Goal: Task Accomplishment & Management: Use online tool/utility

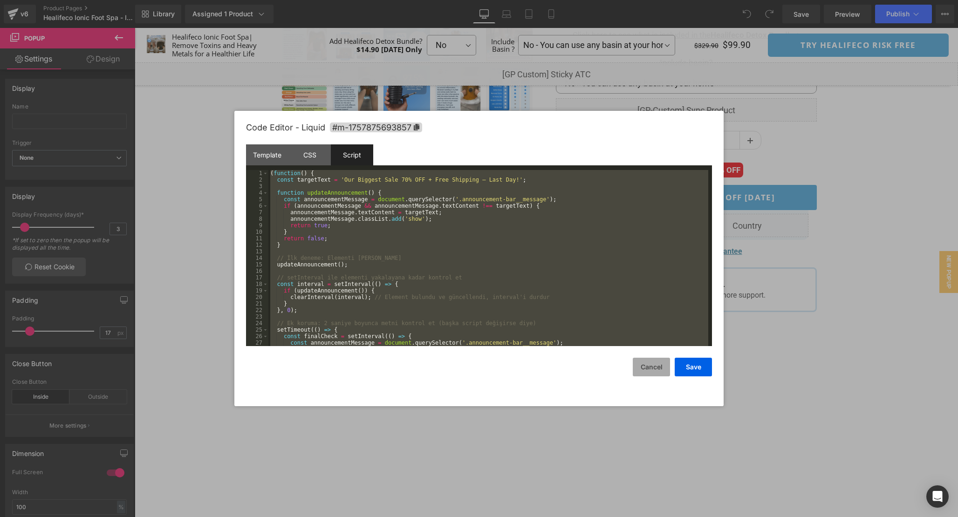
click at [652, 370] on button "Cancel" at bounding box center [651, 367] width 37 height 19
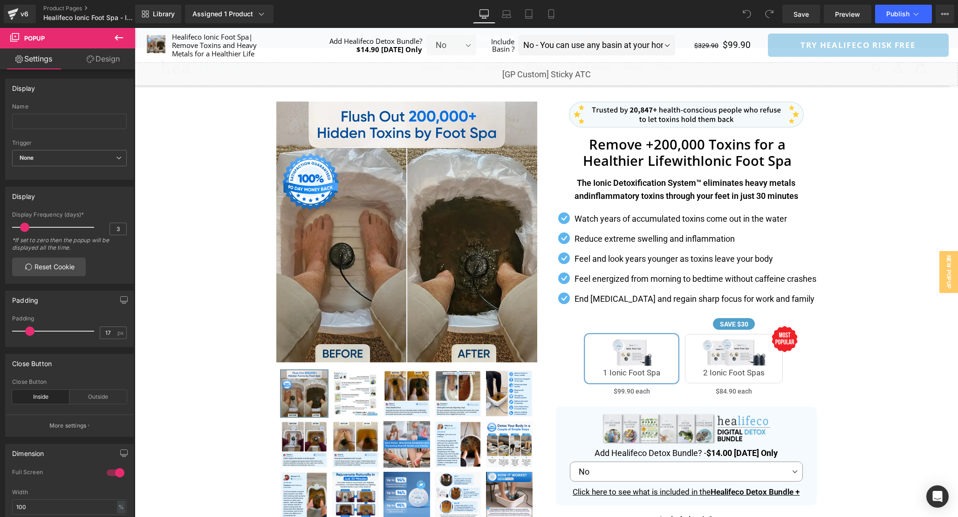
click at [675, 131] on div "Image" at bounding box center [686, 118] width 261 height 33
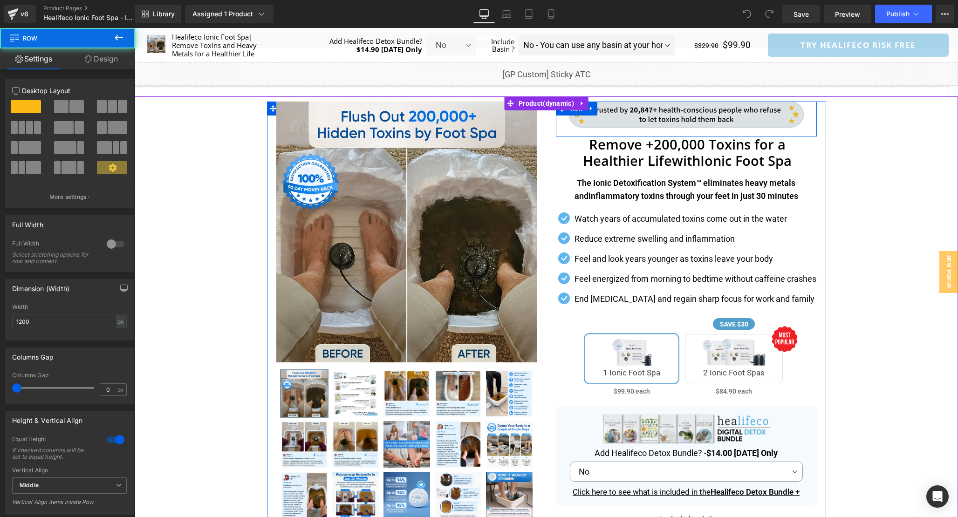
click at [688, 109] on img at bounding box center [686, 115] width 235 height 27
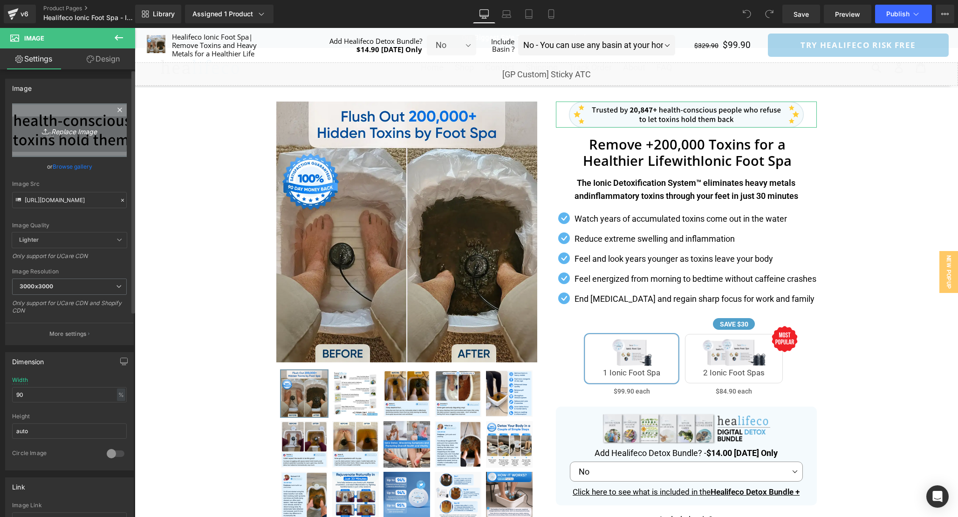
click at [41, 137] on link "Replace Image" at bounding box center [69, 130] width 115 height 54
type input "C:\fakepath\trvtw346346.svg"
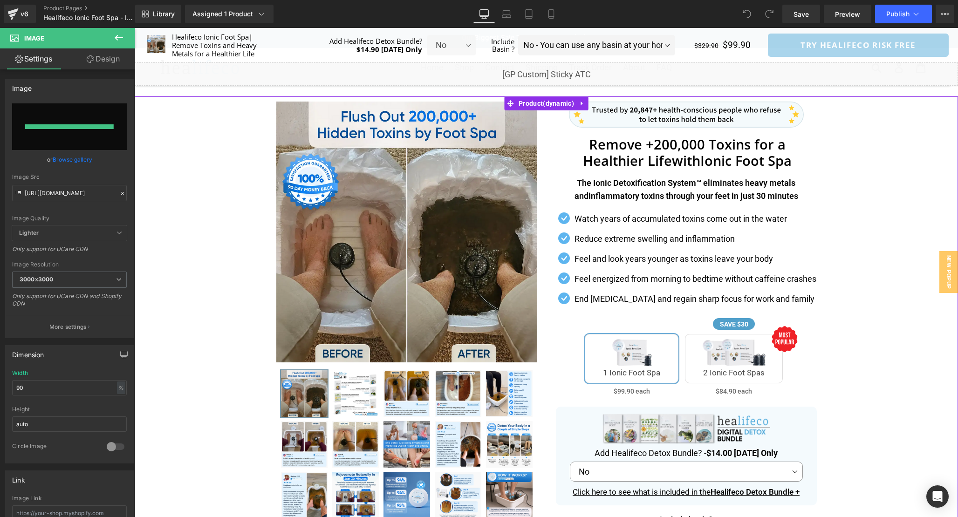
type input "[URL][DOMAIN_NAME]"
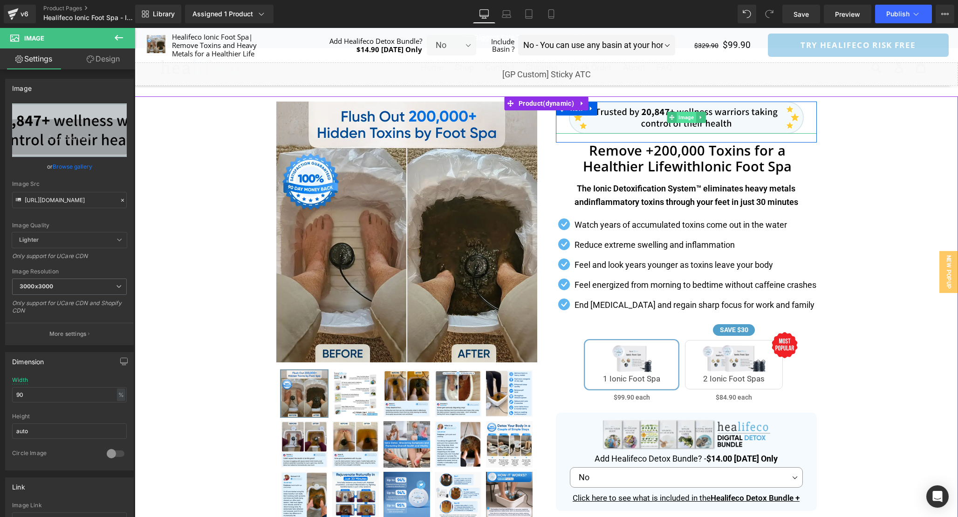
click at [683, 118] on span "Image" at bounding box center [685, 117] width 19 height 11
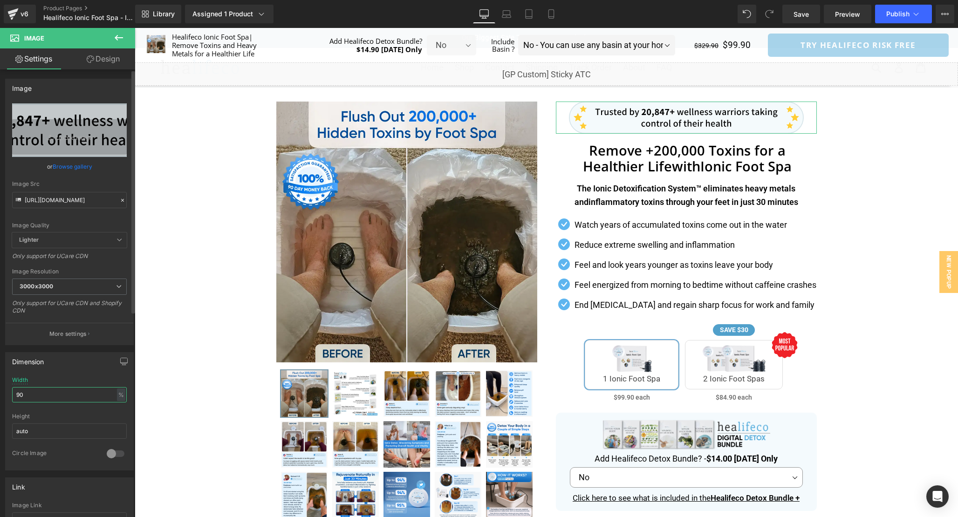
click at [36, 392] on input "90" at bounding box center [69, 394] width 115 height 15
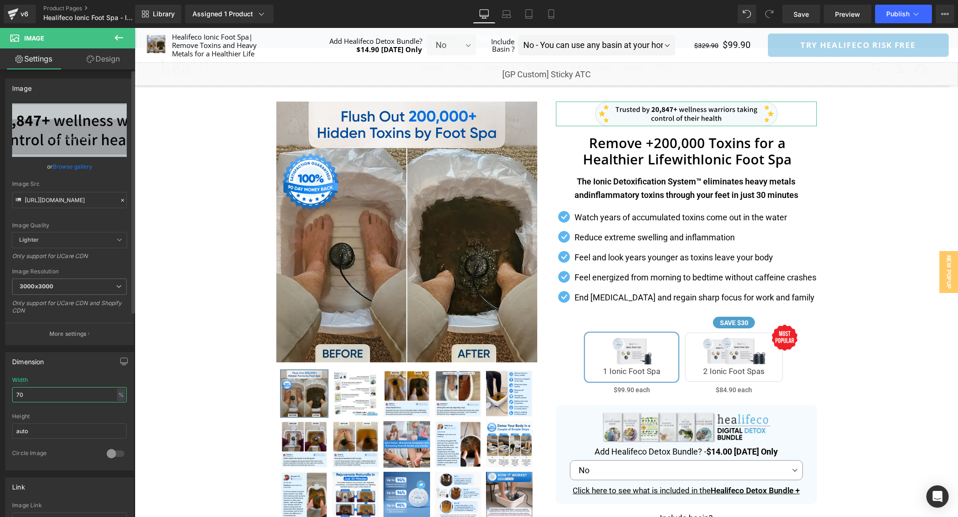
click at [36, 392] on input "70" at bounding box center [69, 394] width 115 height 15
type input "80"
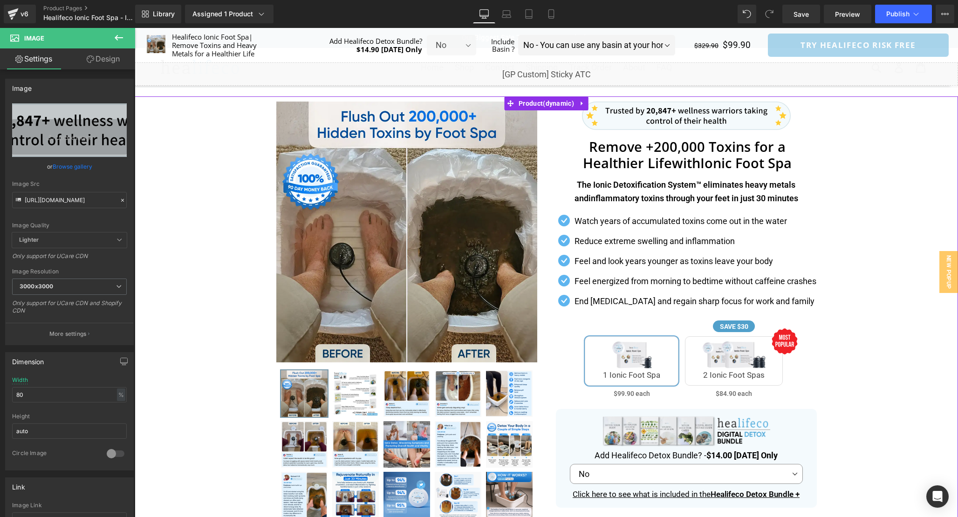
click at [871, 255] on div "Separator" at bounding box center [546, 440] width 823 height 688
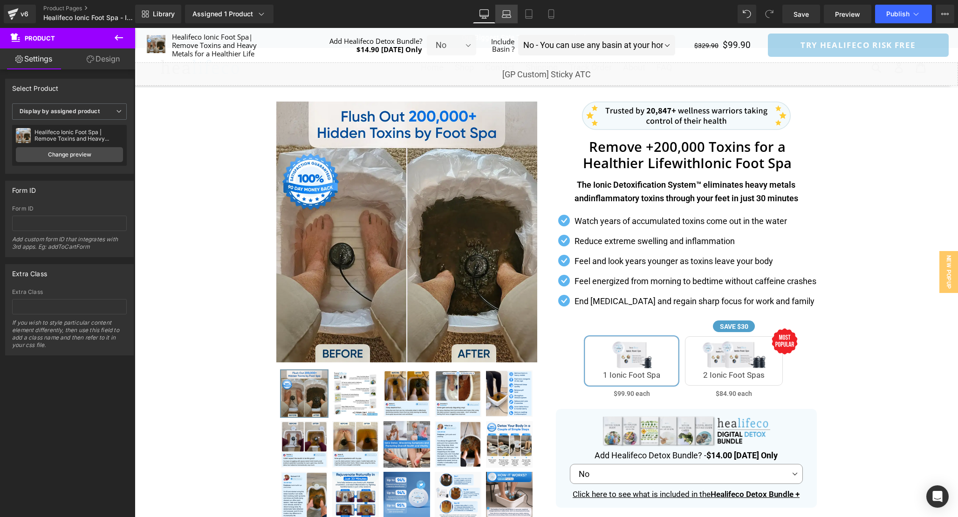
click at [503, 17] on icon at bounding box center [506, 16] width 9 height 3
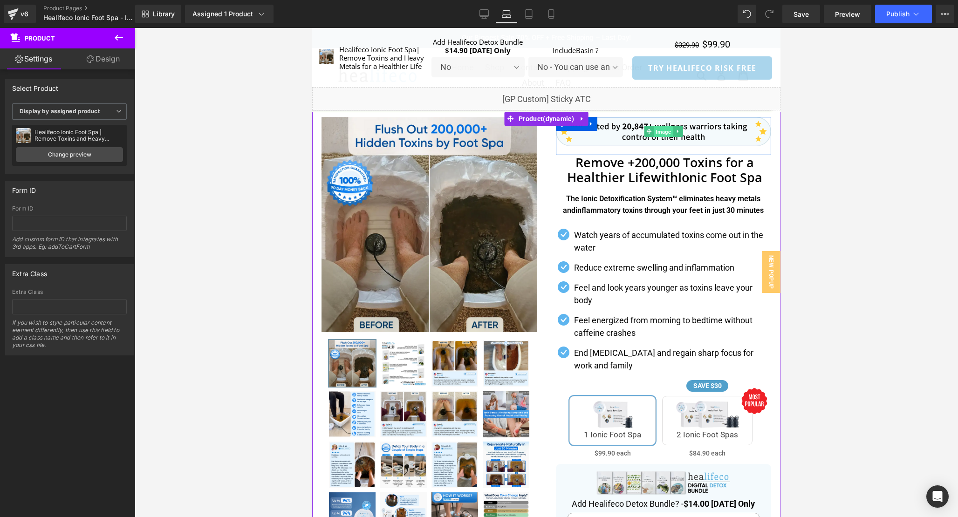
click at [658, 132] on span "Image" at bounding box center [663, 131] width 19 height 11
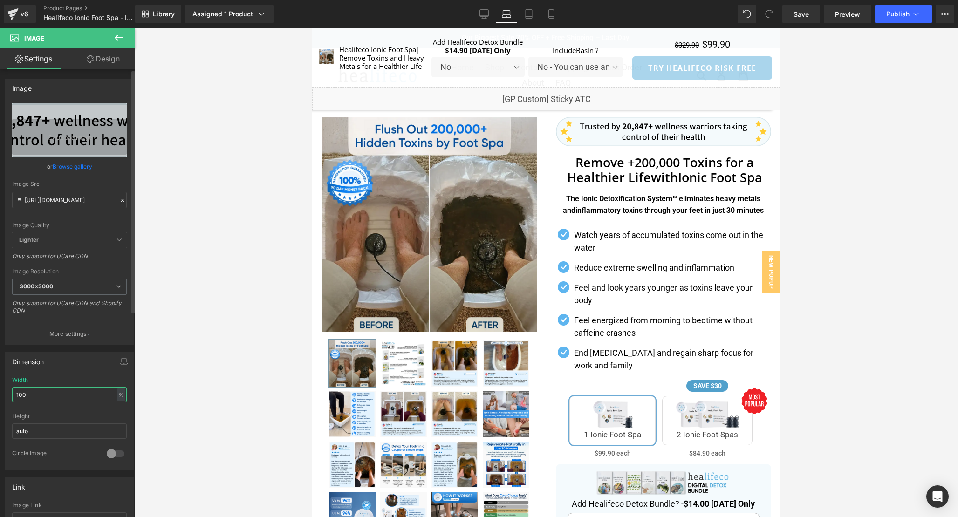
click at [36, 388] on input "100" at bounding box center [69, 394] width 115 height 15
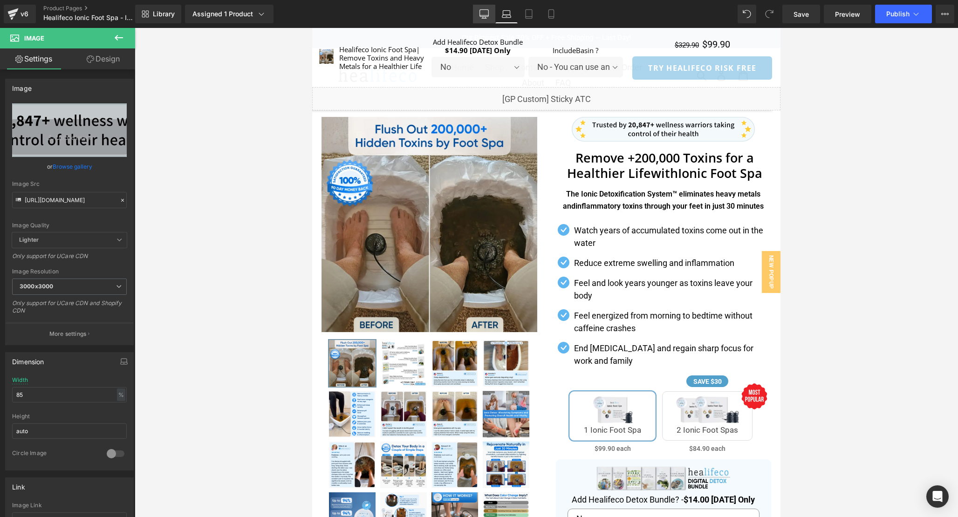
click at [487, 20] on link "Desktop" at bounding box center [484, 14] width 22 height 19
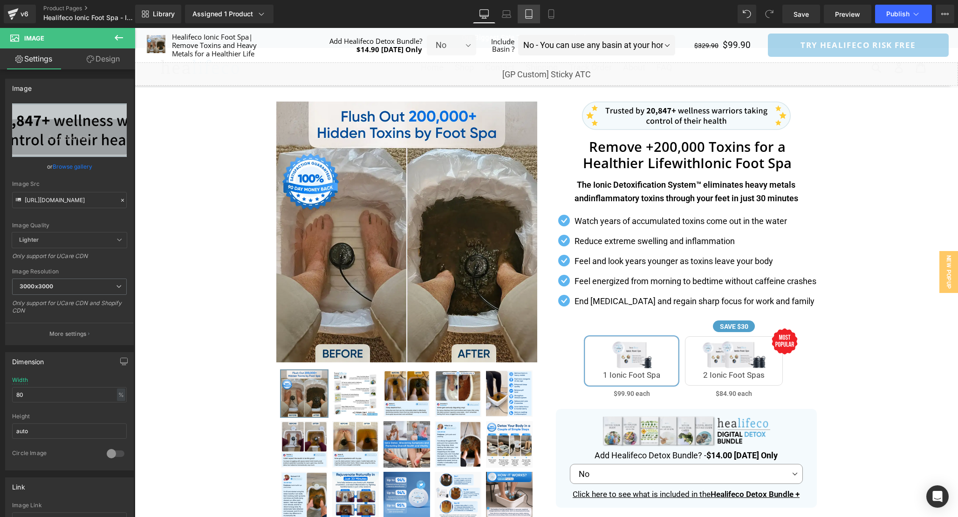
click at [518, 18] on link "Tablet" at bounding box center [528, 14] width 22 height 19
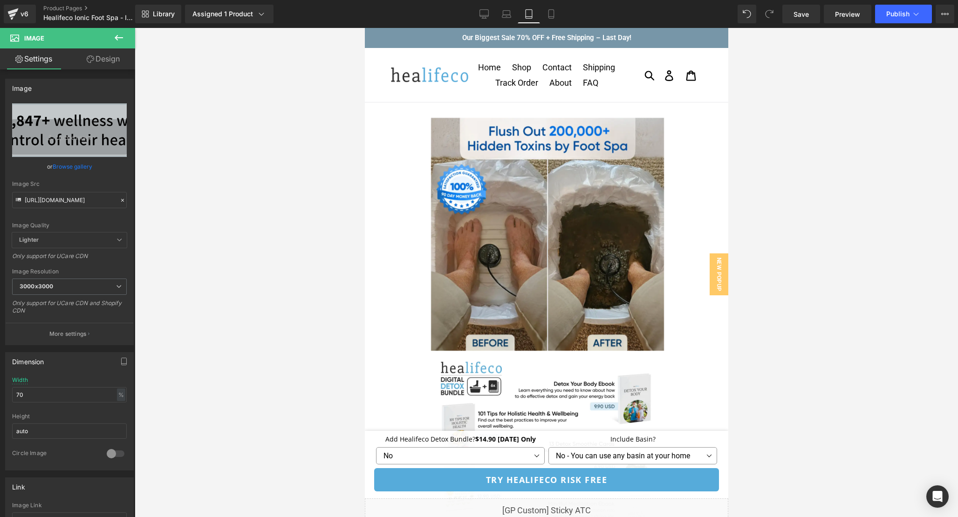
scroll to position [11975, 0]
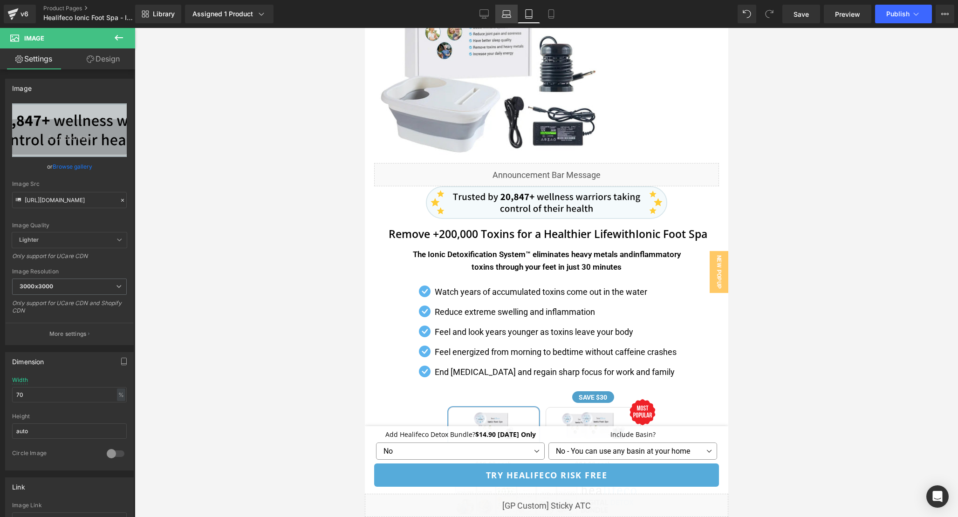
click at [508, 16] on icon at bounding box center [506, 13] width 9 height 9
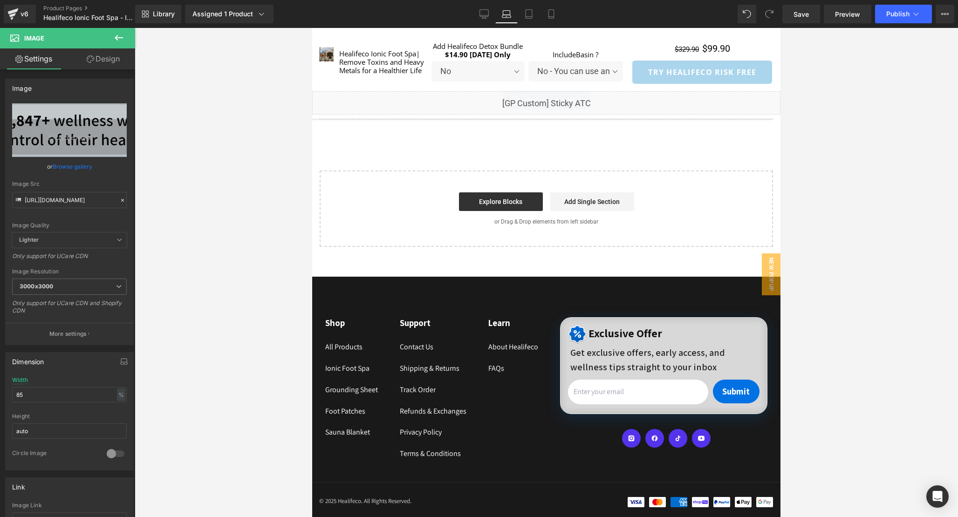
scroll to position [0, 0]
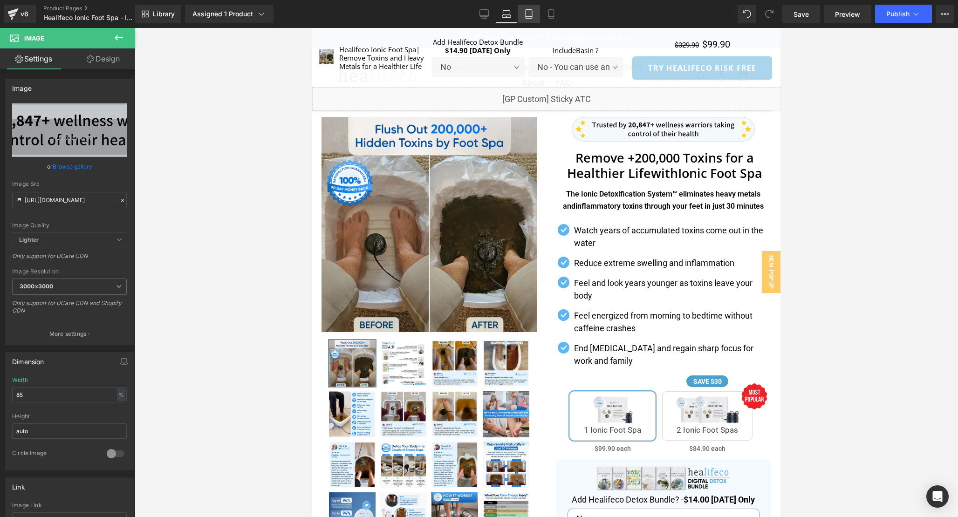
click at [528, 14] on icon at bounding box center [528, 13] width 9 height 9
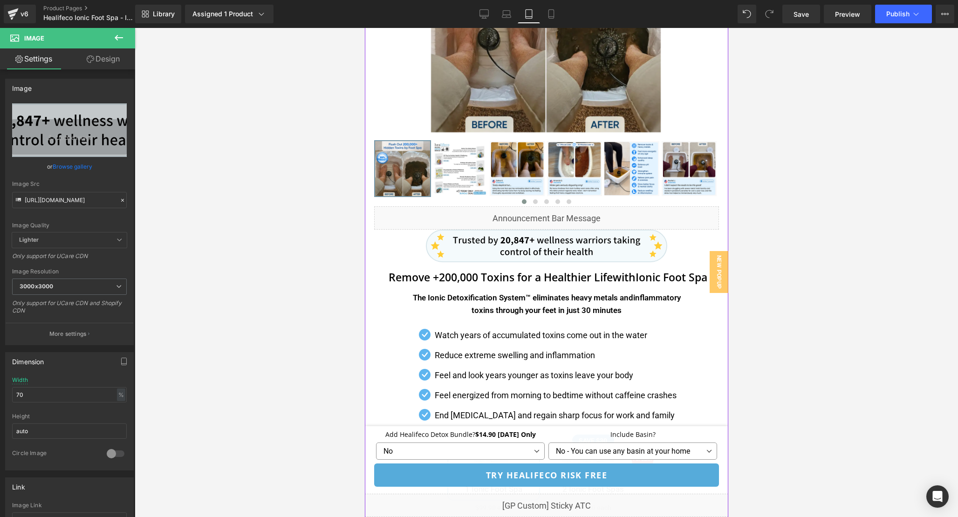
scroll to position [220, 0]
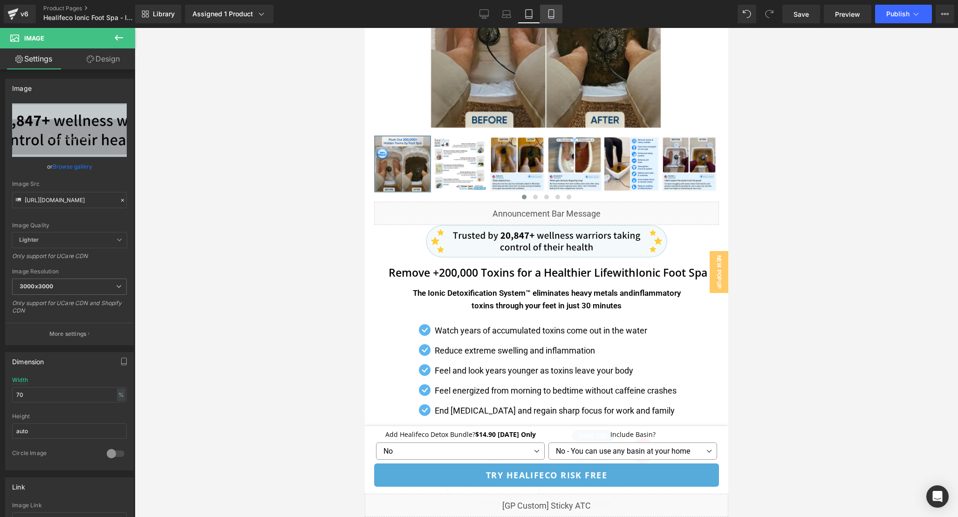
click at [551, 14] on icon at bounding box center [550, 13] width 9 height 9
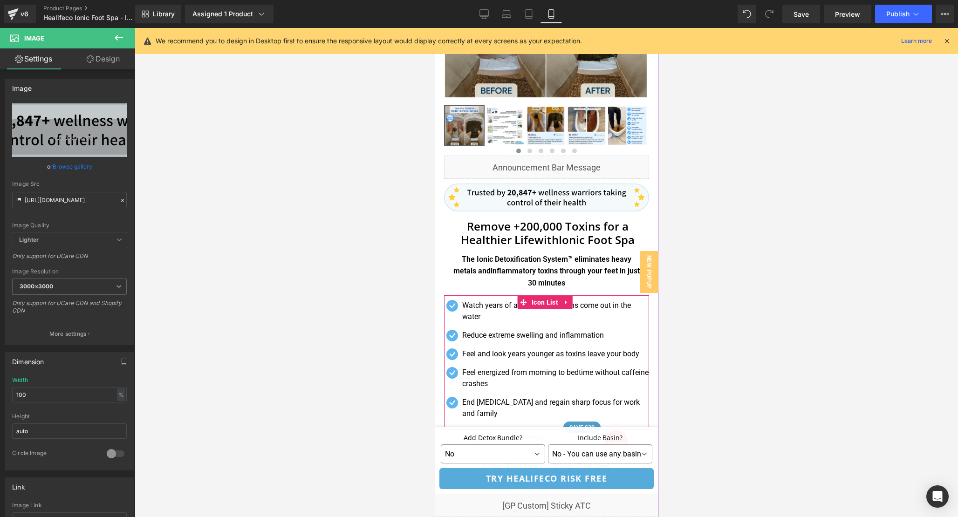
scroll to position [180, 0]
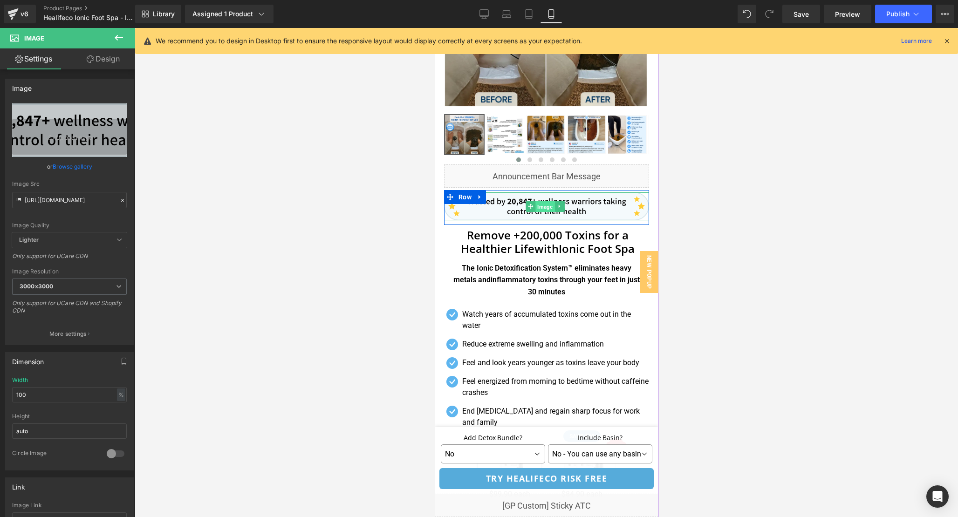
click at [546, 205] on span "Image" at bounding box center [544, 206] width 19 height 11
click at [42, 395] on input "100" at bounding box center [69, 394] width 115 height 15
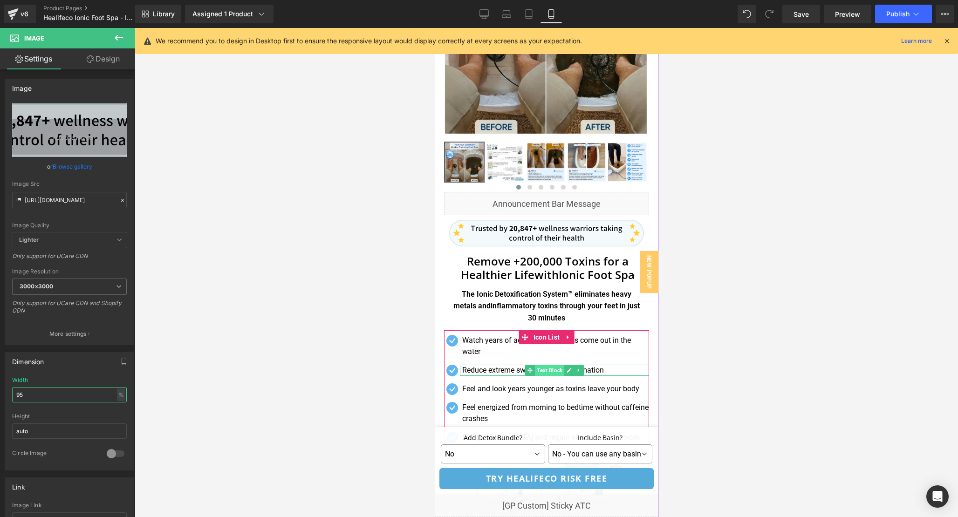
scroll to position [148, 0]
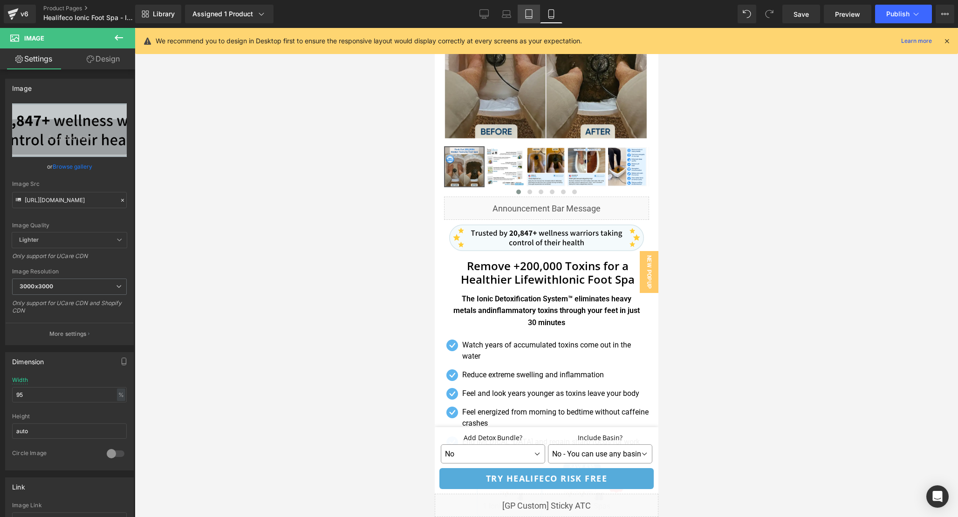
click at [532, 10] on icon at bounding box center [528, 13] width 9 height 9
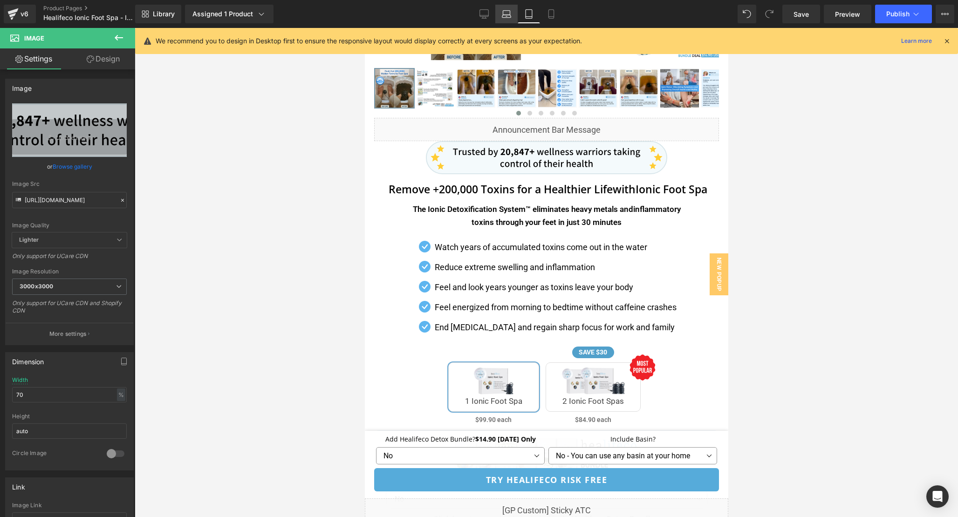
scroll to position [64, 0]
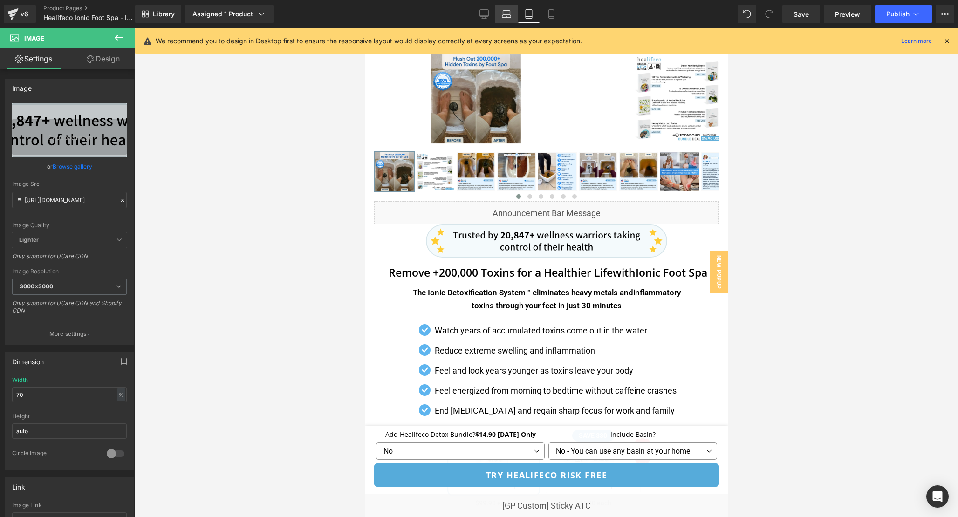
click at [508, 10] on icon at bounding box center [506, 13] width 9 height 9
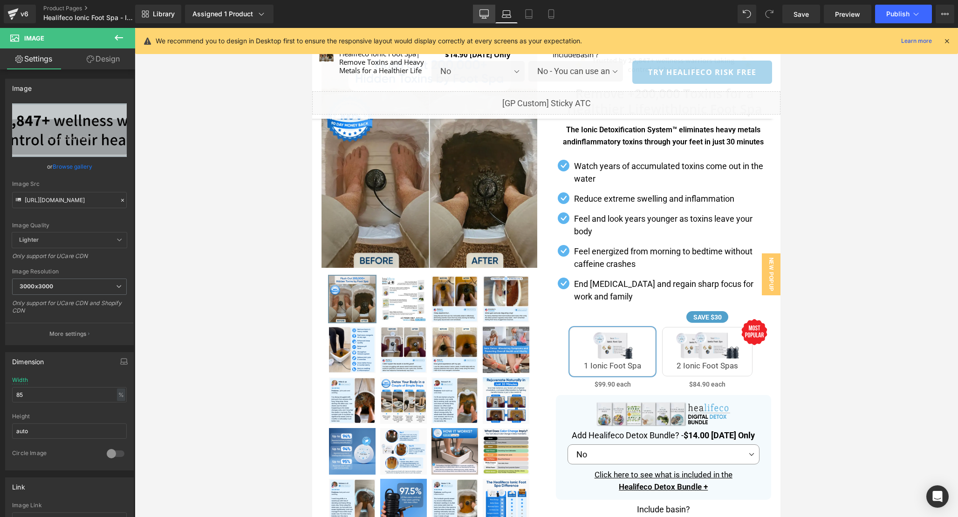
click at [481, 15] on icon at bounding box center [483, 13] width 9 height 9
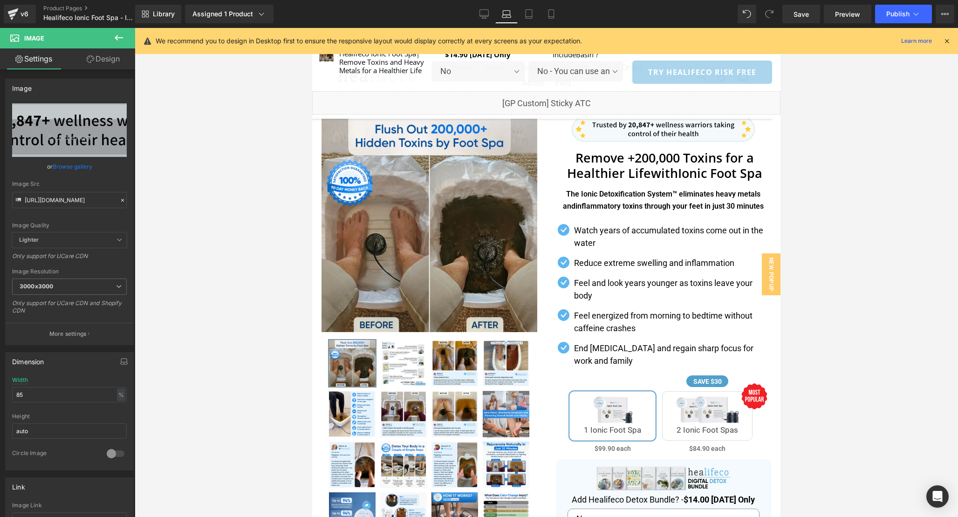
type input "80"
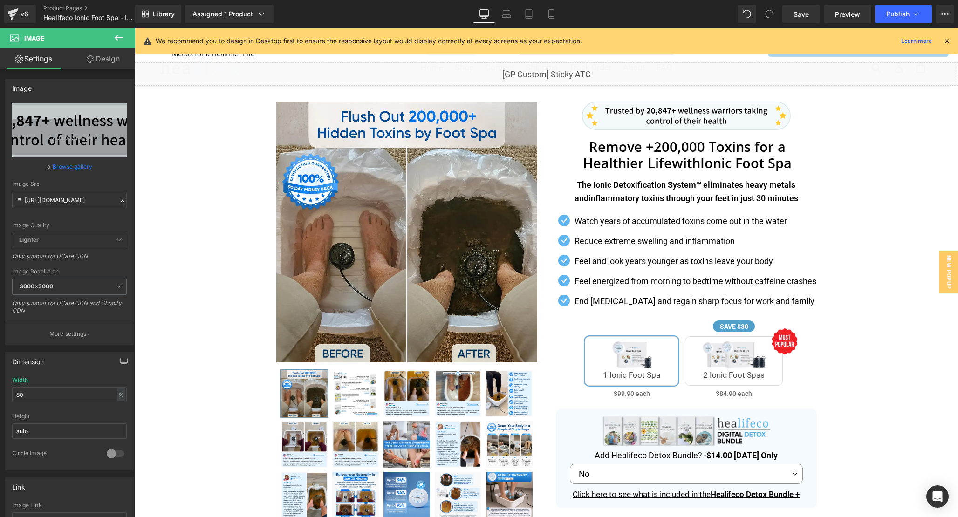
click at [947, 39] on icon at bounding box center [946, 41] width 8 height 8
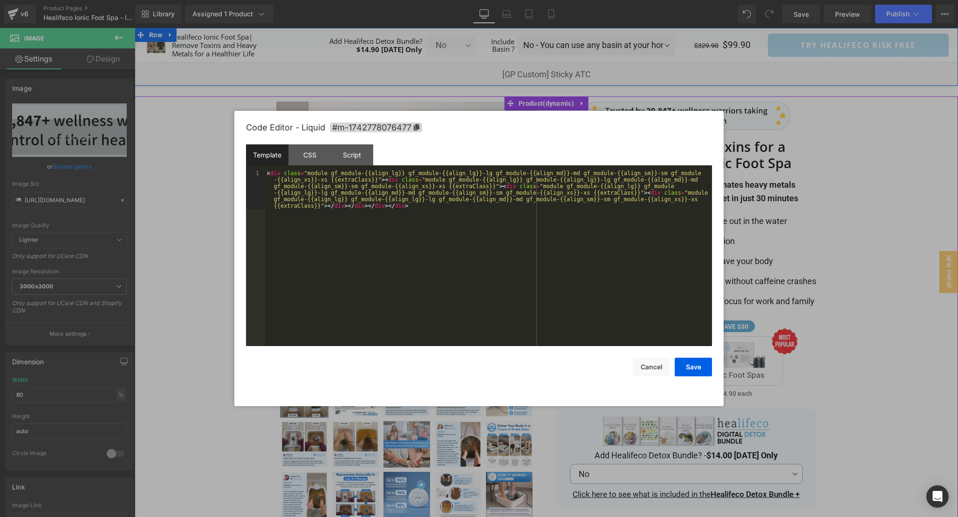
click at [559, 70] on div "Liquid" at bounding box center [546, 73] width 823 height 23
click at [564, 317] on div "< div class = "module gf_module-{{align_lg}} gf_module-{{align_lg}}-lg gf_modul…" at bounding box center [488, 297] width 447 height 254
click at [321, 152] on div "CSS" at bounding box center [309, 154] width 42 height 21
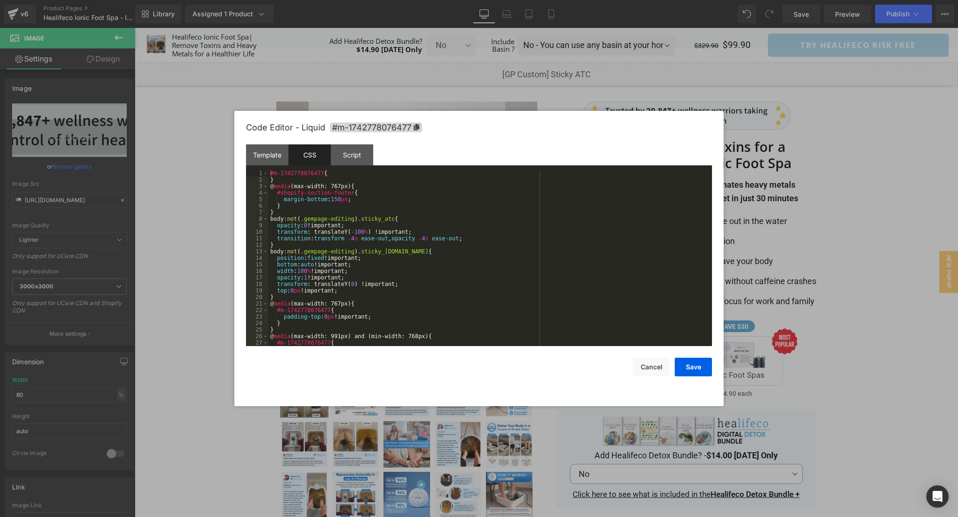
click at [545, 267] on div "#m-1742778076477 { } @ media (max-width: 767px) { #shopify-section-footer { mar…" at bounding box center [488, 264] width 440 height 189
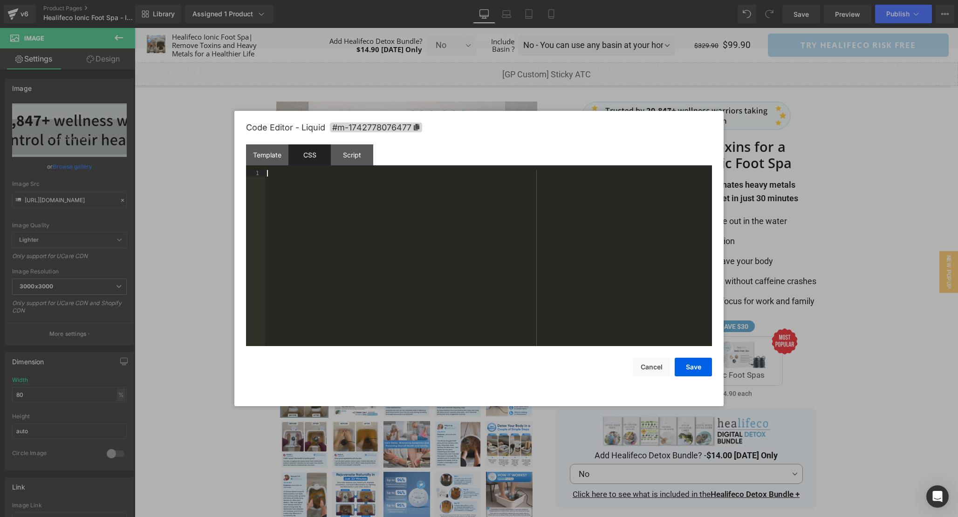
scroll to position [202, 0]
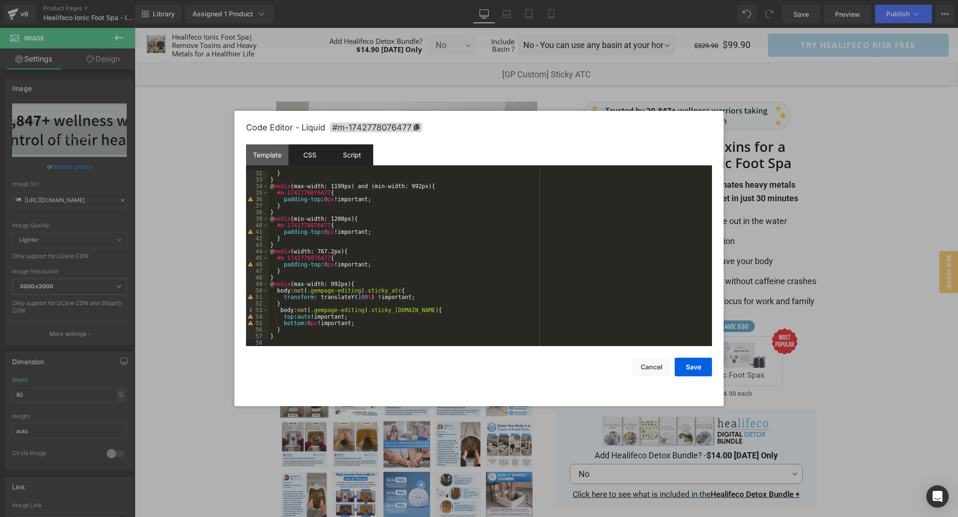
click at [361, 157] on div "Script" at bounding box center [352, 154] width 42 height 21
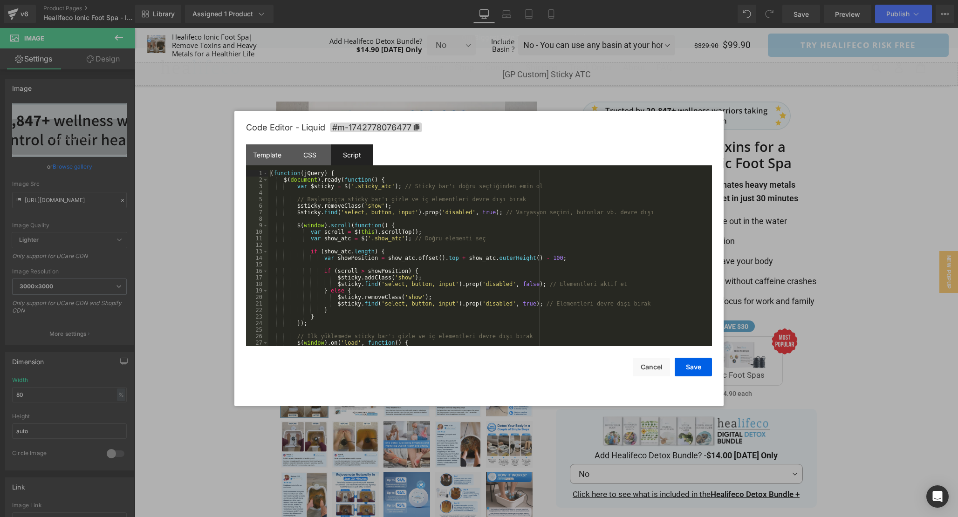
click at [575, 254] on div "( function ( jQuery ) { $ ( document ) . ready ( function ( ) { var $sticky = $…" at bounding box center [488, 264] width 440 height 189
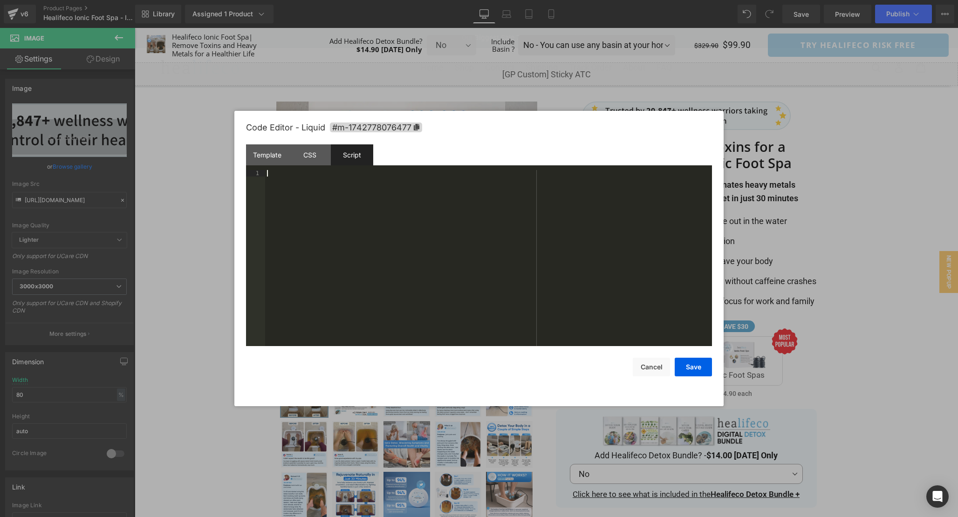
scroll to position [46, 0]
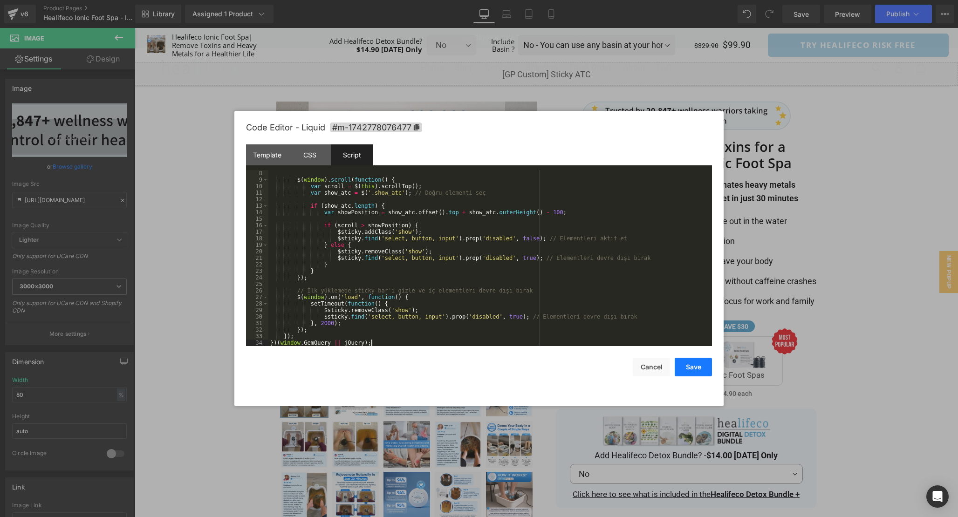
click at [692, 370] on button "Save" at bounding box center [692, 367] width 37 height 19
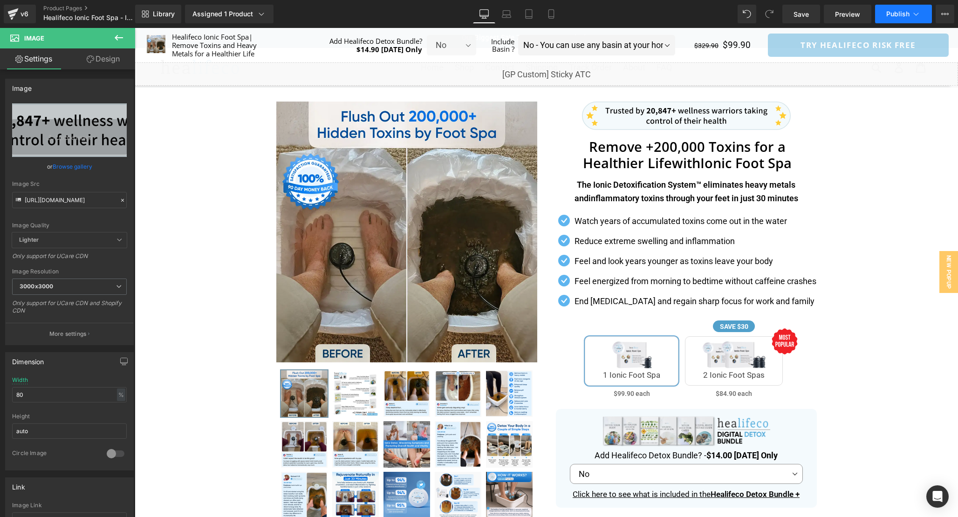
click at [900, 7] on button "Publish" at bounding box center [903, 14] width 57 height 19
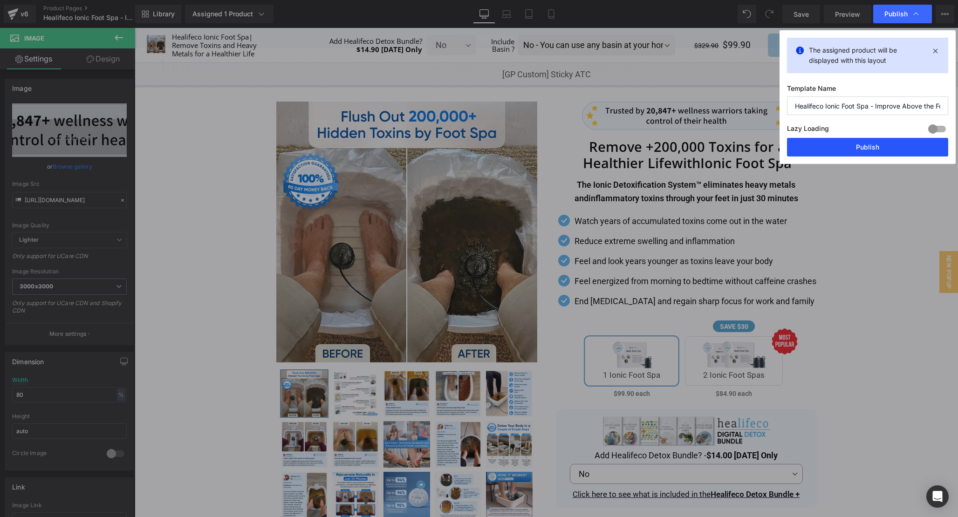
click at [858, 148] on button "Publish" at bounding box center [867, 147] width 161 height 19
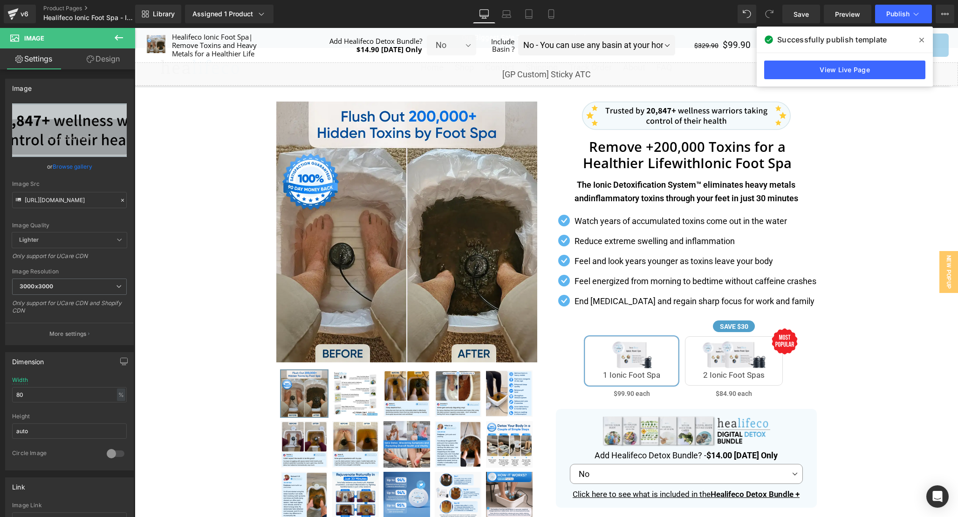
click at [922, 38] on icon at bounding box center [921, 39] width 5 height 7
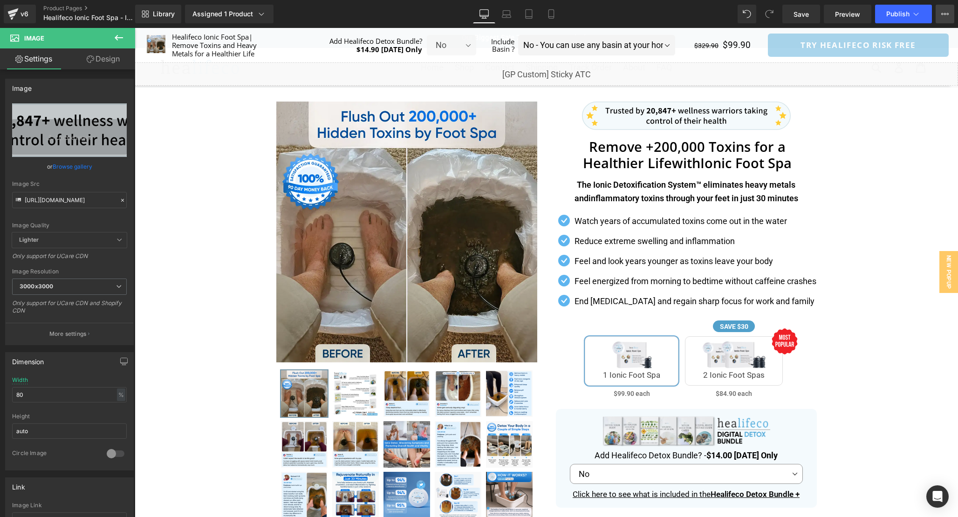
click at [936, 17] on button "View Live Page View with current Template Save Template to Library Schedule Pub…" at bounding box center [944, 14] width 19 height 19
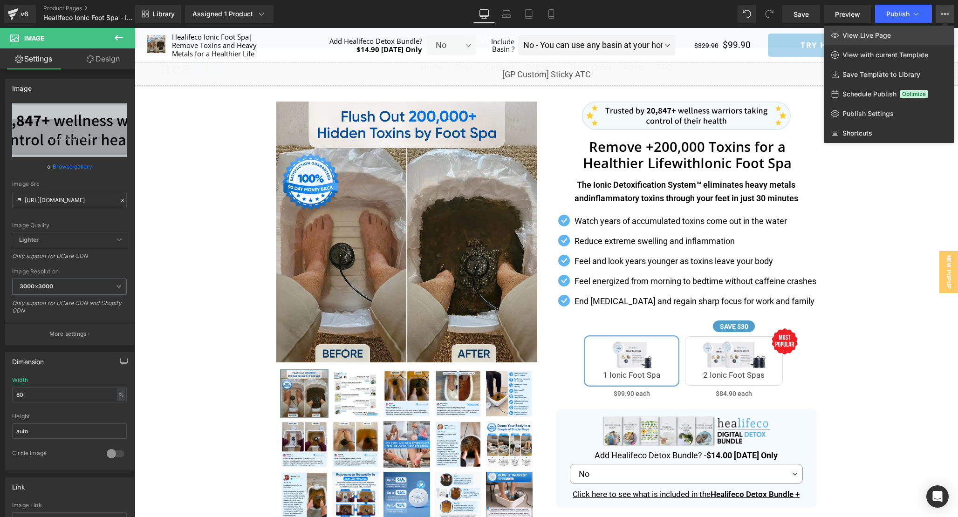
click at [932, 31] on link "View Live Page" at bounding box center [889, 36] width 130 height 20
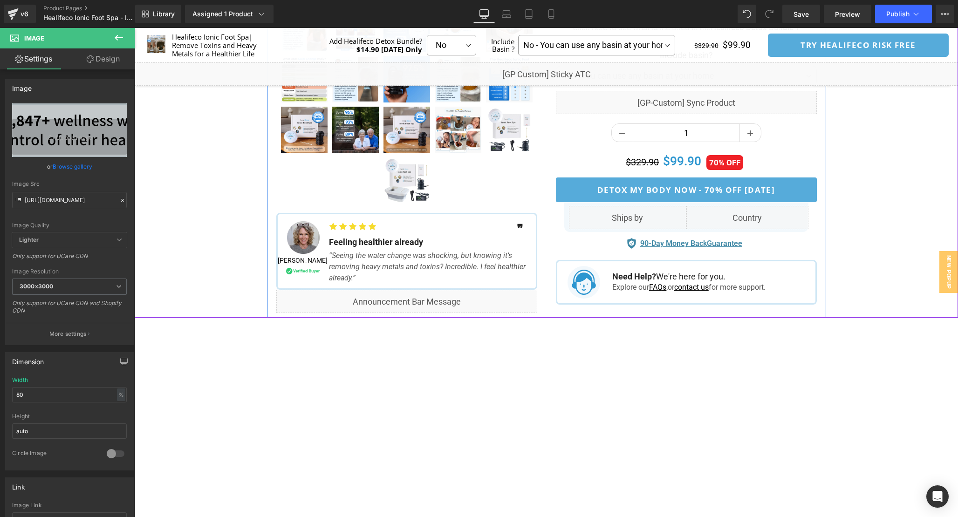
scroll to position [481, 0]
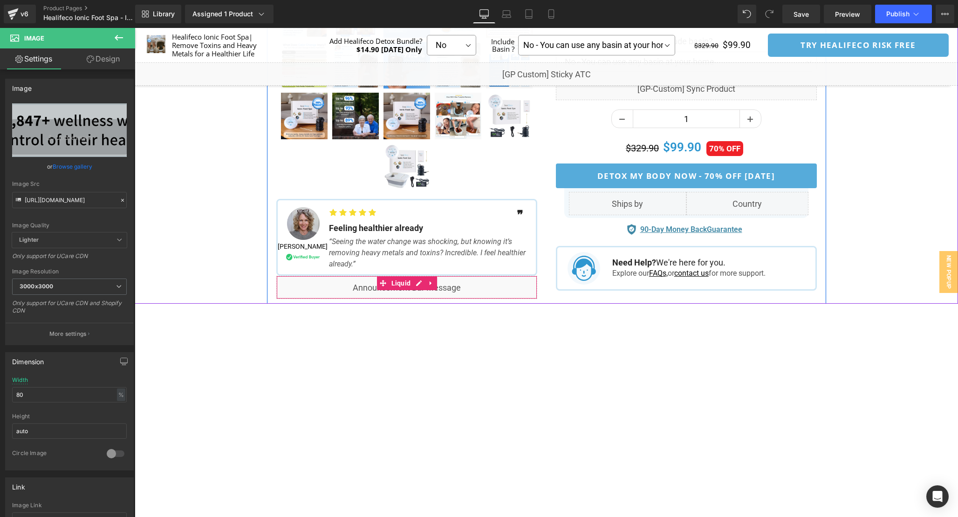
click at [416, 282] on div "Liquid" at bounding box center [406, 287] width 261 height 23
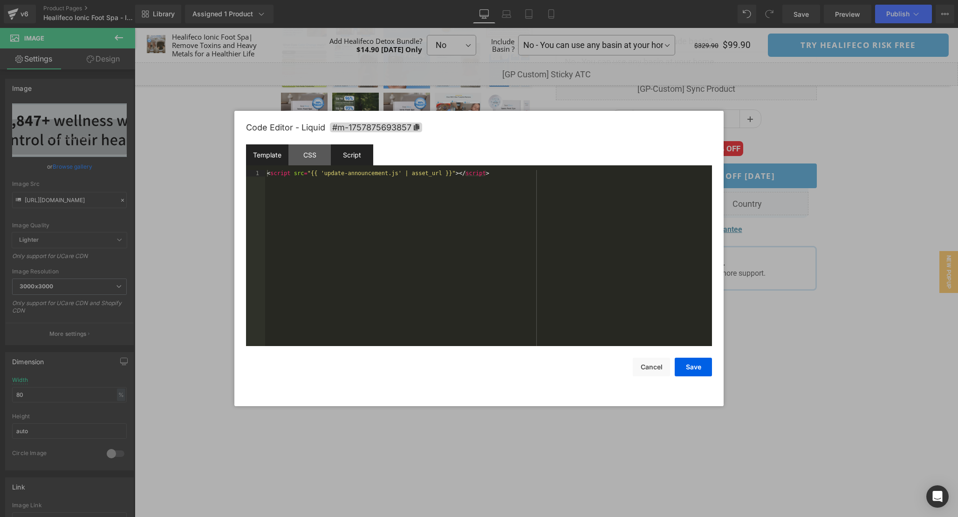
click at [347, 159] on div "Script" at bounding box center [352, 154] width 42 height 21
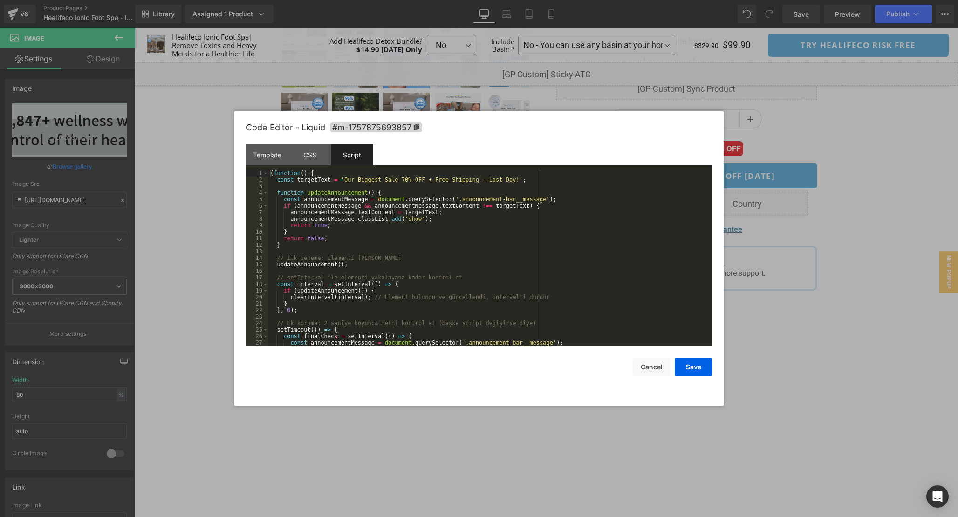
click at [538, 261] on div "( function ( ) { const targetText = 'Our Biggest Sale 70% OFF + Free Shipping –…" at bounding box center [488, 264] width 440 height 189
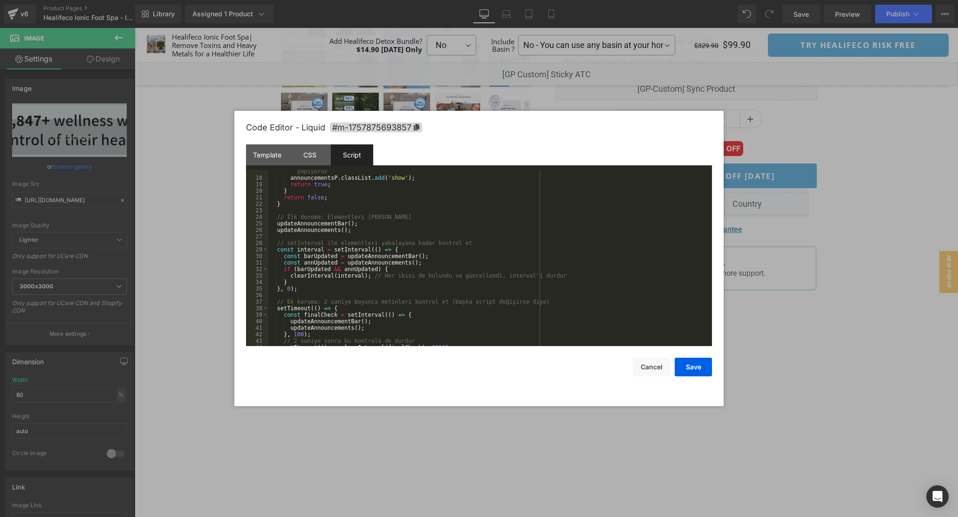
scroll to position [0, 0]
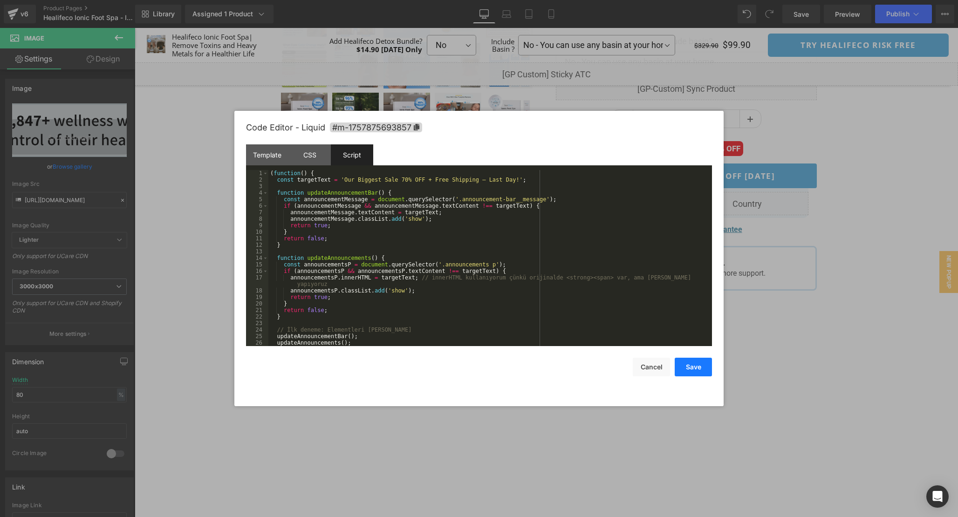
click at [690, 369] on button "Save" at bounding box center [692, 367] width 37 height 19
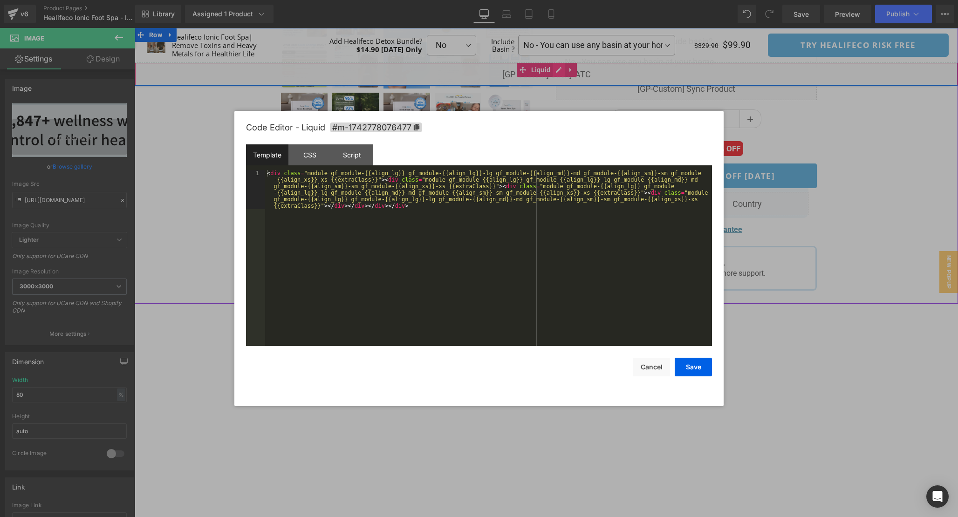
click at [559, 68] on div "Liquid" at bounding box center [546, 73] width 823 height 23
click at [473, 264] on div "< div class = "module gf_module-{{align_lg}} gf_module-{{align_lg}}-lg gf_modul…" at bounding box center [488, 297] width 447 height 254
click at [313, 151] on div "CSS" at bounding box center [309, 154] width 42 height 21
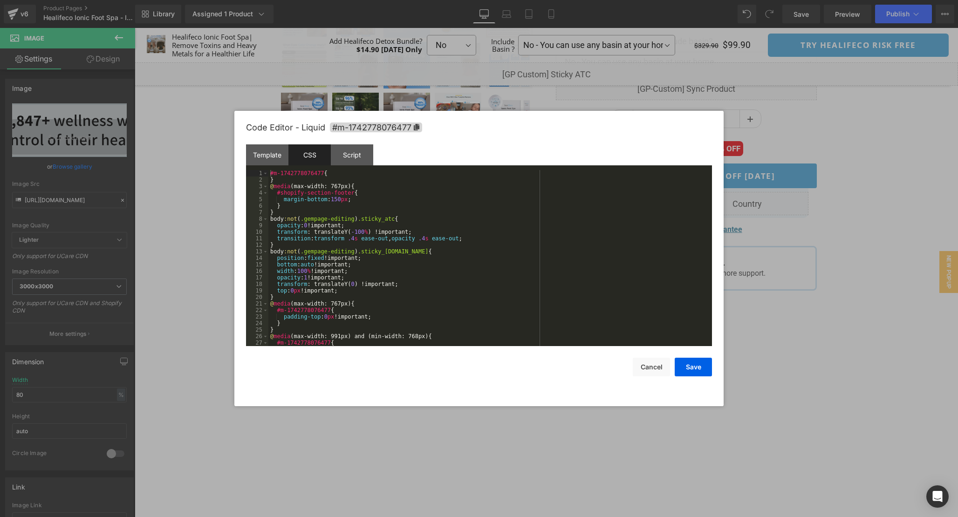
click at [557, 259] on div "#m-1742778076477 { } @ media (max-width: 767px) { #shopify-section-footer { mar…" at bounding box center [488, 264] width 440 height 189
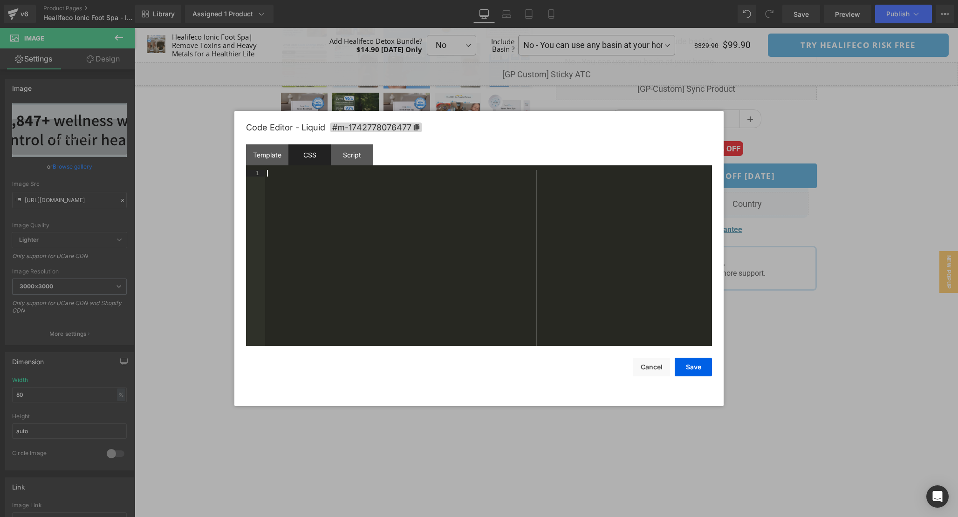
scroll to position [202, 0]
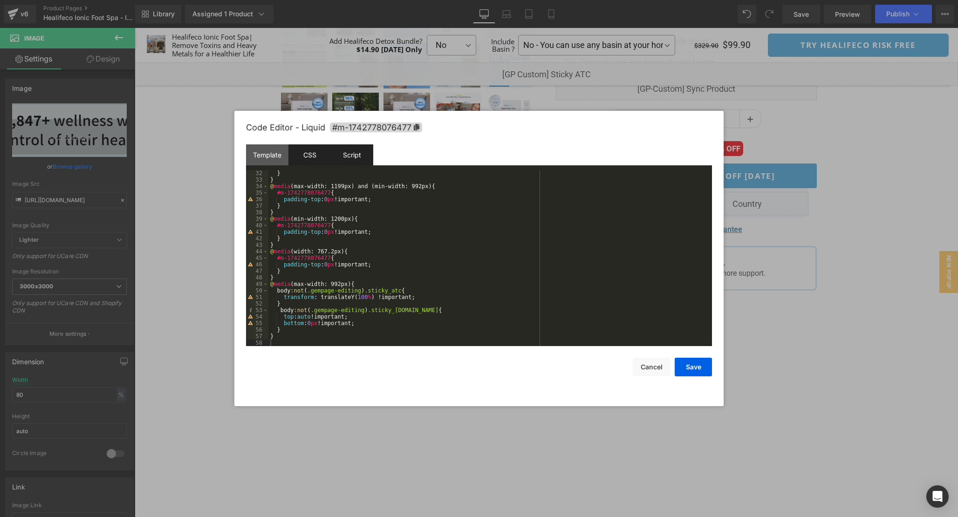
click at [357, 153] on div "Script" at bounding box center [352, 154] width 42 height 21
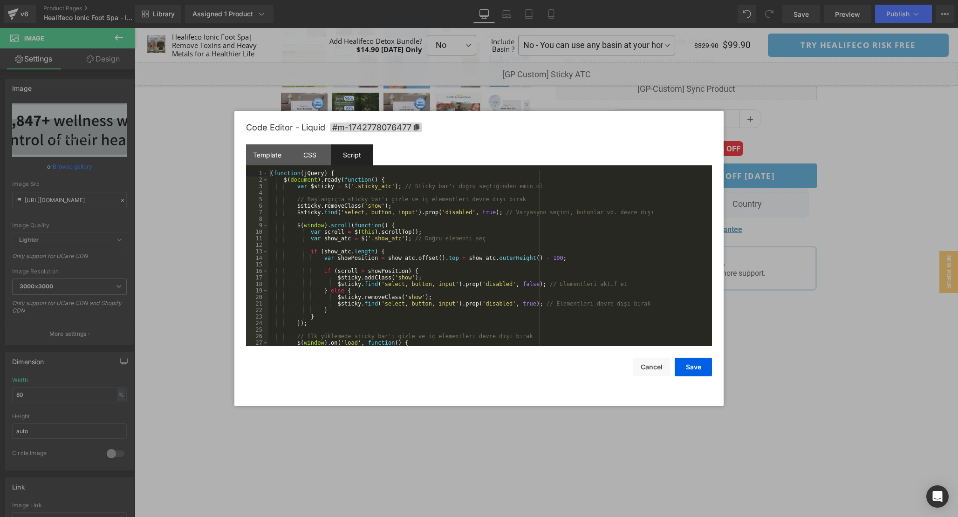
click at [574, 231] on div "( function ( jQuery ) { $ ( document ) . ready ( function ( ) { var $sticky = $…" at bounding box center [488, 264] width 440 height 189
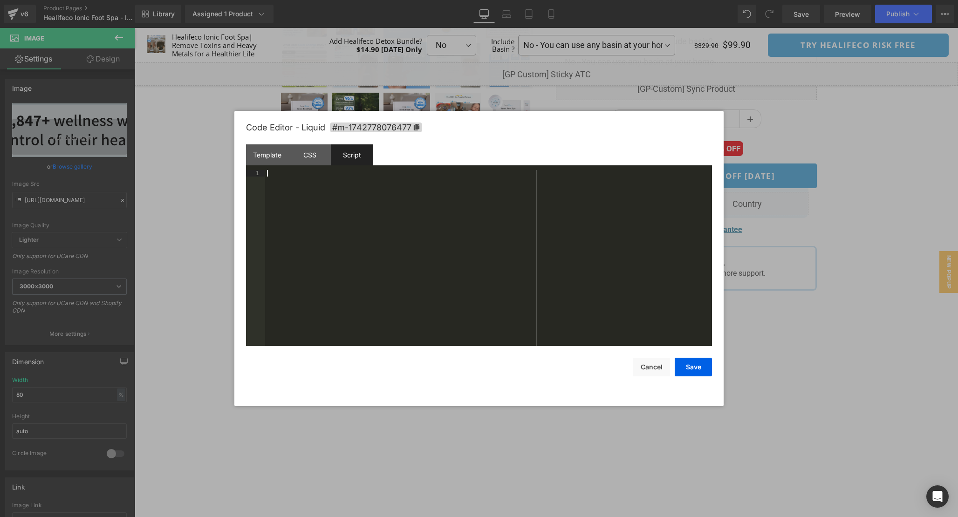
scroll to position [46, 0]
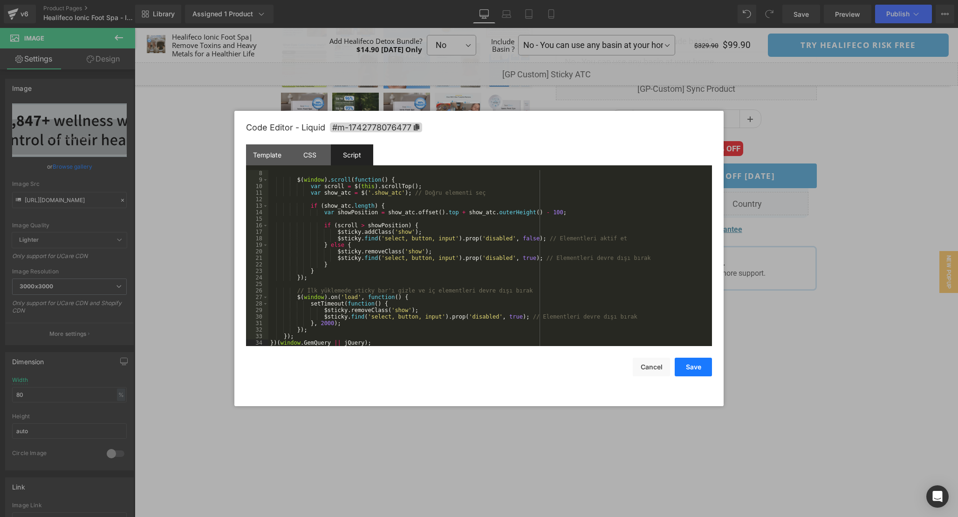
click at [690, 361] on button "Save" at bounding box center [692, 367] width 37 height 19
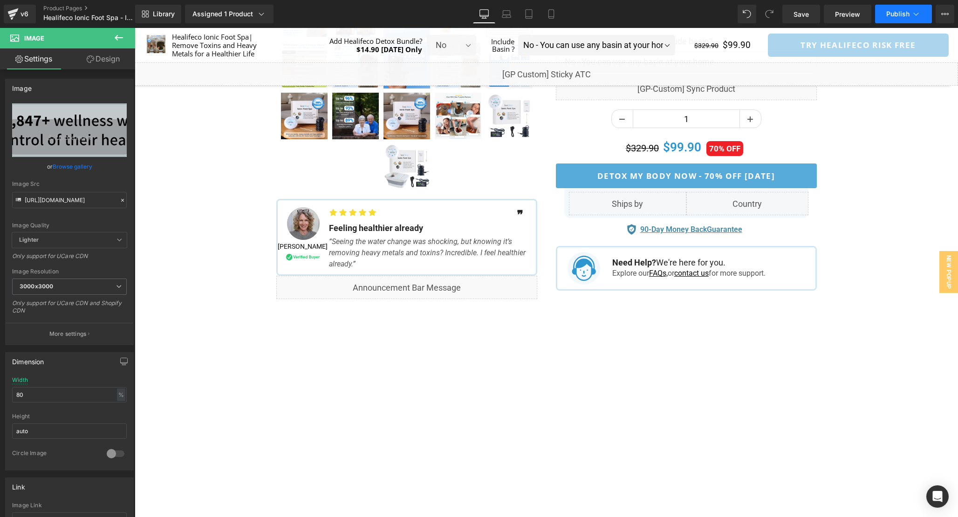
click at [895, 11] on span "Publish" at bounding box center [897, 13] width 23 height 7
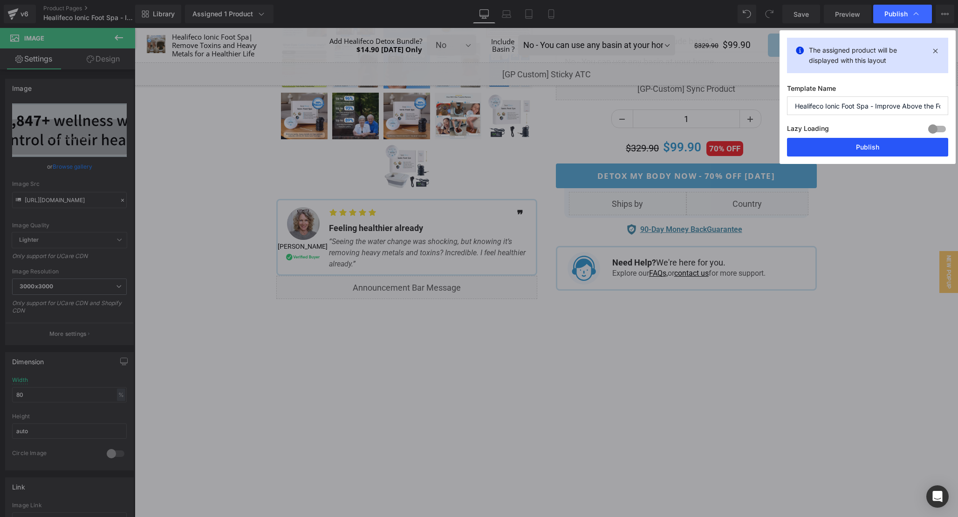
click at [867, 153] on button "Publish" at bounding box center [867, 147] width 161 height 19
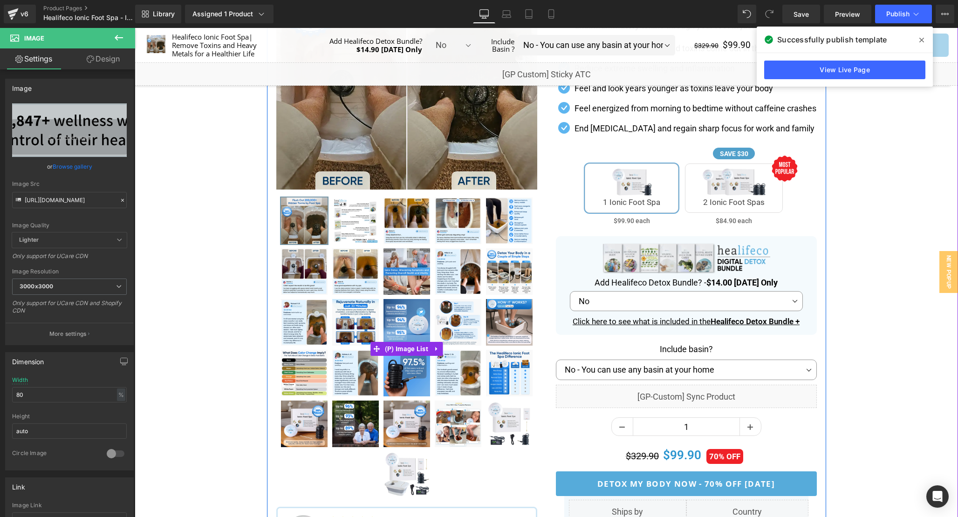
scroll to position [0, 0]
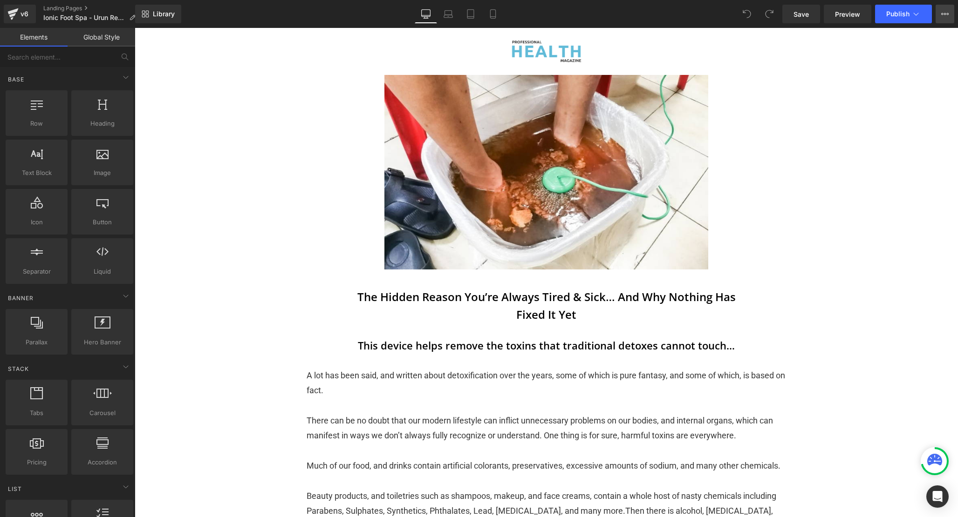
click at [947, 18] on button "View Live Page View with current Template Save Template to Library Schedule Pub…" at bounding box center [944, 14] width 19 height 19
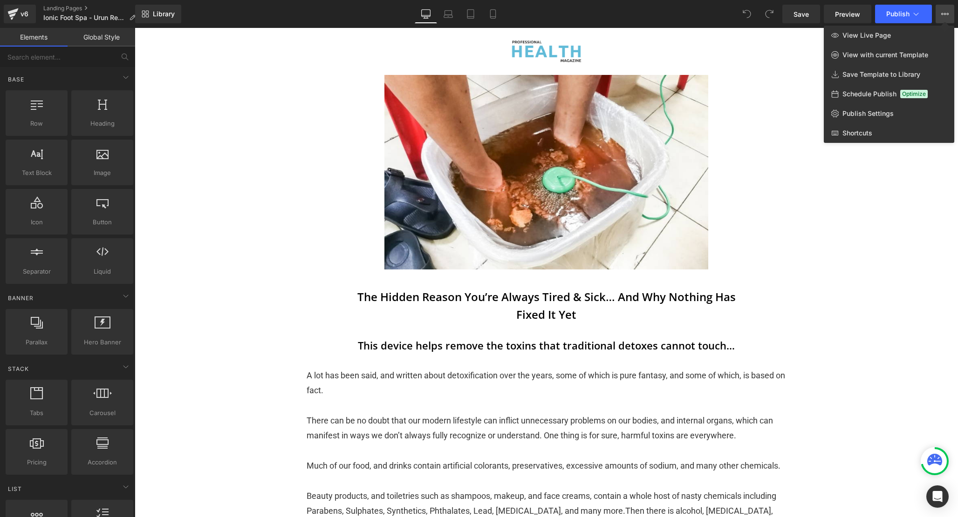
click at [940, 25] on div "Library Desktop Desktop Laptop Tablet Mobile Save Preview Publish Scheduled Vie…" at bounding box center [546, 14] width 823 height 28
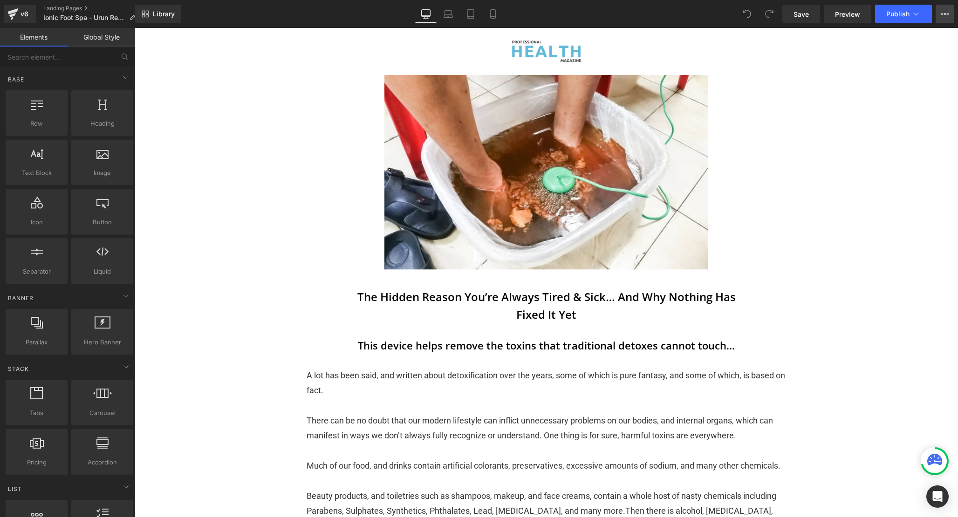
click at [947, 11] on icon at bounding box center [944, 13] width 7 height 7
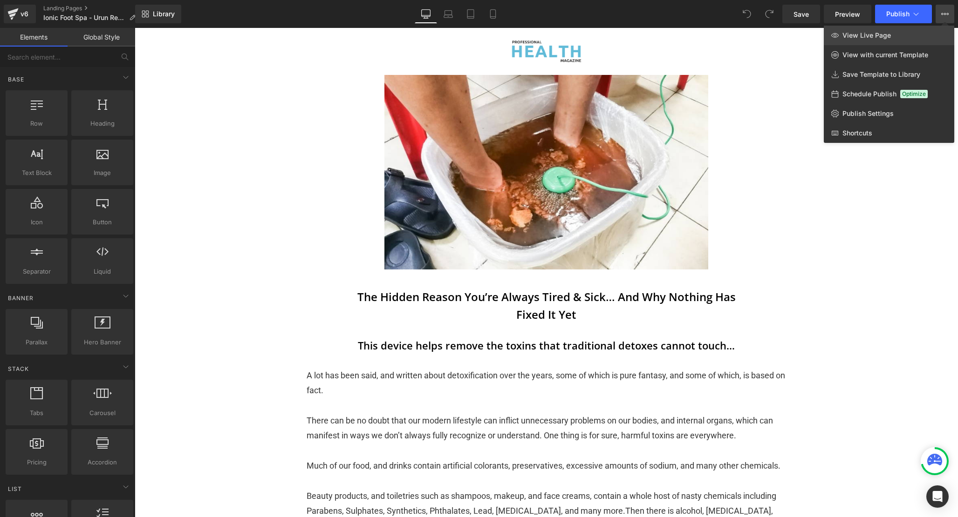
click at [938, 31] on link "View Live Page" at bounding box center [889, 36] width 130 height 20
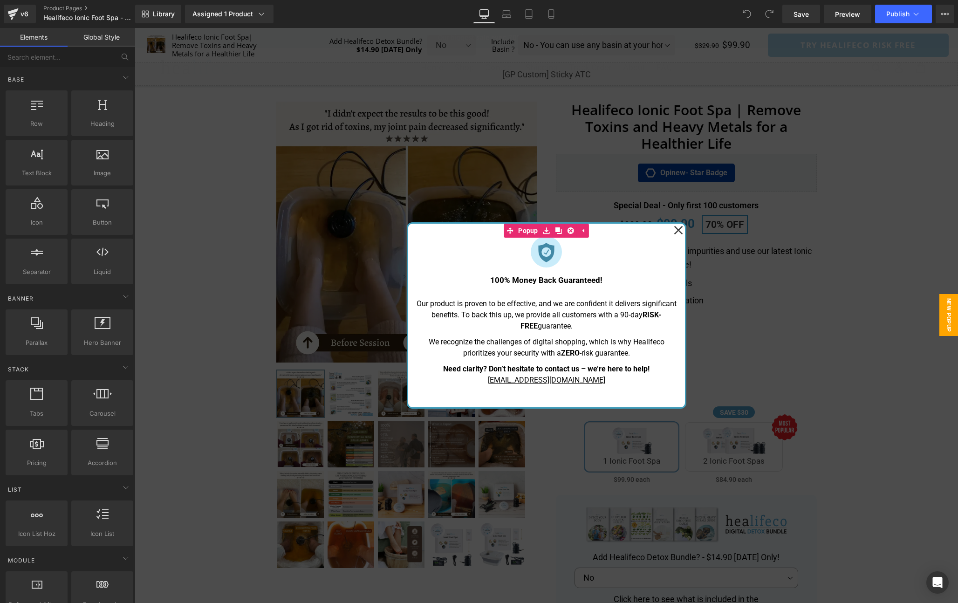
click at [679, 233] on icon at bounding box center [678, 230] width 9 height 47
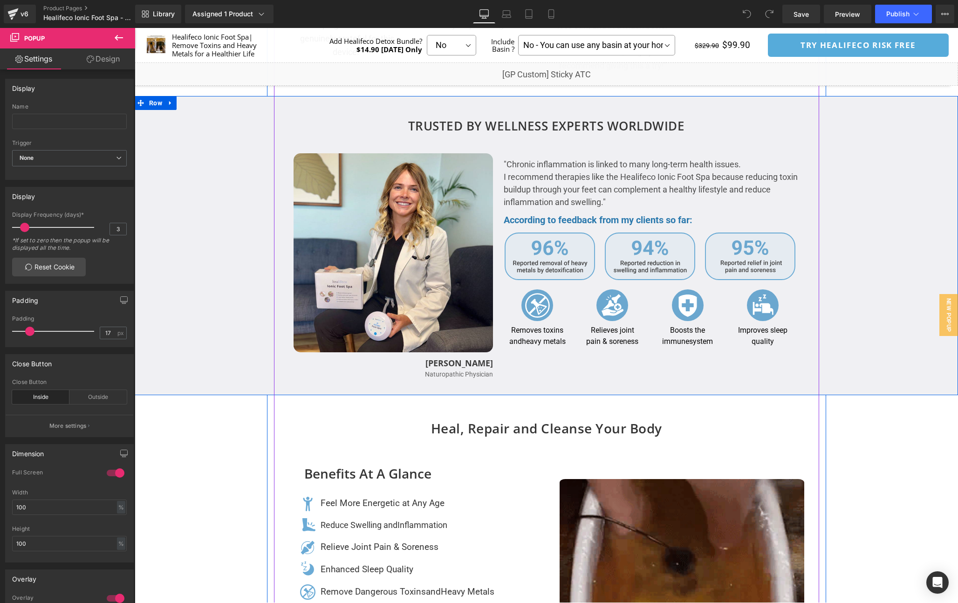
scroll to position [1626, 0]
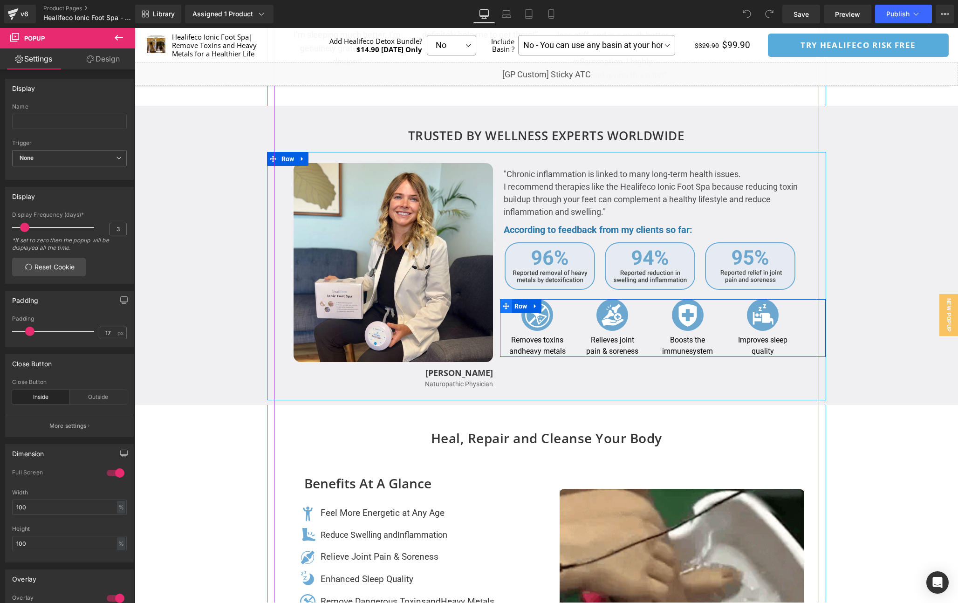
click at [505, 306] on icon at bounding box center [506, 306] width 7 height 7
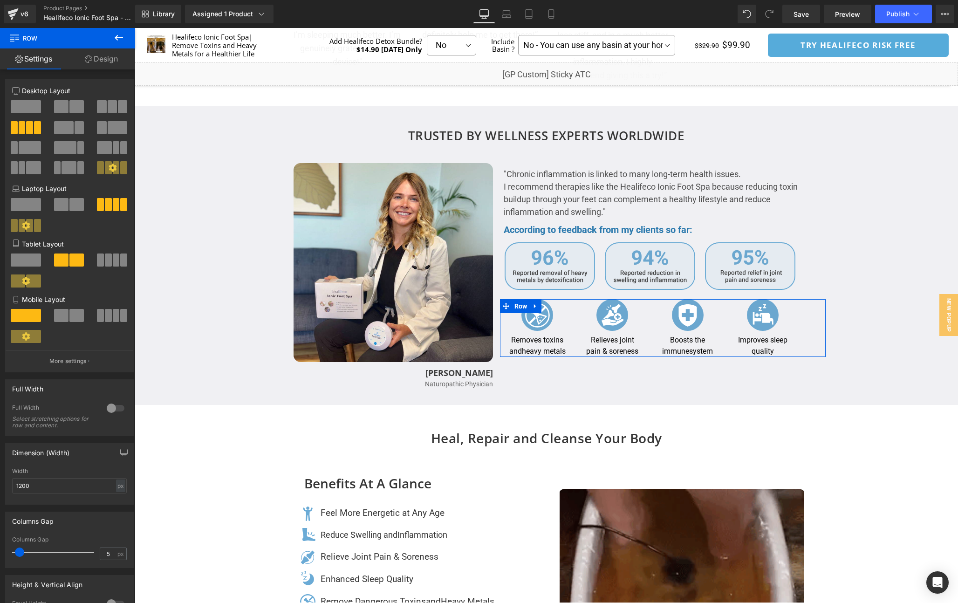
click at [114, 65] on link "Design" at bounding box center [102, 58] width 68 height 21
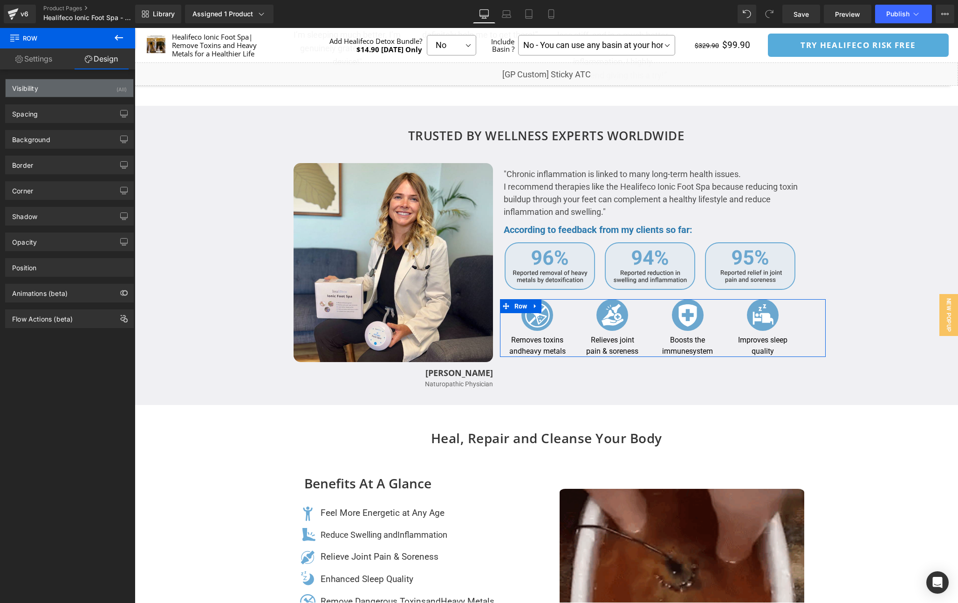
click at [81, 89] on div "Visibility (All)" at bounding box center [70, 88] width 128 height 18
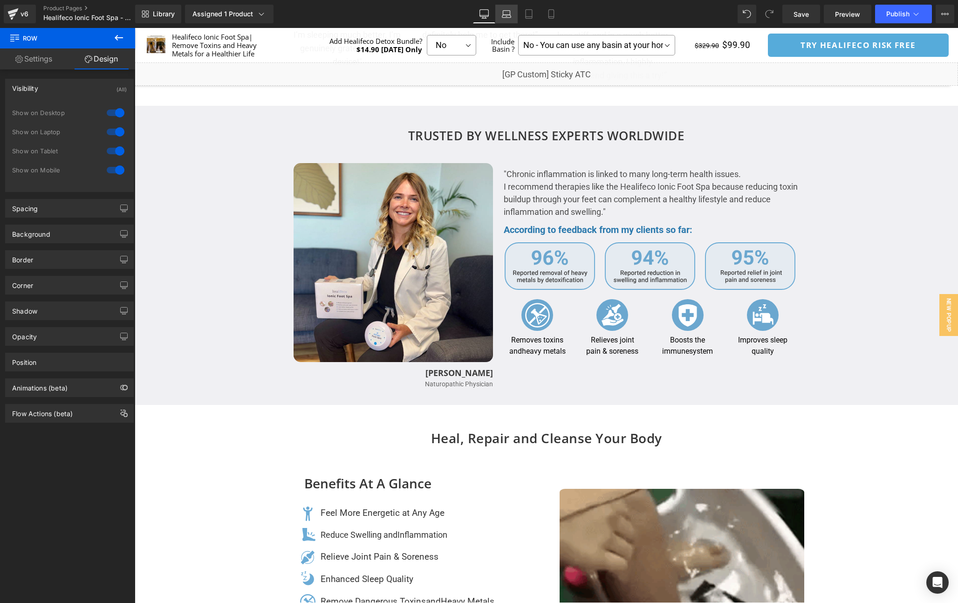
scroll to position [0, 0]
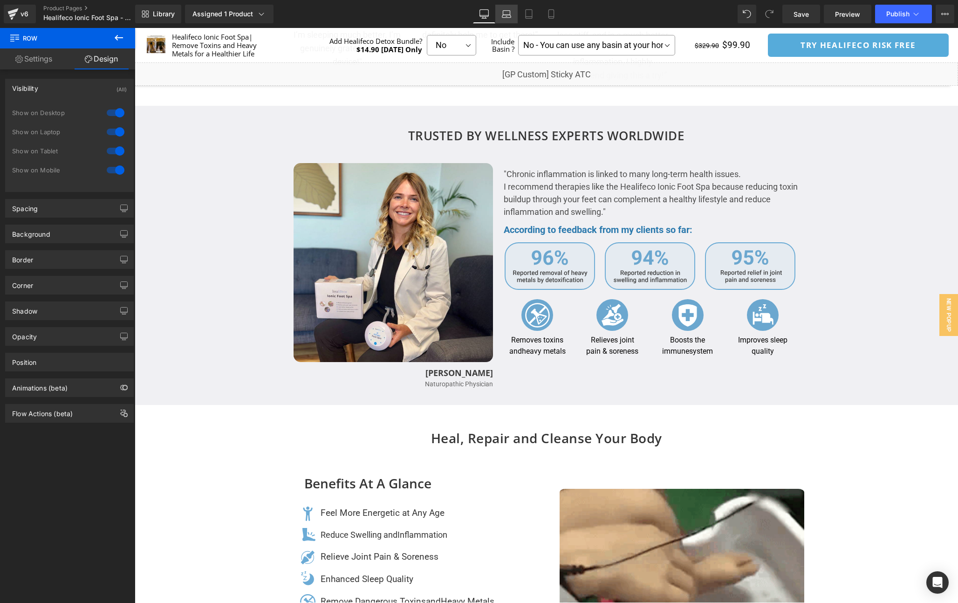
click at [505, 14] on icon at bounding box center [506, 13] width 9 height 9
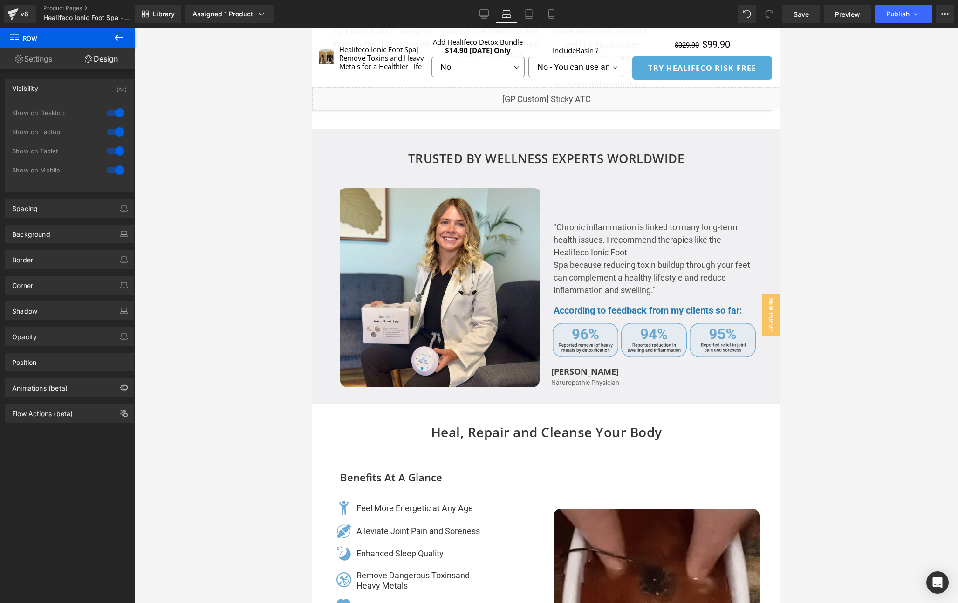
scroll to position [1566, 0]
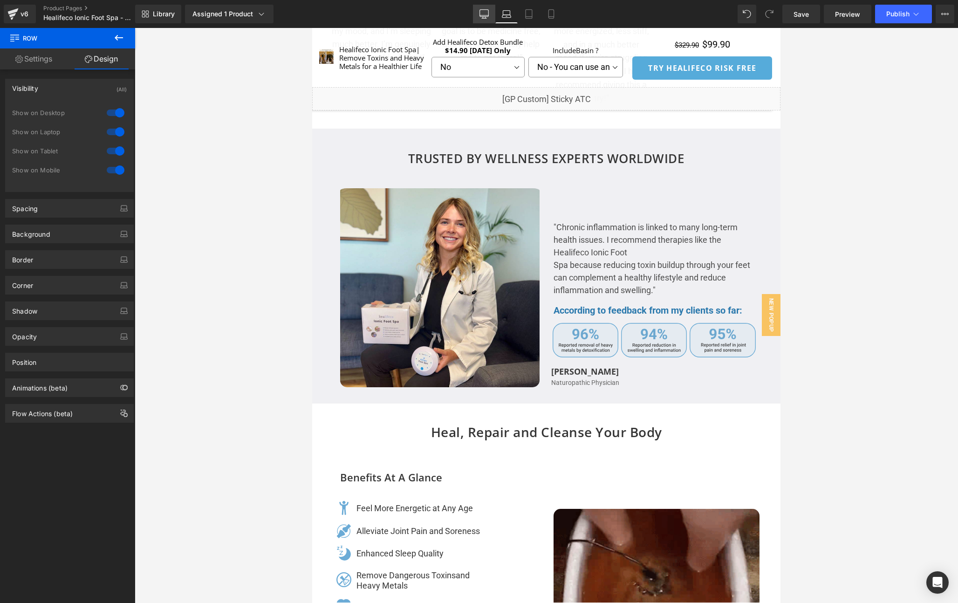
click at [486, 20] on link "Desktop" at bounding box center [484, 14] width 22 height 19
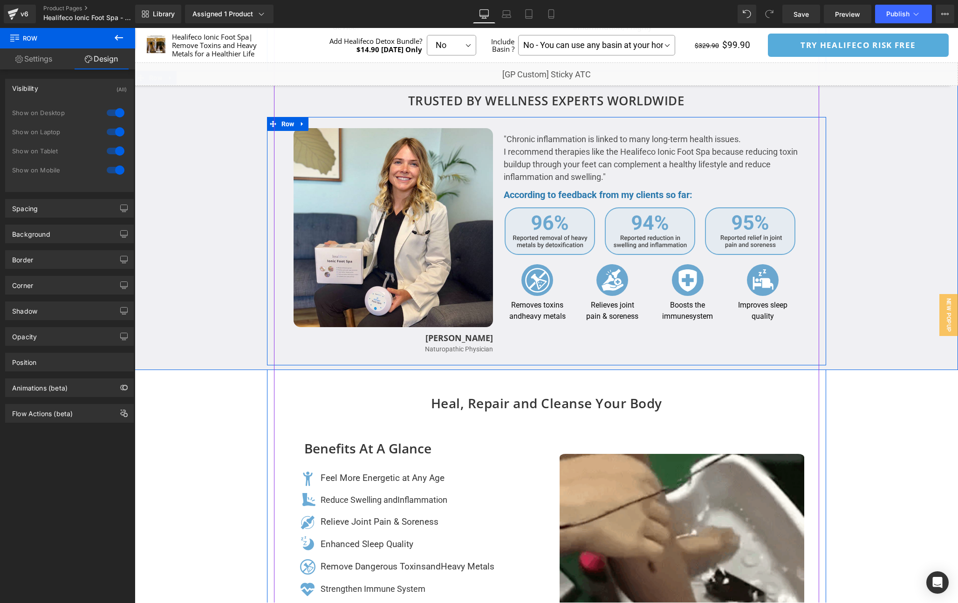
scroll to position [1660, 0]
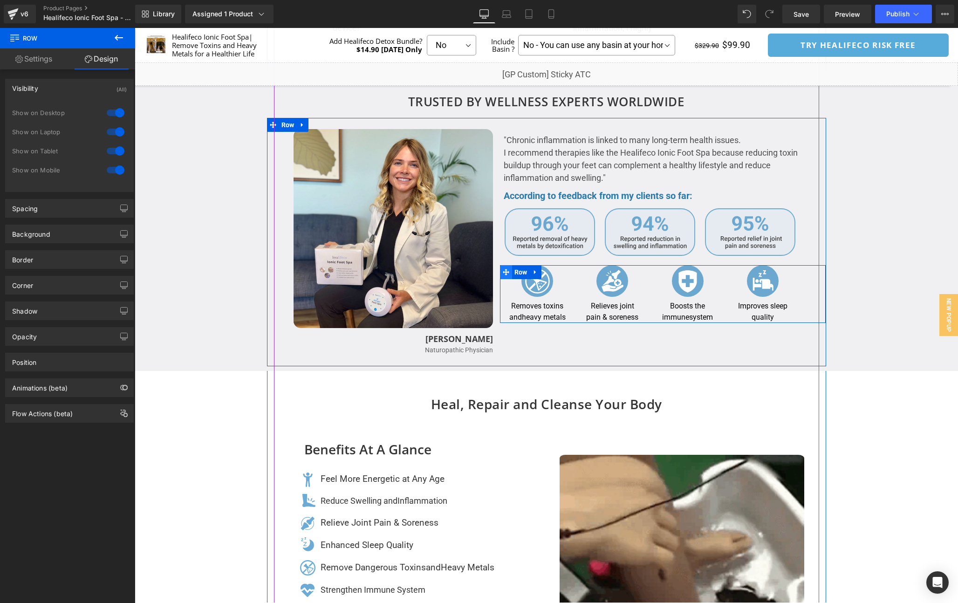
click at [503, 272] on icon at bounding box center [506, 272] width 7 height 7
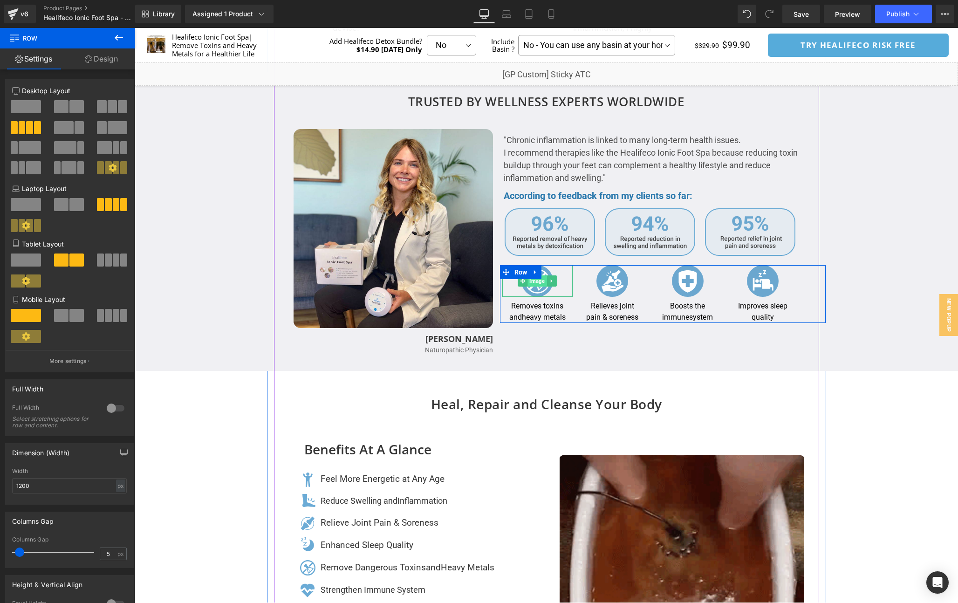
click at [538, 285] on span "Image" at bounding box center [537, 280] width 19 height 11
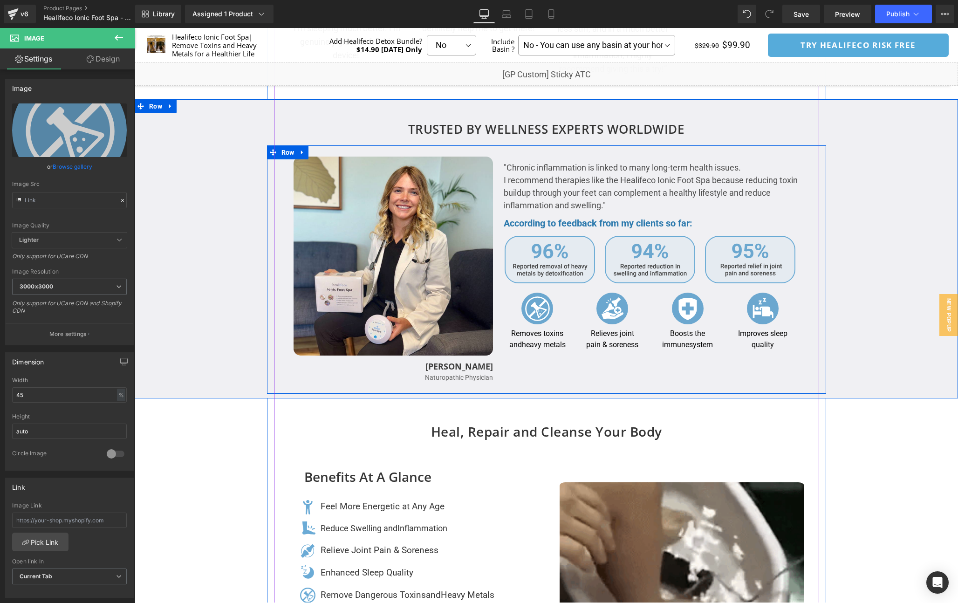
scroll to position [1629, 0]
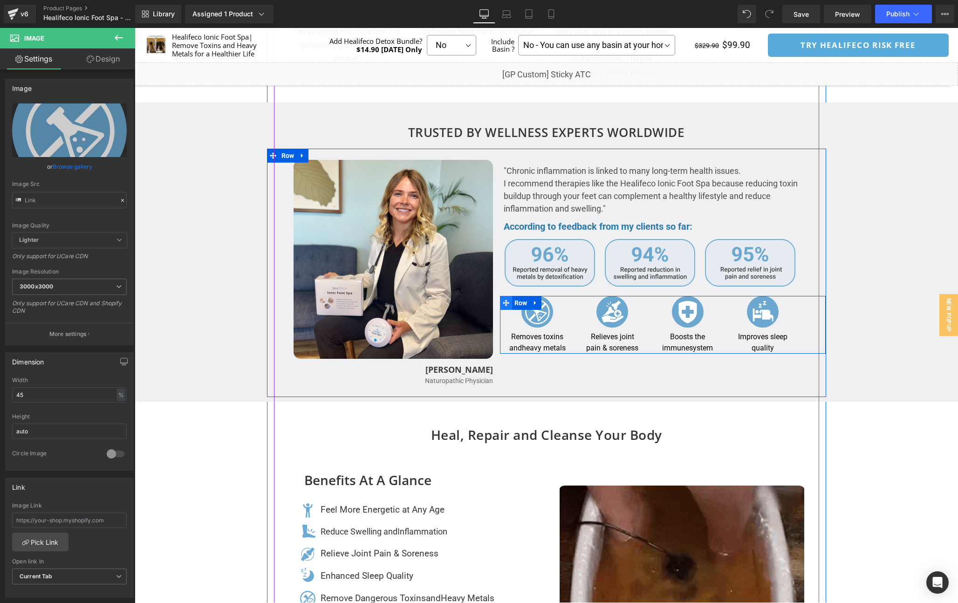
click at [507, 301] on icon at bounding box center [506, 303] width 7 height 7
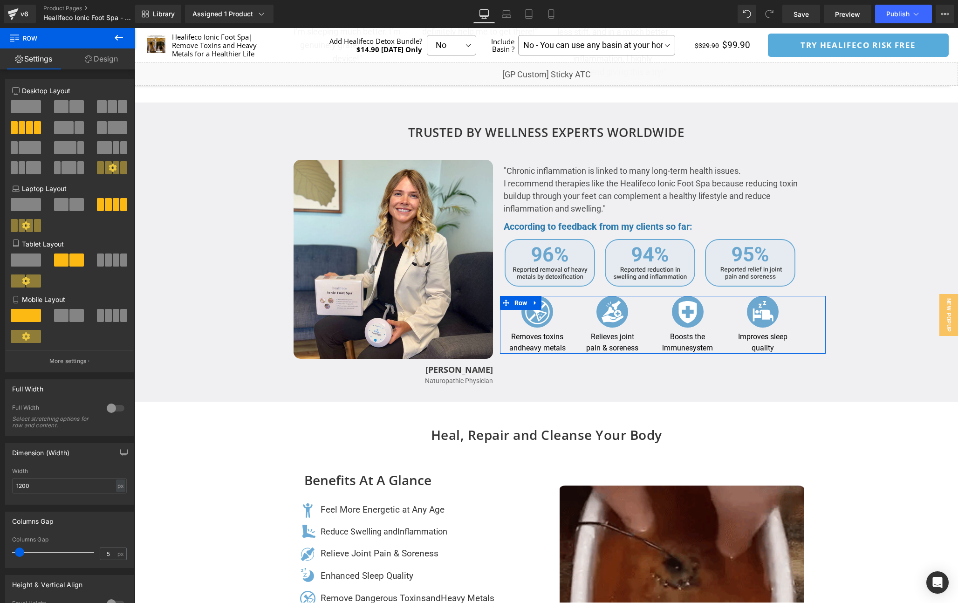
click at [102, 64] on link "Design" at bounding box center [102, 58] width 68 height 21
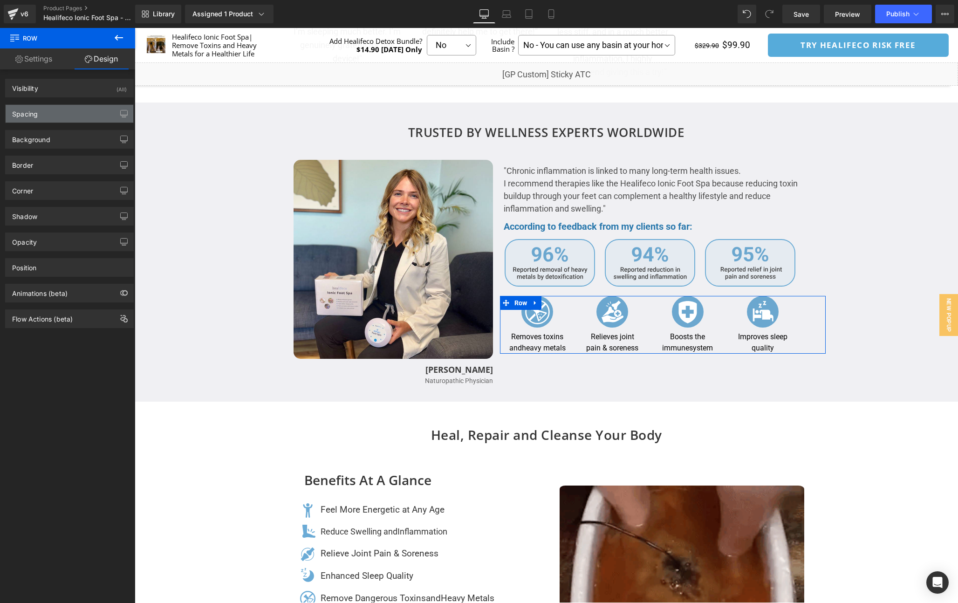
click at [81, 119] on div "Spacing" at bounding box center [70, 114] width 128 height 18
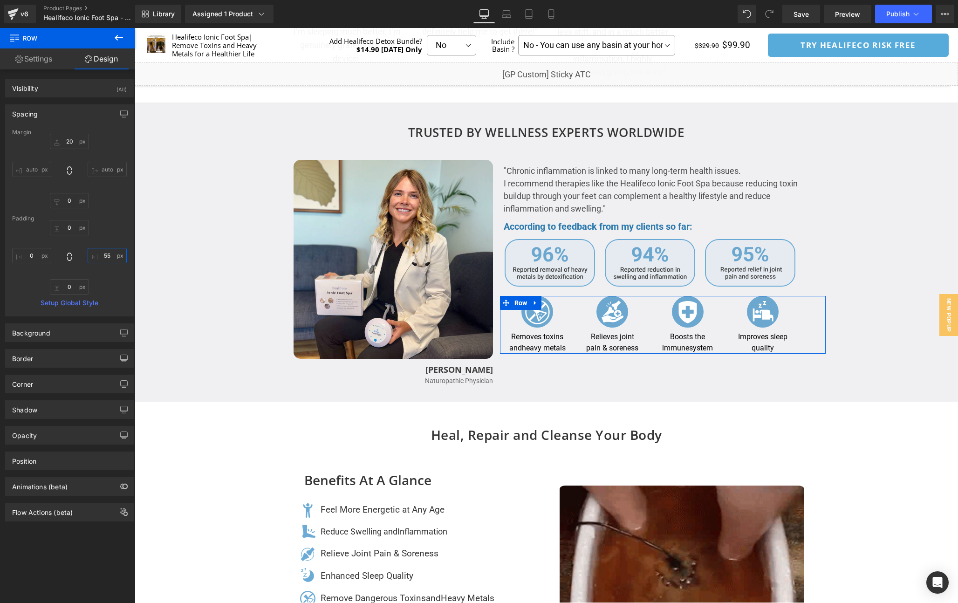
click at [106, 258] on input "text" at bounding box center [107, 255] width 39 height 15
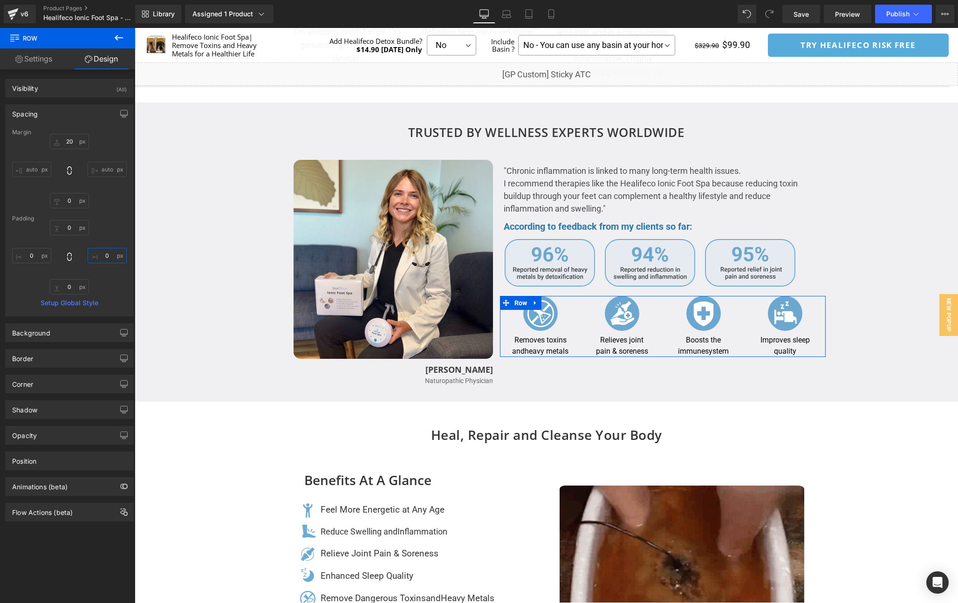
paste input "55"
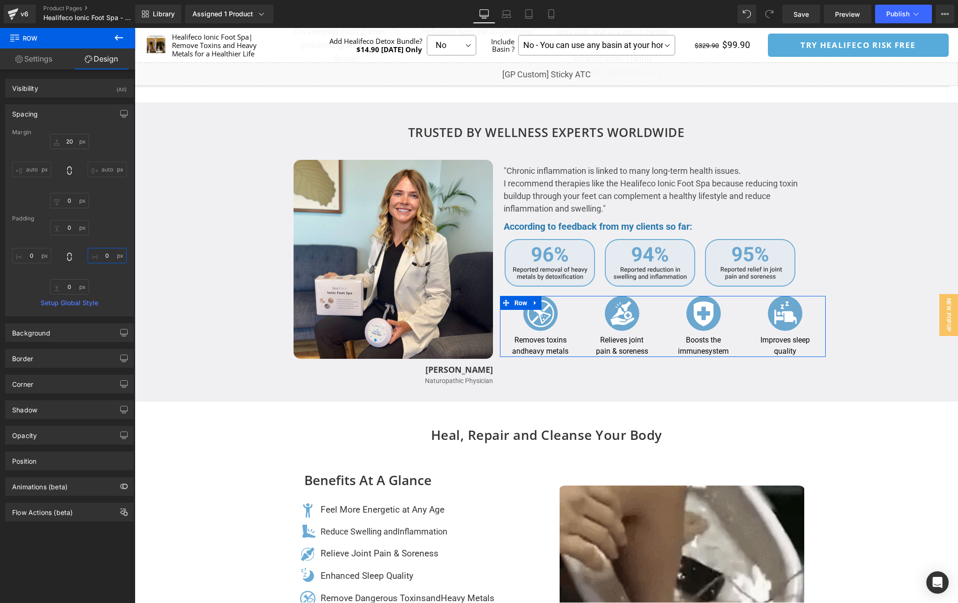
type input "55"
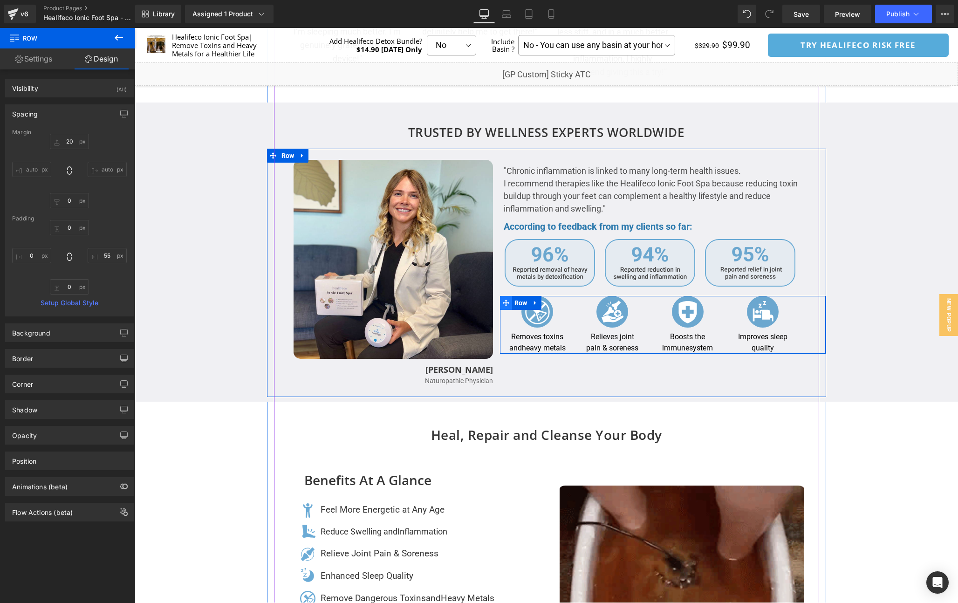
click at [508, 301] on icon at bounding box center [506, 303] width 7 height 7
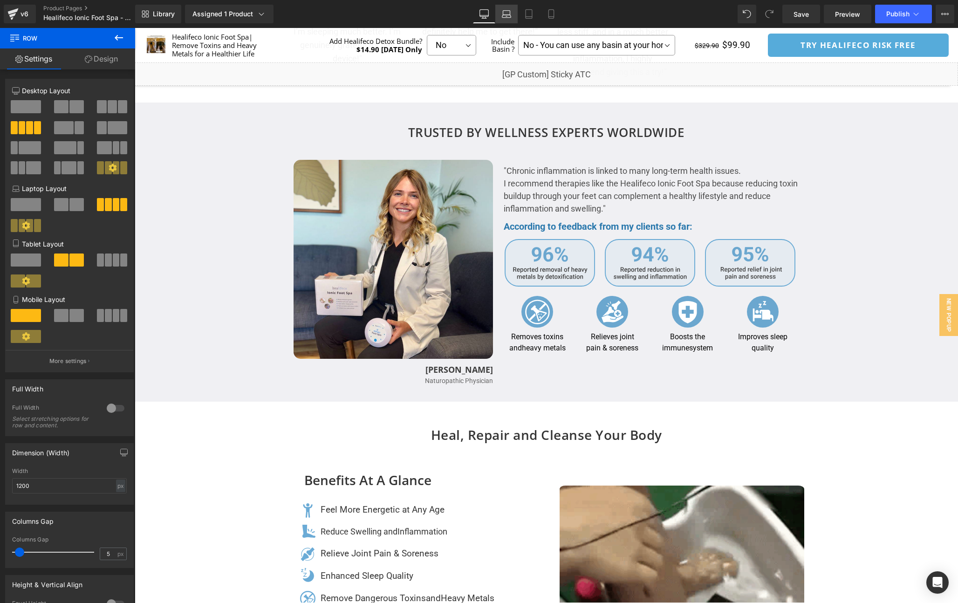
click at [502, 11] on icon at bounding box center [506, 13] width 9 height 9
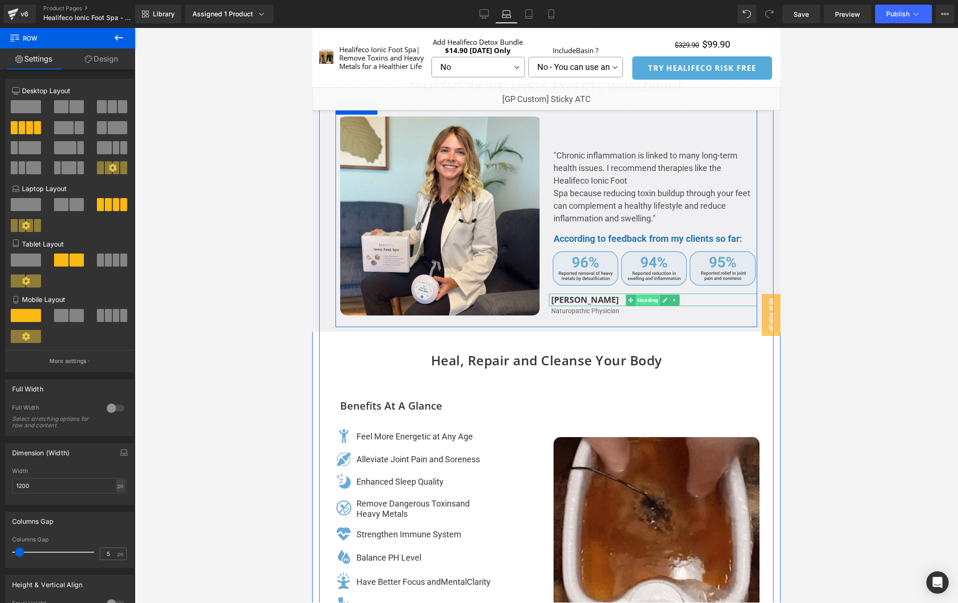
scroll to position [1631, 0]
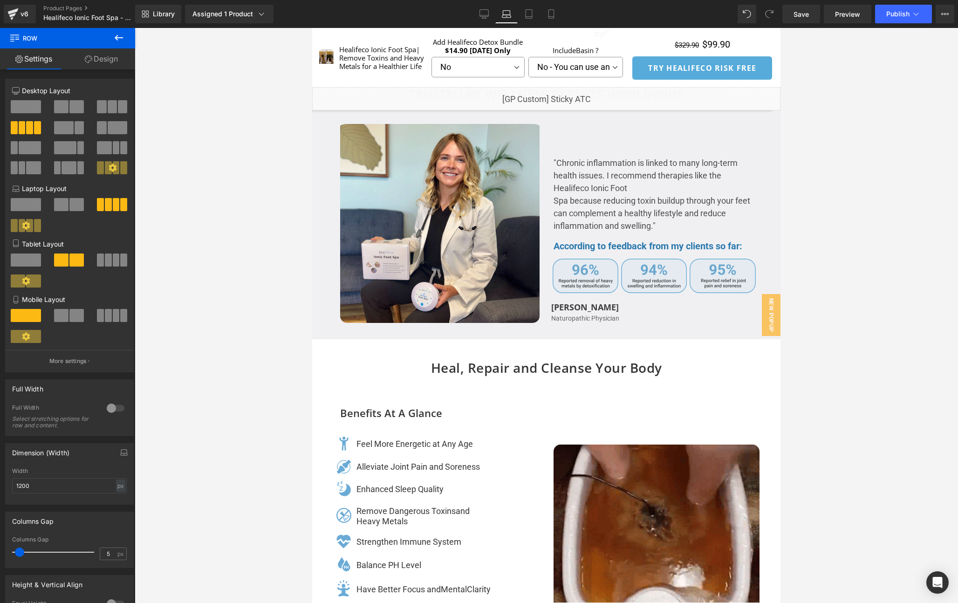
click at [112, 61] on link "Design" at bounding box center [102, 58] width 68 height 21
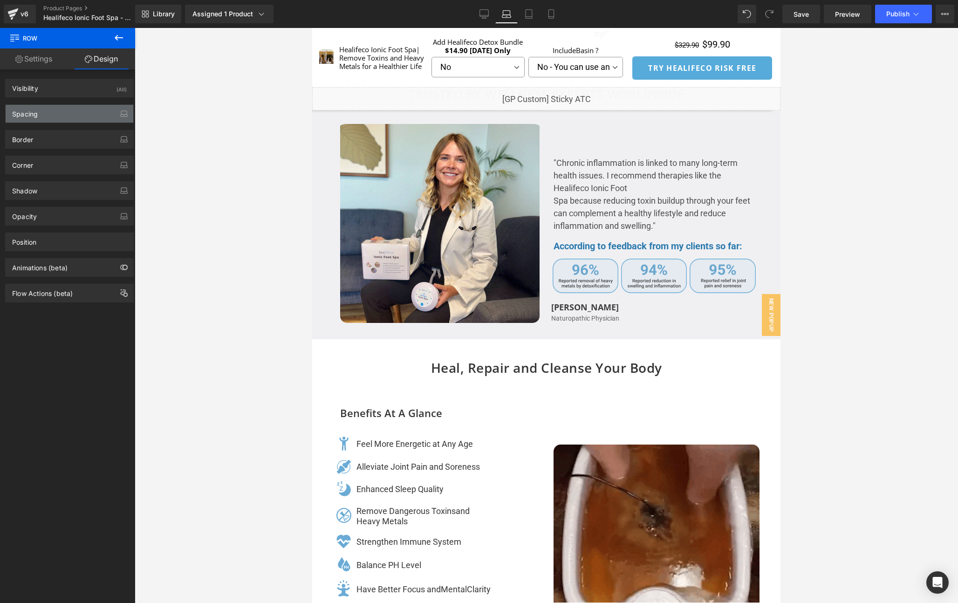
click at [76, 109] on div "Spacing" at bounding box center [70, 114] width 128 height 18
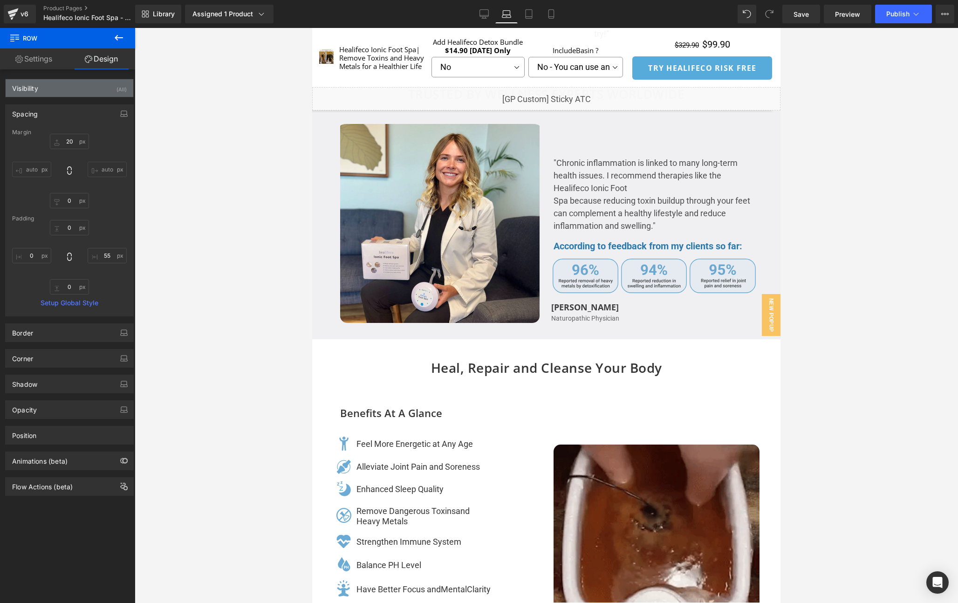
click at [61, 88] on div "Visibility (All)" at bounding box center [70, 88] width 128 height 18
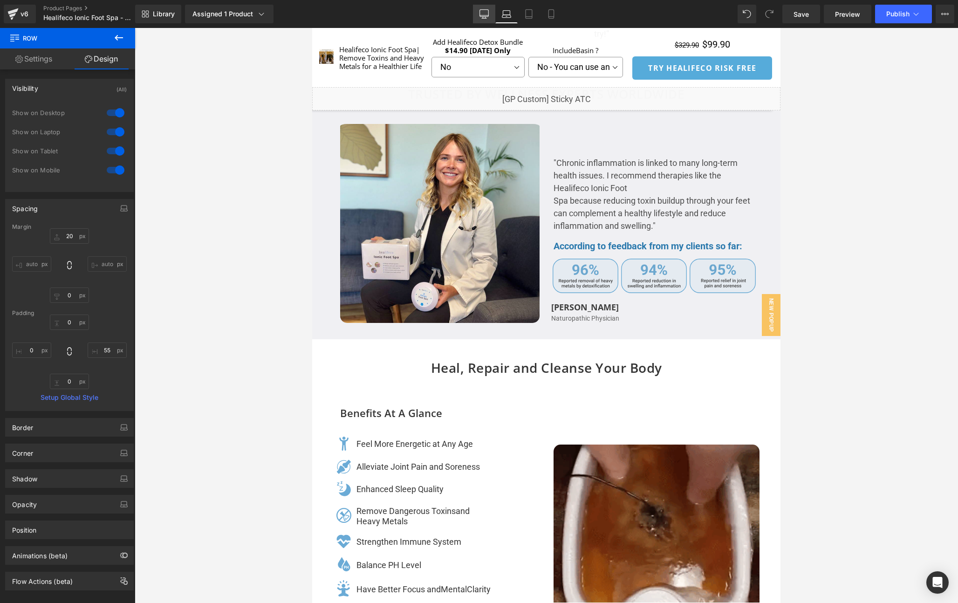
click at [482, 12] on icon at bounding box center [483, 13] width 9 height 9
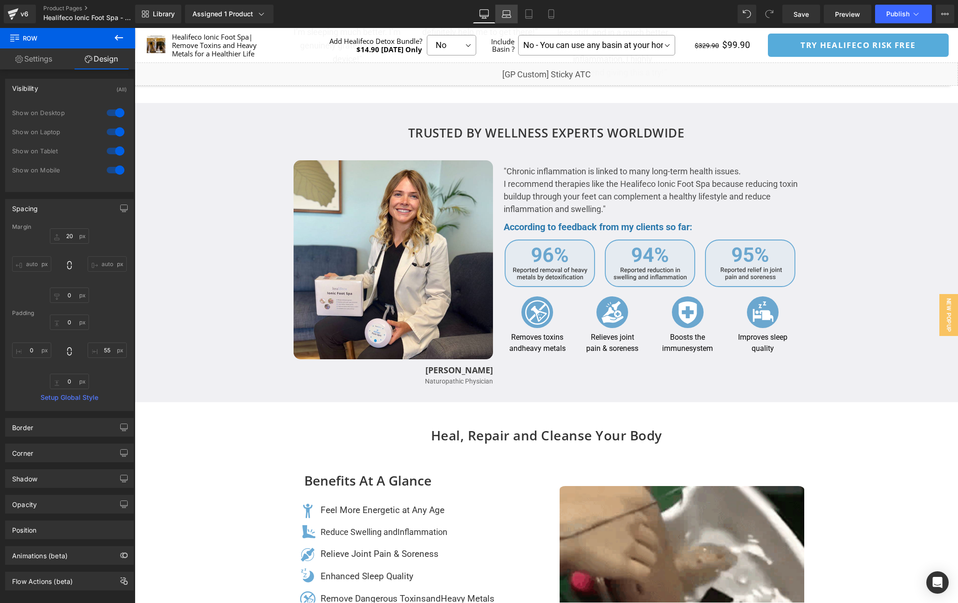
scroll to position [1705, 0]
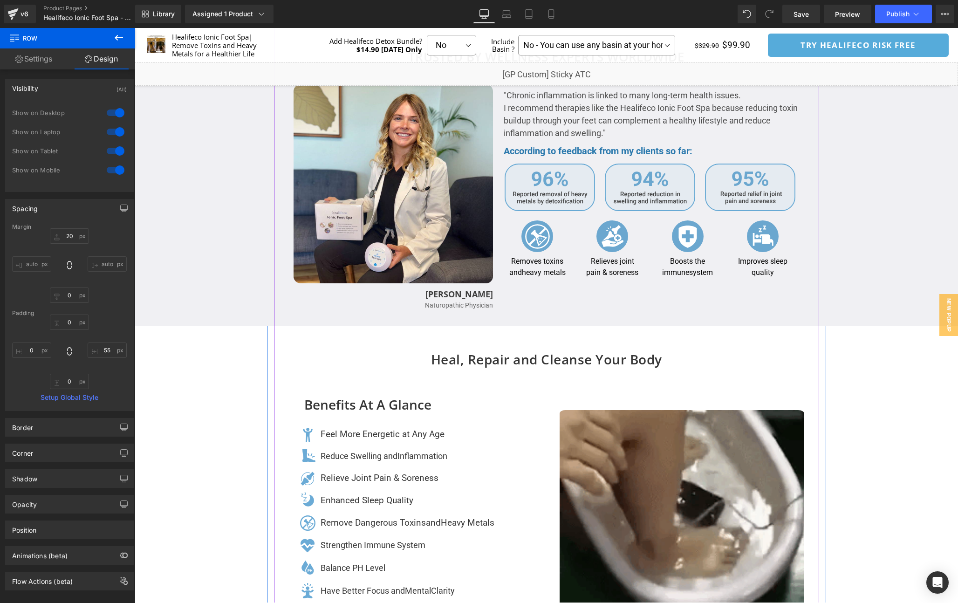
click at [531, 237] on span "Image" at bounding box center [537, 236] width 19 height 11
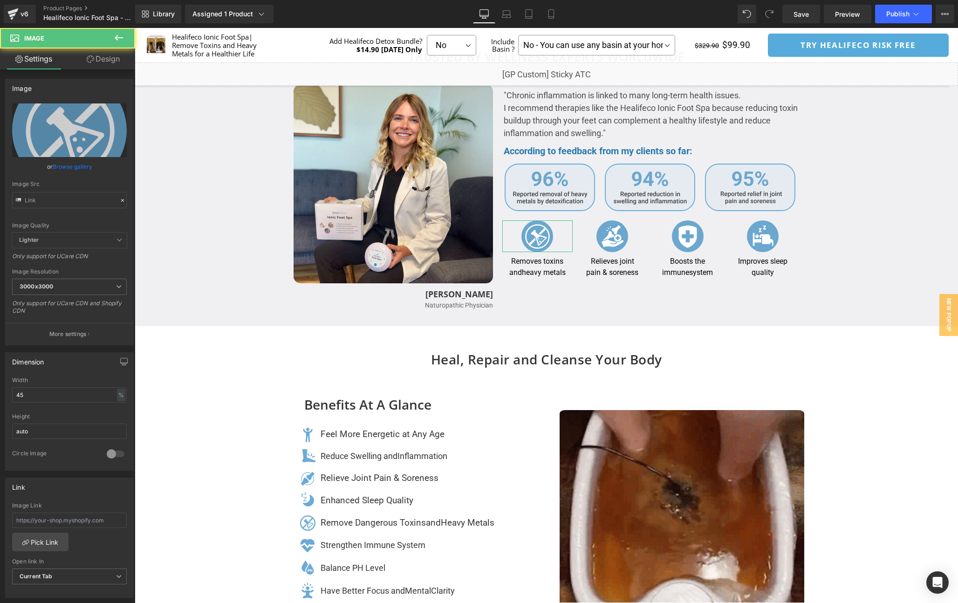
click at [103, 58] on link "Design" at bounding box center [103, 58] width 68 height 21
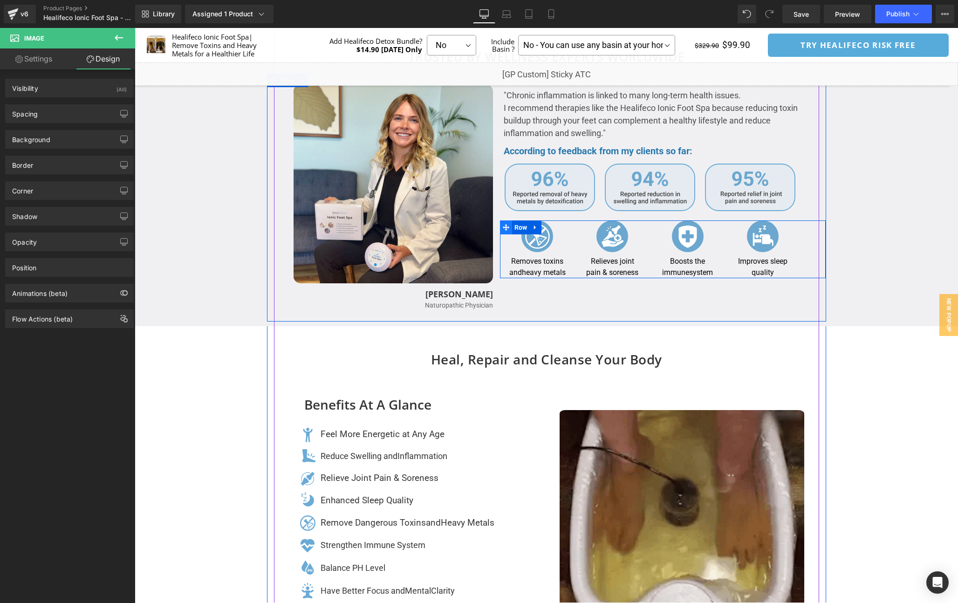
click at [504, 225] on icon at bounding box center [506, 227] width 7 height 7
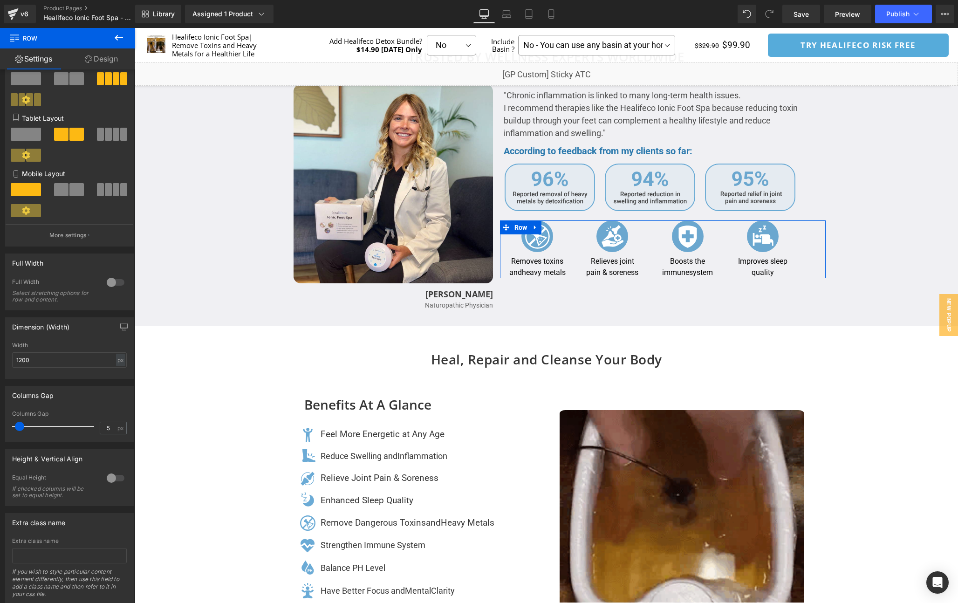
scroll to position [155, 0]
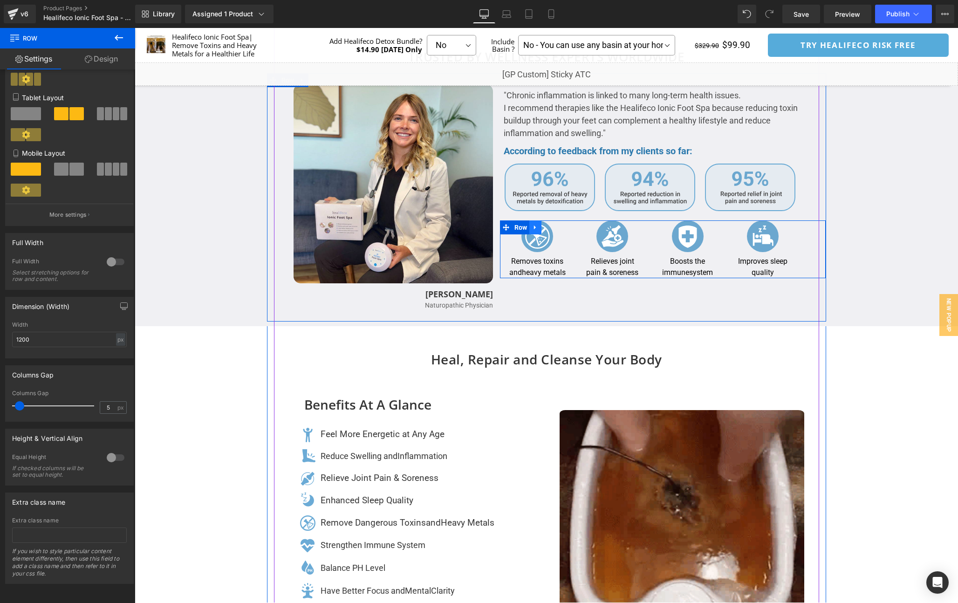
click at [533, 228] on icon at bounding box center [535, 227] width 7 height 7
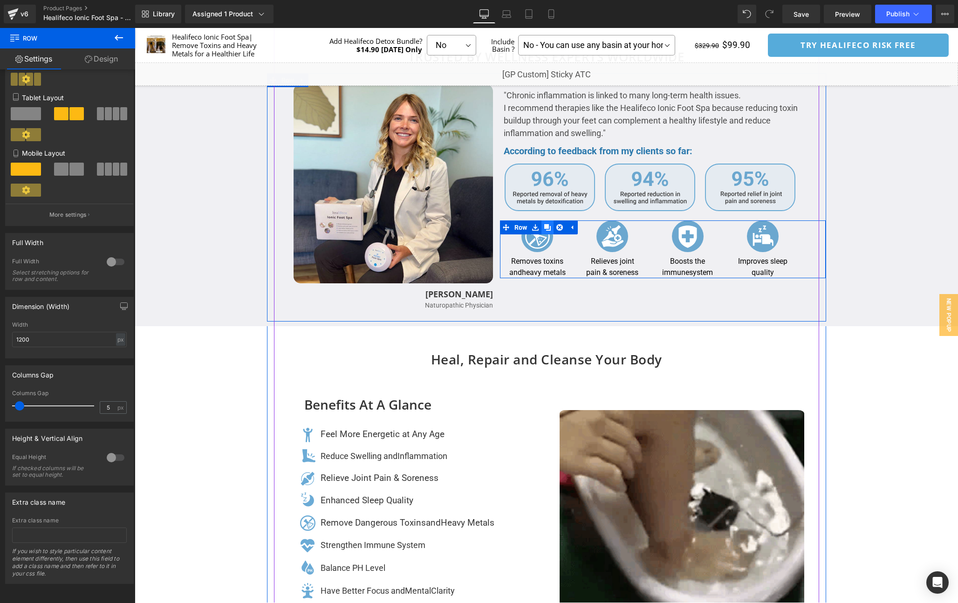
click at [548, 227] on icon at bounding box center [547, 227] width 7 height 7
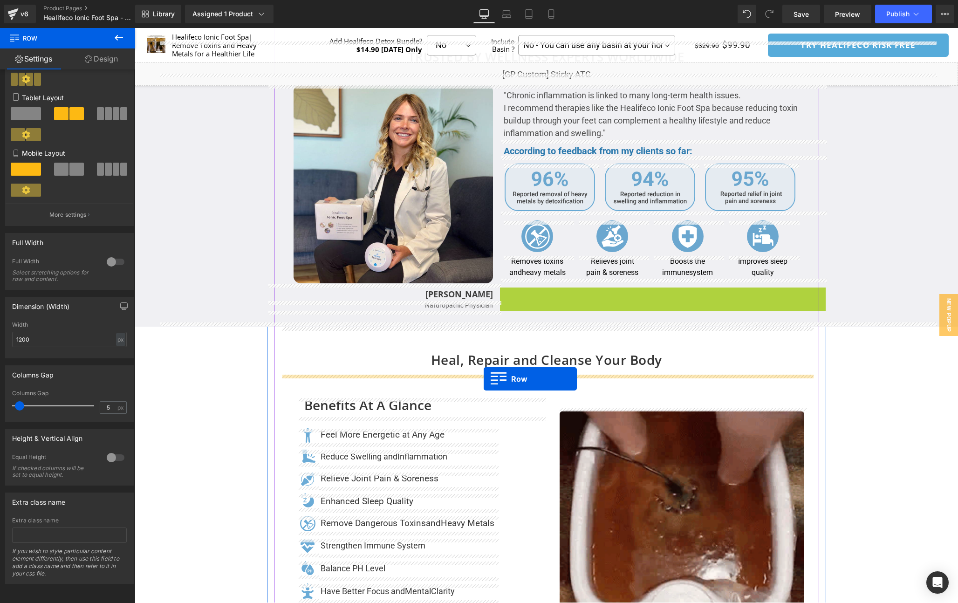
drag, startPoint x: 503, startPoint y: 291, endPoint x: 483, endPoint y: 380, distance: 91.0
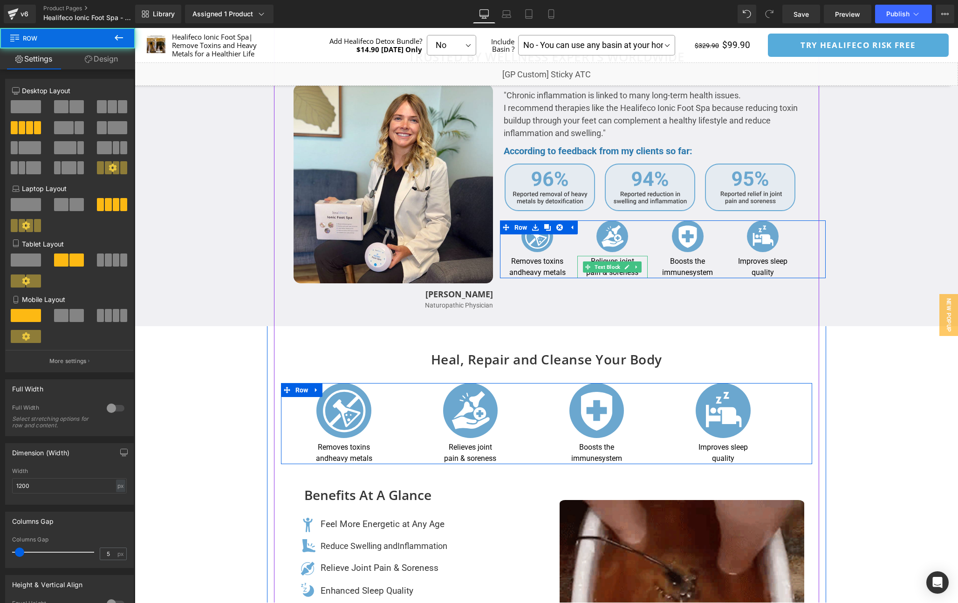
scroll to position [1692, 0]
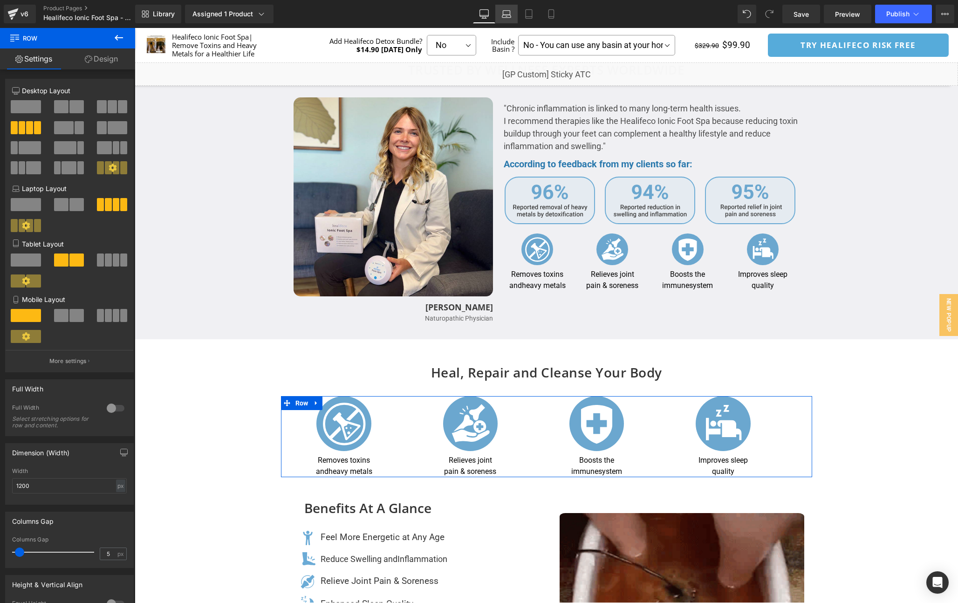
click at [507, 11] on icon at bounding box center [506, 13] width 9 height 9
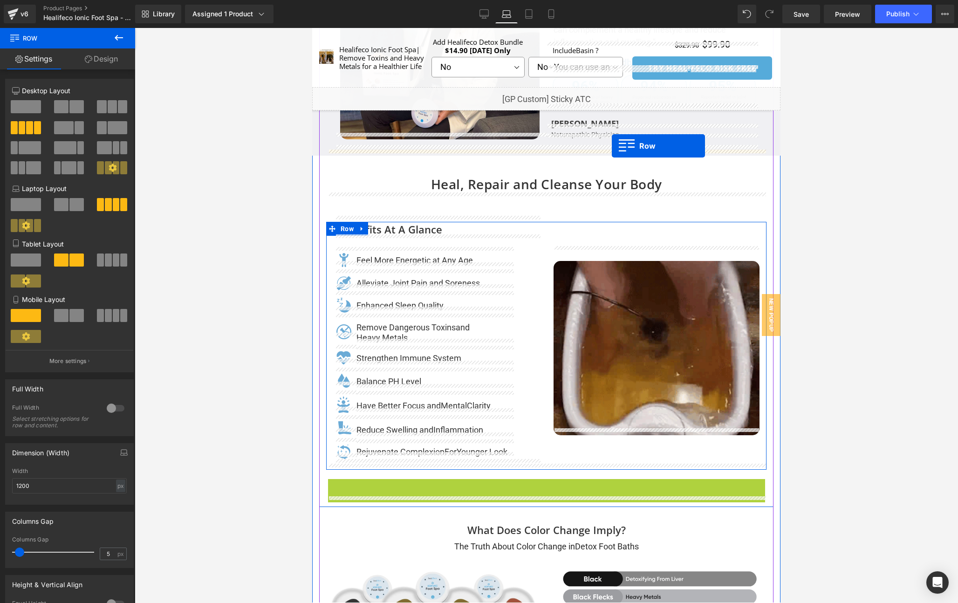
scroll to position [1818, 0]
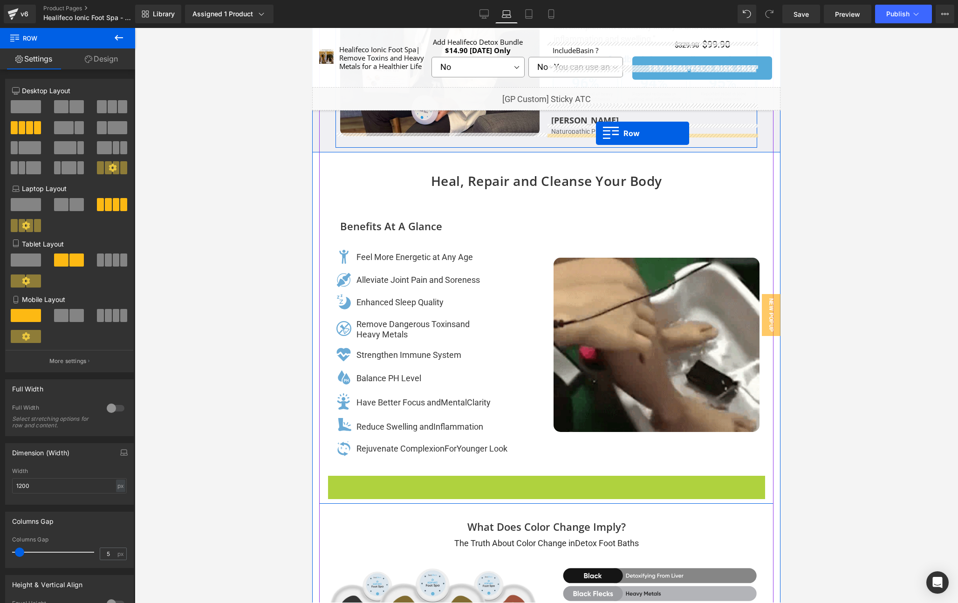
drag, startPoint x: 331, startPoint y: 483, endPoint x: 596, endPoint y: 133, distance: 438.6
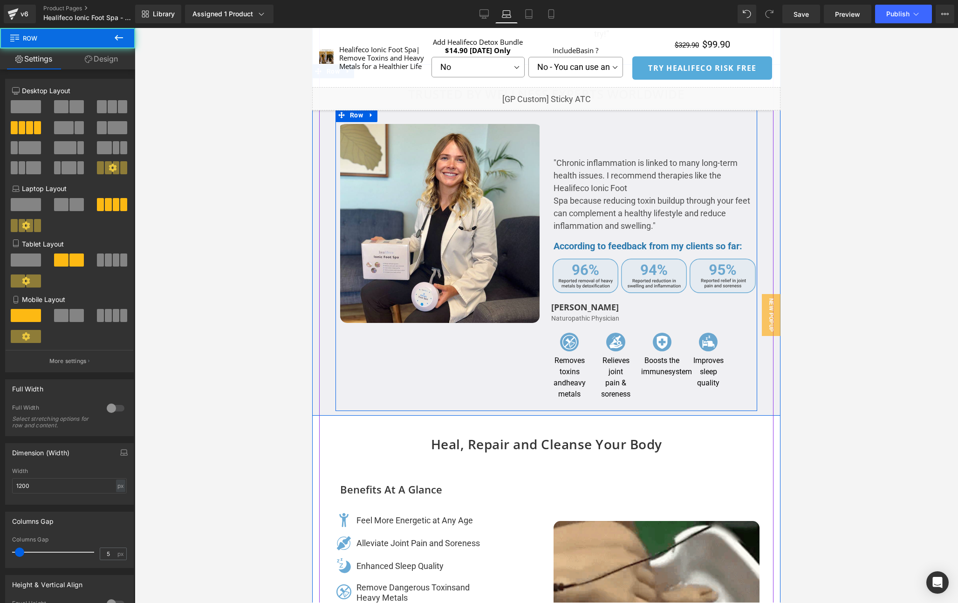
scroll to position [1626, 0]
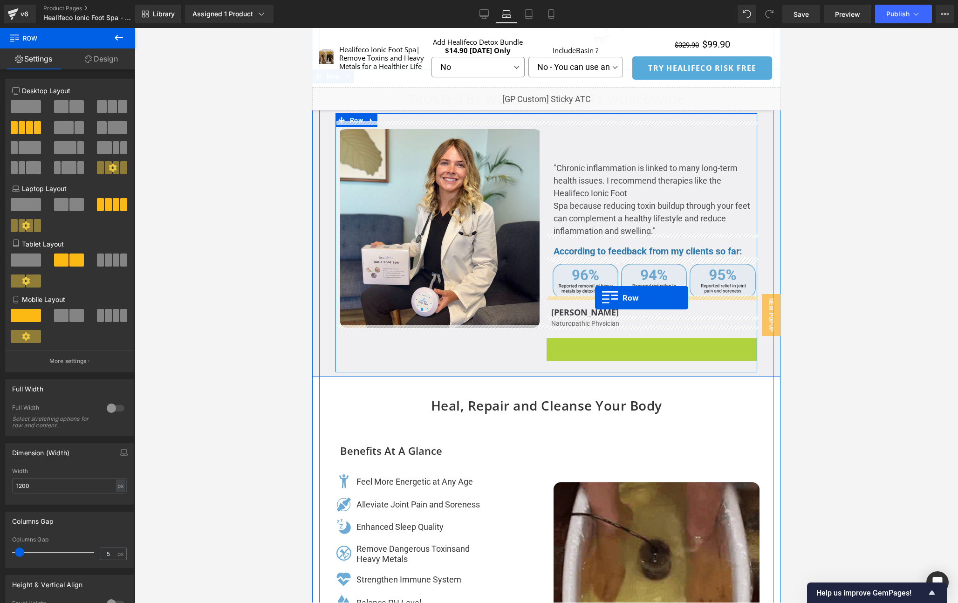
drag, startPoint x: 550, startPoint y: 340, endPoint x: 595, endPoint y: 298, distance: 61.9
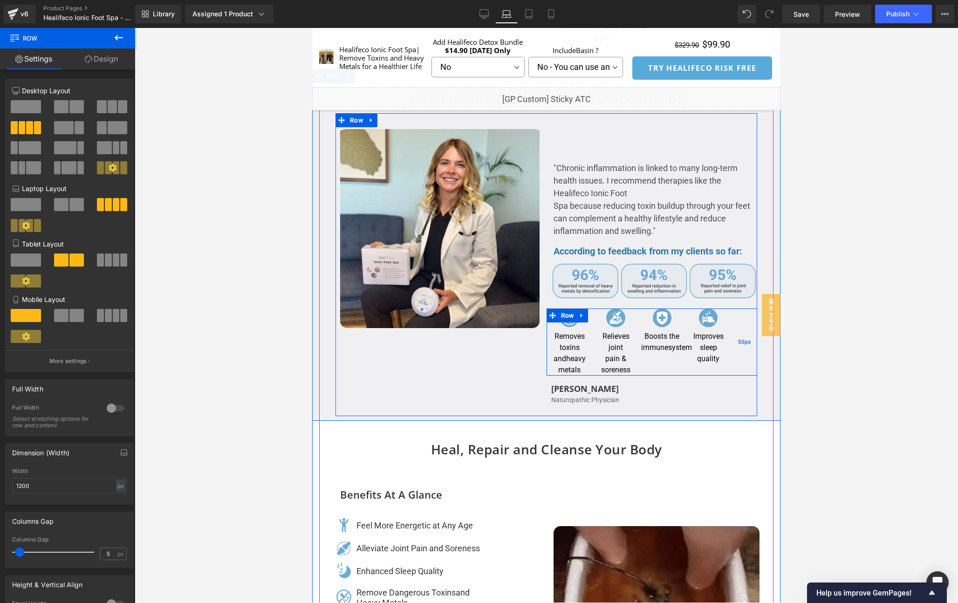
click at [739, 321] on div "55px" at bounding box center [744, 341] width 26 height 67
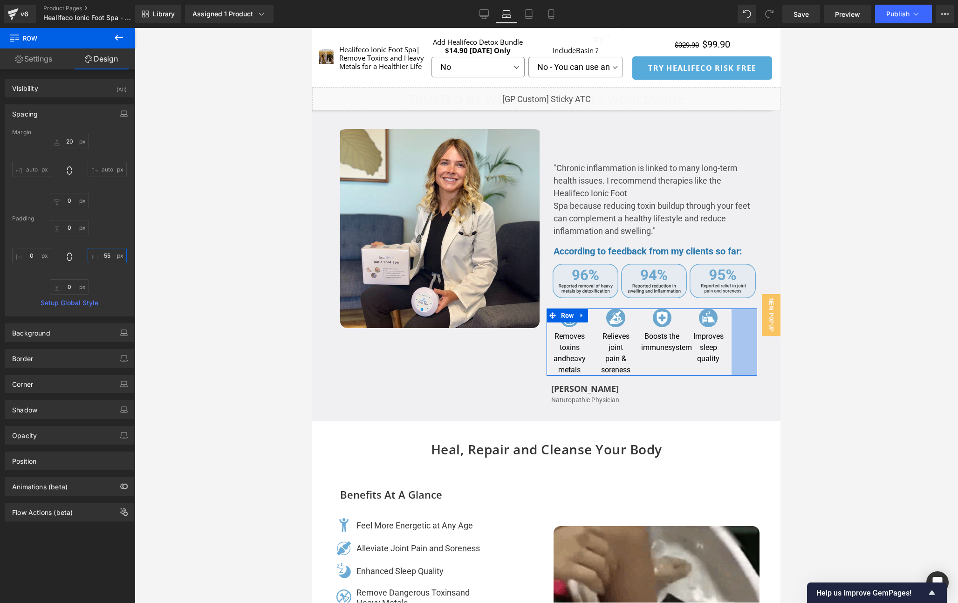
click at [110, 254] on input "55" at bounding box center [107, 255] width 39 height 15
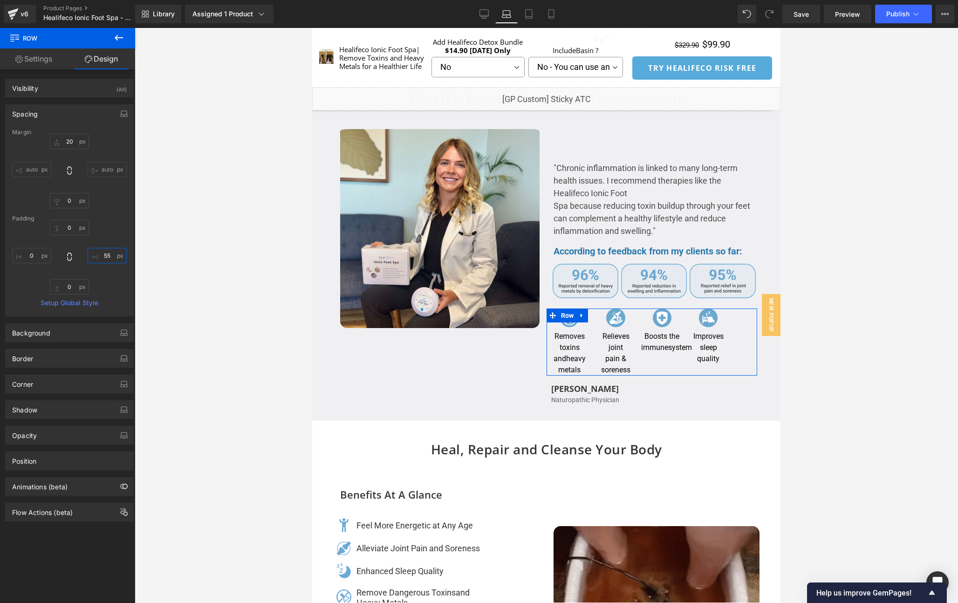
type input "0"
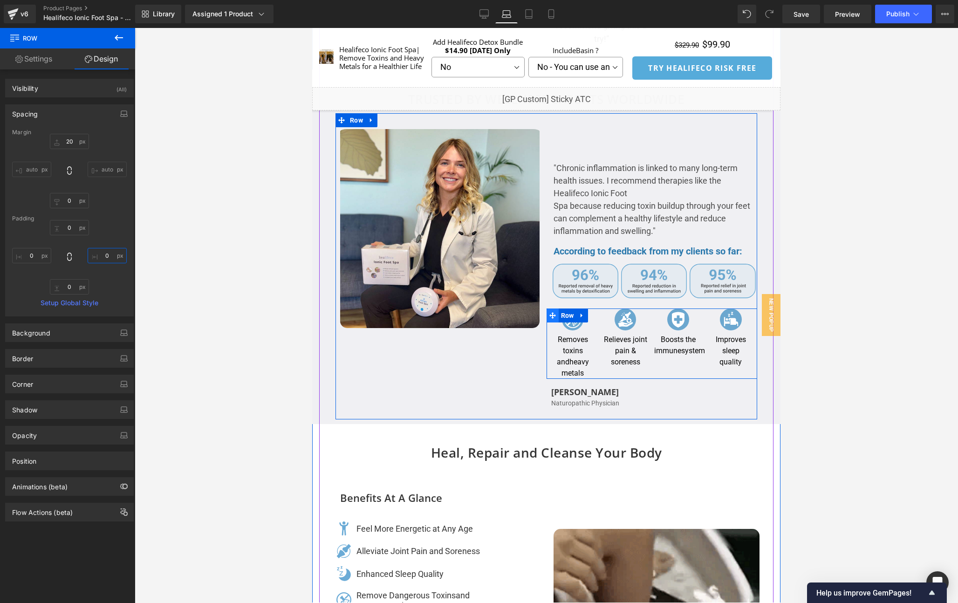
scroll to position [1629, 0]
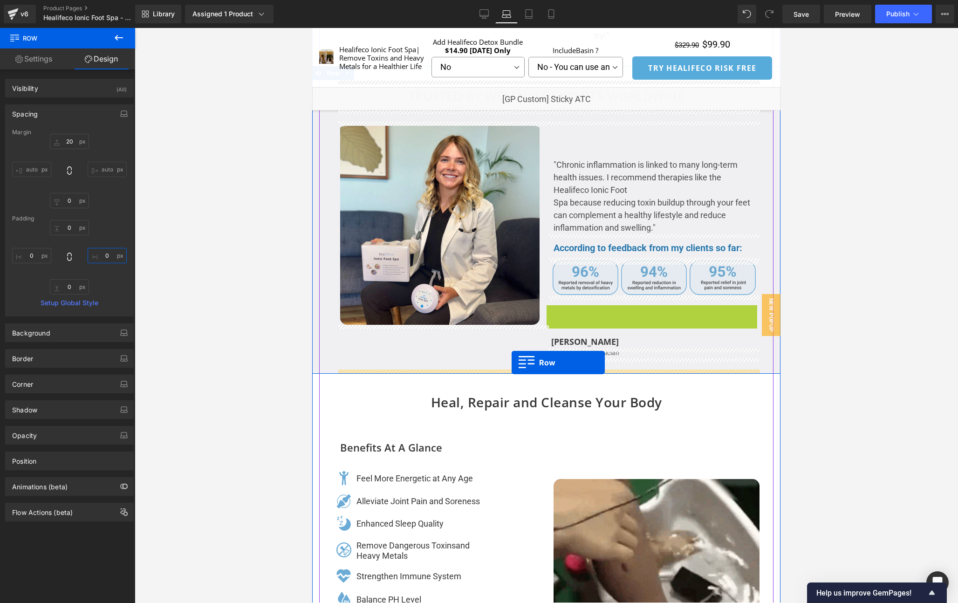
drag, startPoint x: 551, startPoint y: 315, endPoint x: 511, endPoint y: 361, distance: 61.1
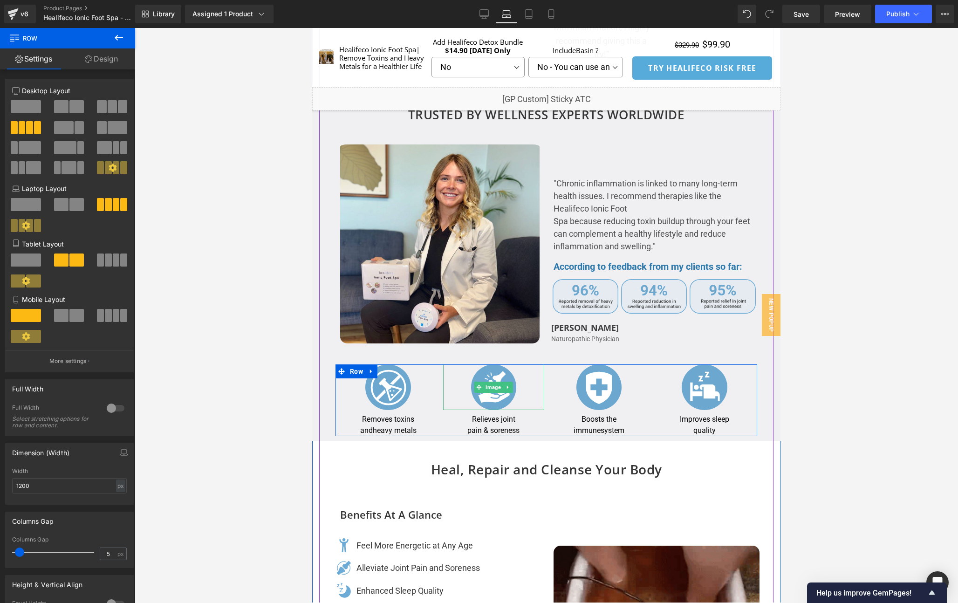
scroll to position [1610, 0]
click at [382, 386] on span "Image" at bounding box center [388, 387] width 19 height 11
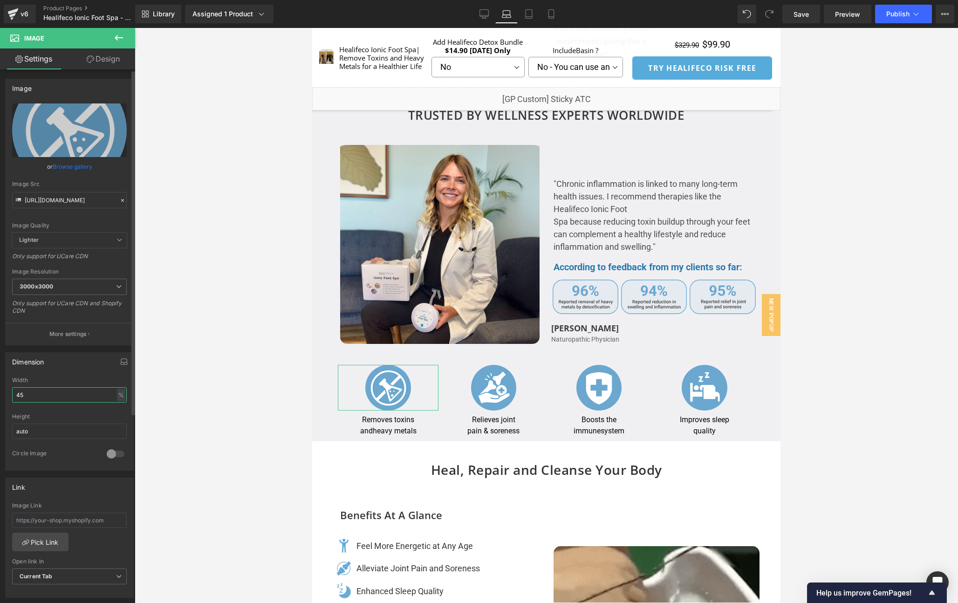
click at [38, 391] on input "45" at bounding box center [69, 394] width 115 height 15
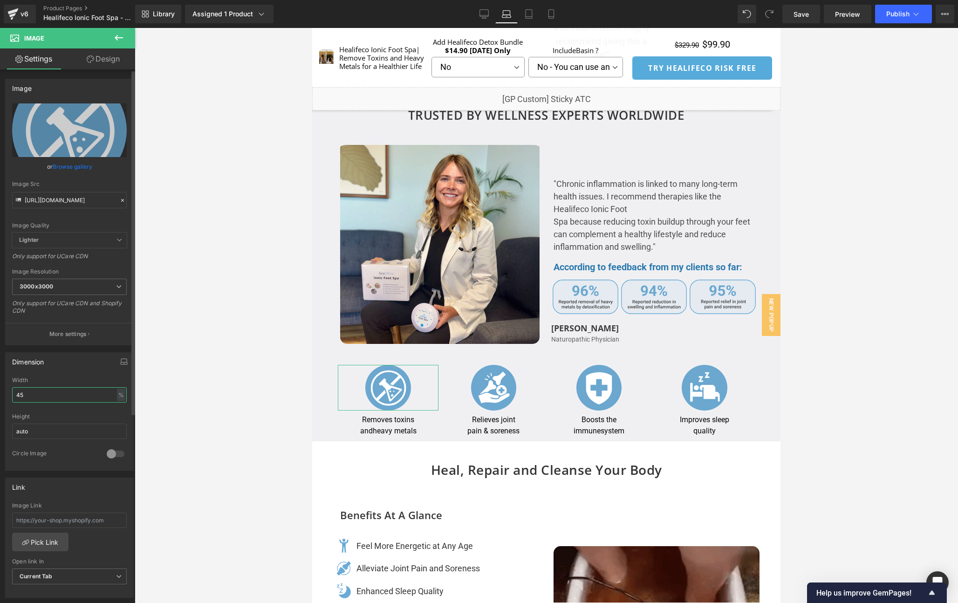
click at [38, 391] on input "45" at bounding box center [69, 394] width 115 height 15
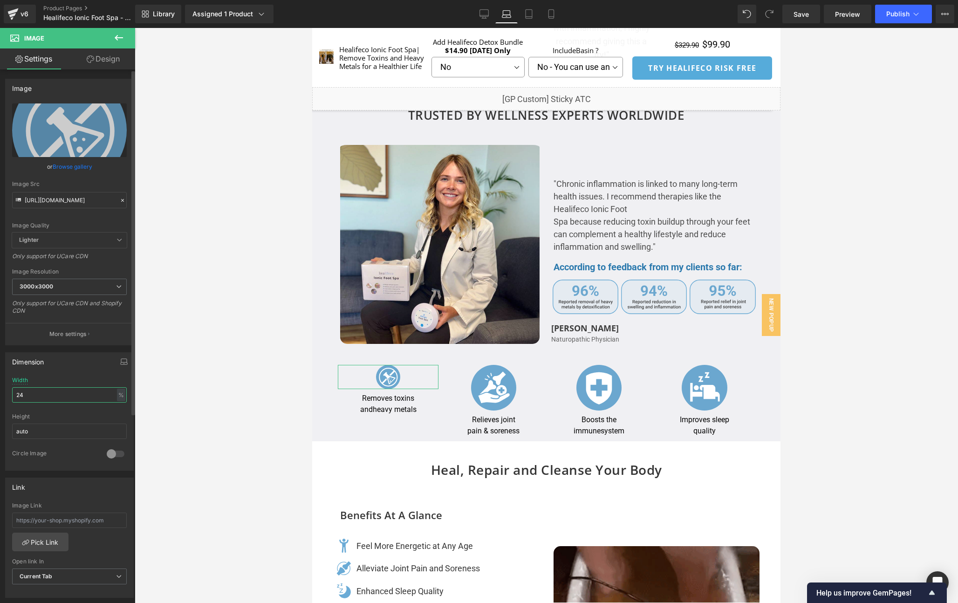
drag, startPoint x: 41, startPoint y: 392, endPoint x: 3, endPoint y: 392, distance: 37.7
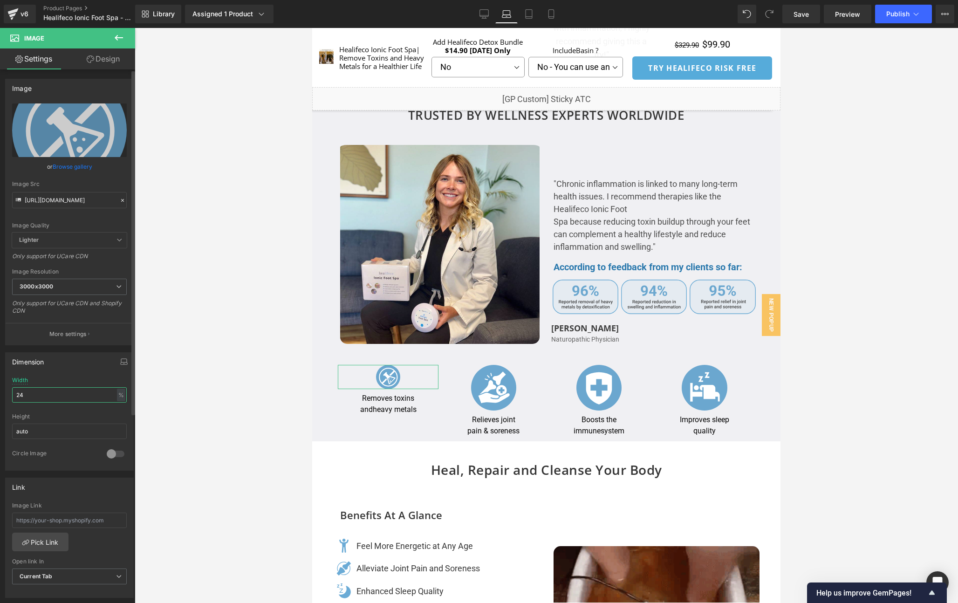
click at [3, 392] on div "Dimension 45% Width 24 % % px auto Height auto 0 Circle Image" at bounding box center [69, 407] width 139 height 125
type input "30"
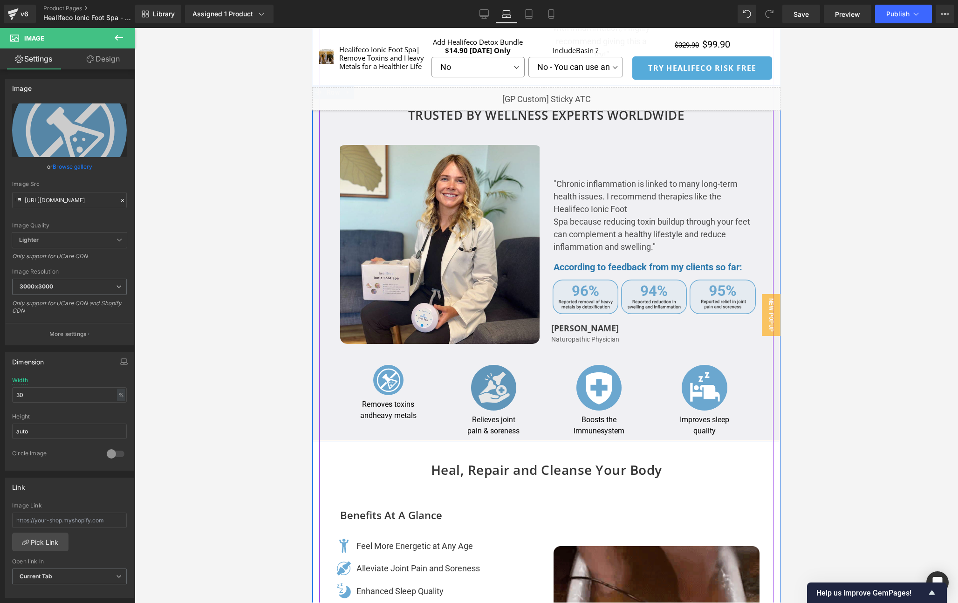
click at [493, 386] on div "Image" at bounding box center [493, 387] width 101 height 45
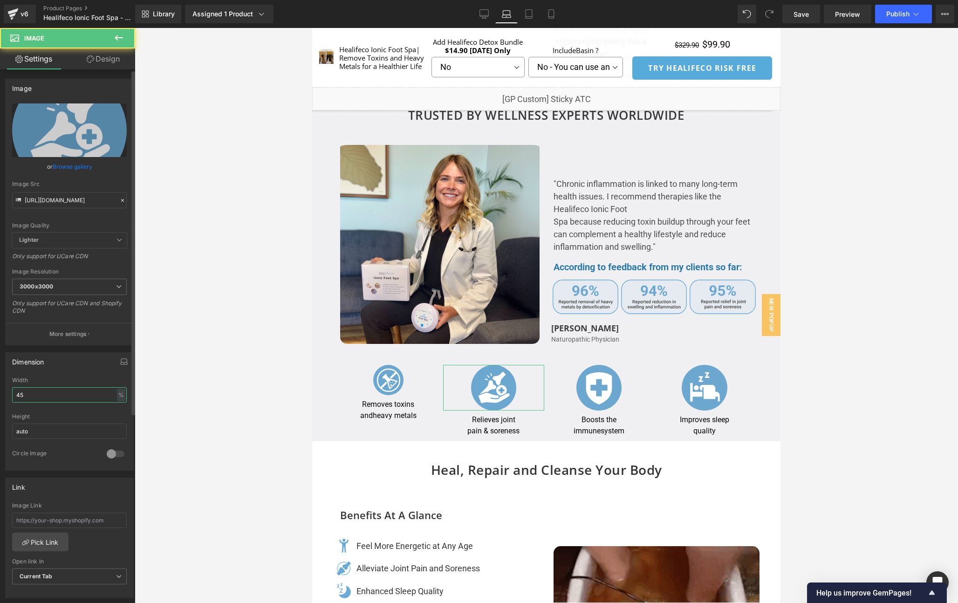
click at [62, 392] on input "45" at bounding box center [69, 394] width 115 height 15
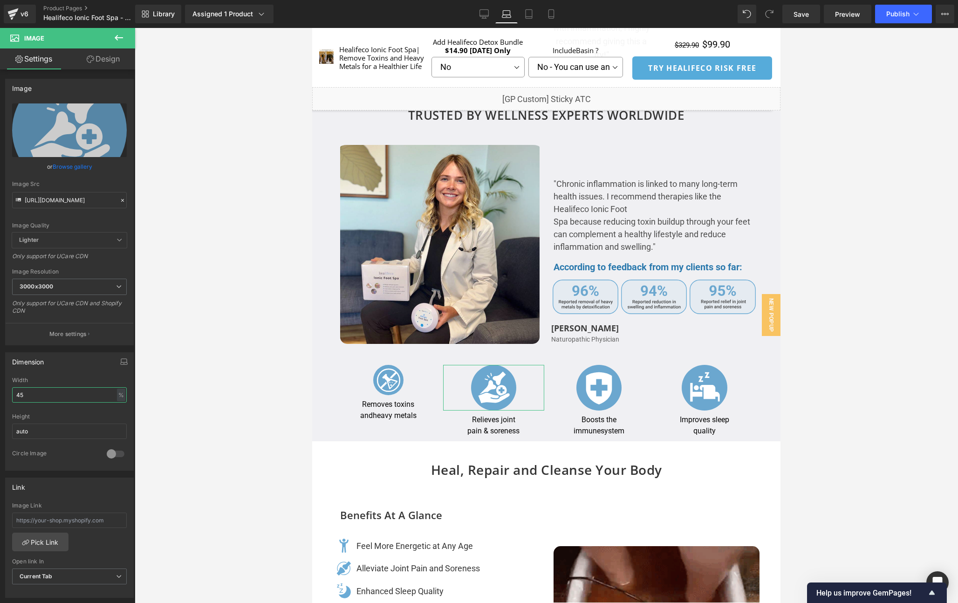
drag, startPoint x: 62, startPoint y: 392, endPoint x: -24, endPoint y: 390, distance: 86.2
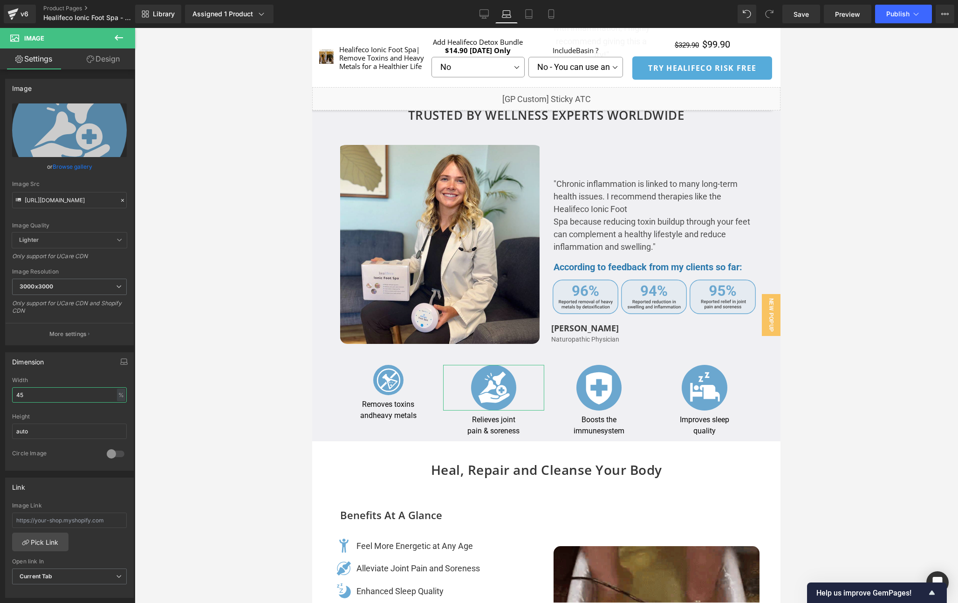
click at [0, 390] on html "Image You are previewing how the will restyle your page. You can not edit Eleme…" at bounding box center [479, 301] width 958 height 603
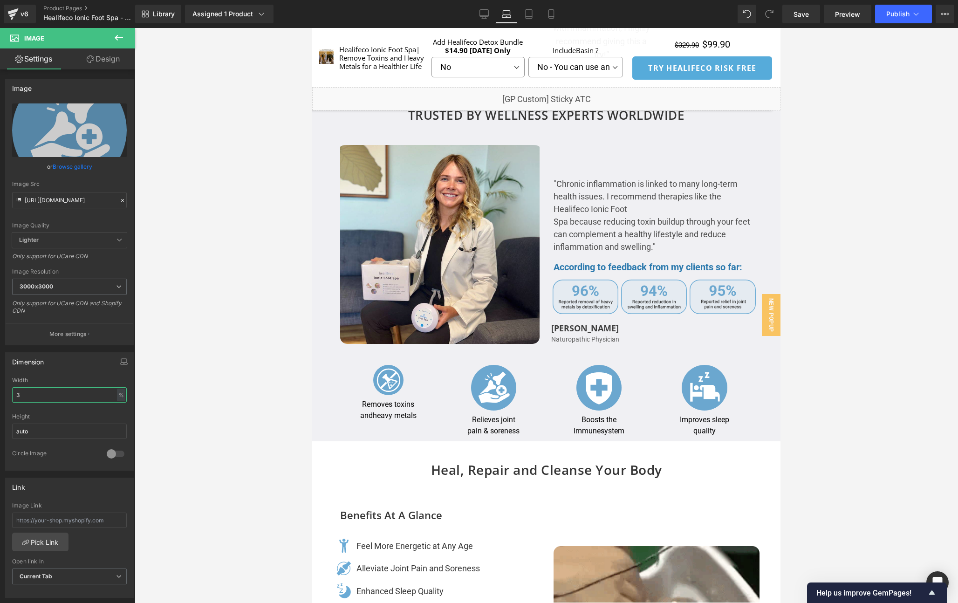
type input "30"
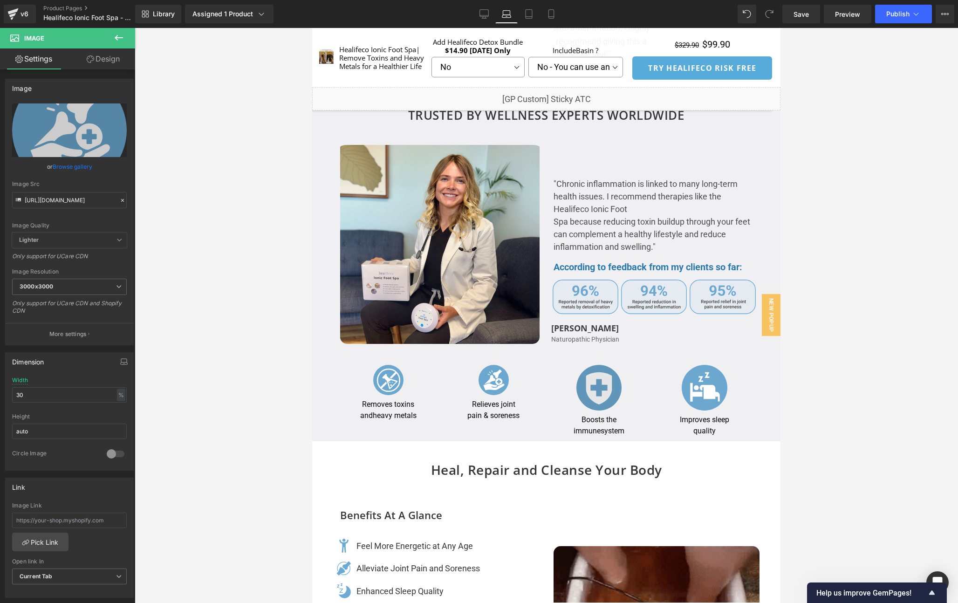
click at [596, 384] on div "Image" at bounding box center [599, 387] width 101 height 45
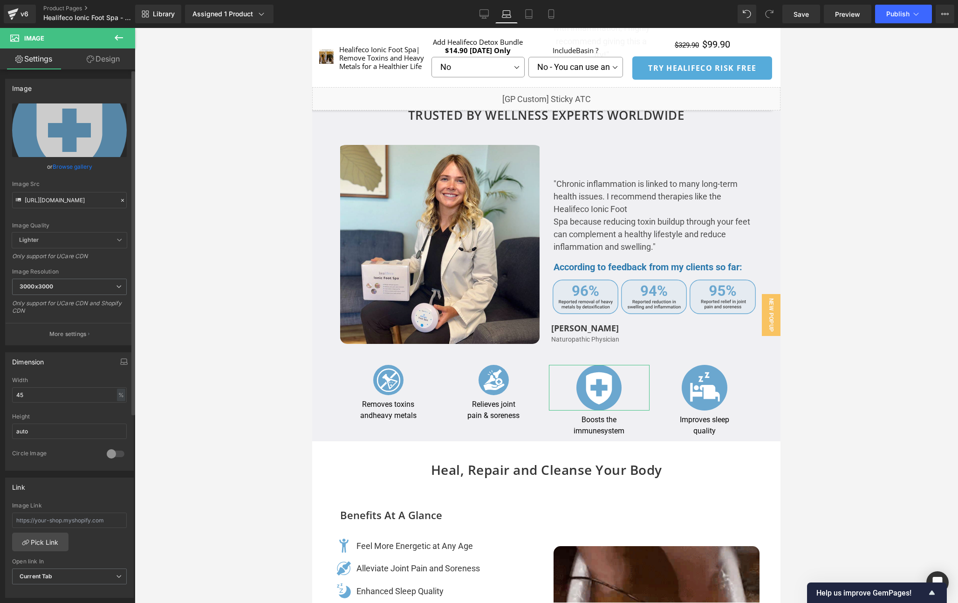
click at [37, 402] on div "Width 45 % % px" at bounding box center [69, 395] width 115 height 36
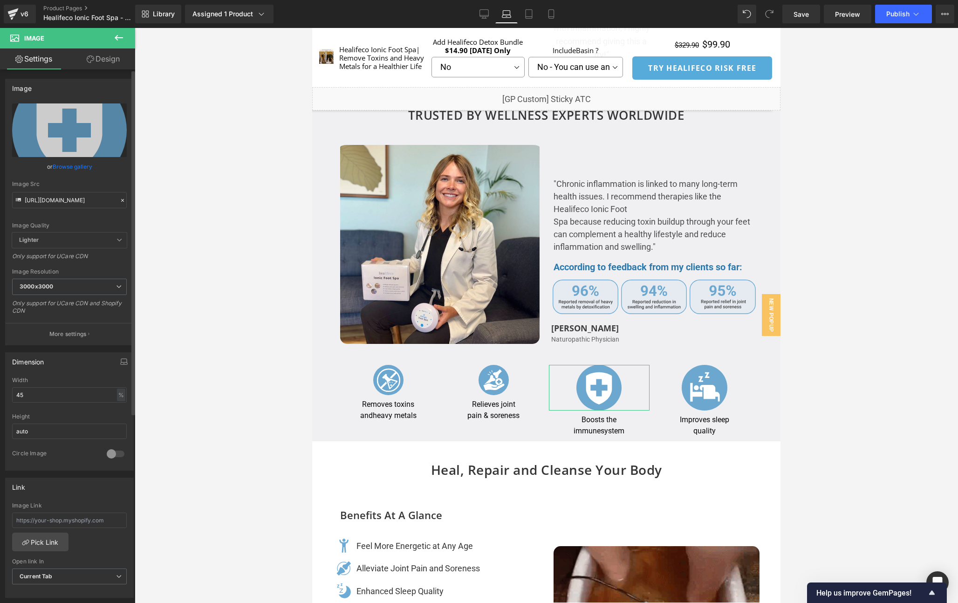
click at [37, 402] on div "Width 45 % % px" at bounding box center [69, 395] width 115 height 36
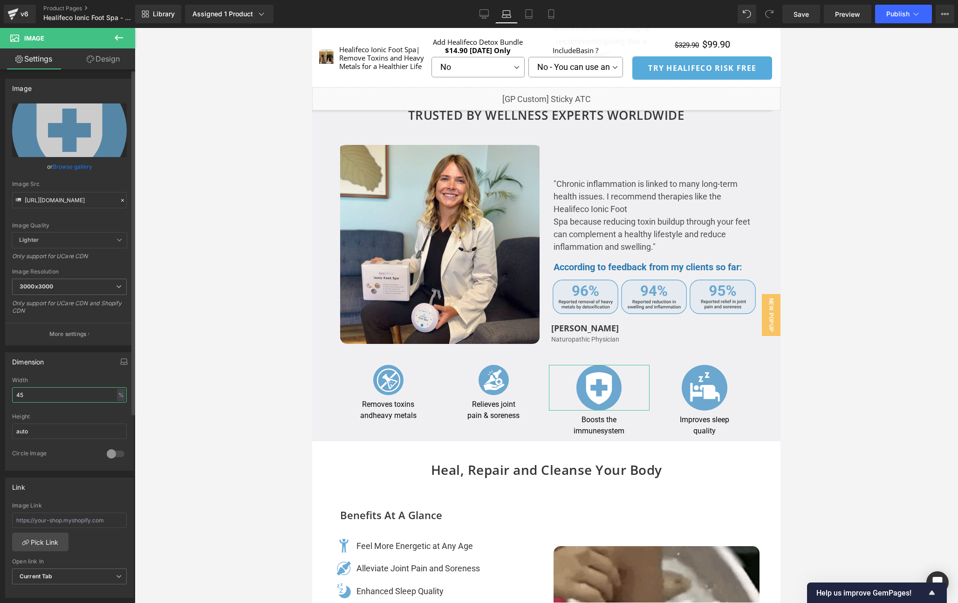
click at [36, 401] on input "45" at bounding box center [69, 394] width 115 height 15
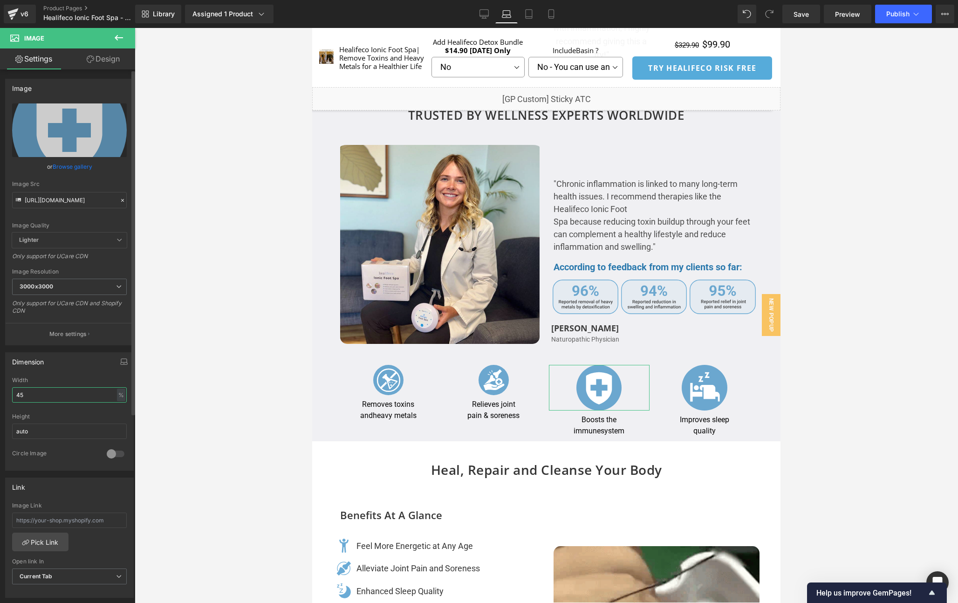
click at [36, 401] on input "45" at bounding box center [69, 394] width 115 height 15
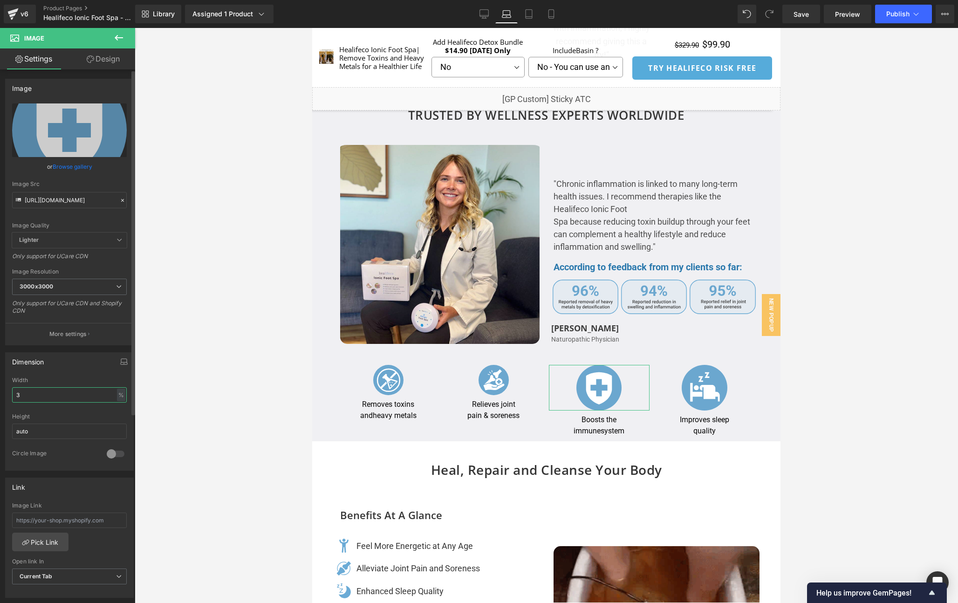
type input "30"
click at [706, 398] on img at bounding box center [703, 387] width 45 height 45
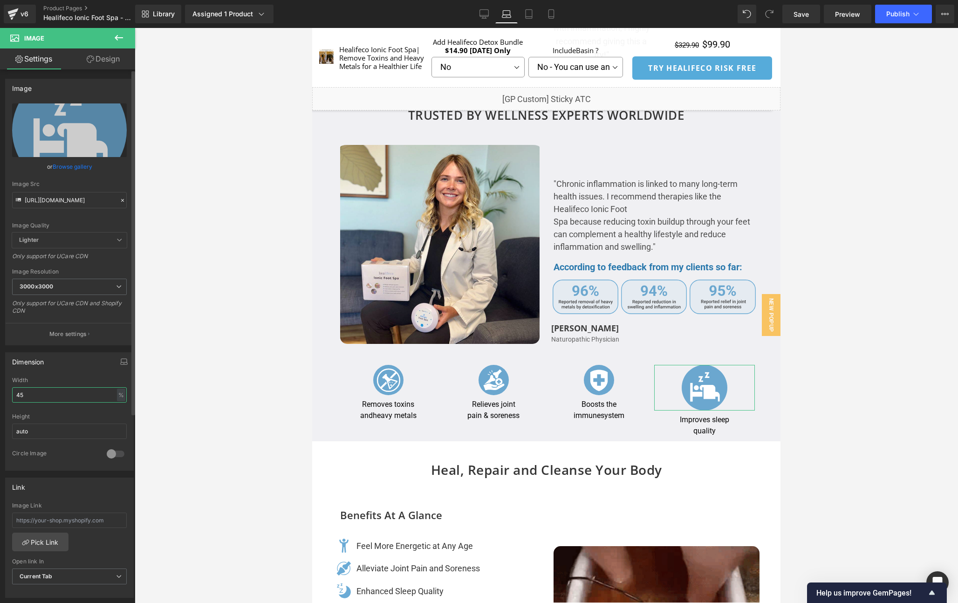
click at [38, 394] on input "45" at bounding box center [69, 394] width 115 height 15
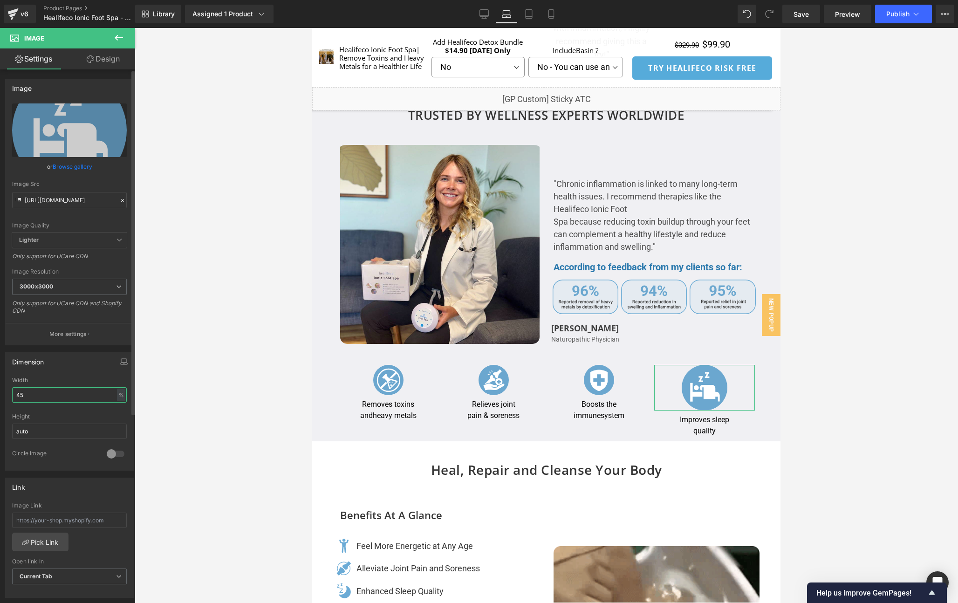
click at [38, 394] on input "45" at bounding box center [69, 394] width 115 height 15
type input "30"
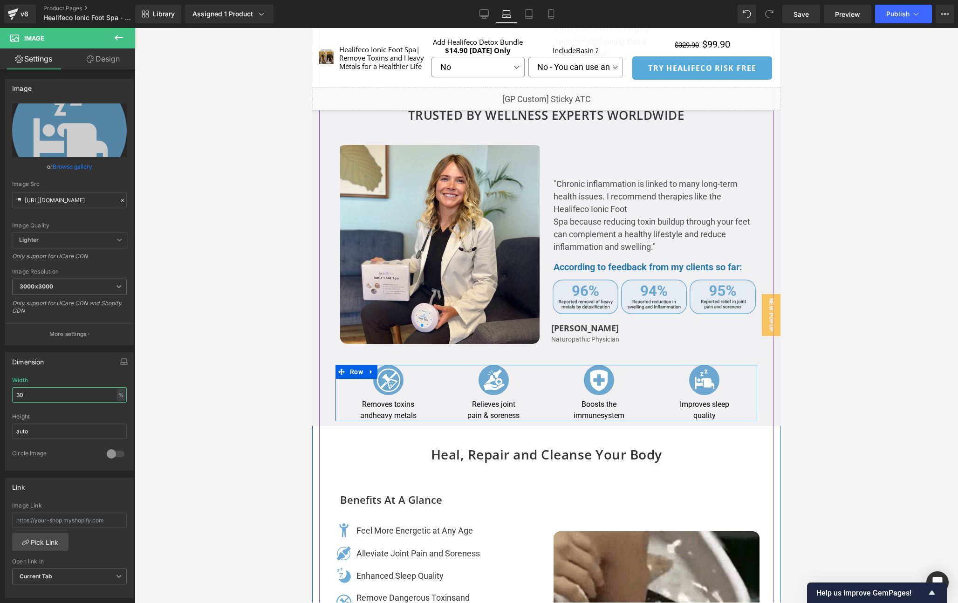
scroll to position [1601, 0]
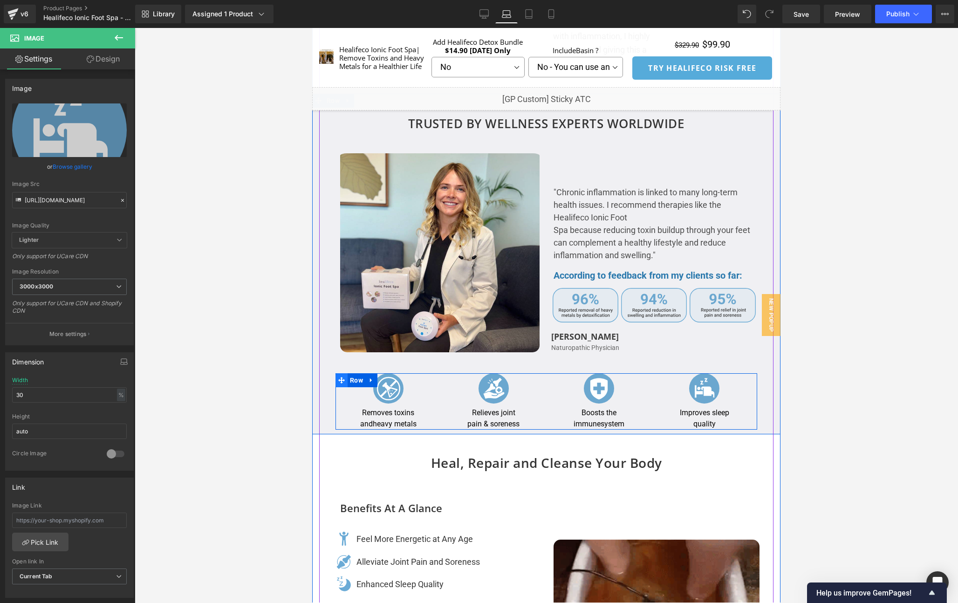
click at [338, 377] on icon at bounding box center [341, 380] width 7 height 7
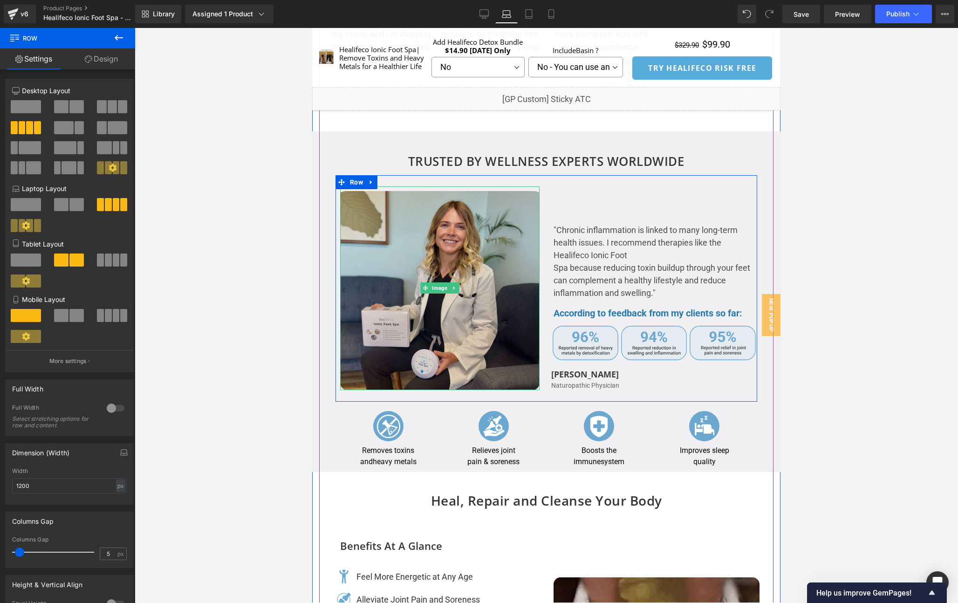
scroll to position [1555, 0]
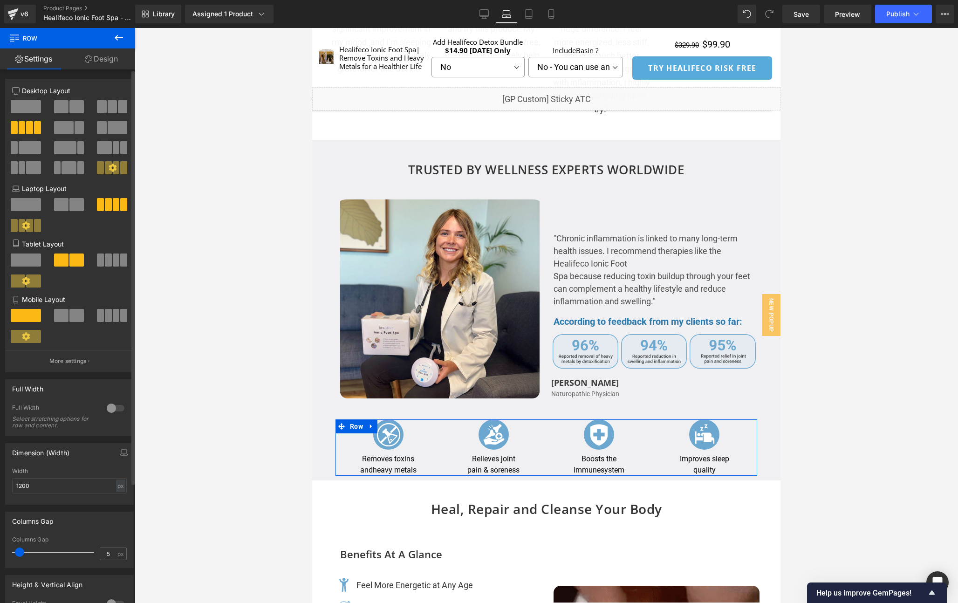
click at [106, 70] on div "3+3+3+3 6+6+6+6 12+12+12+12 Column Size Customizer 3+3+3+3 Desktop Layout Lapto…" at bounding box center [69, 399] width 139 height 660
click at [103, 65] on link "Design" at bounding box center [102, 58] width 68 height 21
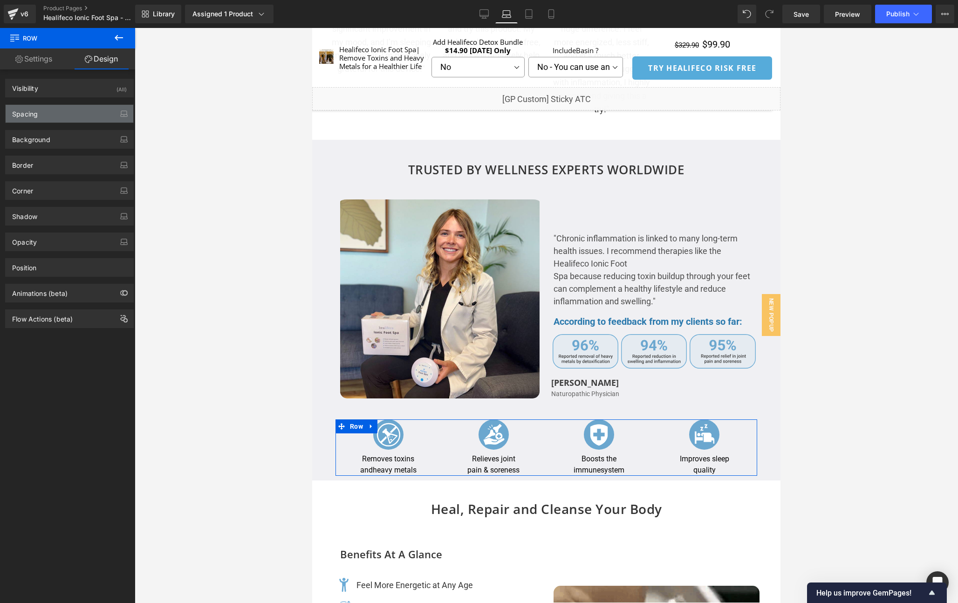
click at [82, 108] on div "Spacing" at bounding box center [70, 114] width 128 height 18
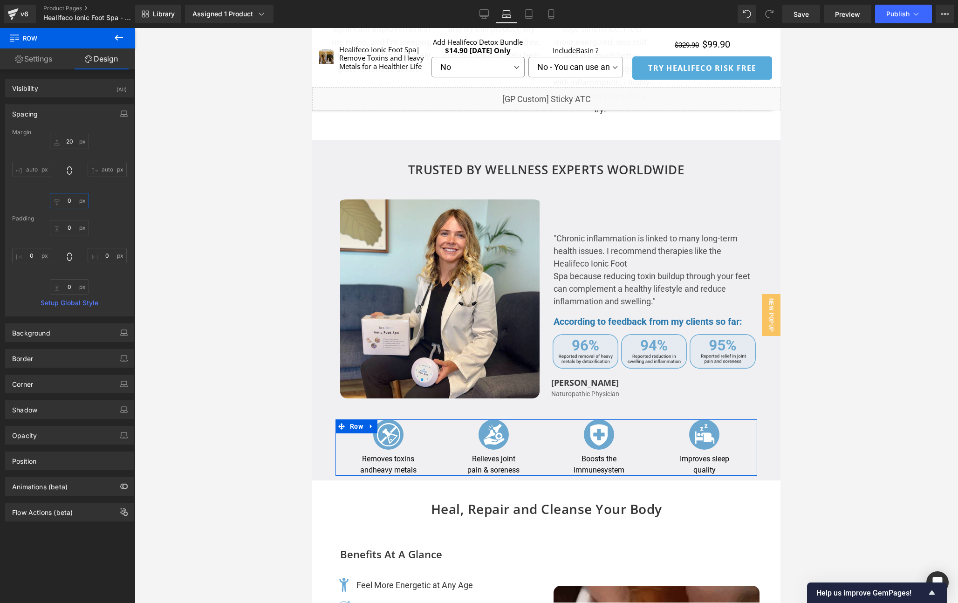
click at [69, 203] on input "text" at bounding box center [69, 200] width 39 height 15
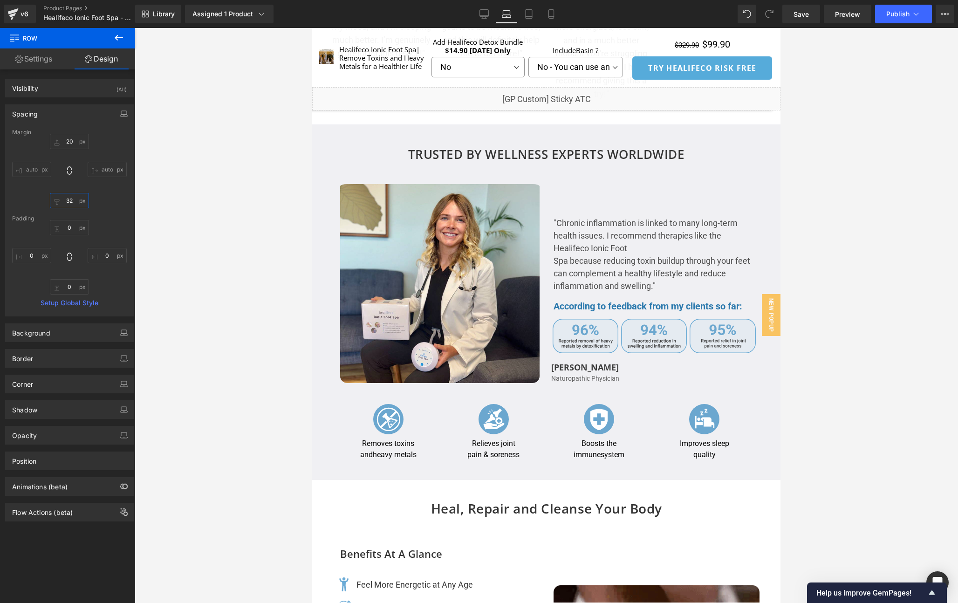
scroll to position [1571, 0]
type input "3"
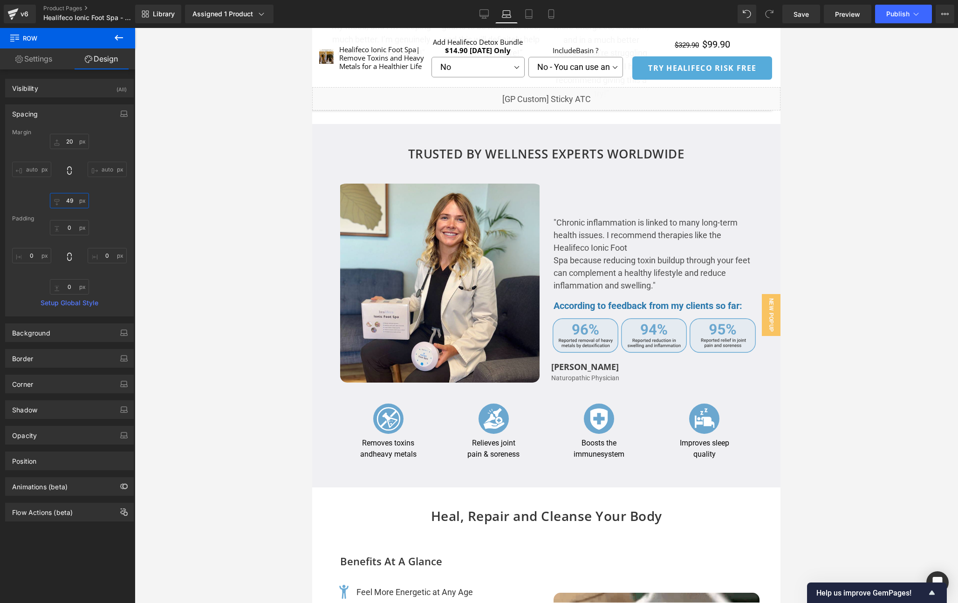
type input "4"
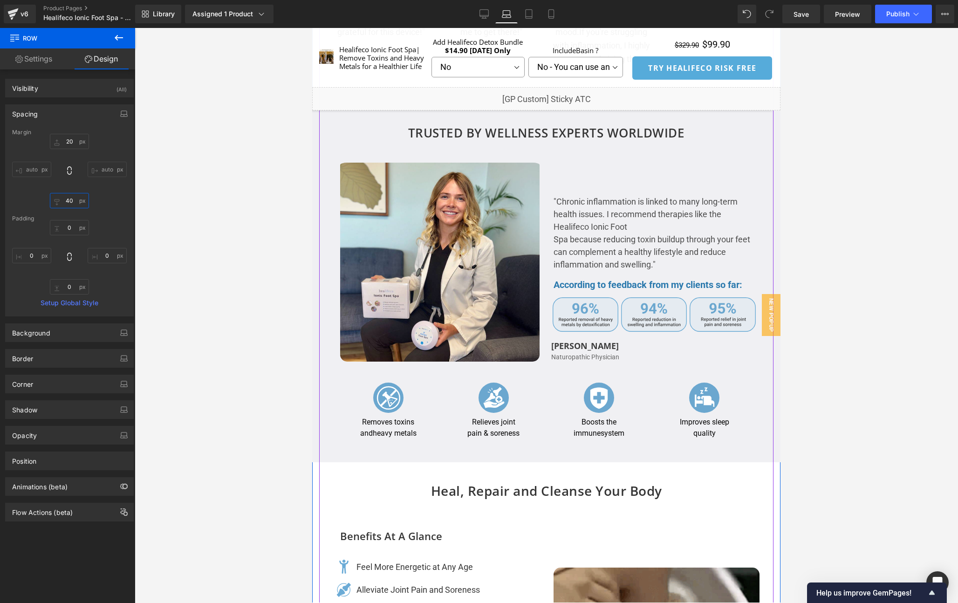
scroll to position [1593, 0]
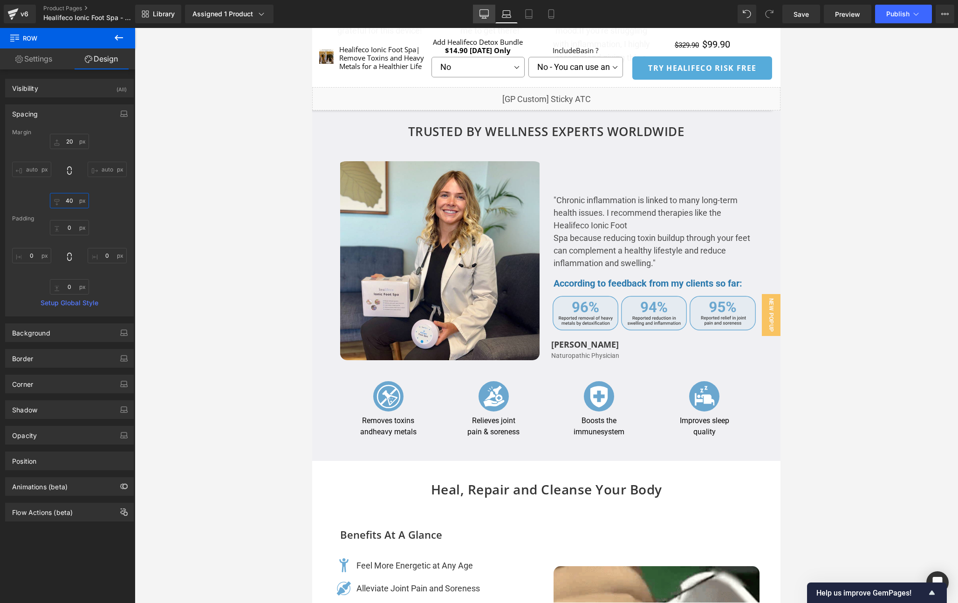
type input "40"
click at [487, 11] on icon at bounding box center [483, 13] width 9 height 9
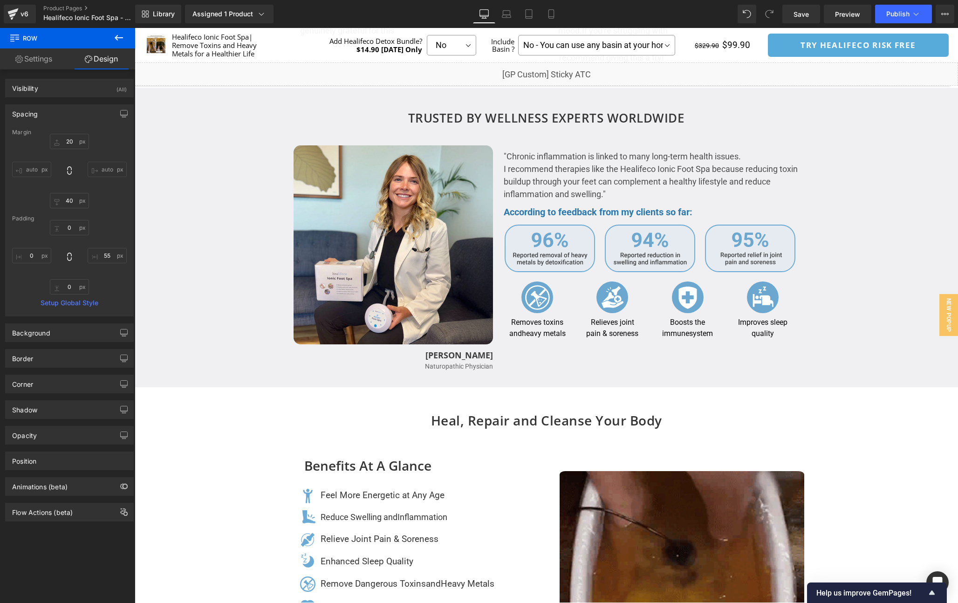
scroll to position [1649, 0]
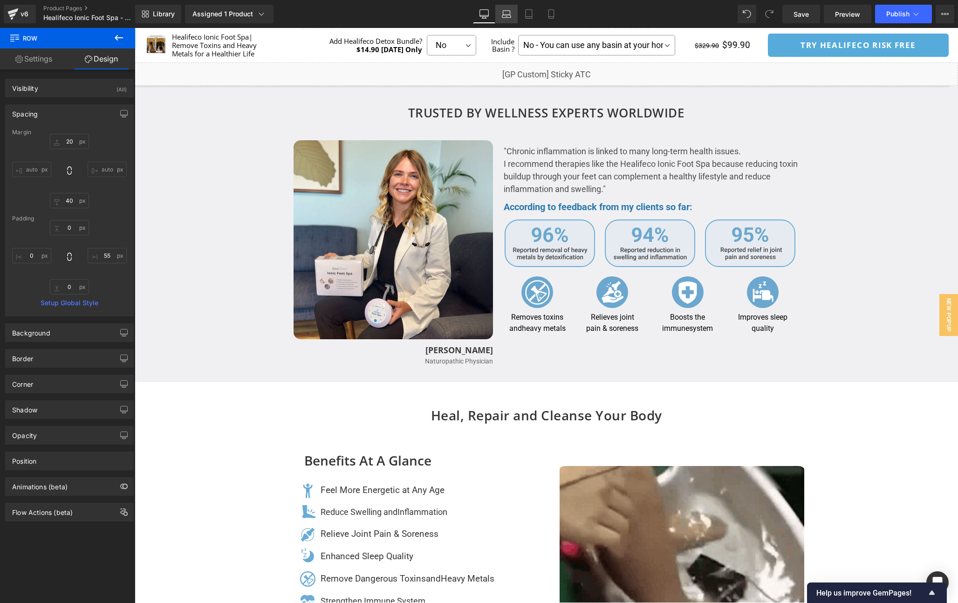
click at [507, 23] on link "Laptop" at bounding box center [506, 14] width 22 height 19
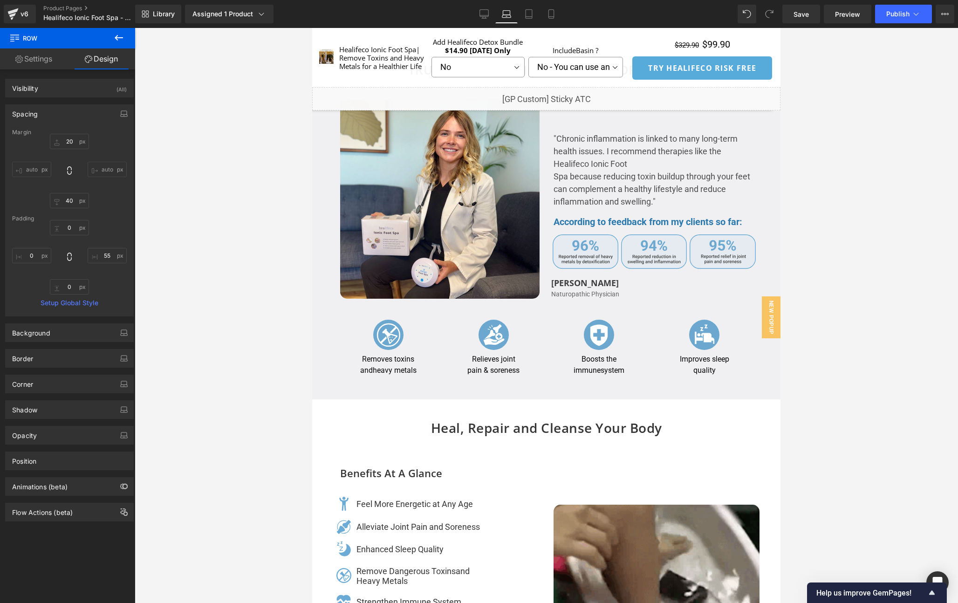
scroll to position [1750, 0]
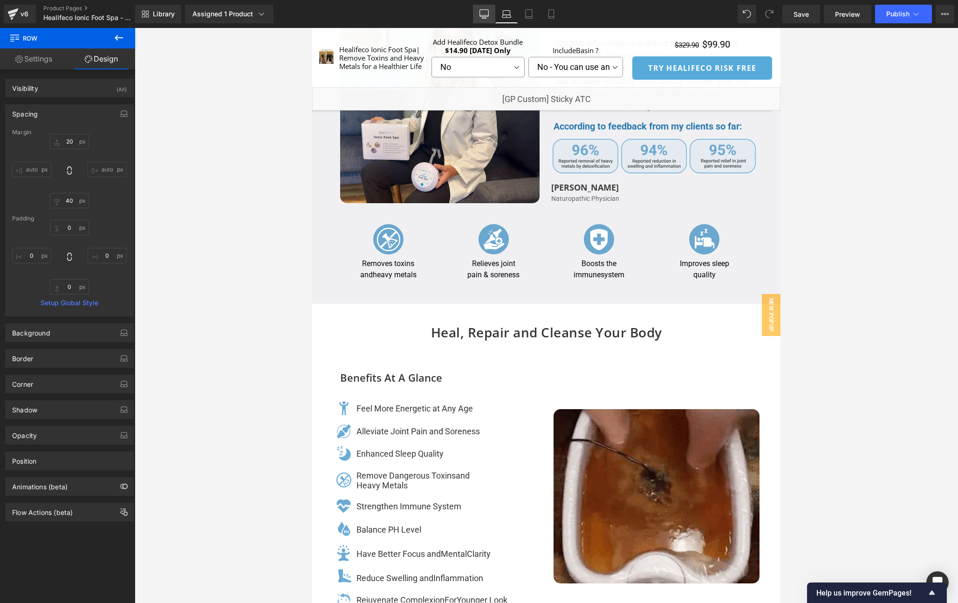
click at [478, 21] on link "Desktop" at bounding box center [484, 14] width 22 height 19
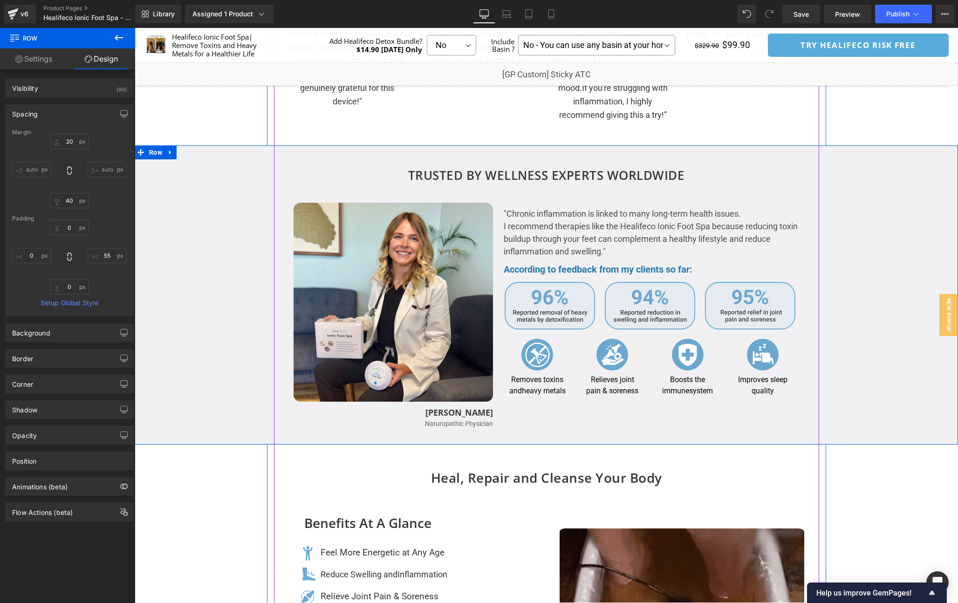
scroll to position [1580, 0]
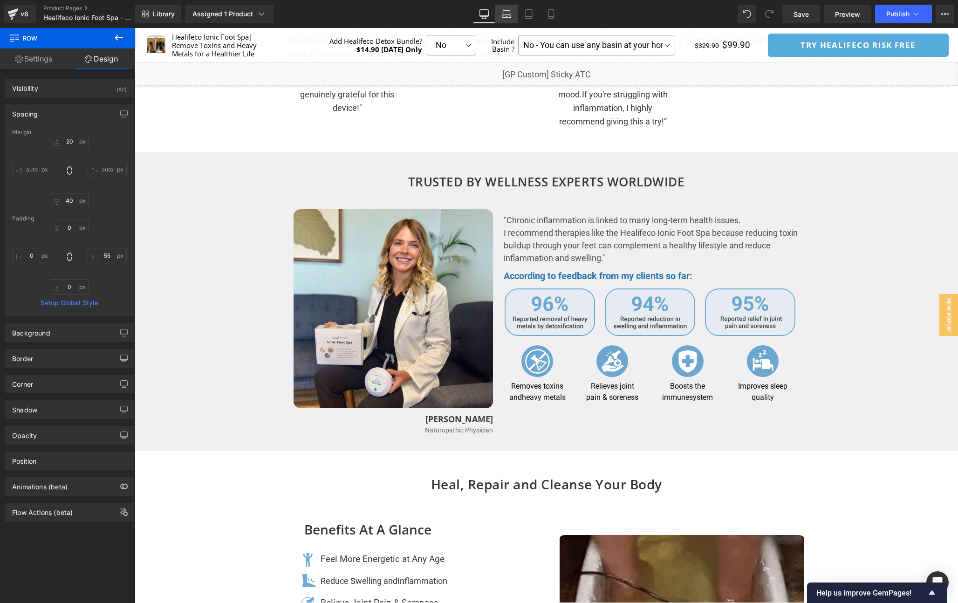
click at [495, 10] on link "Laptop" at bounding box center [506, 14] width 22 height 19
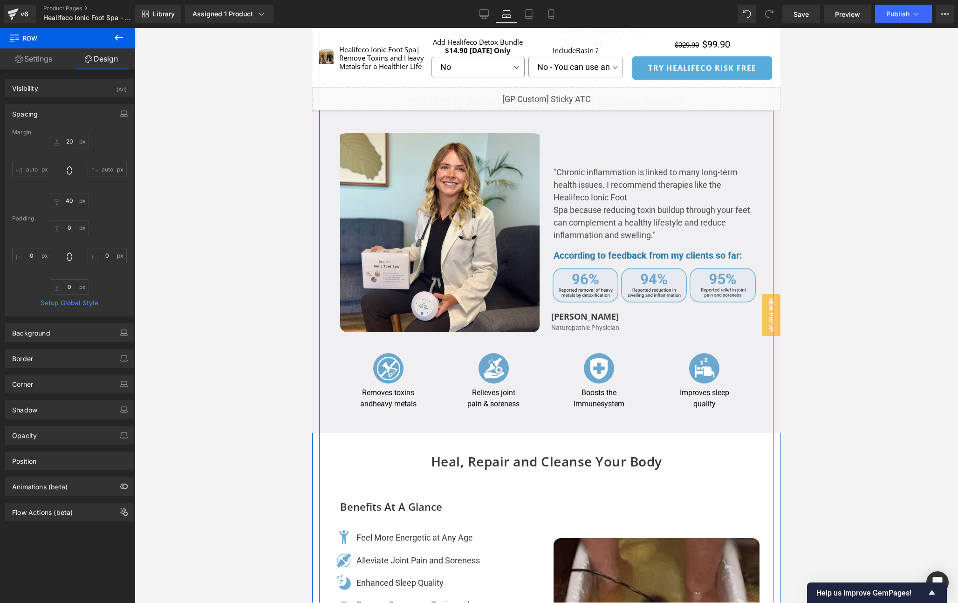
scroll to position [1621, 0]
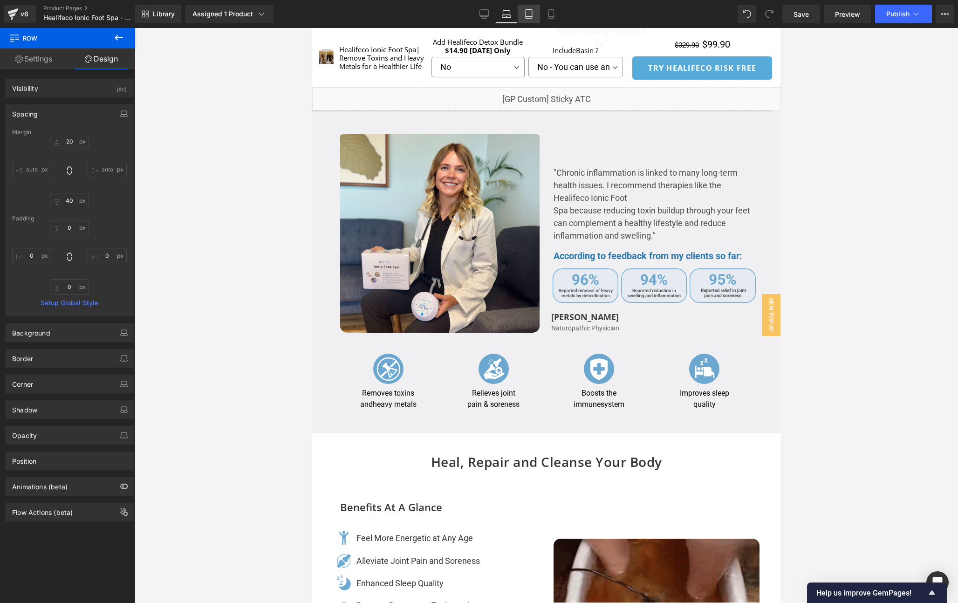
click at [528, 19] on link "Tablet" at bounding box center [528, 14] width 22 height 19
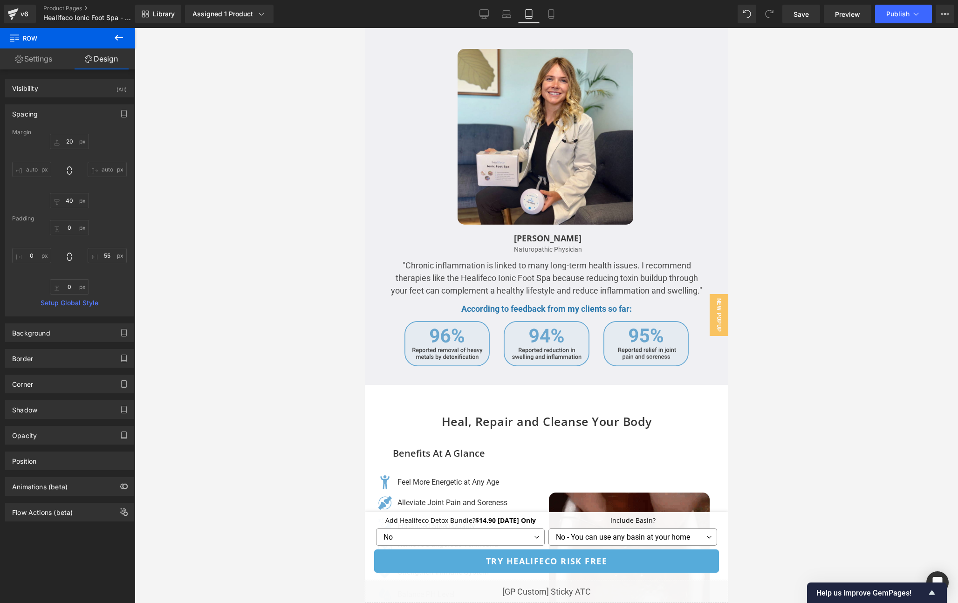
scroll to position [1908, 0]
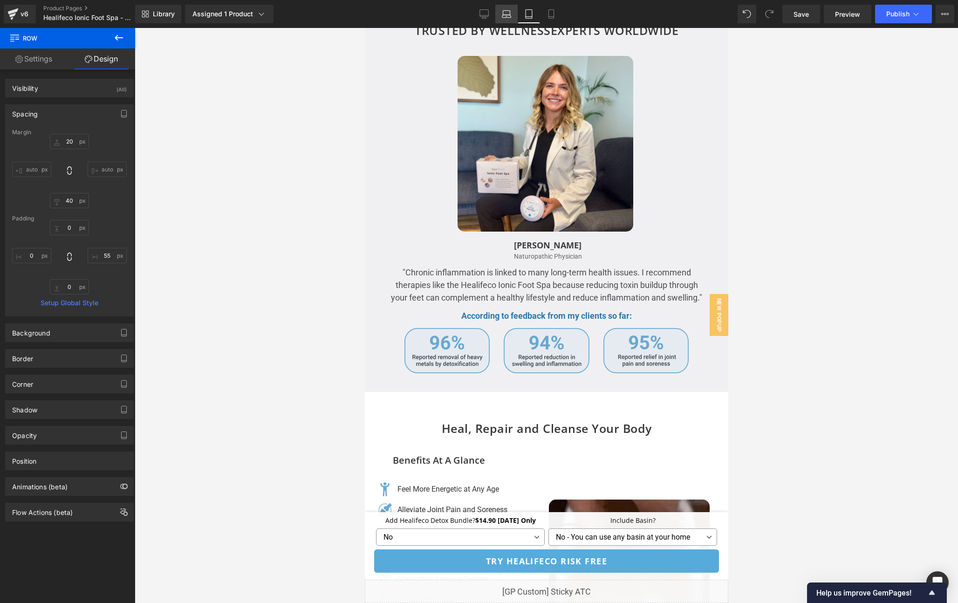
click at [501, 11] on link "Laptop" at bounding box center [506, 14] width 22 height 19
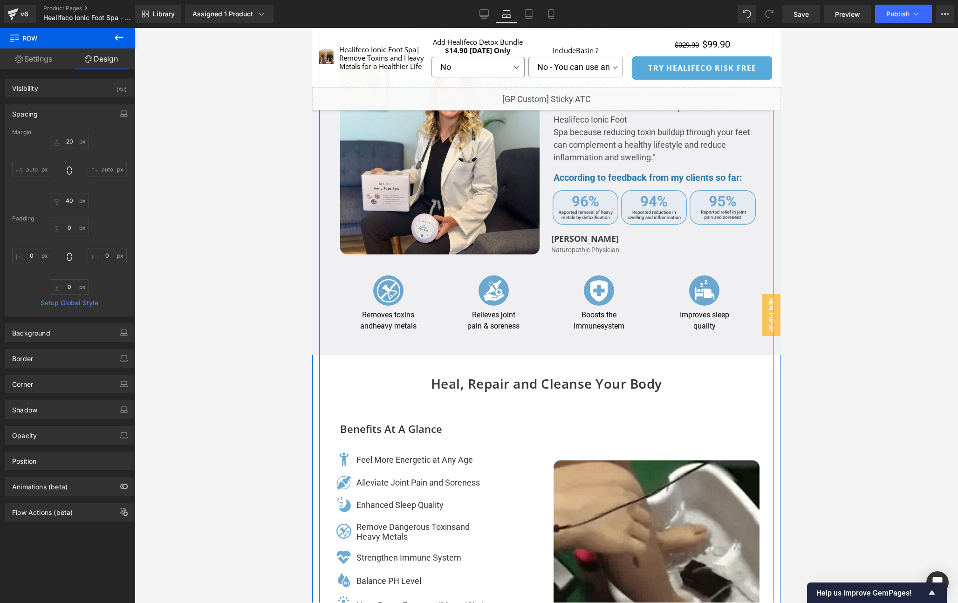
scroll to position [1690, 0]
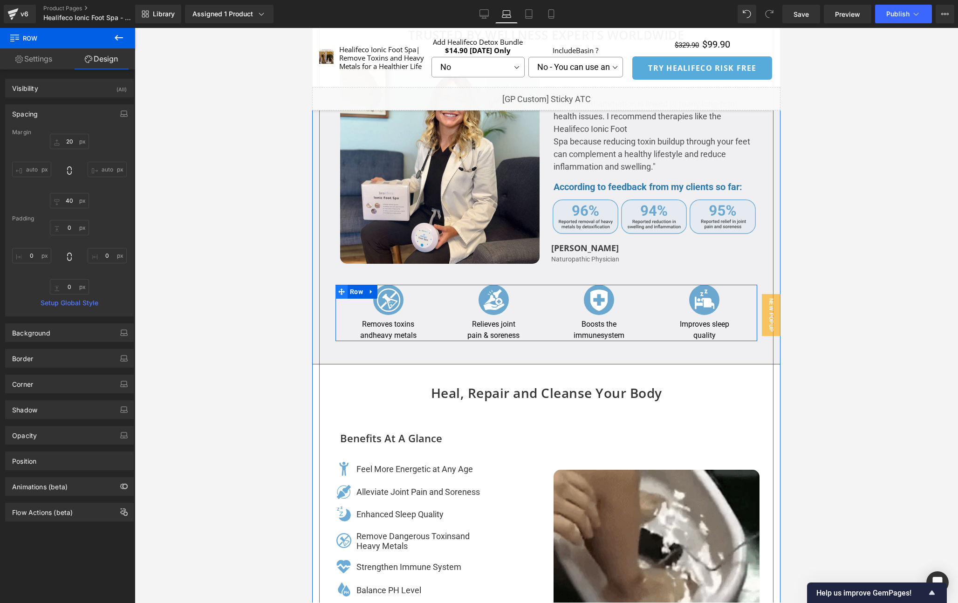
click at [338, 288] on icon at bounding box center [341, 291] width 7 height 7
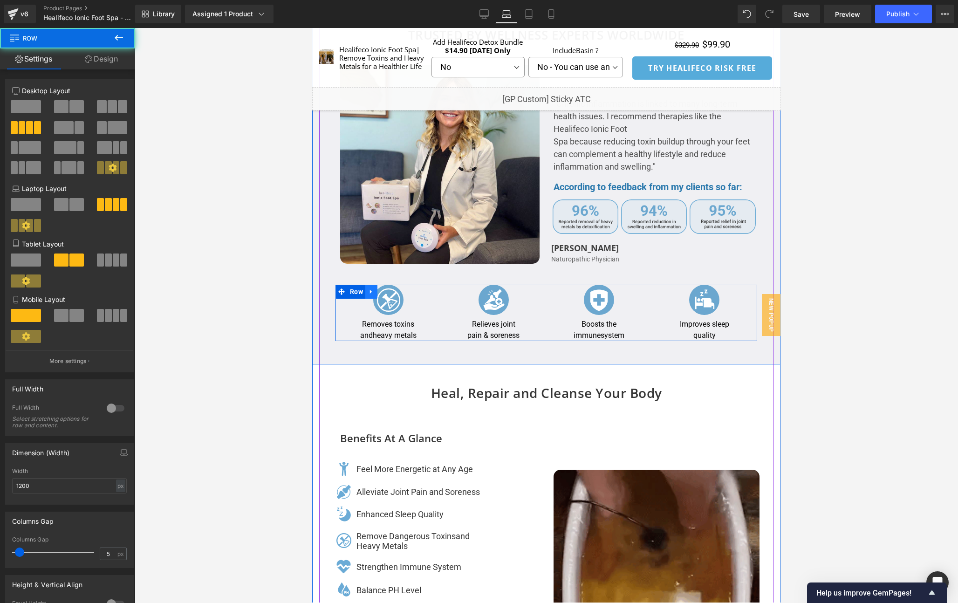
click at [370, 288] on icon at bounding box center [371, 291] width 7 height 7
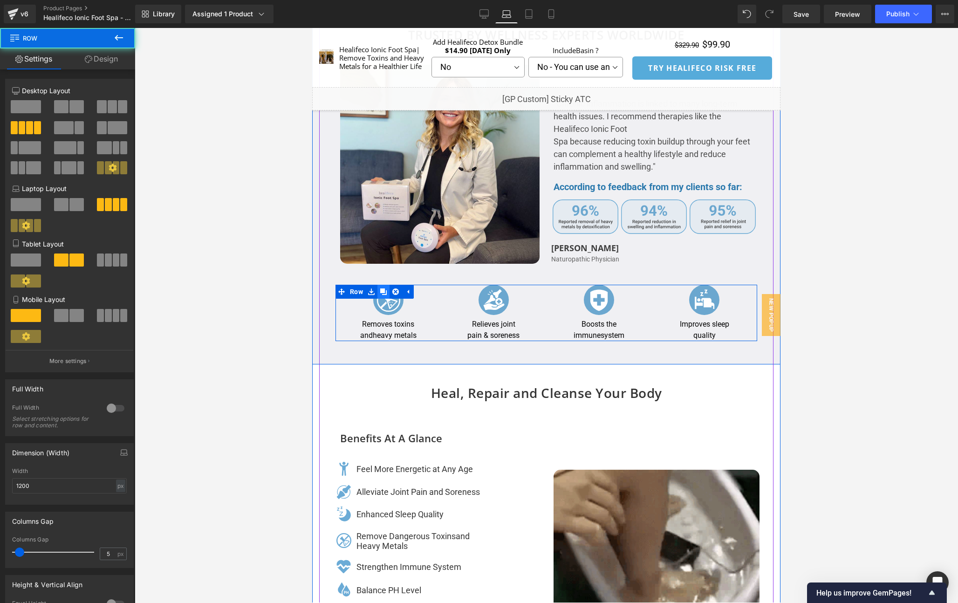
click at [380, 288] on icon at bounding box center [383, 291] width 7 height 7
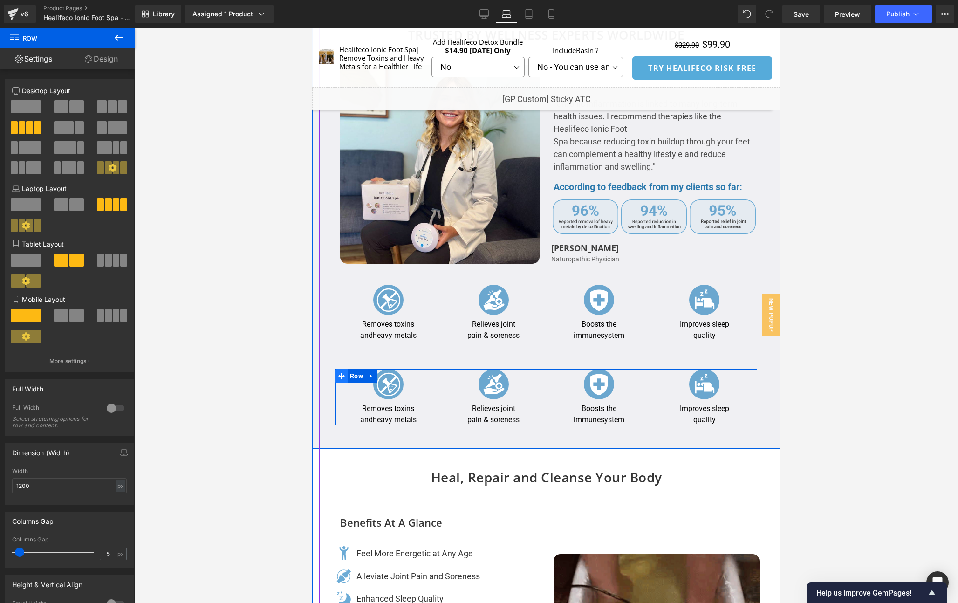
scroll to position [1694, 0]
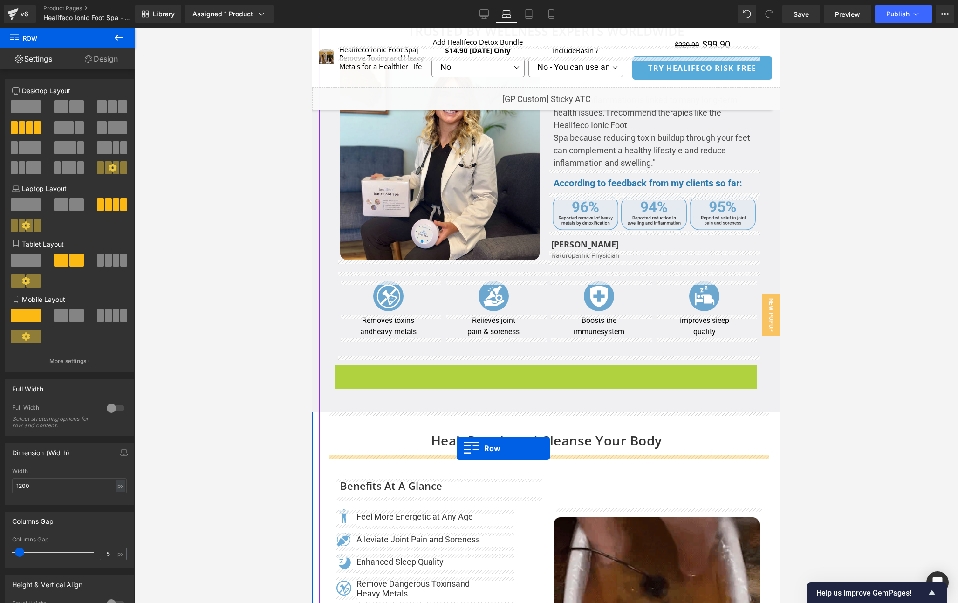
drag, startPoint x: 340, startPoint y: 374, endPoint x: 456, endPoint y: 448, distance: 137.6
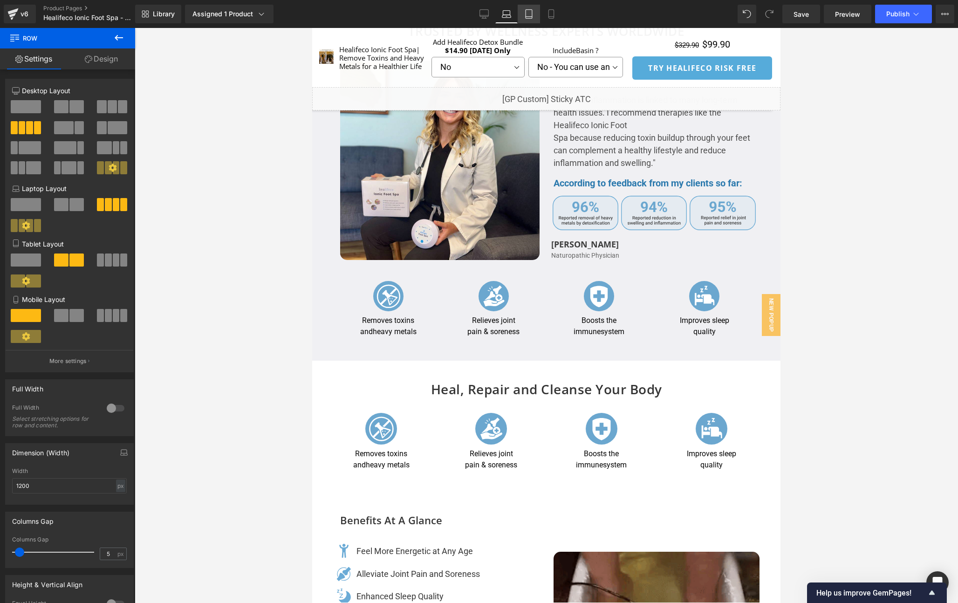
click at [530, 20] on link "Tablet" at bounding box center [528, 14] width 22 height 19
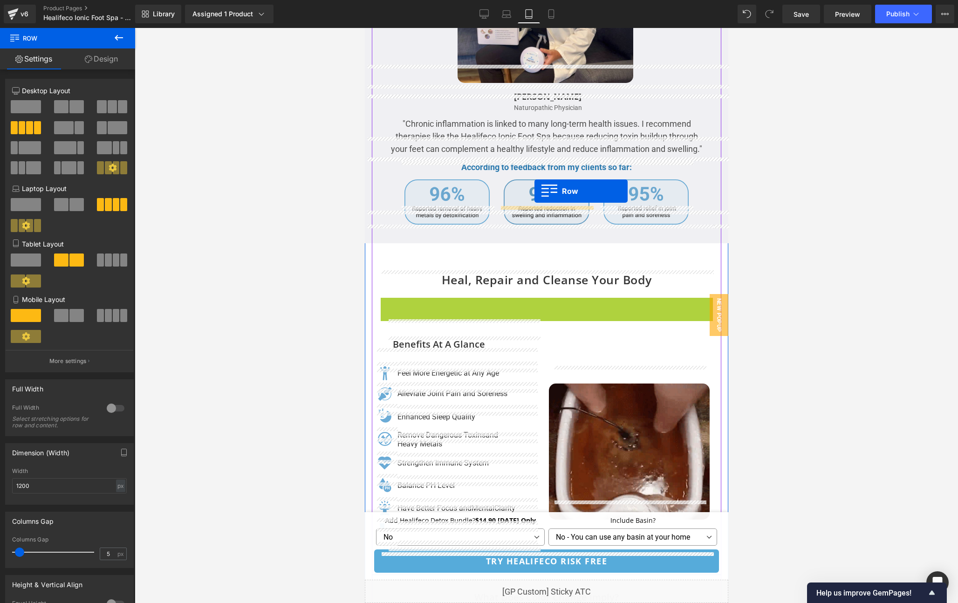
scroll to position [2060, 0]
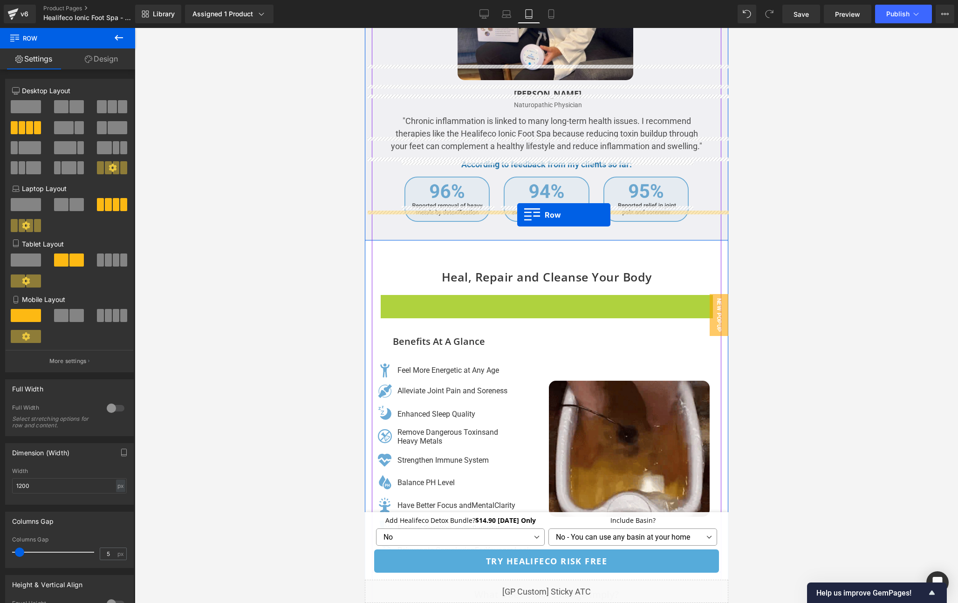
drag, startPoint x: 381, startPoint y: 288, endPoint x: 517, endPoint y: 215, distance: 154.0
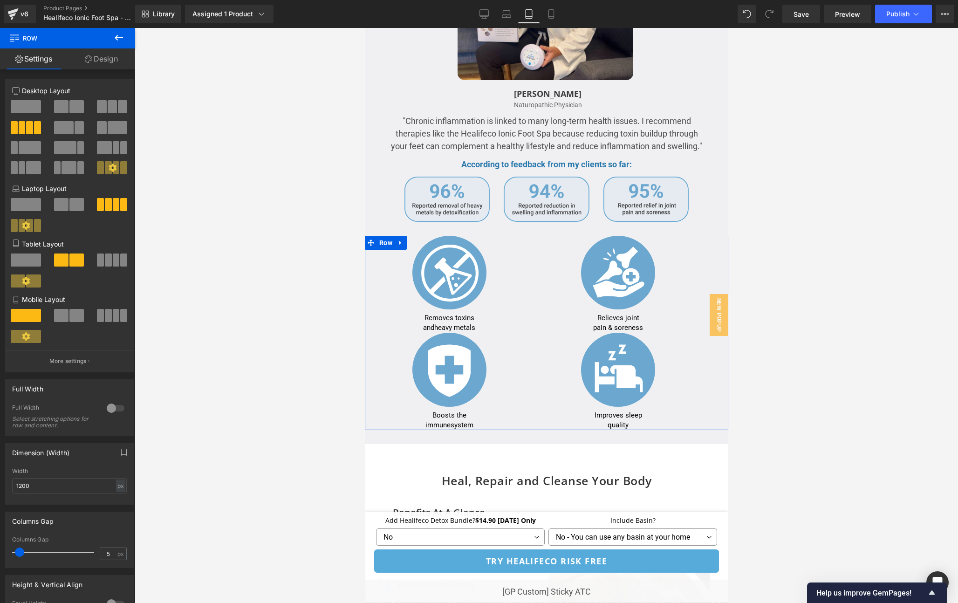
click at [113, 263] on span at bounding box center [116, 259] width 7 height 13
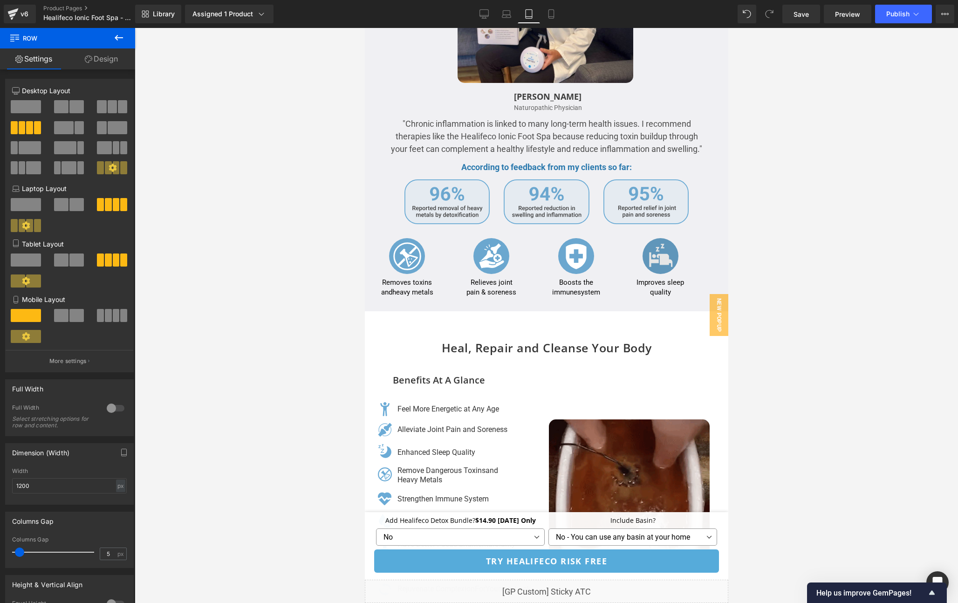
scroll to position [2039, 0]
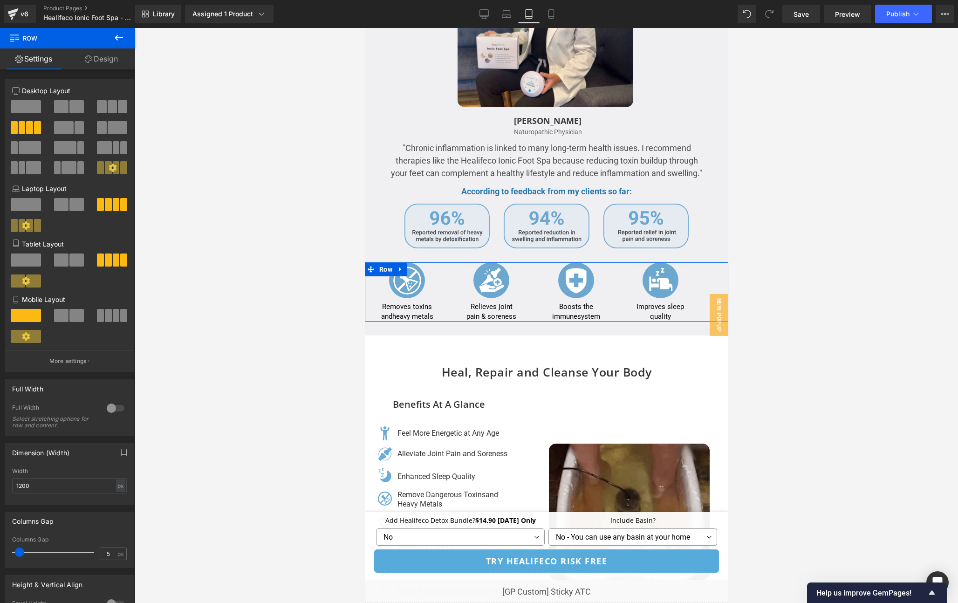
click at [105, 61] on link "Design" at bounding box center [102, 58] width 68 height 21
click at [0, 0] on div "Spacing" at bounding box center [0, 0] width 0 height 0
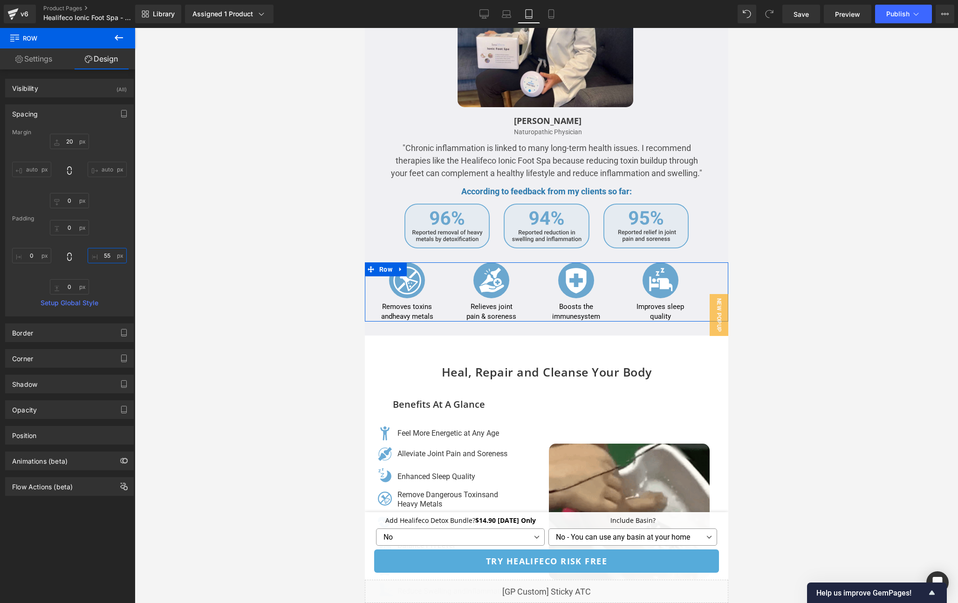
click at [111, 257] on input "text" at bounding box center [107, 255] width 39 height 15
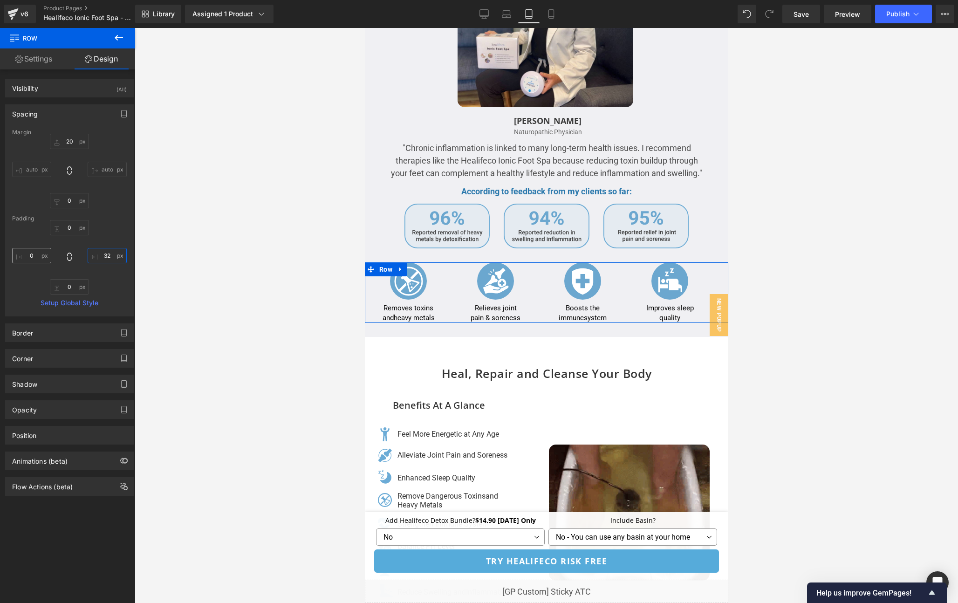
type input "32"
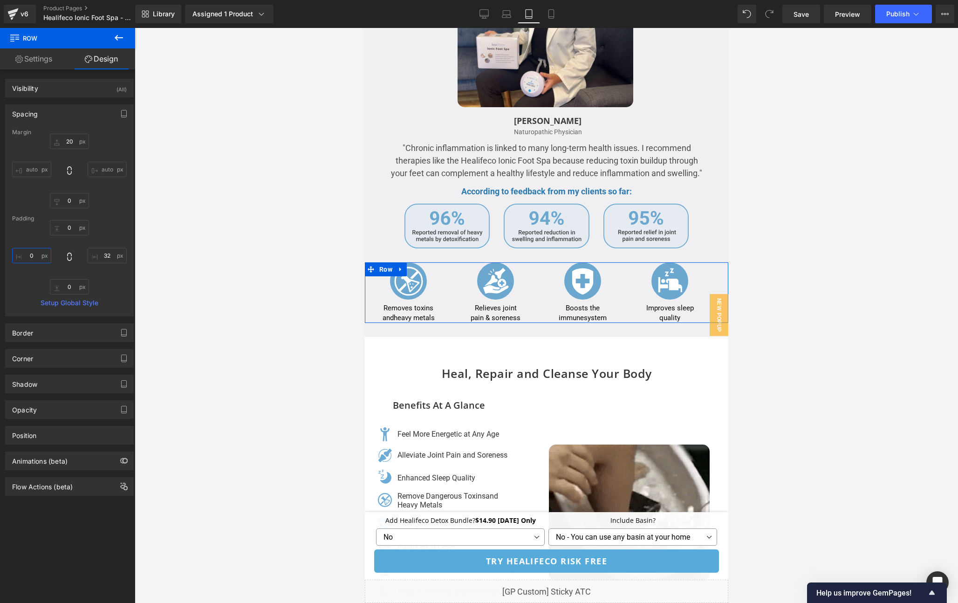
click at [33, 257] on input "text" at bounding box center [31, 255] width 39 height 15
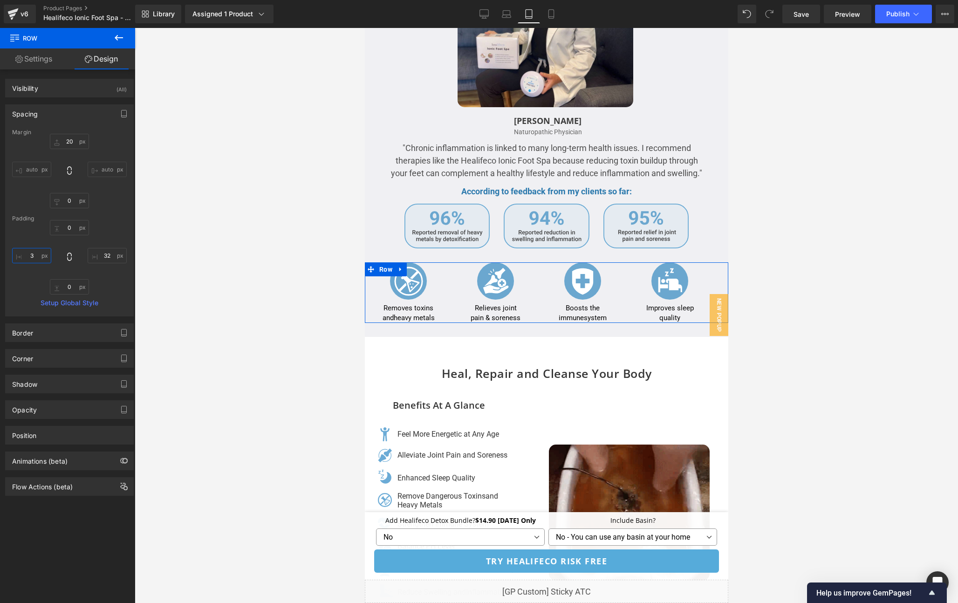
type input "32"
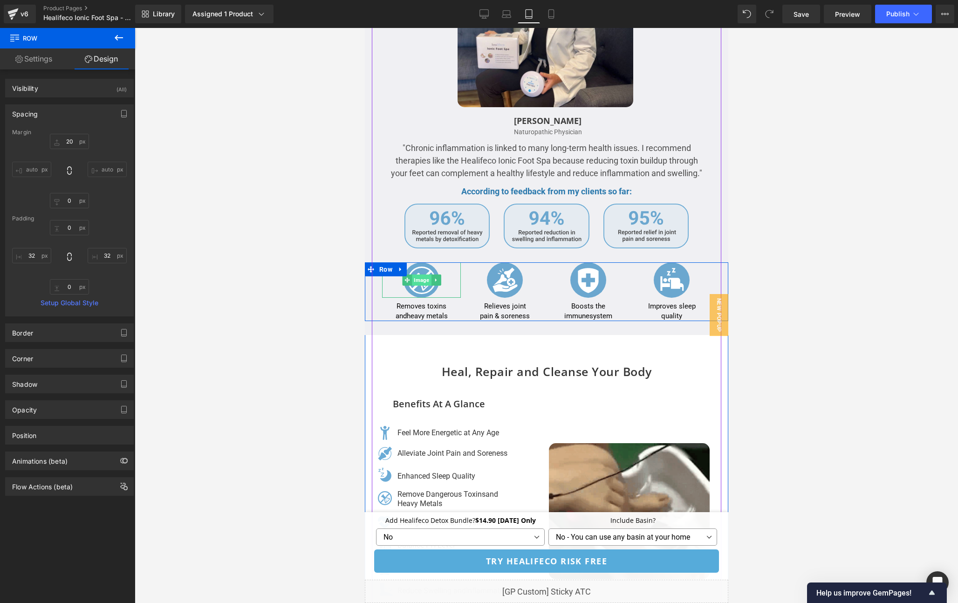
click at [417, 274] on span "Image" at bounding box center [420, 279] width 19 height 11
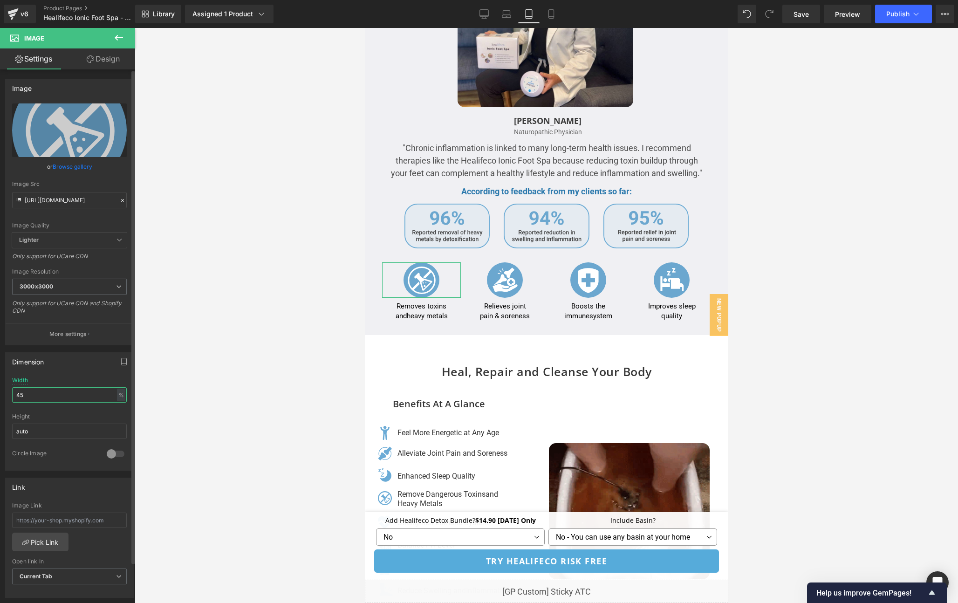
click at [26, 394] on input "45" at bounding box center [69, 394] width 115 height 15
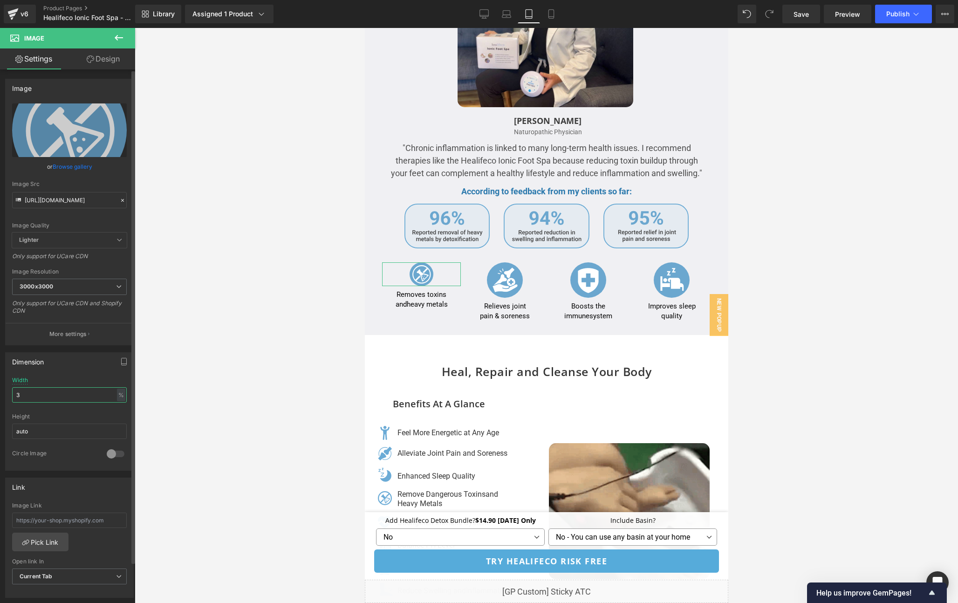
type input "35"
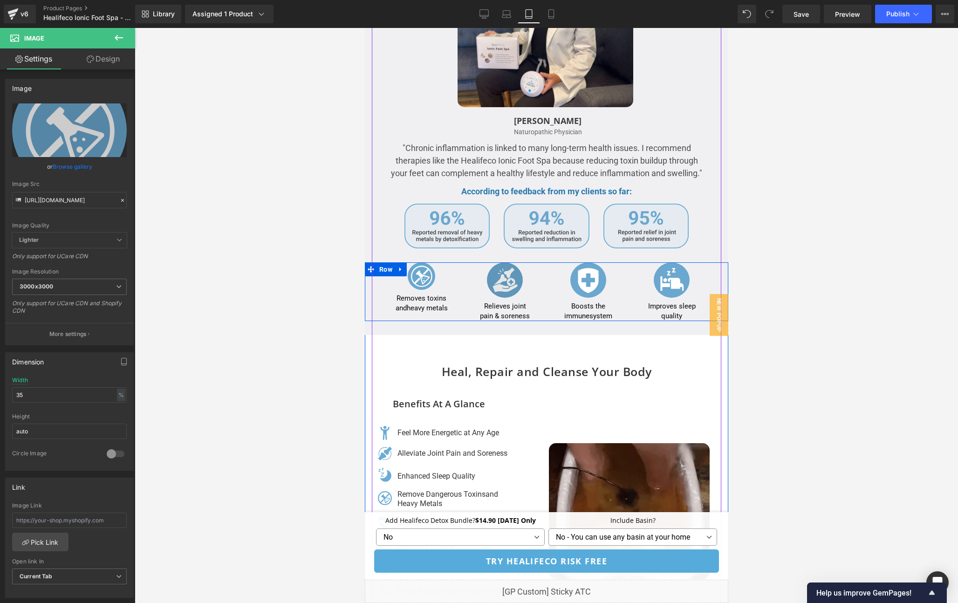
click at [503, 266] on div "Image" at bounding box center [504, 279] width 79 height 35
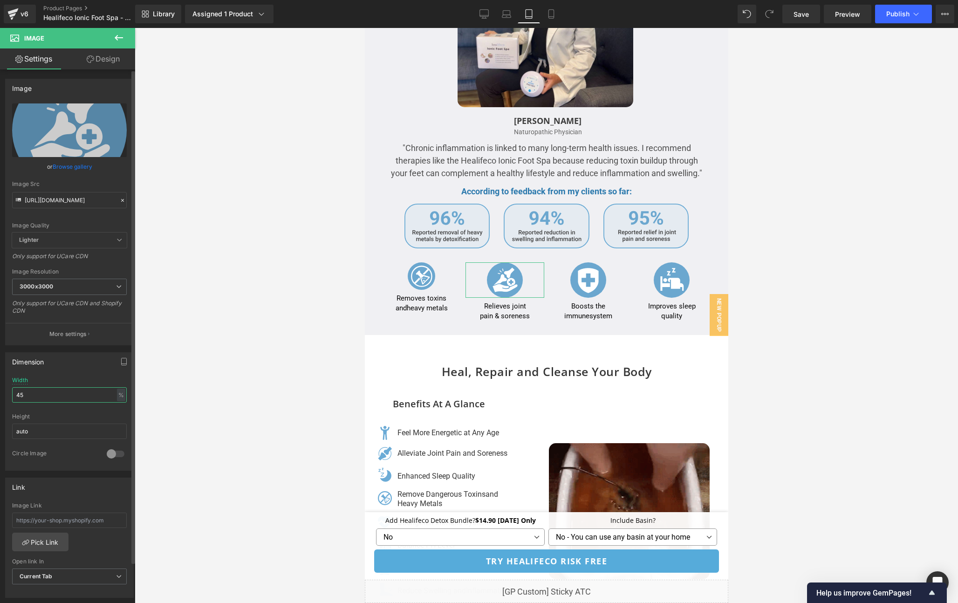
click at [50, 394] on input "45" at bounding box center [69, 394] width 115 height 15
type input "35"
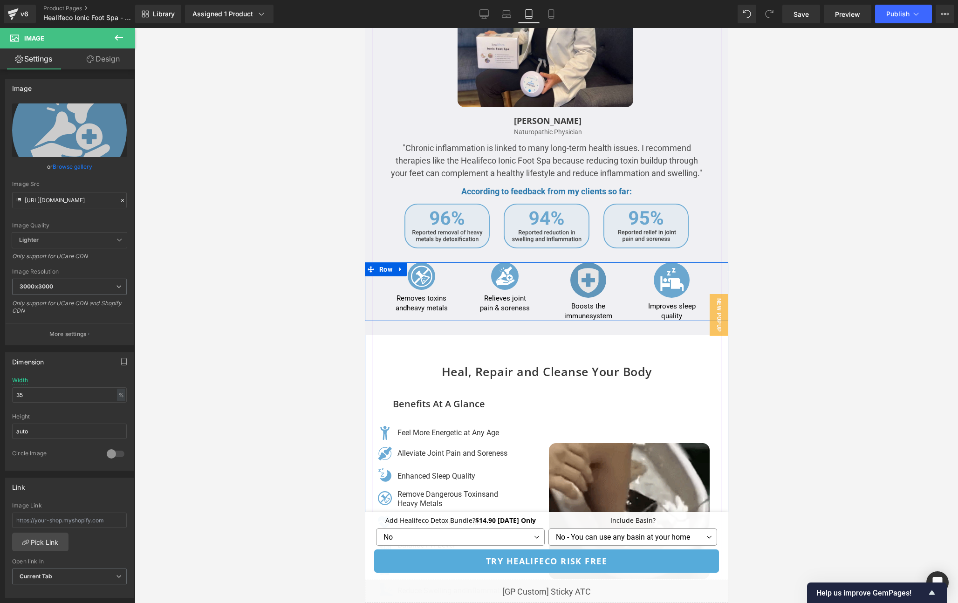
click at [576, 266] on div "Image" at bounding box center [587, 279] width 79 height 35
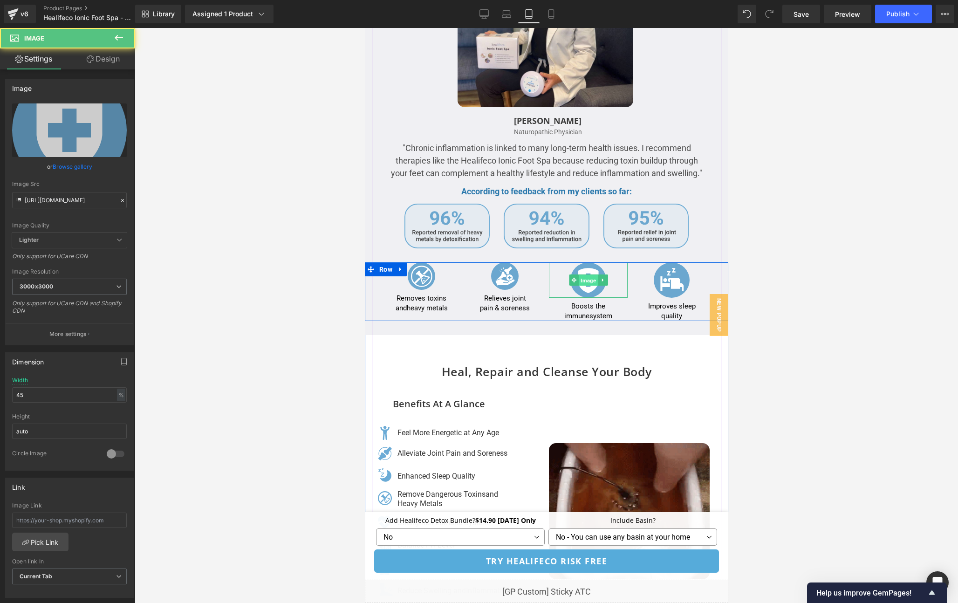
click at [587, 275] on span "Image" at bounding box center [587, 280] width 19 height 11
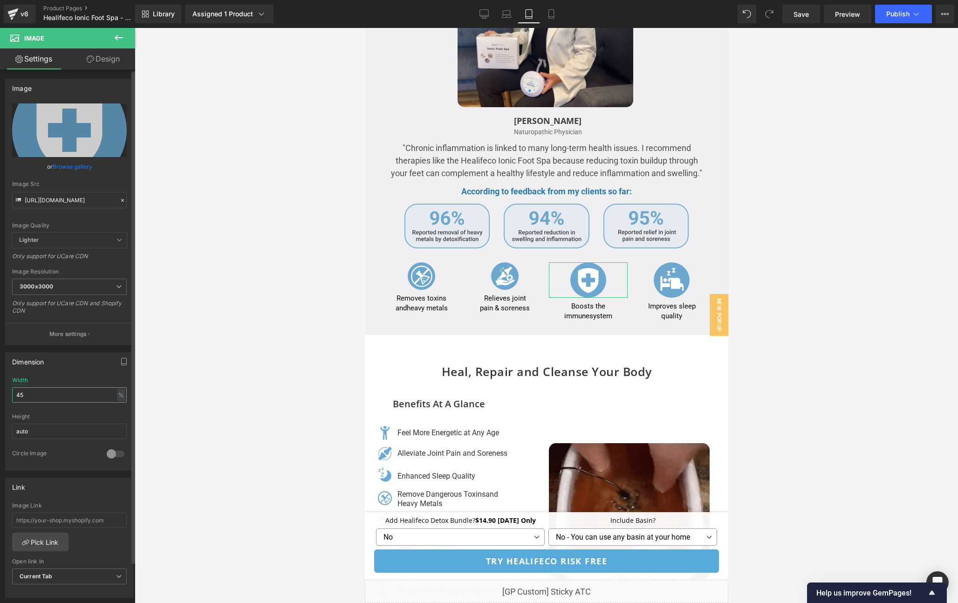
click at [46, 402] on input "45" at bounding box center [69, 394] width 115 height 15
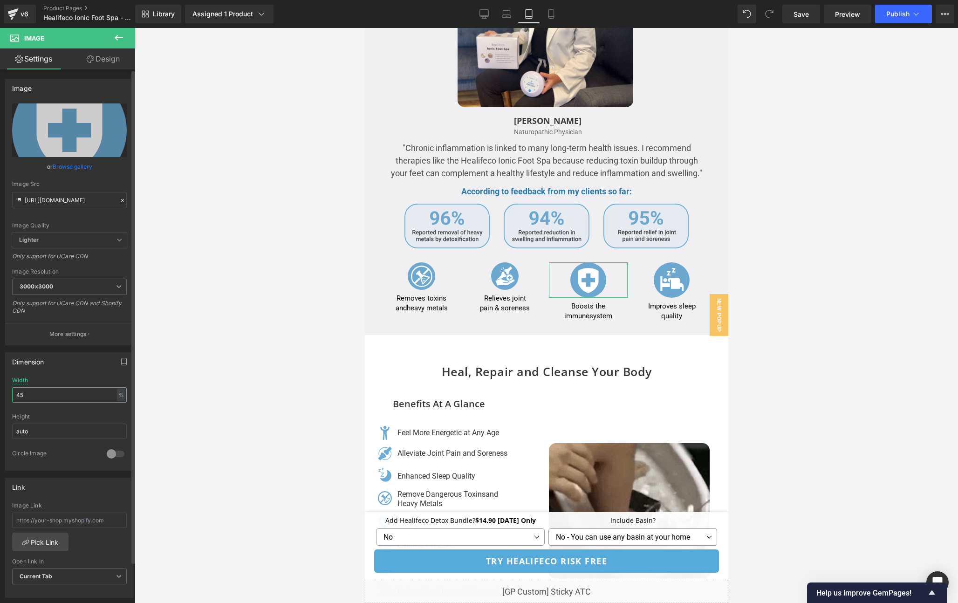
click at [46, 402] on input "45" at bounding box center [69, 394] width 115 height 15
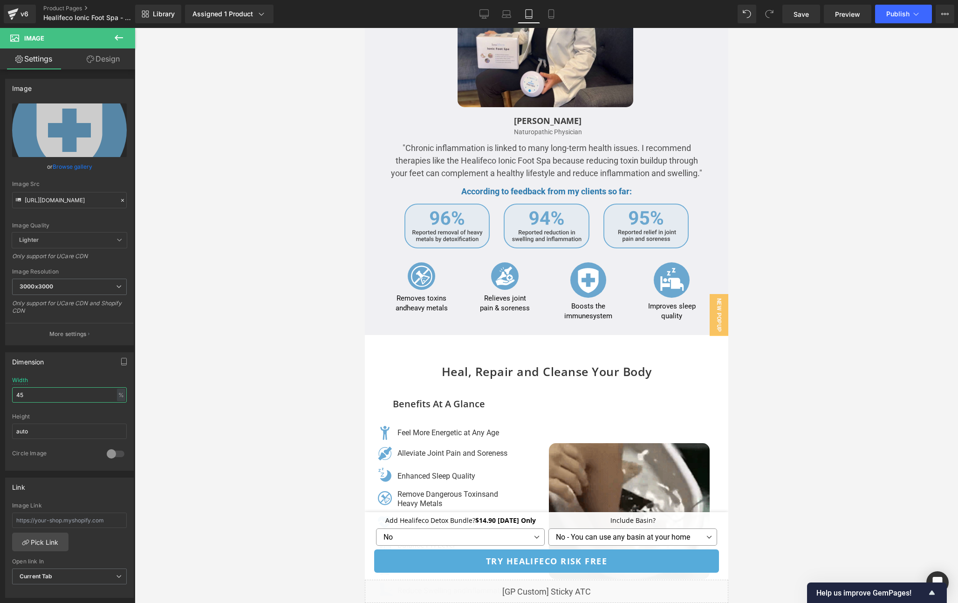
type input "35"
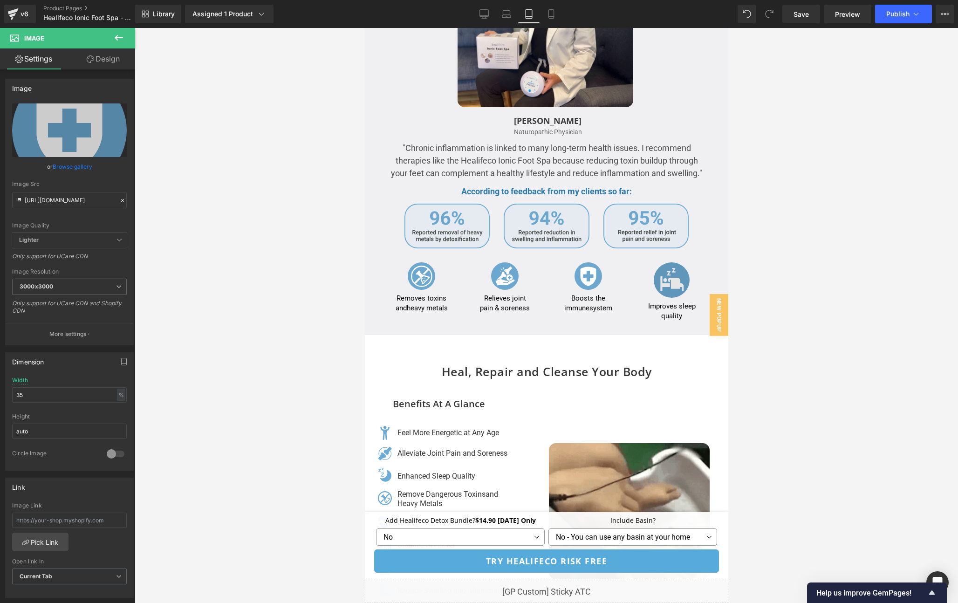
click at [671, 266] on div "Image" at bounding box center [671, 279] width 79 height 35
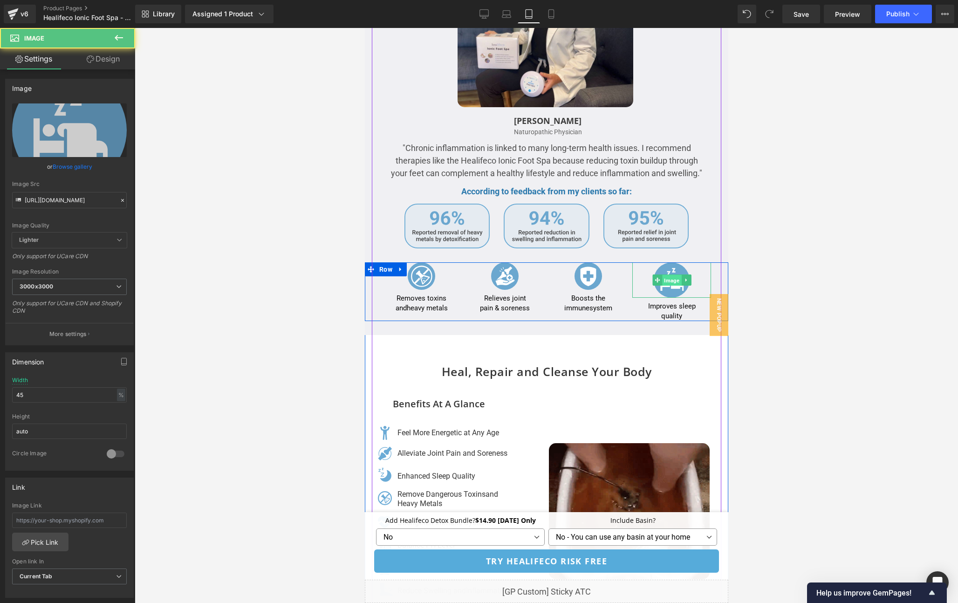
click at [670, 275] on span "Image" at bounding box center [670, 280] width 19 height 11
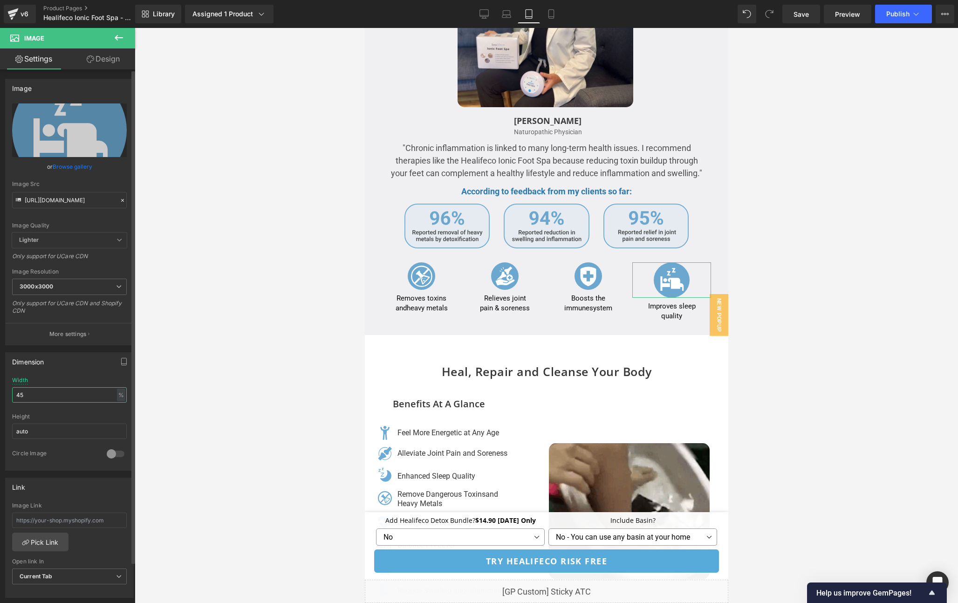
click at [50, 400] on input "45" at bounding box center [69, 394] width 115 height 15
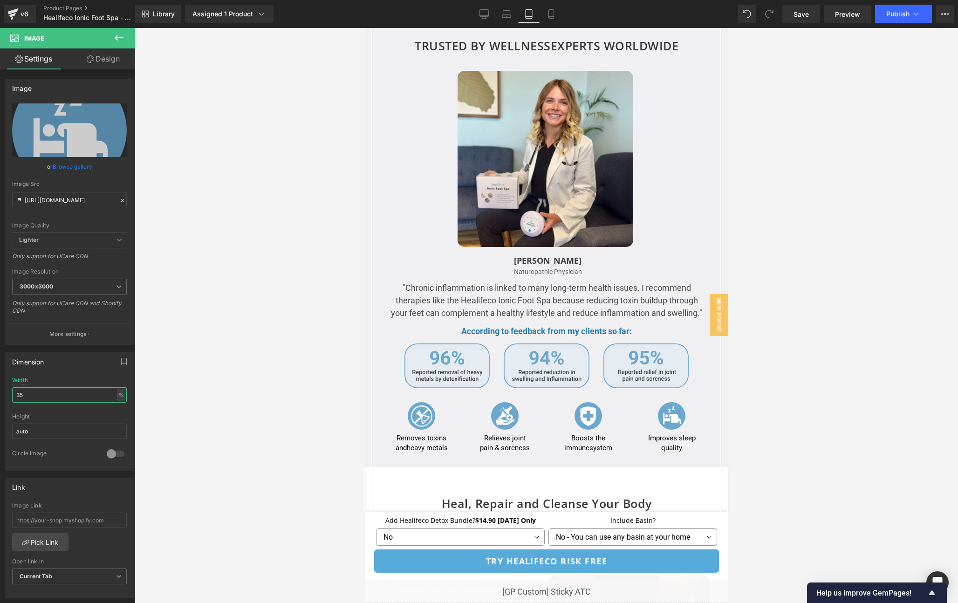
scroll to position [1891, 0]
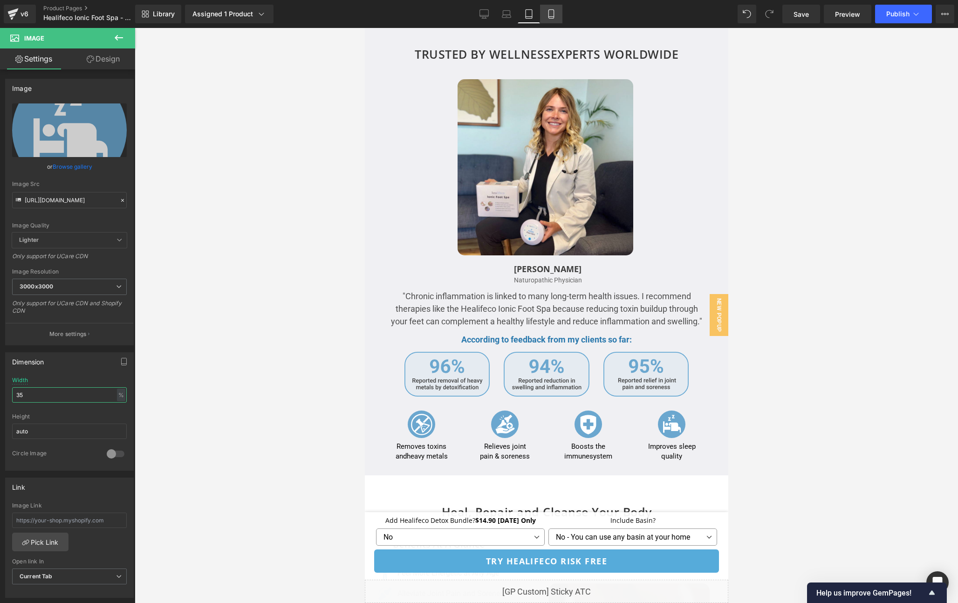
type input "35"
click at [547, 14] on icon at bounding box center [550, 13] width 9 height 9
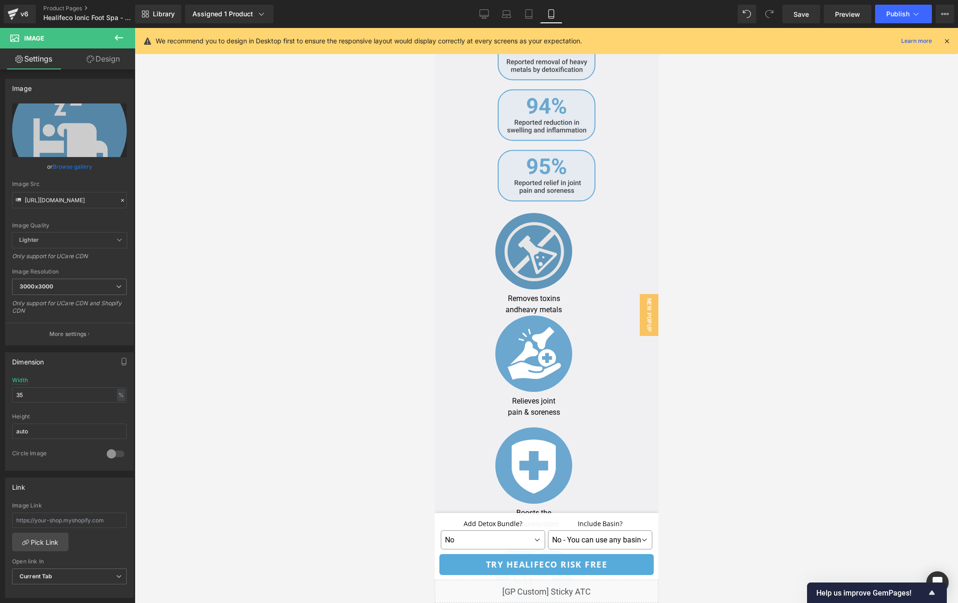
scroll to position [2118, 0]
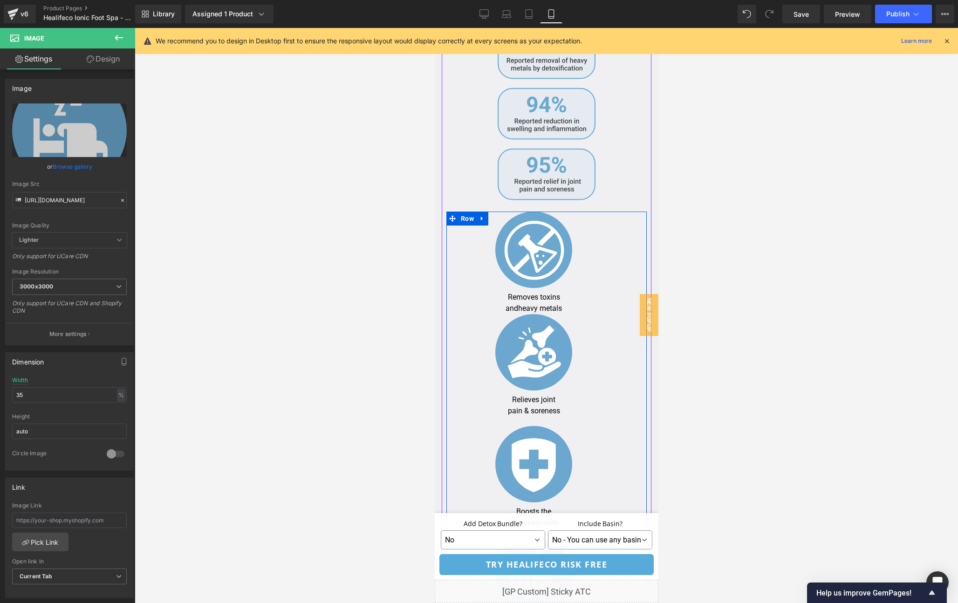
click at [624, 291] on div "Image Removes toxins and heavy metals Text Block Image Relieves joint pain & so…" at bounding box center [546, 425] width 200 height 429
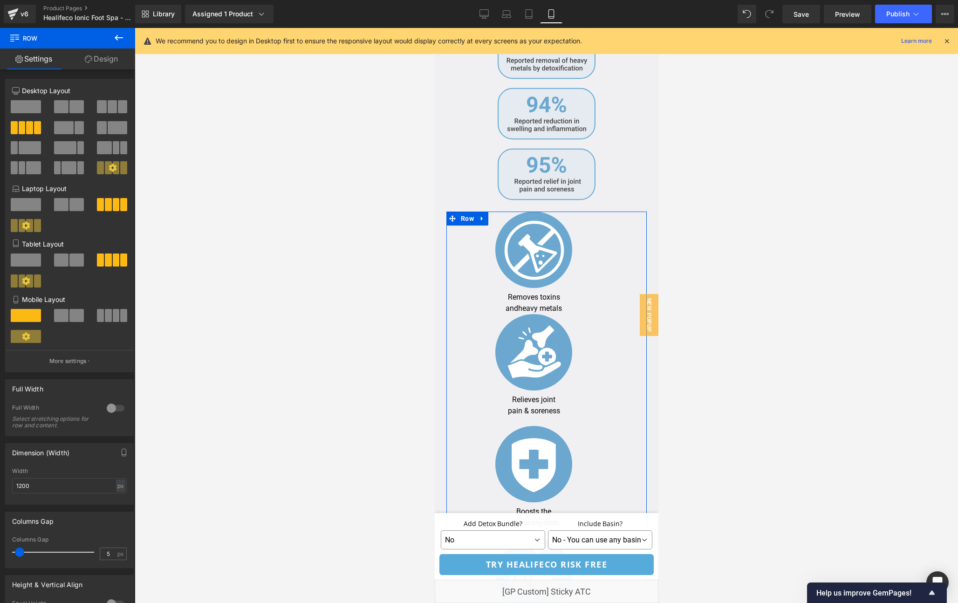
click at [70, 319] on span at bounding box center [76, 315] width 14 height 13
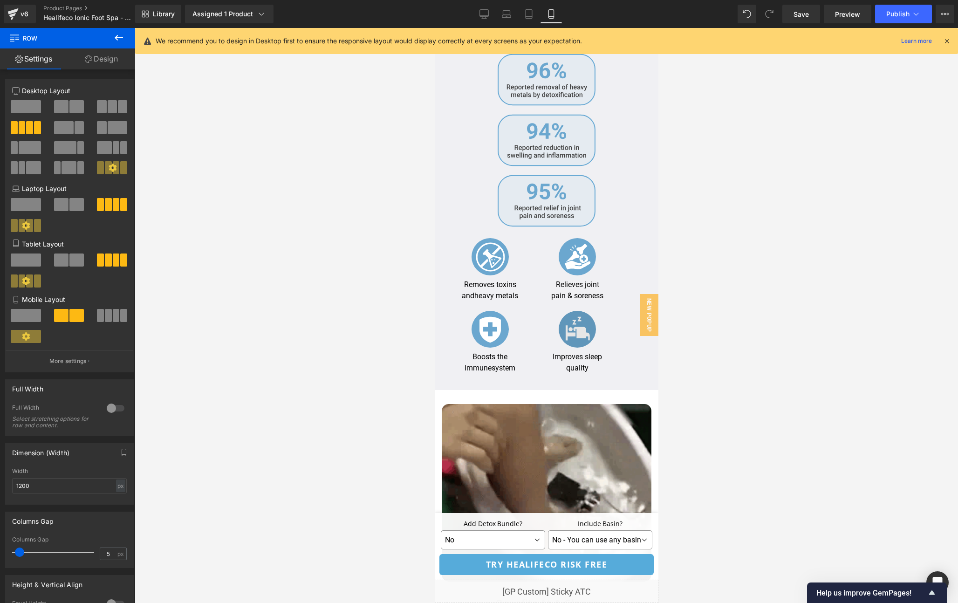
scroll to position [2091, 0]
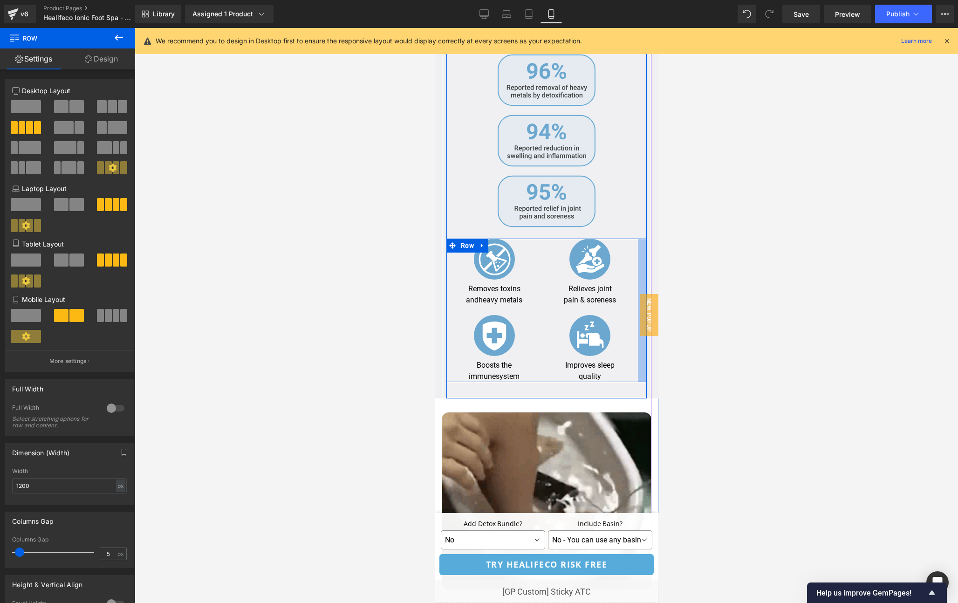
drag, startPoint x: 624, startPoint y: 266, endPoint x: 790, endPoint y: 267, distance: 166.3
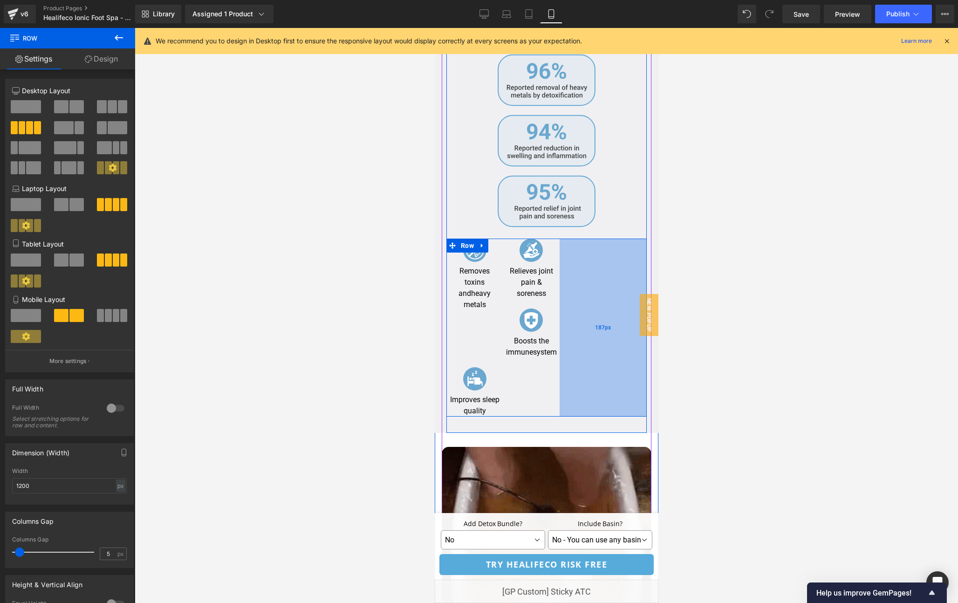
click at [562, 287] on div "187px" at bounding box center [602, 327] width 87 height 178
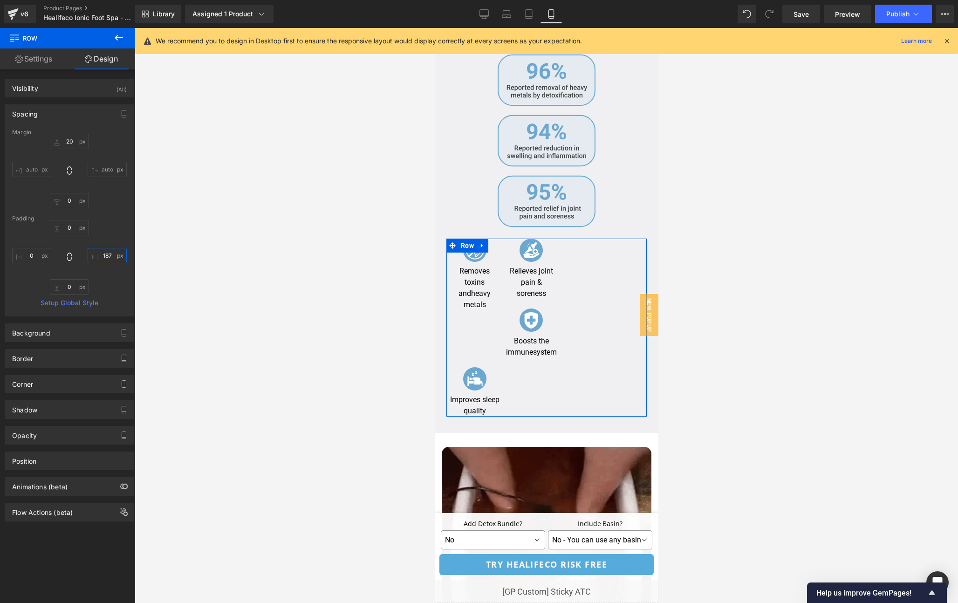
click at [106, 256] on input "187" at bounding box center [107, 255] width 39 height 15
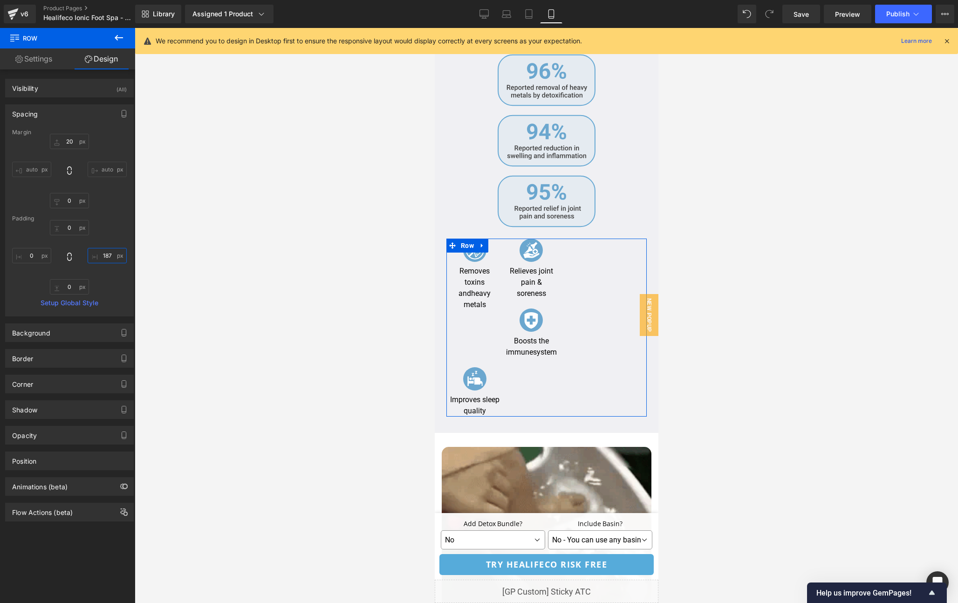
click at [106, 256] on input "187" at bounding box center [107, 255] width 39 height 15
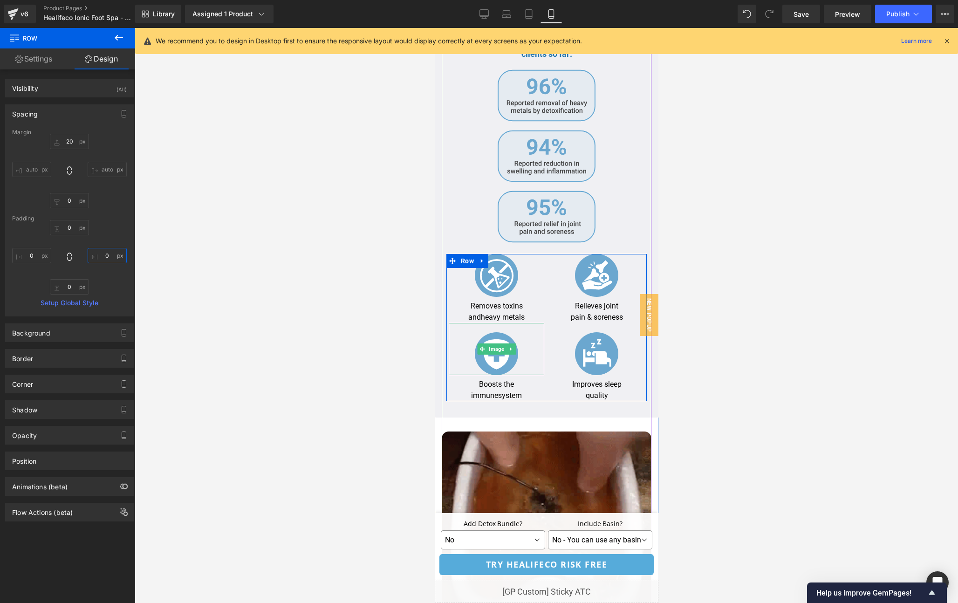
scroll to position [2073, 0]
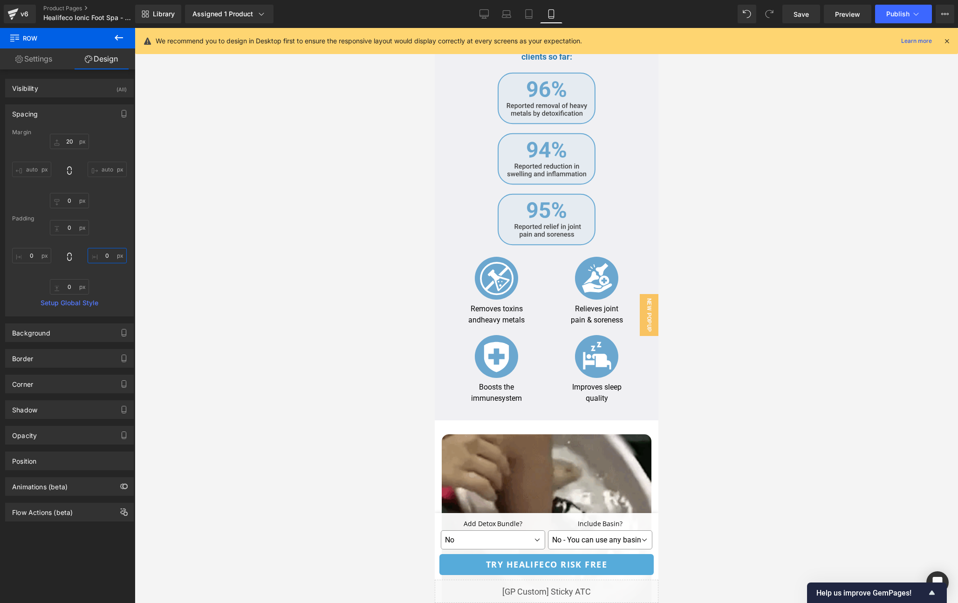
type input "0"
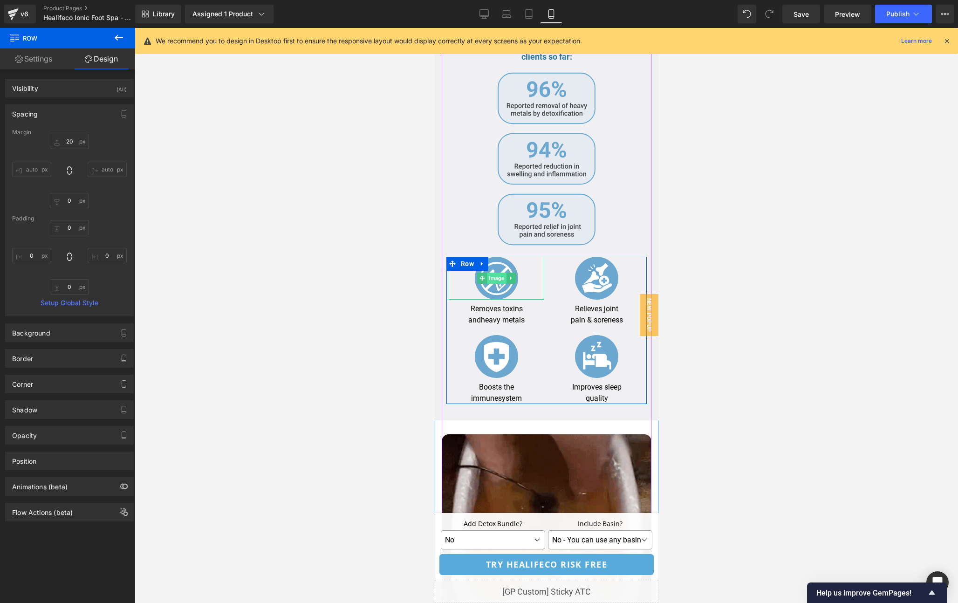
click at [491, 277] on span "Image" at bounding box center [495, 277] width 19 height 11
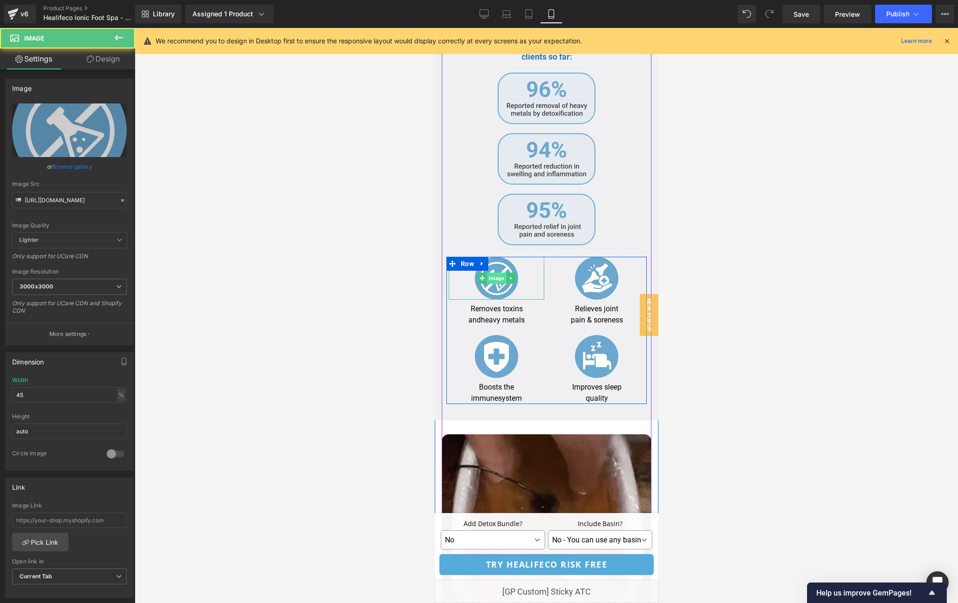
scroll to position [2075, 0]
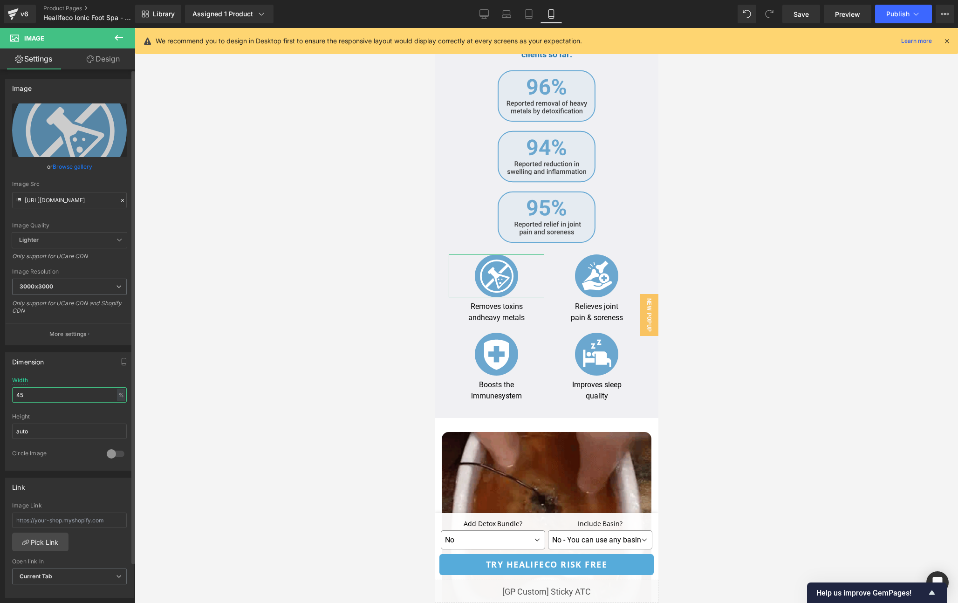
click at [29, 400] on input "45" at bounding box center [69, 394] width 115 height 15
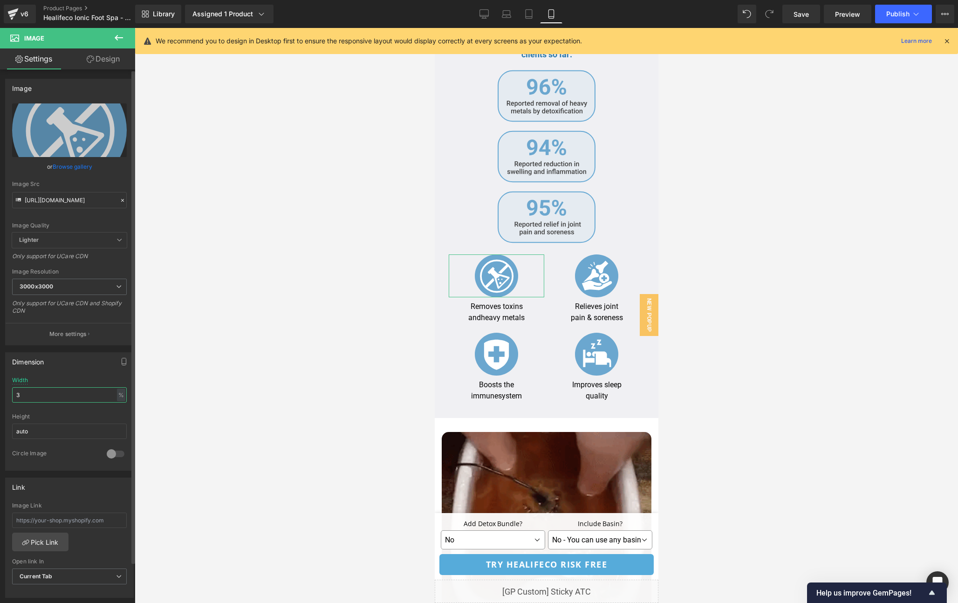
type input "35"
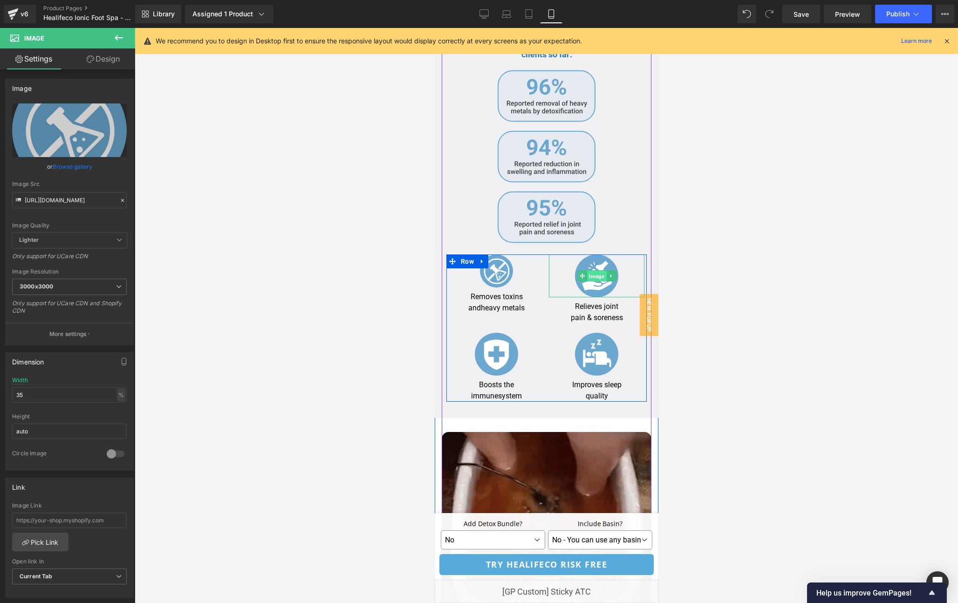
click at [598, 279] on span "Image" at bounding box center [595, 276] width 19 height 11
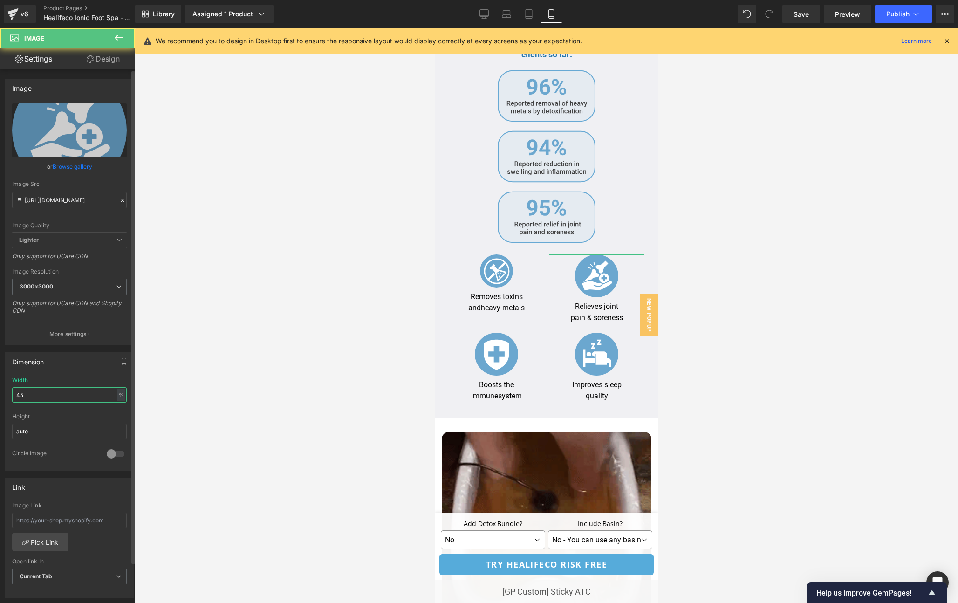
click at [25, 395] on input "45" at bounding box center [69, 394] width 115 height 15
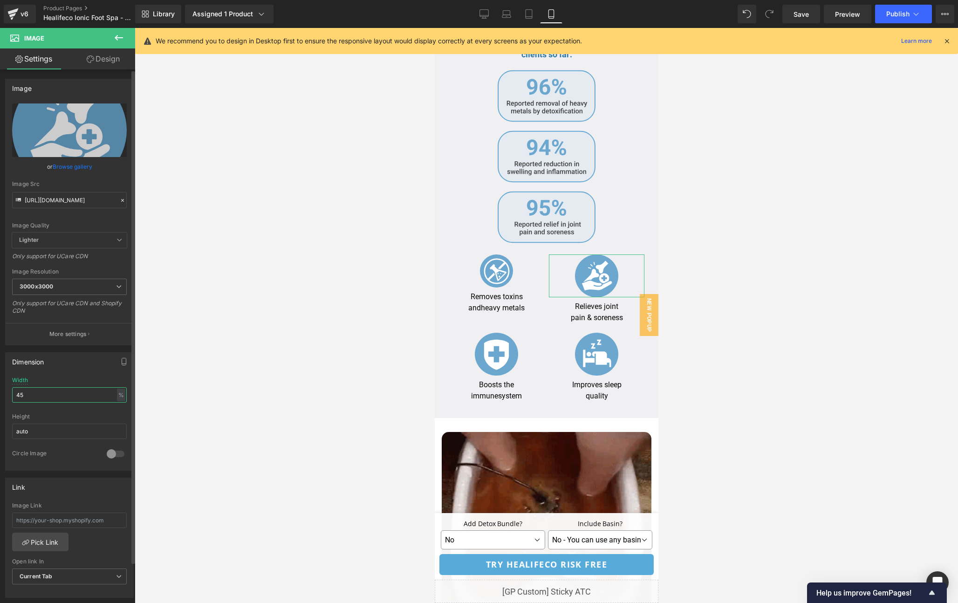
click at [25, 395] on input "45" at bounding box center [69, 394] width 115 height 15
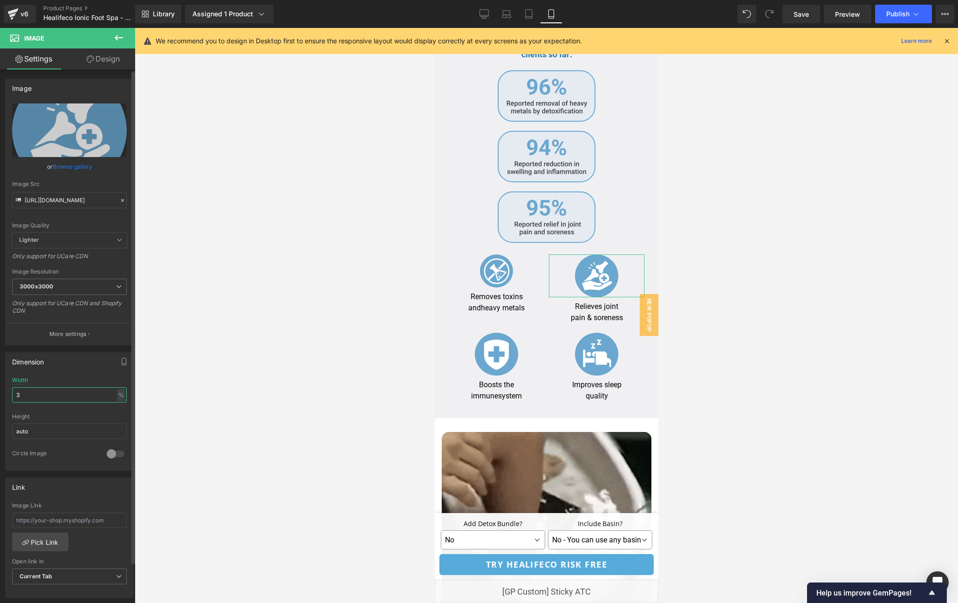
type input "35"
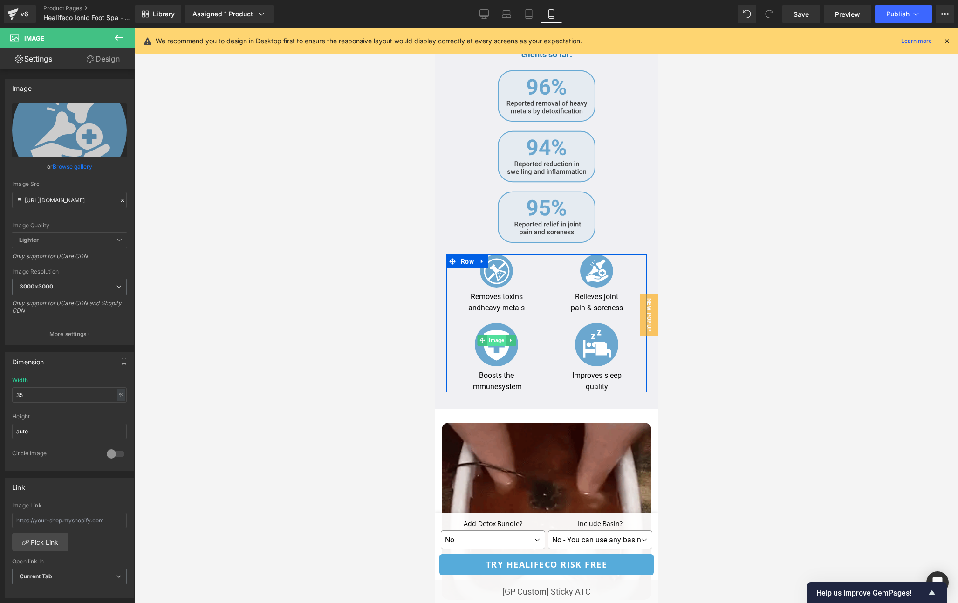
click at [496, 339] on span "Image" at bounding box center [495, 339] width 19 height 11
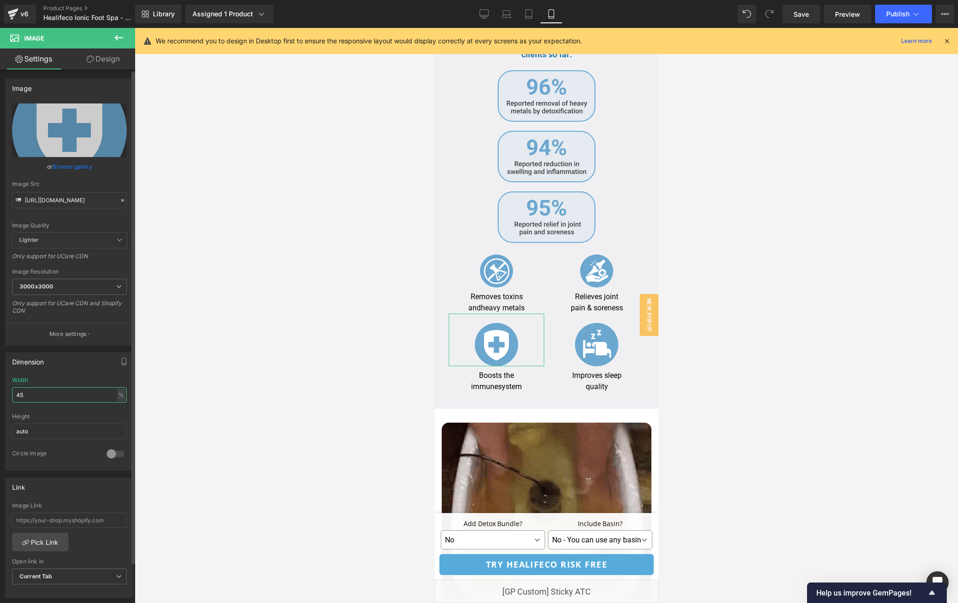
click at [40, 398] on input "45" at bounding box center [69, 394] width 115 height 15
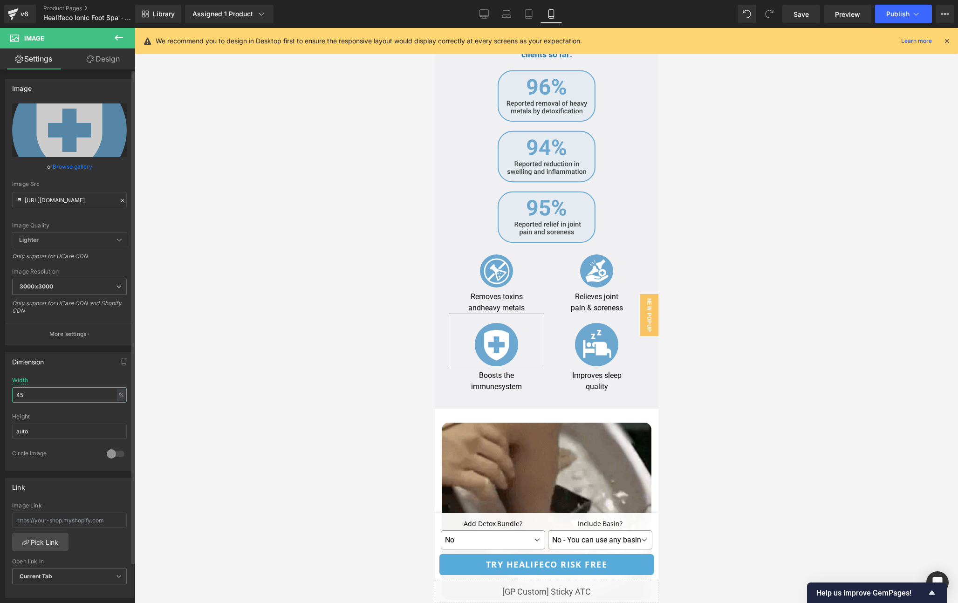
click at [40, 398] on input "45" at bounding box center [69, 394] width 115 height 15
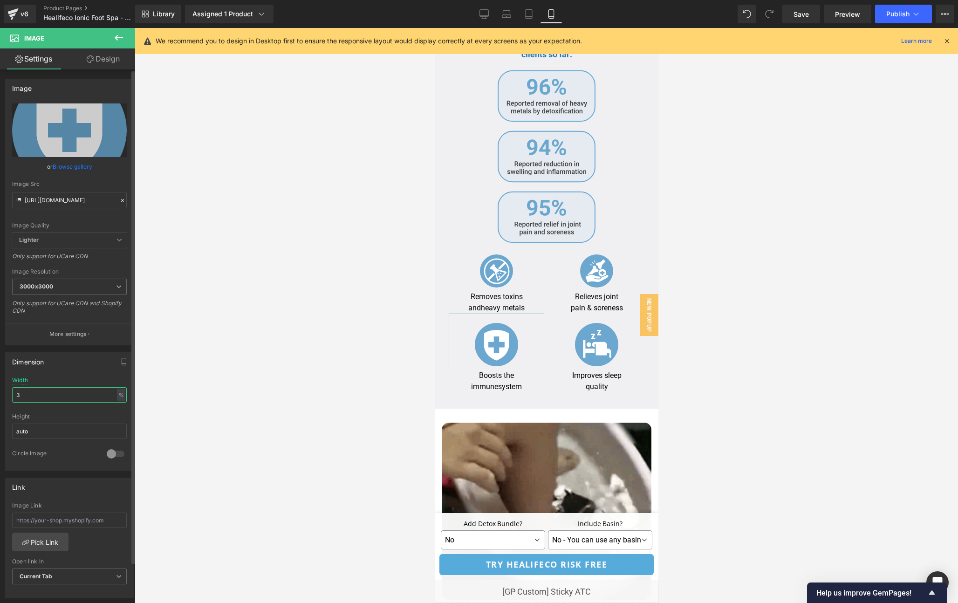
type input "35"
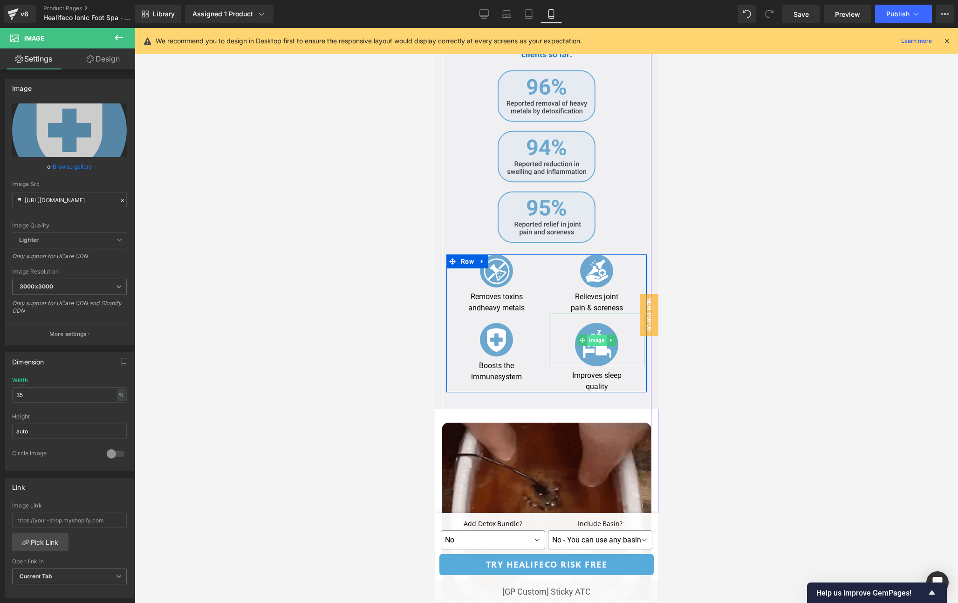
click at [594, 341] on span "Image" at bounding box center [595, 339] width 19 height 11
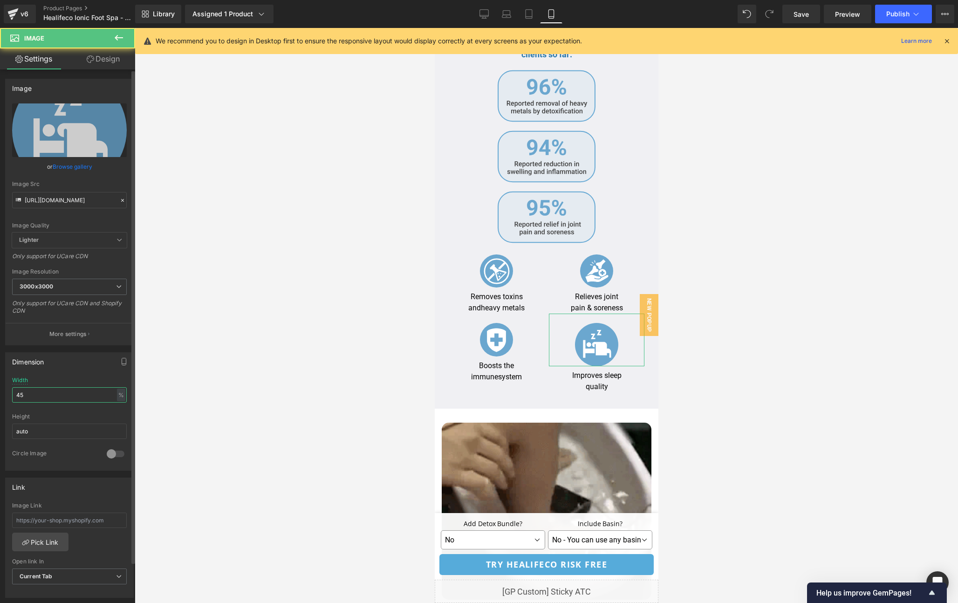
click at [23, 397] on input "45" at bounding box center [69, 394] width 115 height 15
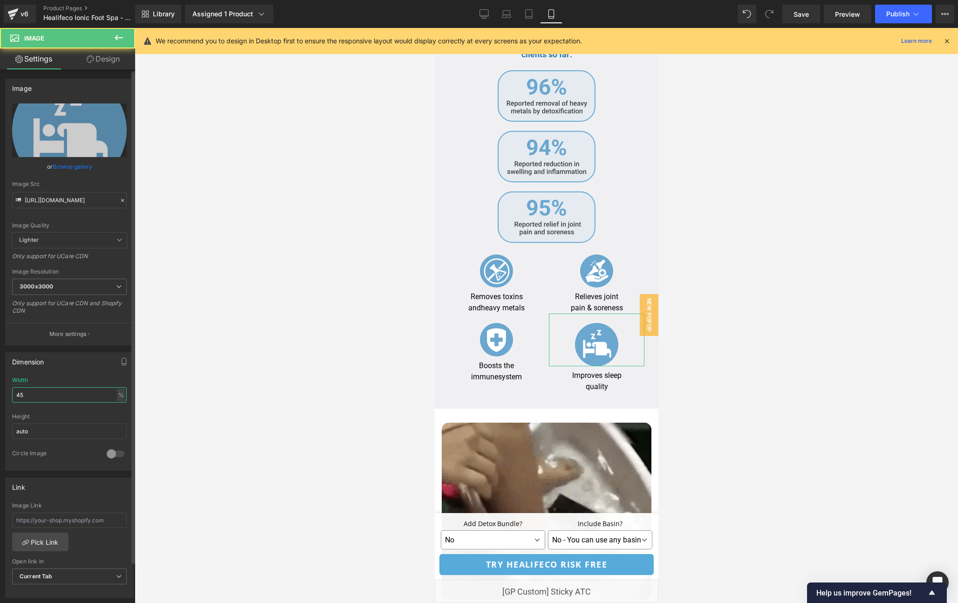
click at [23, 397] on input "45" at bounding box center [69, 394] width 115 height 15
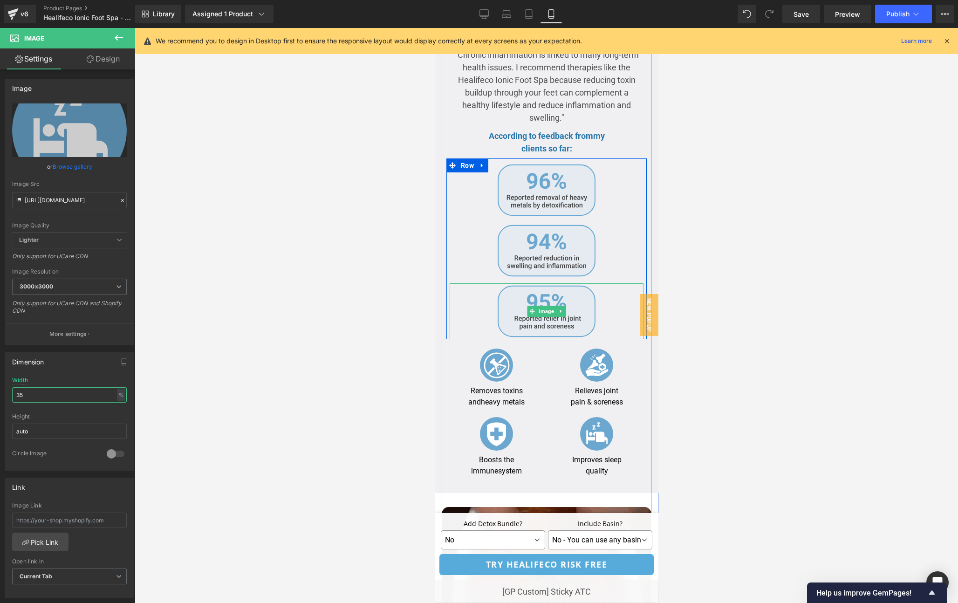
scroll to position [1979, 0]
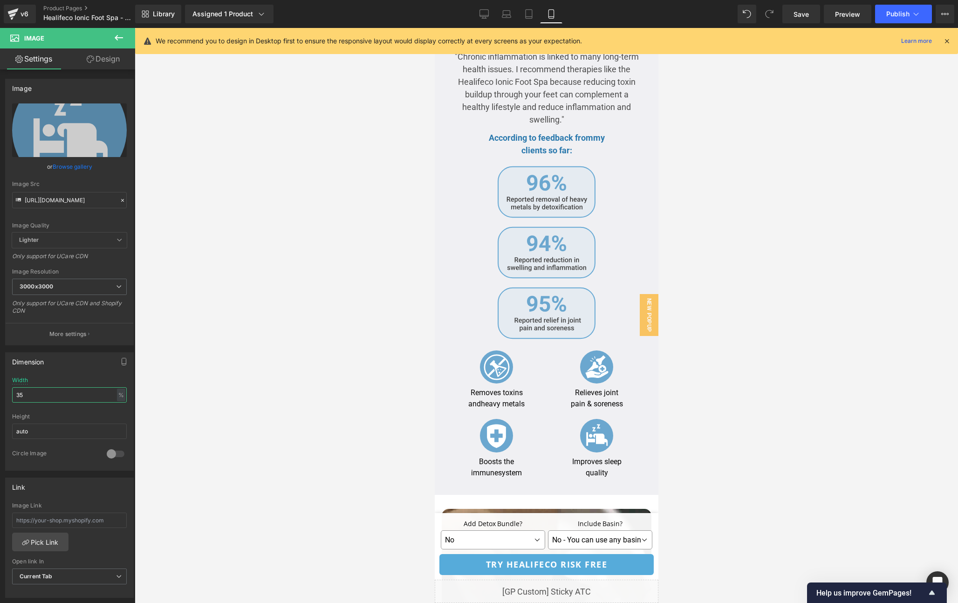
type input "35"
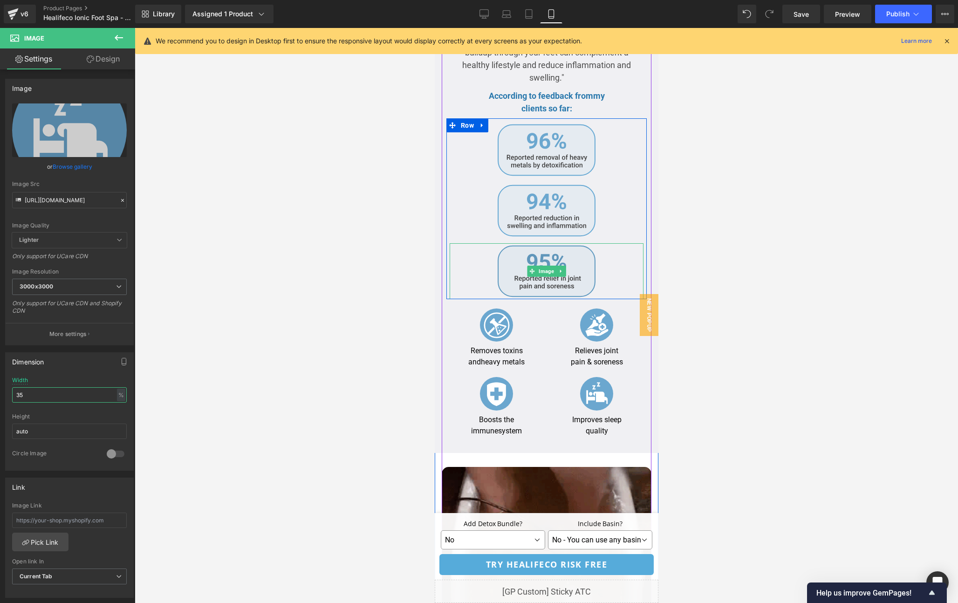
scroll to position [2024, 0]
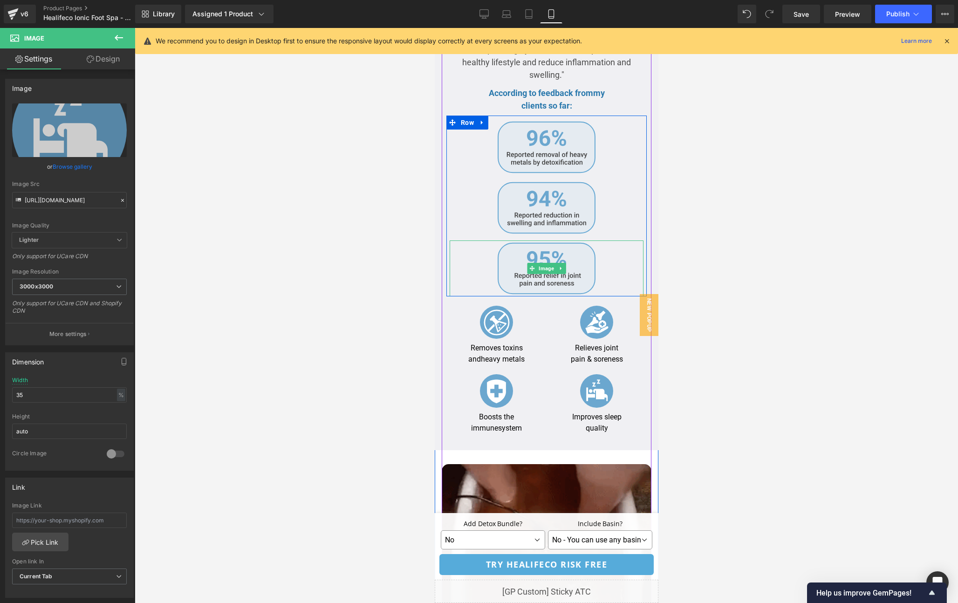
click at [611, 281] on div at bounding box center [546, 268] width 194 height 56
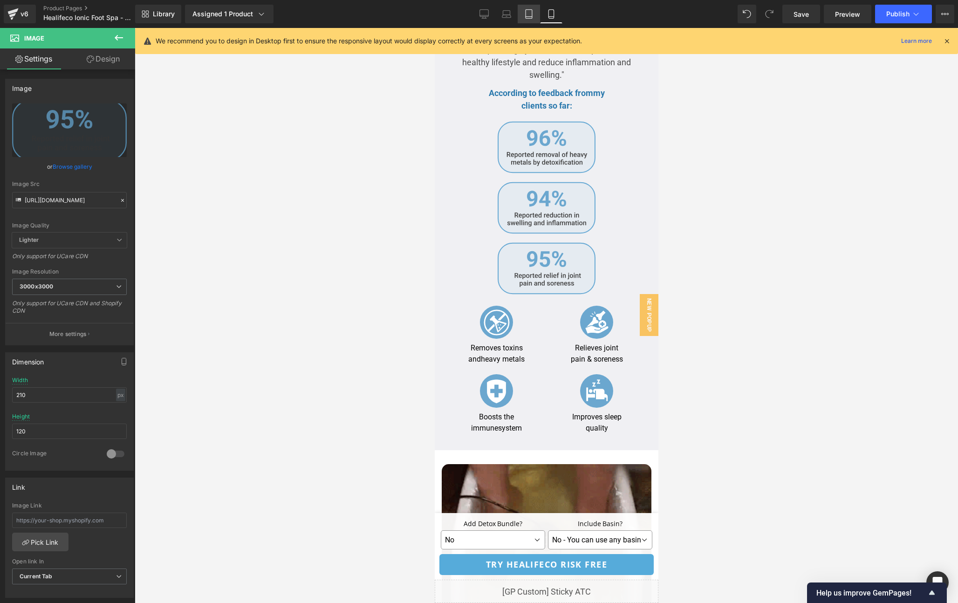
click at [532, 20] on link "Tablet" at bounding box center [528, 14] width 22 height 19
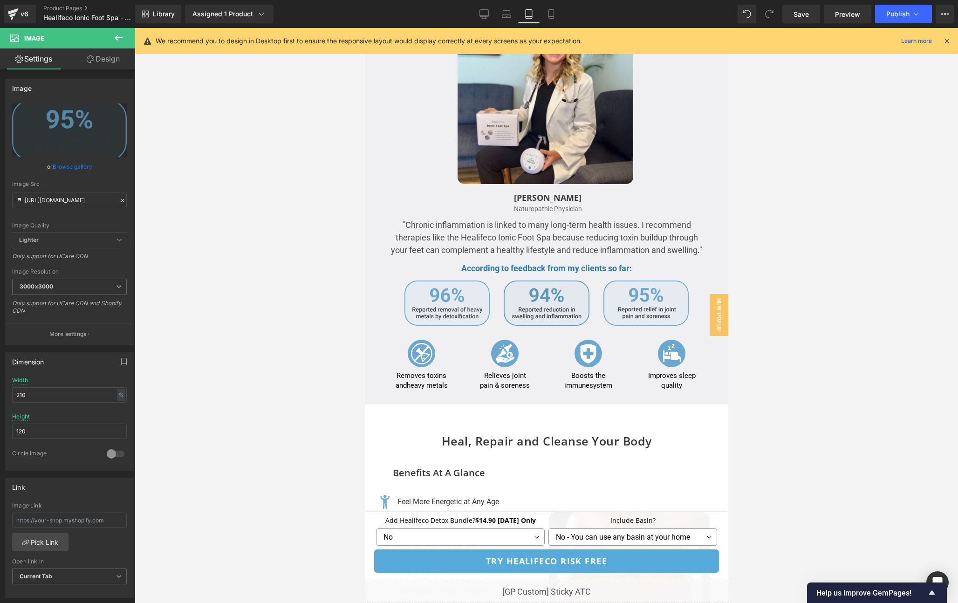
scroll to position [1956, 0]
click at [502, 6] on link "Laptop" at bounding box center [506, 14] width 22 height 19
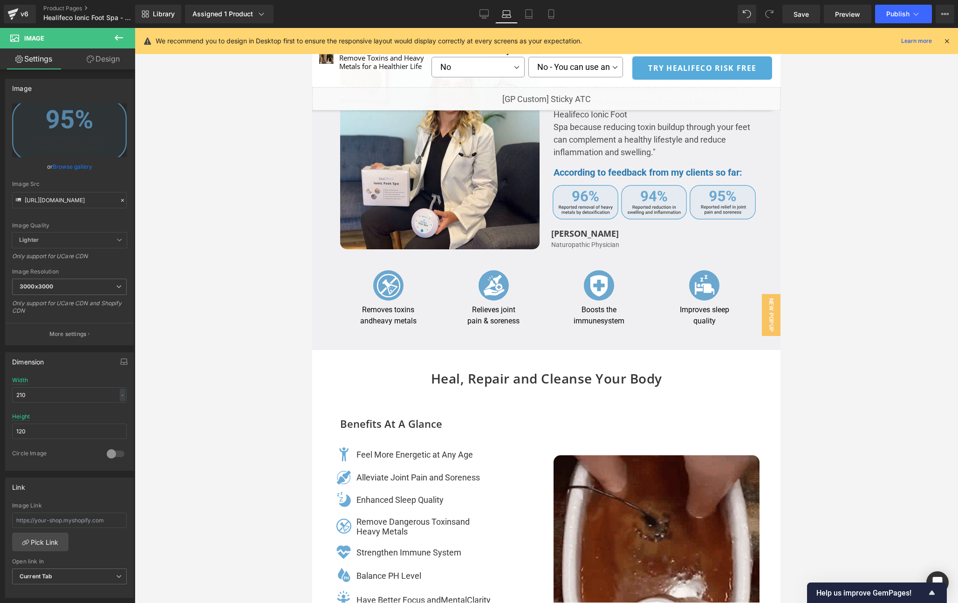
scroll to position [1702, 0]
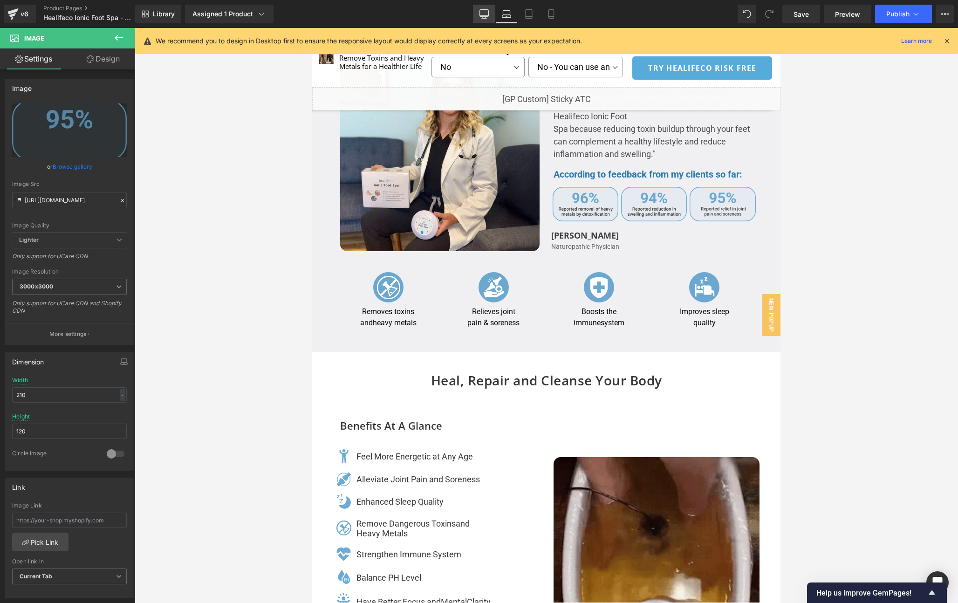
click at [487, 13] on icon at bounding box center [483, 13] width 9 height 9
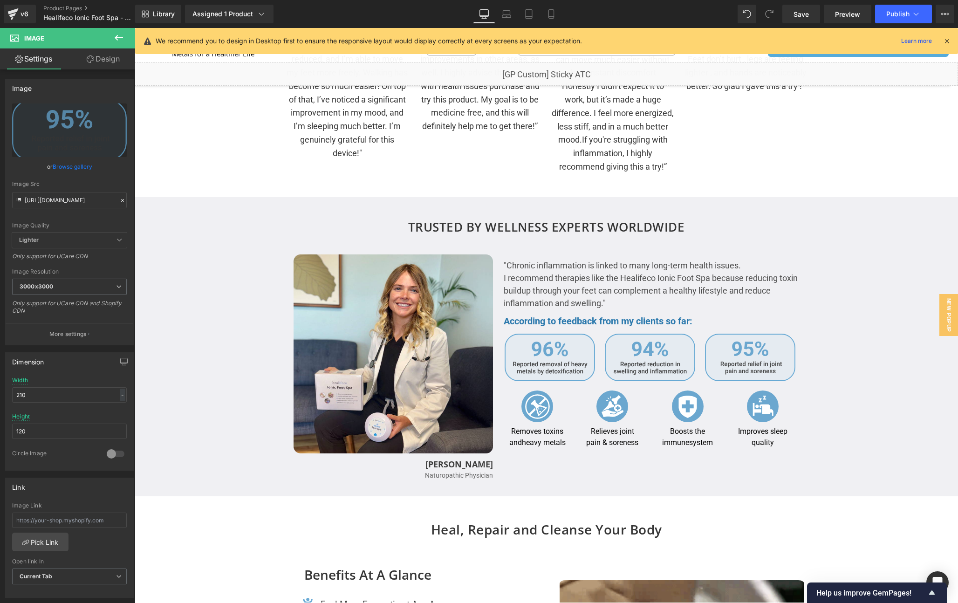
scroll to position [1534, 0]
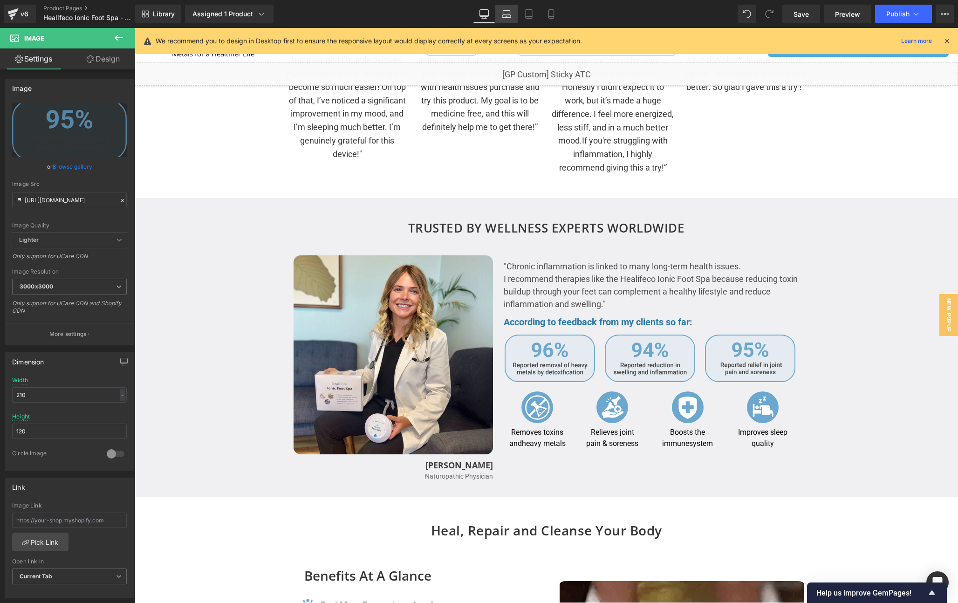
click at [511, 9] on icon at bounding box center [506, 13] width 9 height 9
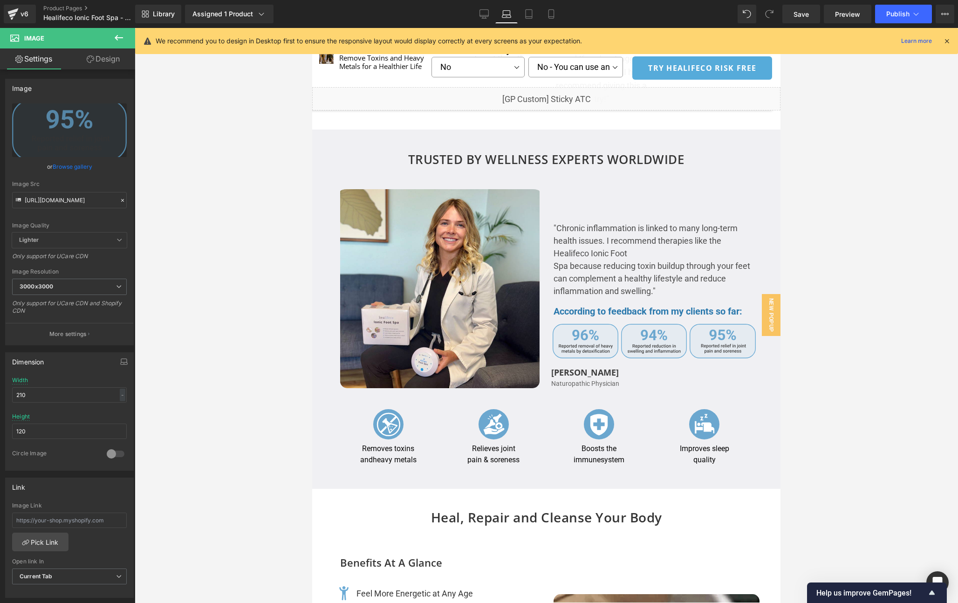
scroll to position [1522, 0]
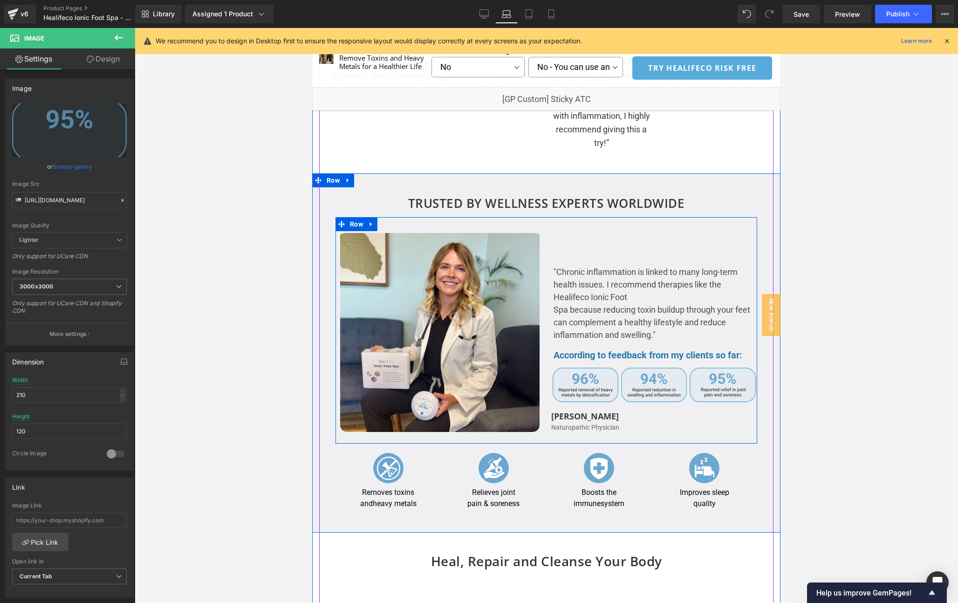
click at [575, 250] on div ""Chronic inflammation is linked to many long-term health issues. I recommend th…" at bounding box center [651, 330] width 211 height 204
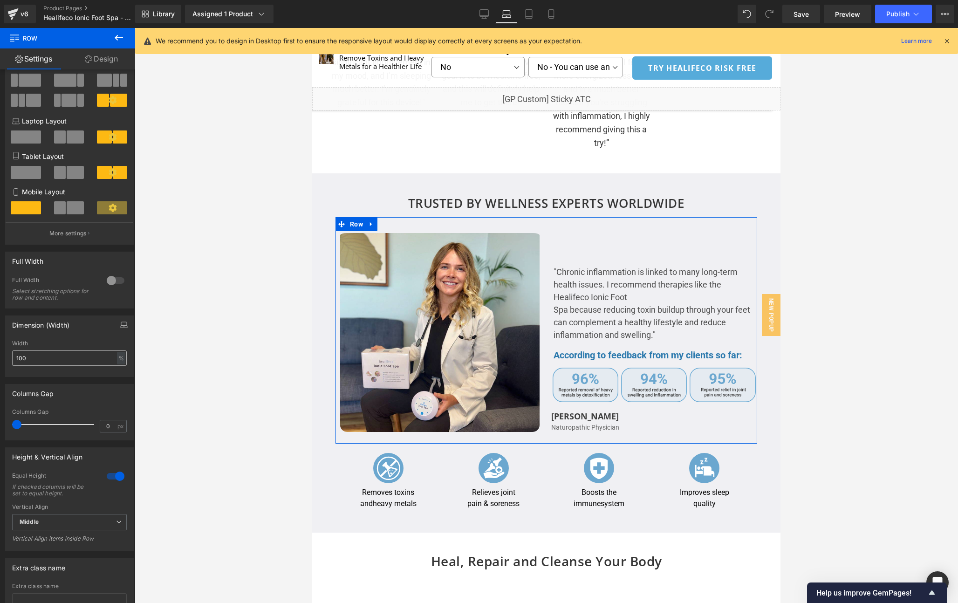
scroll to position [142, 0]
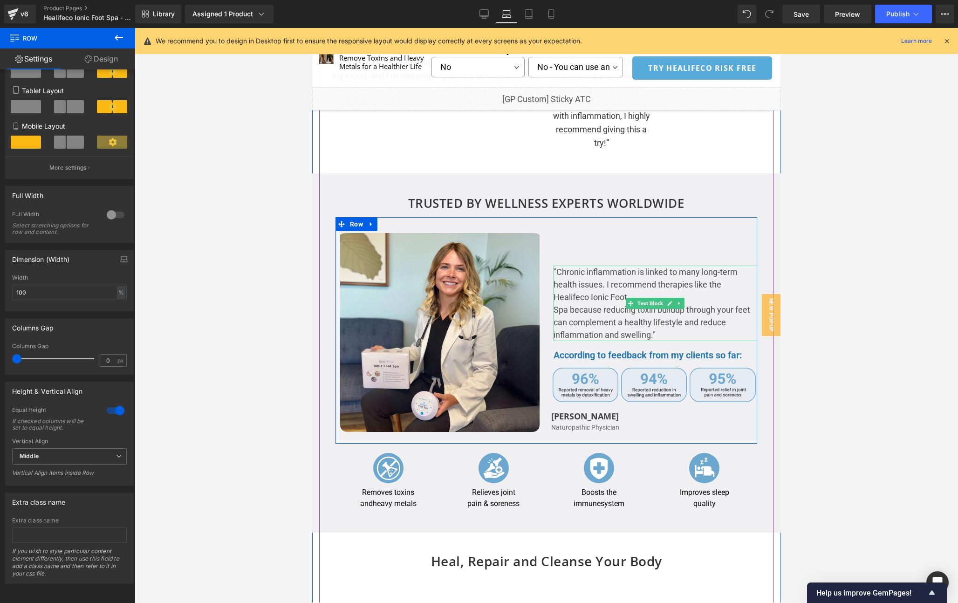
click at [643, 287] on p ""Chronic inflammation is linked to many long-term health issues. I recommend th…" at bounding box center [655, 284] width 204 height 38
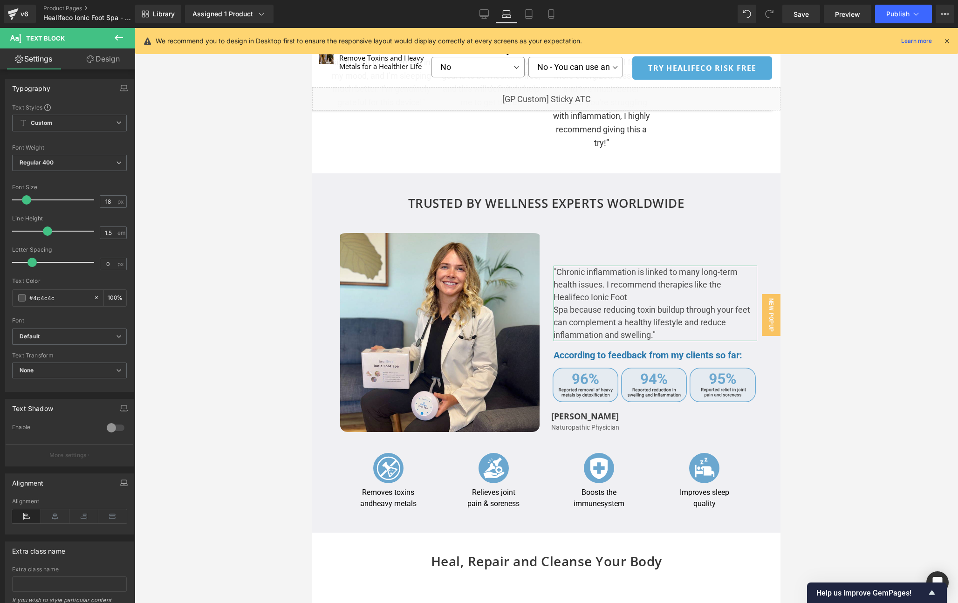
click at [95, 67] on link "Design" at bounding box center [103, 58] width 68 height 21
click at [0, 0] on div "Spacing" at bounding box center [0, 0] width 0 height 0
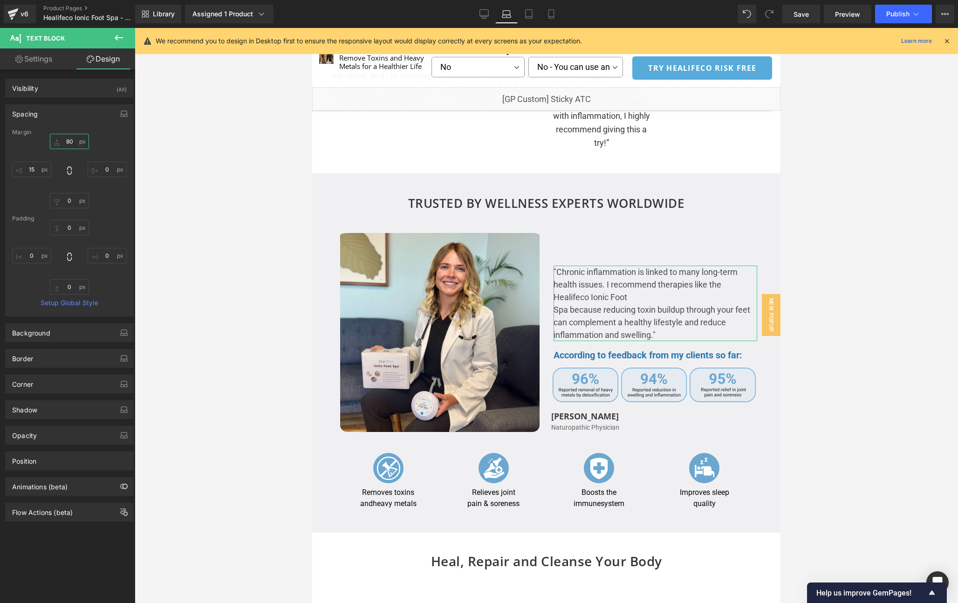
click at [76, 140] on input "text" at bounding box center [69, 141] width 39 height 15
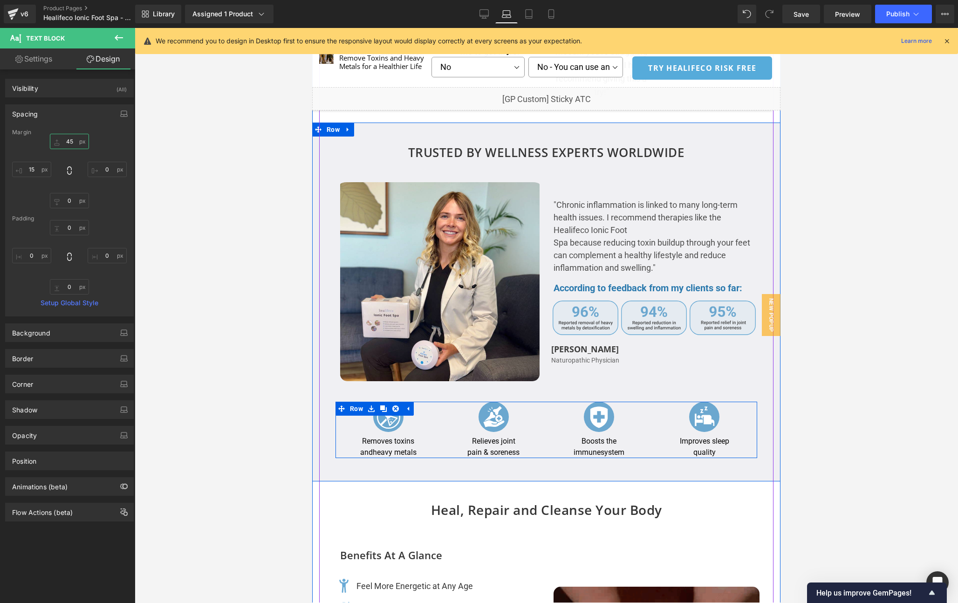
scroll to position [1561, 0]
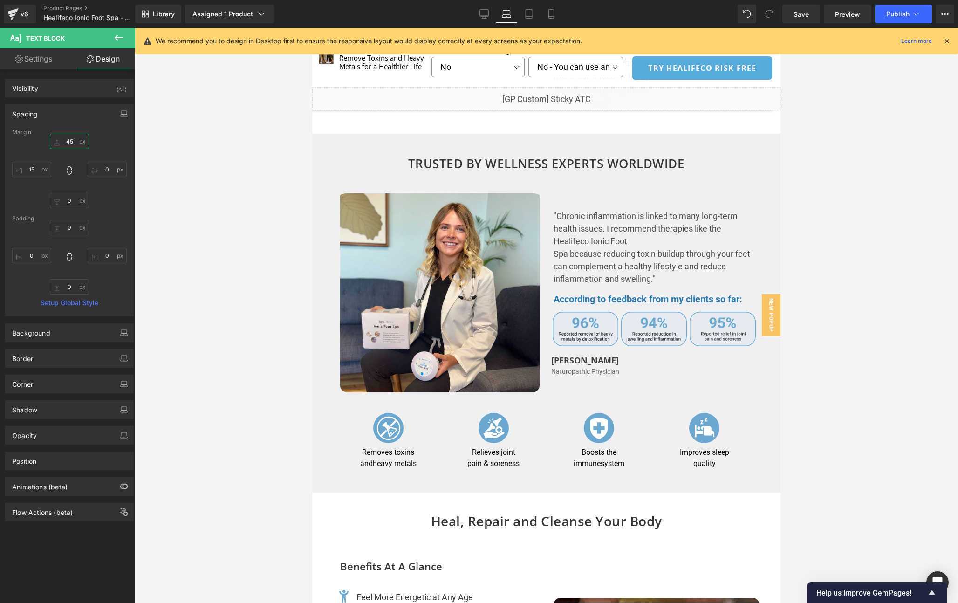
type input "45"
click at [943, 42] on icon at bounding box center [946, 41] width 8 height 8
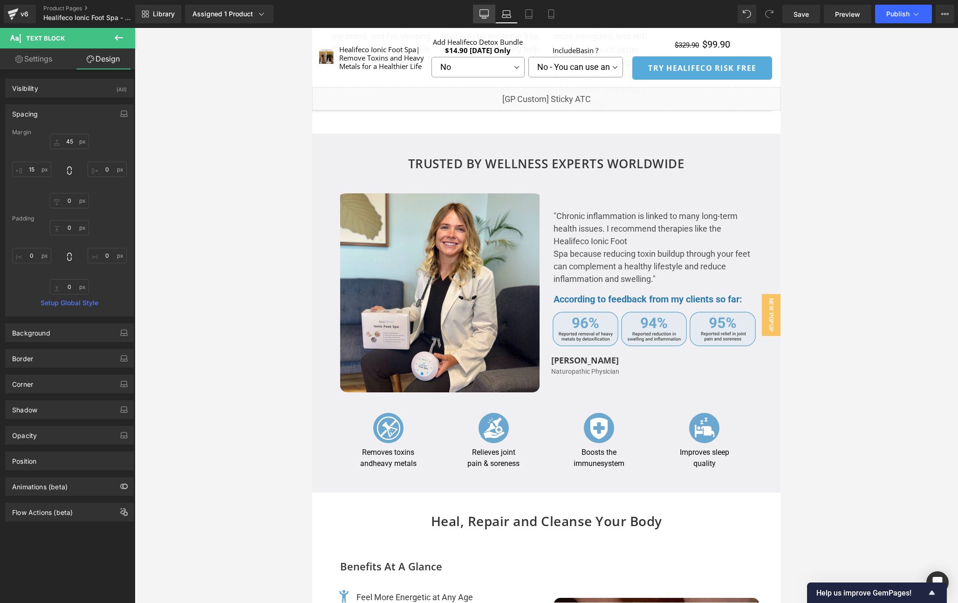
click at [482, 22] on link "Desktop" at bounding box center [484, 14] width 22 height 19
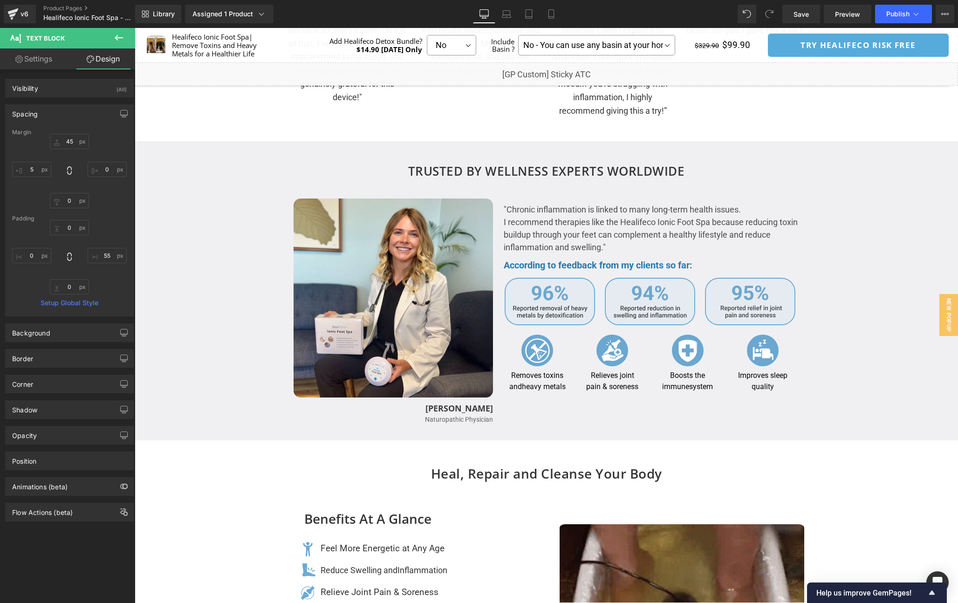
scroll to position [1589, 0]
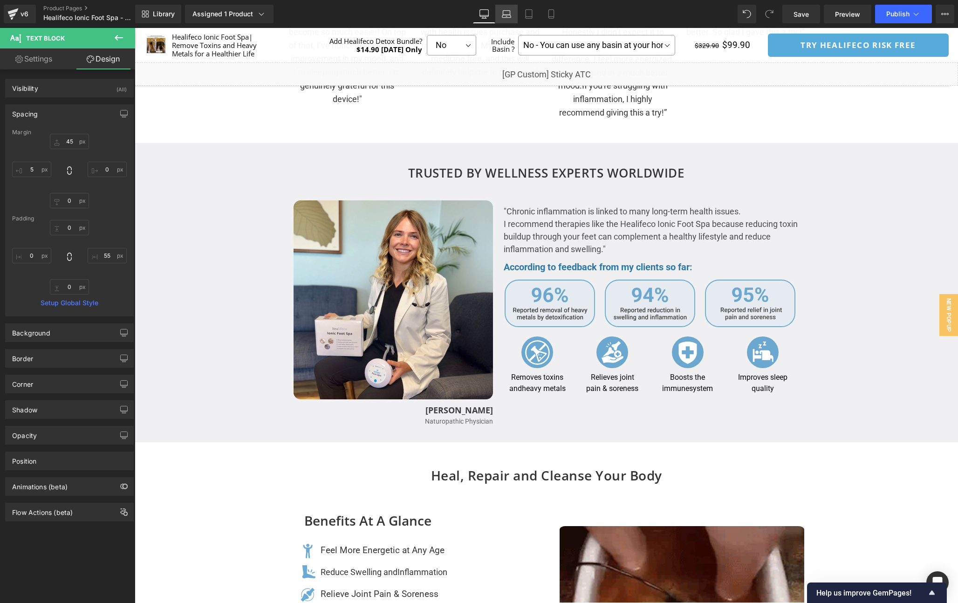
click at [503, 21] on link "Laptop" at bounding box center [506, 14] width 22 height 19
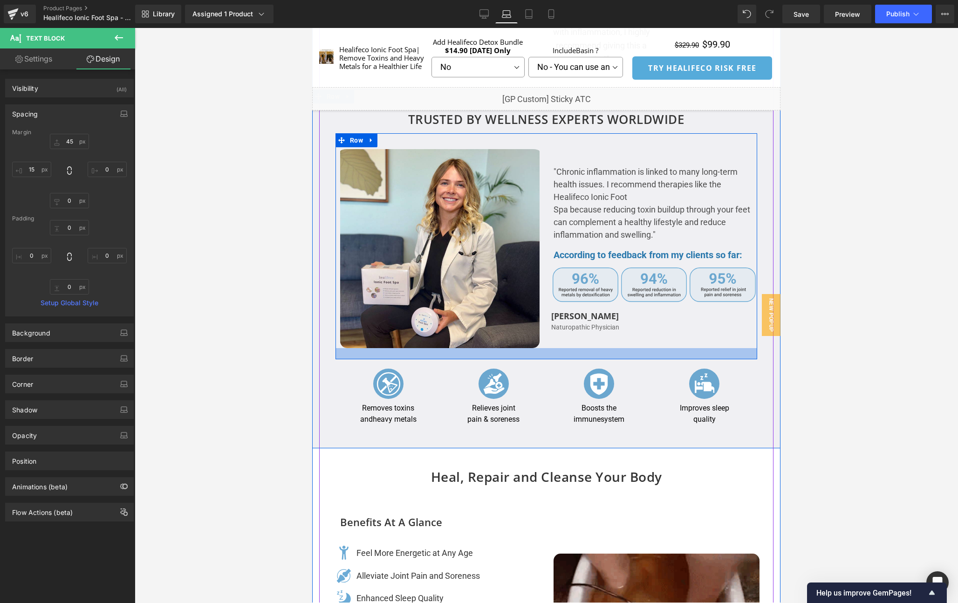
scroll to position [1611, 0]
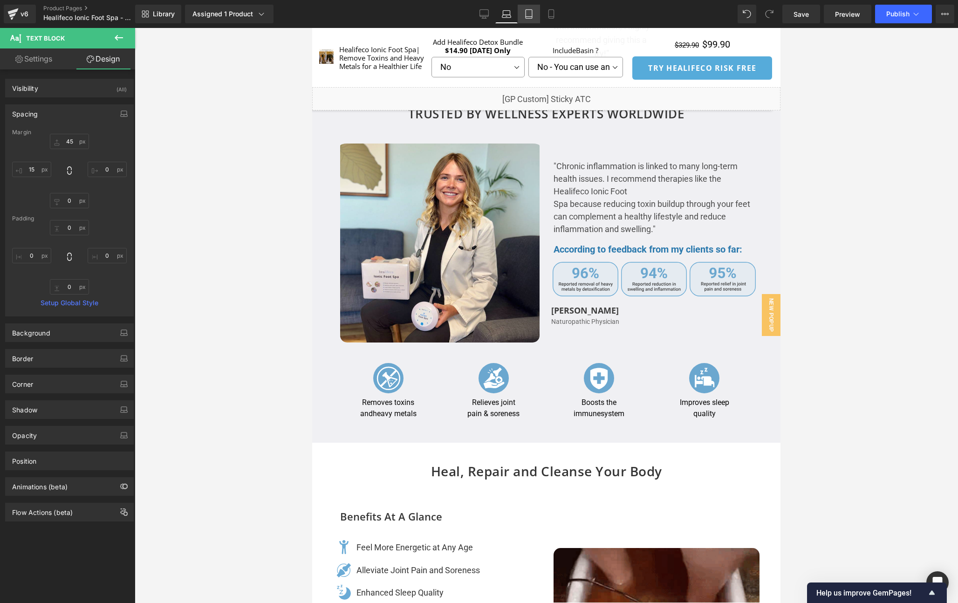
click at [535, 10] on link "Tablet" at bounding box center [528, 14] width 22 height 19
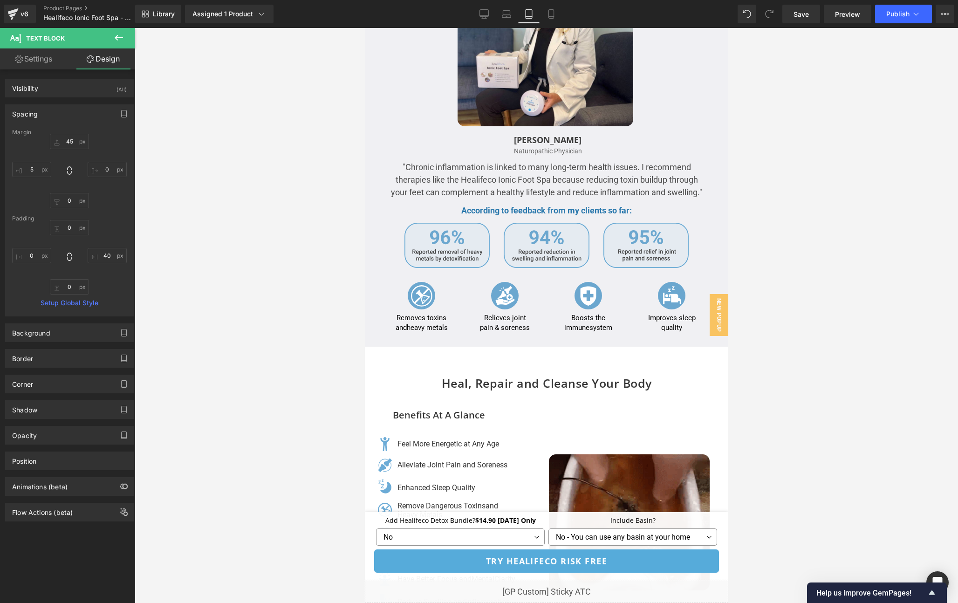
scroll to position [2017, 0]
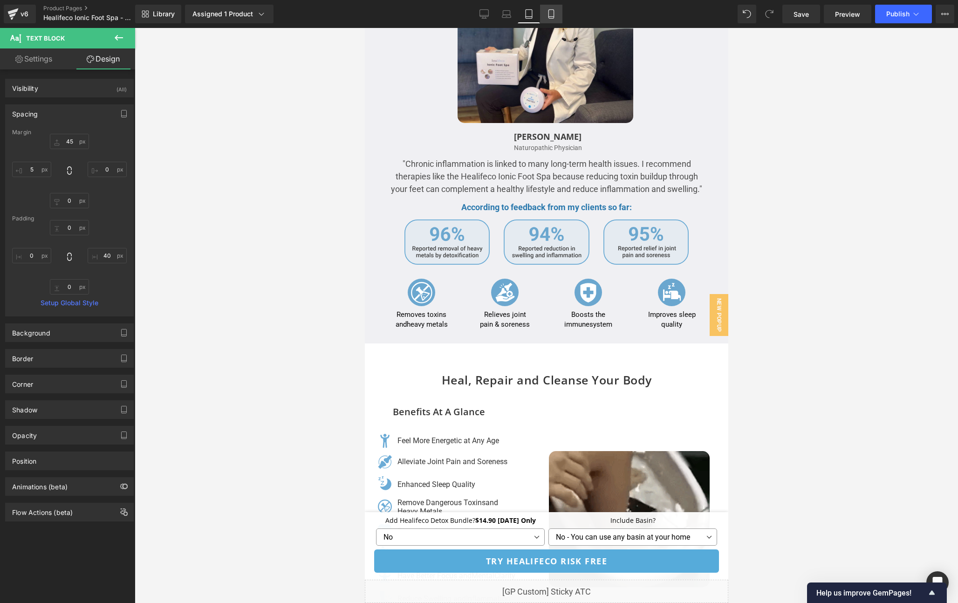
click at [552, 7] on link "Mobile" at bounding box center [551, 14] width 22 height 19
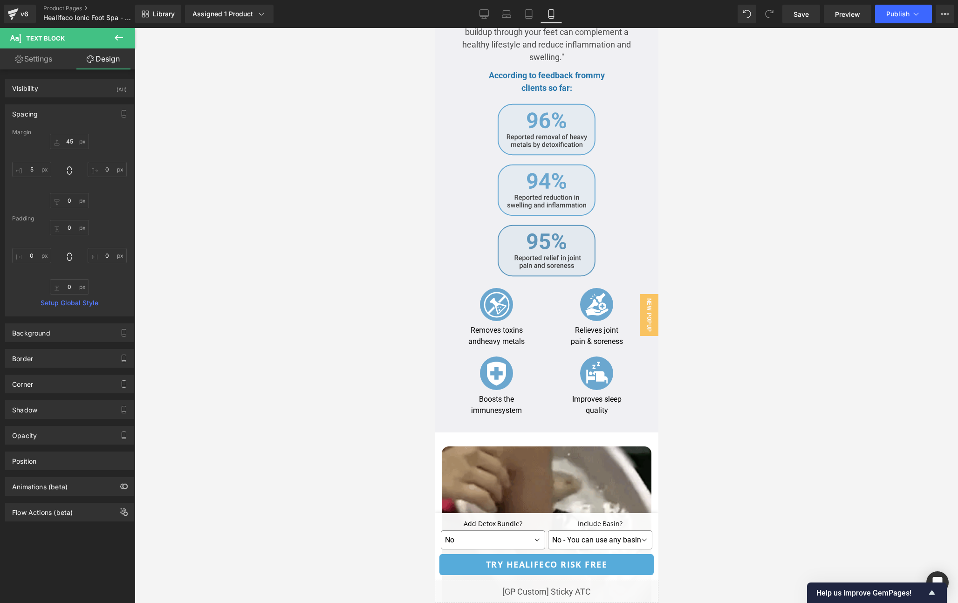
scroll to position [2052, 0]
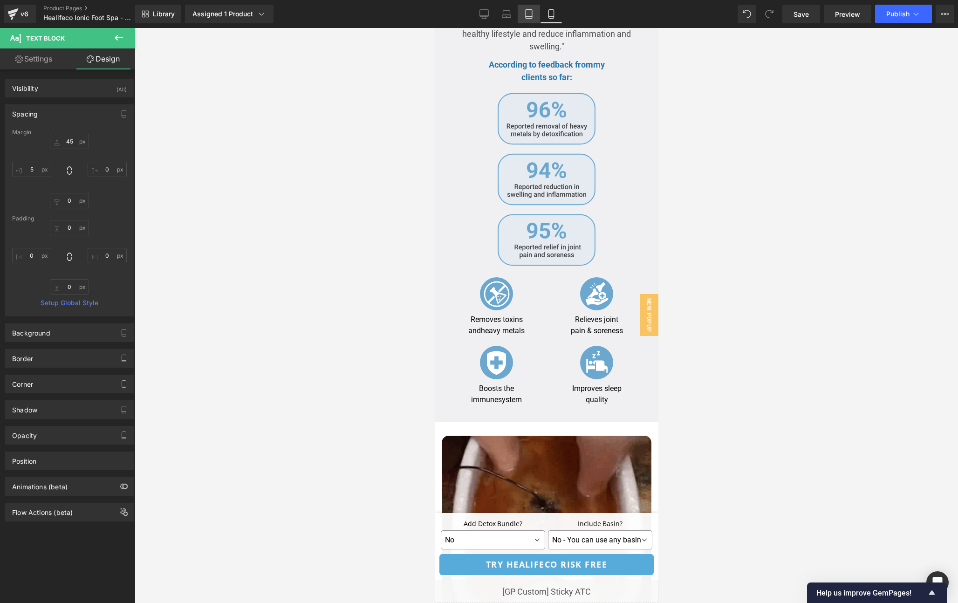
click at [531, 14] on icon at bounding box center [528, 13] width 9 height 9
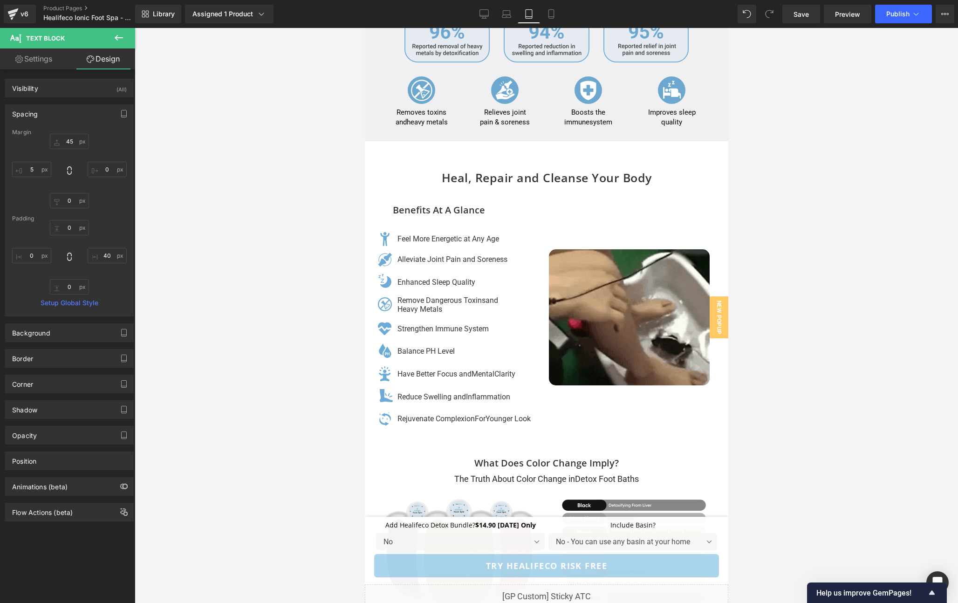
scroll to position [0, 0]
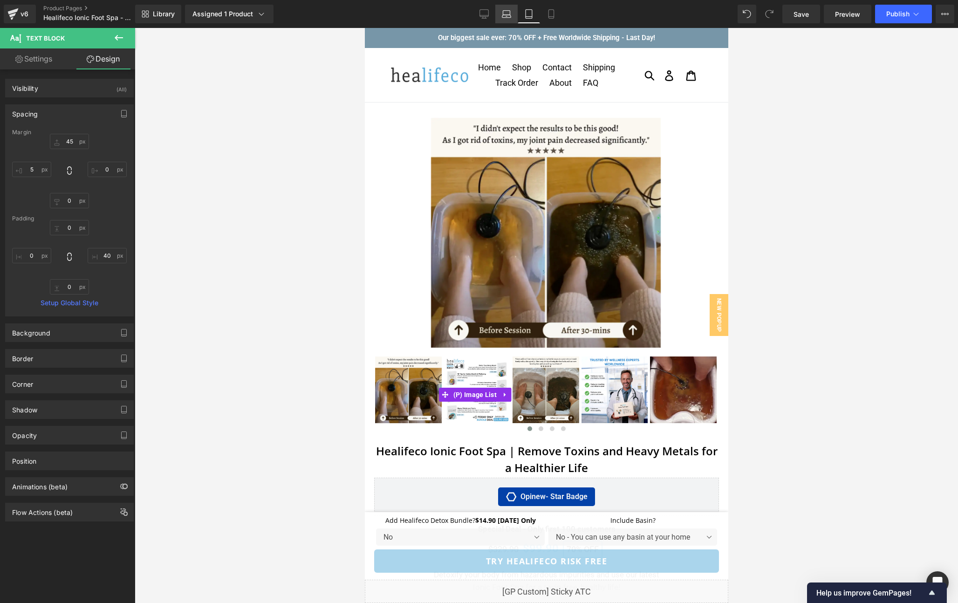
click at [511, 16] on link "Laptop" at bounding box center [506, 14] width 22 height 19
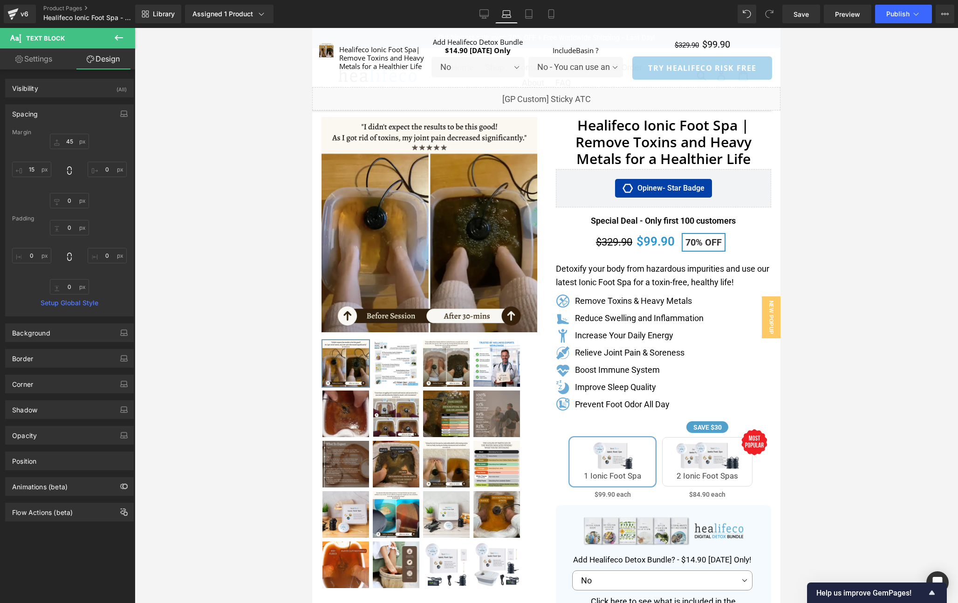
scroll to position [1547, 0]
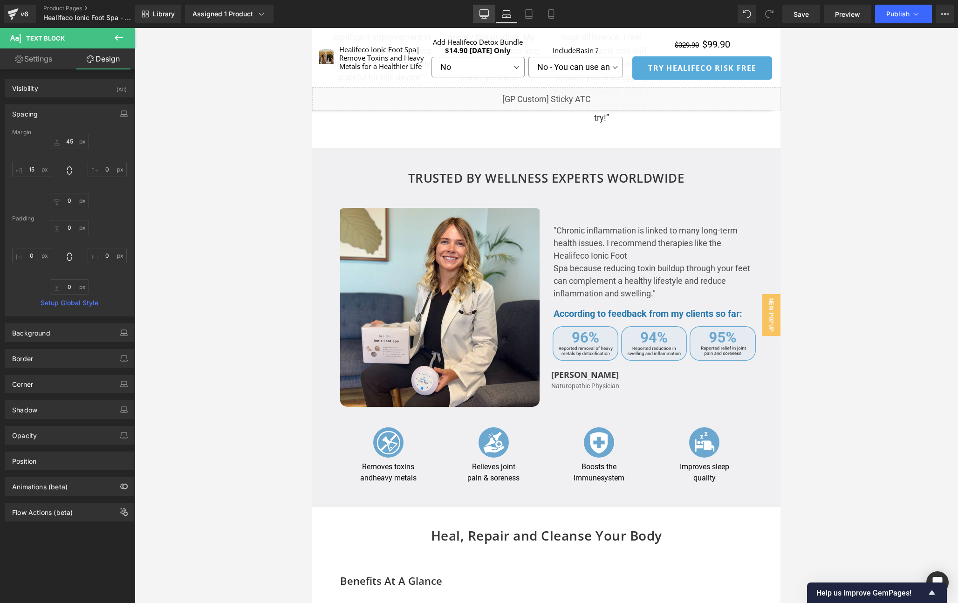
click at [482, 16] on icon at bounding box center [483, 13] width 9 height 9
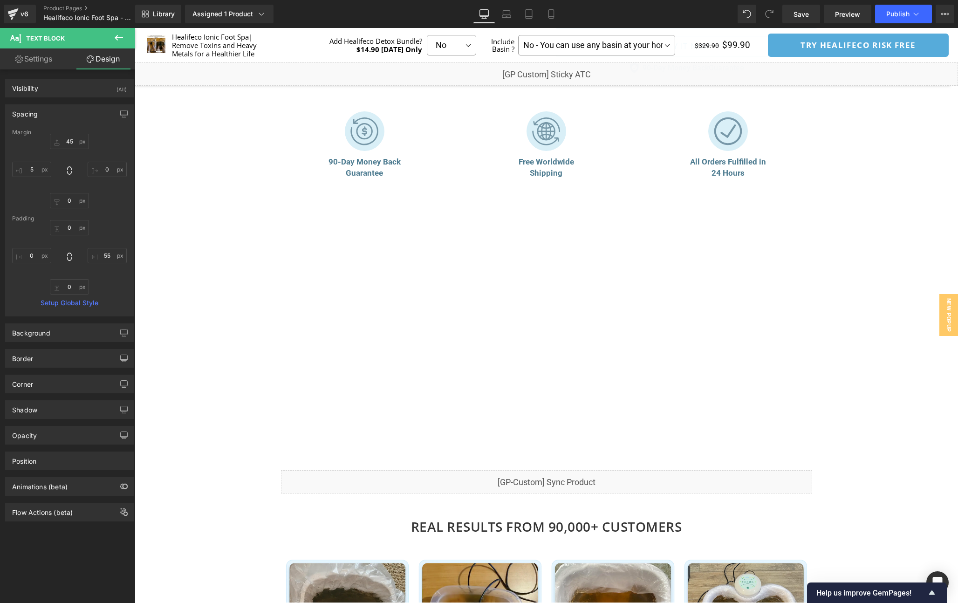
scroll to position [762, 0]
click at [945, 19] on button "View Live Page View with current Template Save Template to Library Schedule Pub…" at bounding box center [944, 14] width 19 height 19
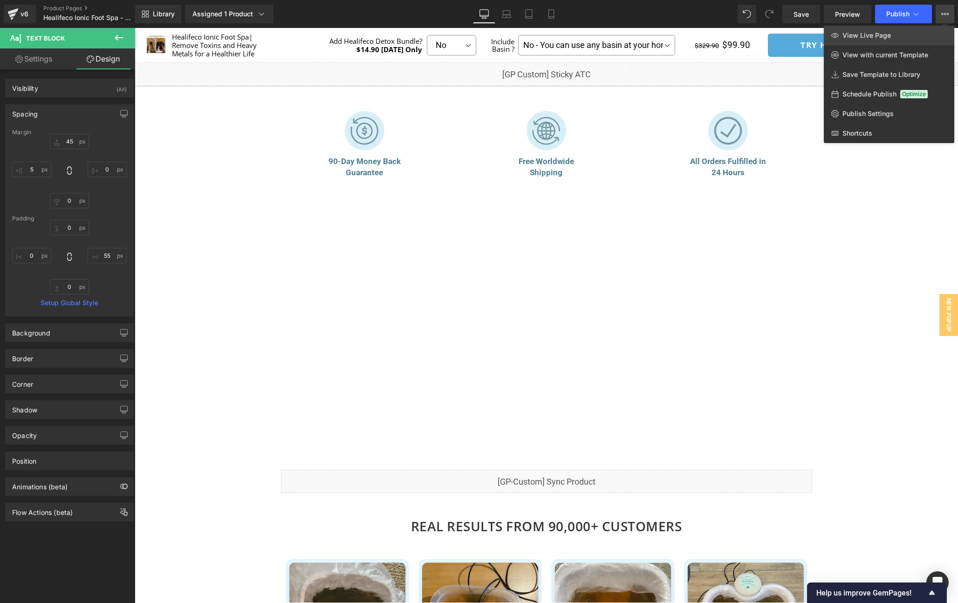
click at [936, 29] on link "View Live Page" at bounding box center [889, 36] width 130 height 20
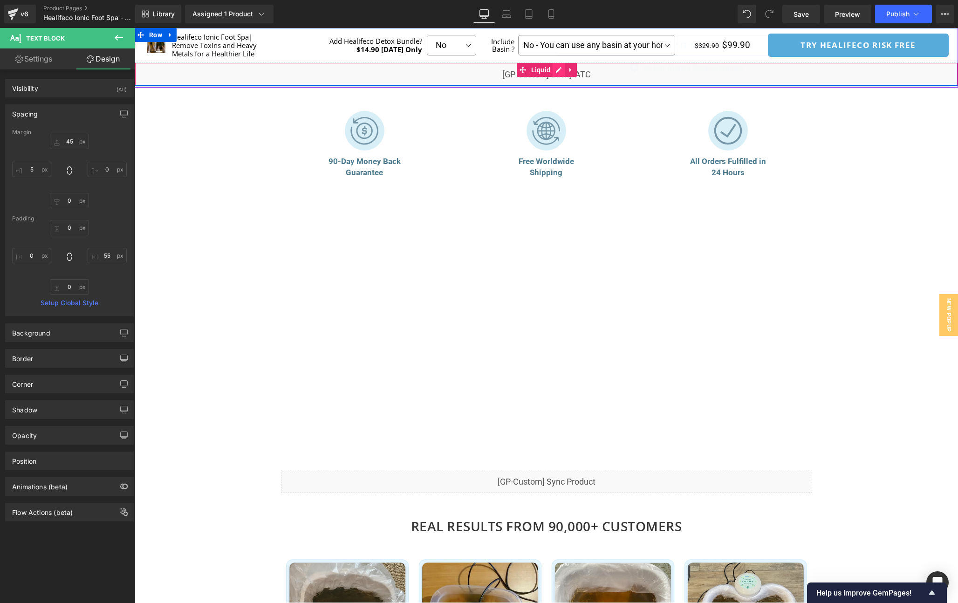
click at [556, 70] on div "Liquid" at bounding box center [546, 73] width 823 height 23
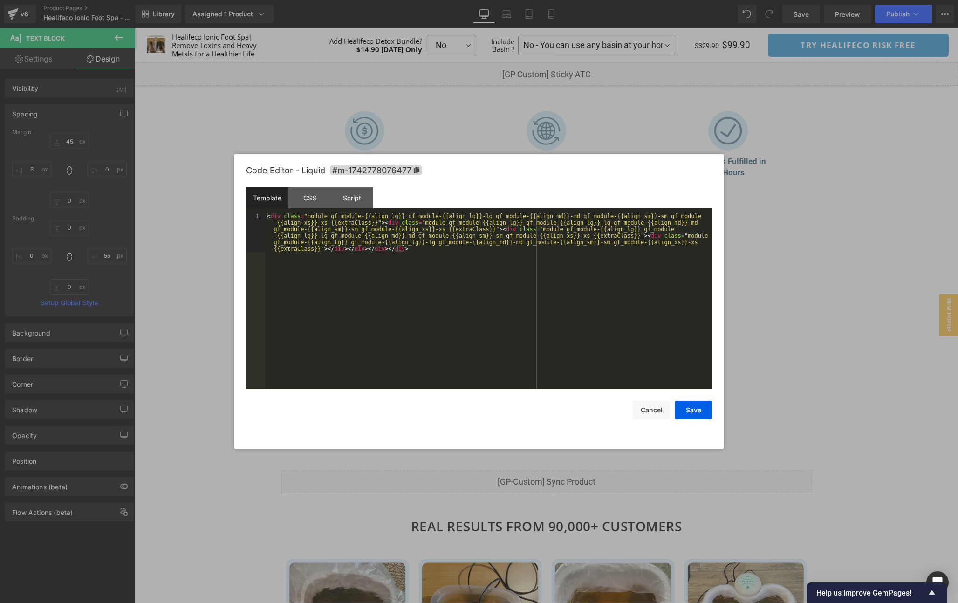
click at [519, 288] on div "< div class = "module gf_module-{{align_lg}} gf_module-{{align_lg}}-lg gf_modul…" at bounding box center [488, 340] width 447 height 254
click at [306, 192] on div "CSS" at bounding box center [309, 197] width 42 height 21
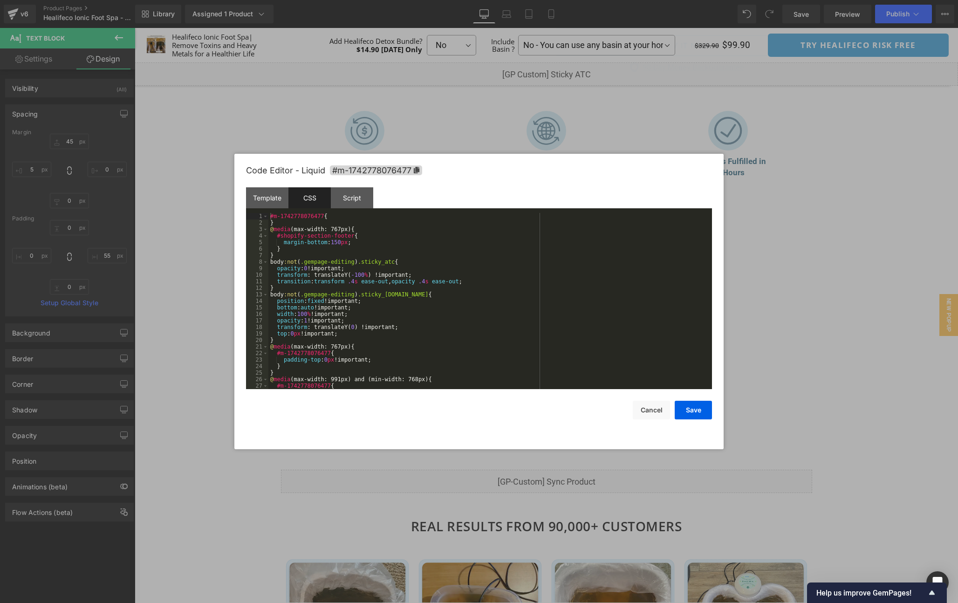
click at [563, 291] on div "#m-1742778076477 { } @ media (max-width: 767px) { #shopify-section-footer { mar…" at bounding box center [488, 307] width 440 height 189
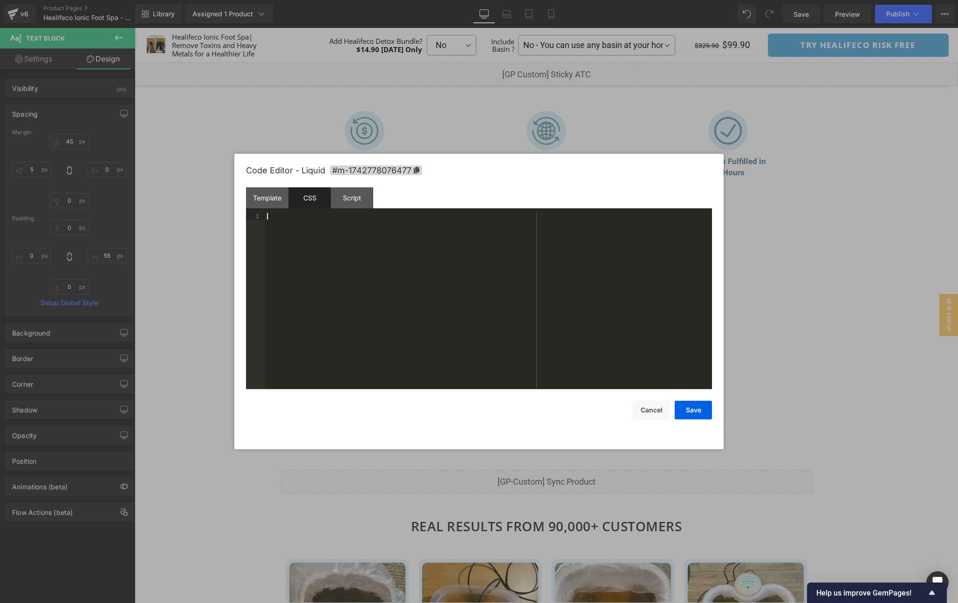
scroll to position [202, 0]
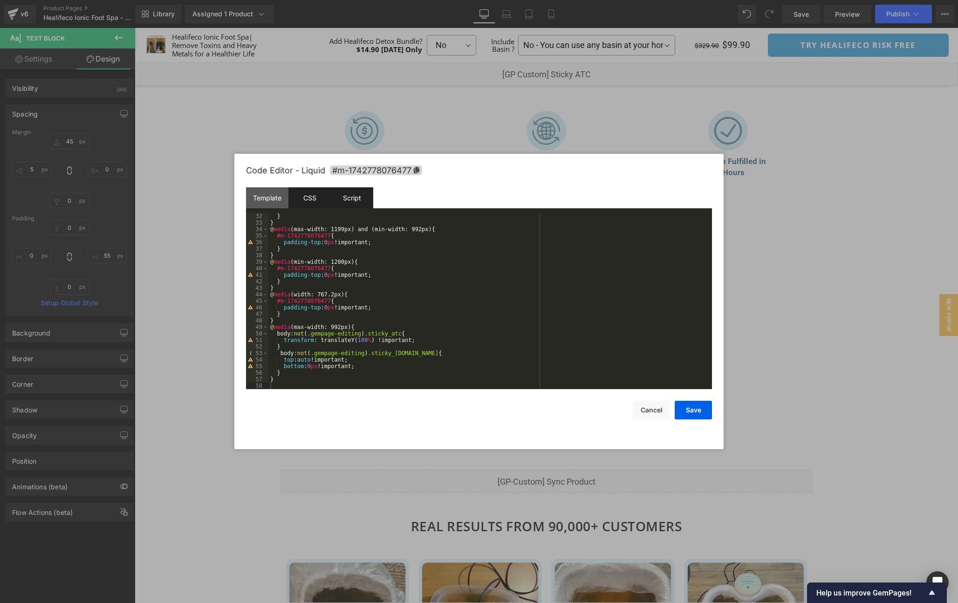
click at [356, 206] on div "Script" at bounding box center [352, 197] width 42 height 21
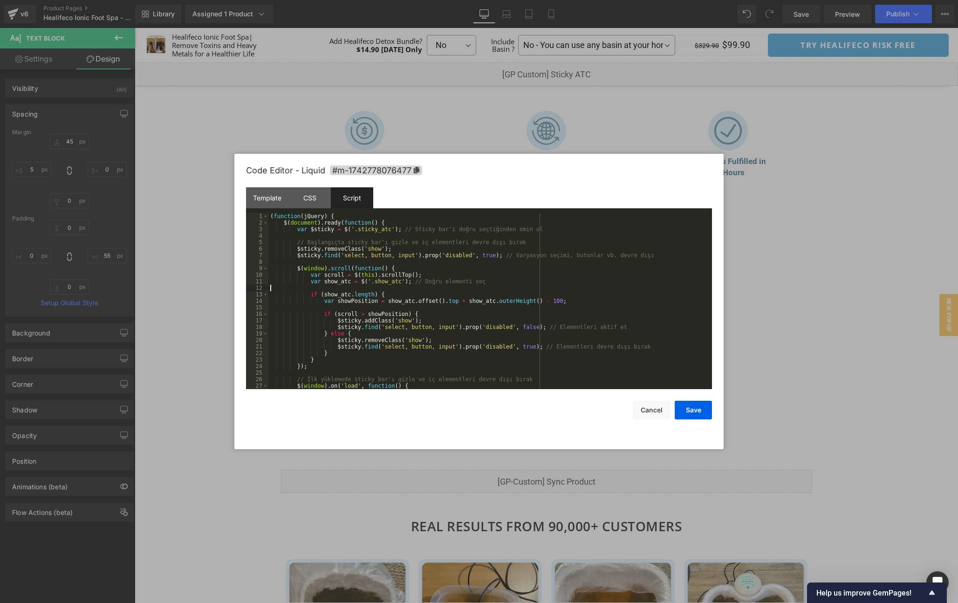
click at [556, 285] on div "( function ( jQuery ) { $ ( document ) . ready ( function ( ) { var $sticky = $…" at bounding box center [488, 307] width 440 height 189
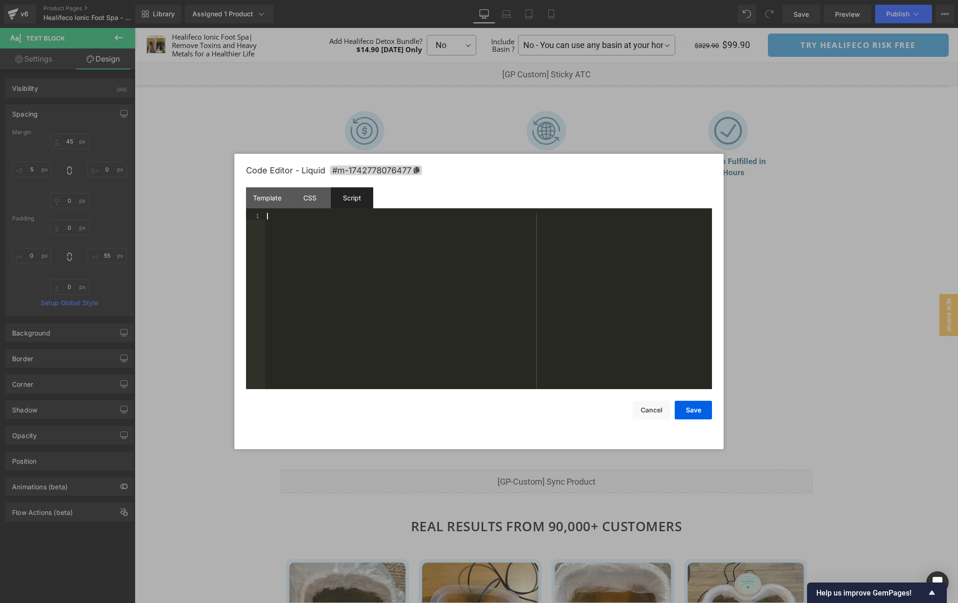
scroll to position [46, 0]
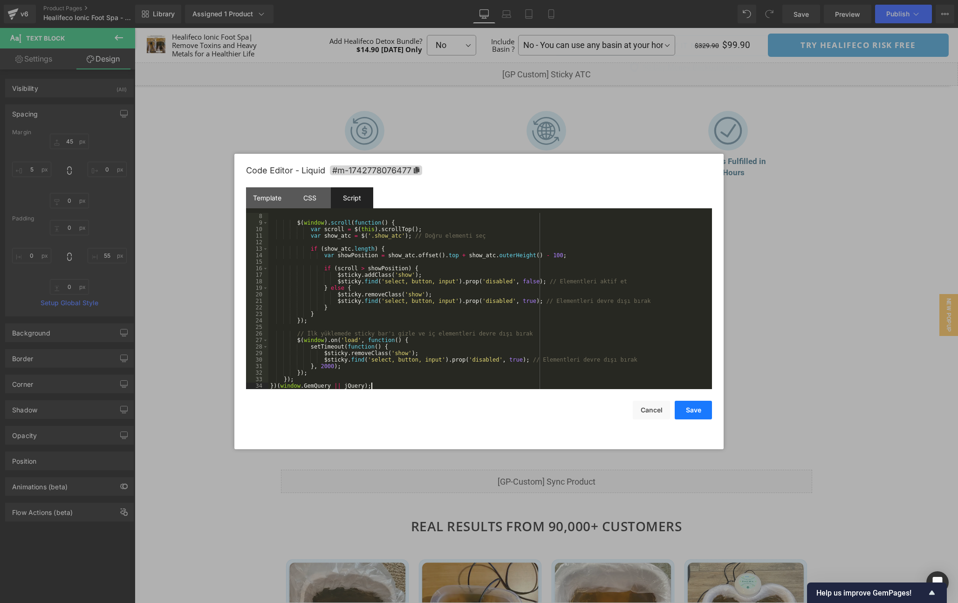
click at [694, 412] on button "Save" at bounding box center [692, 410] width 37 height 19
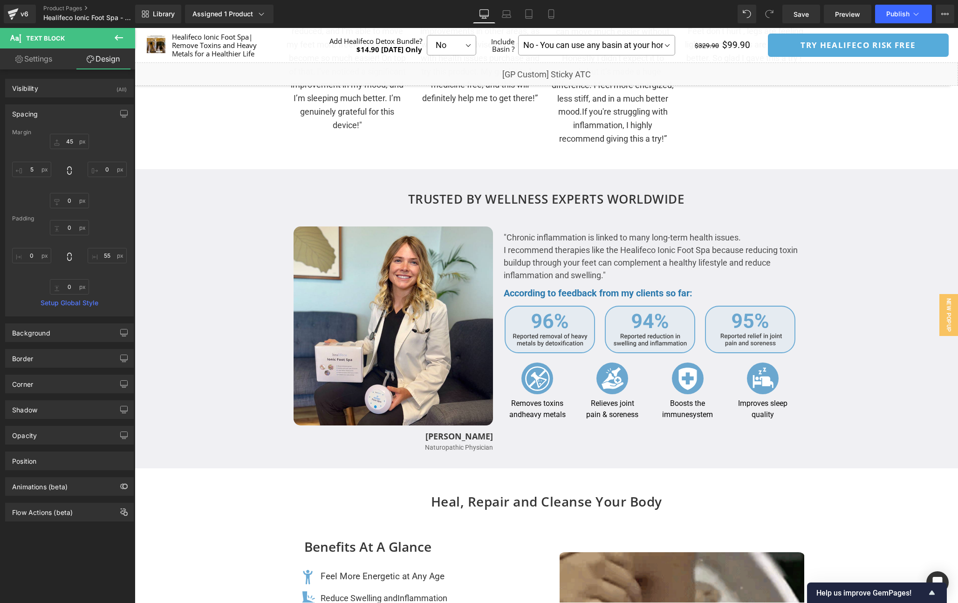
scroll to position [1556, 0]
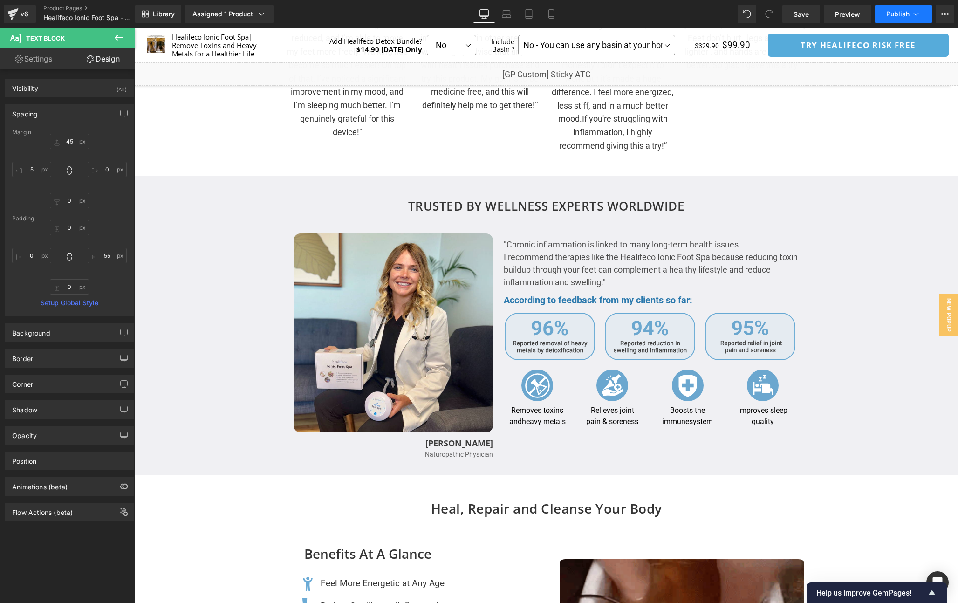
click at [898, 16] on span "Publish" at bounding box center [897, 13] width 23 height 7
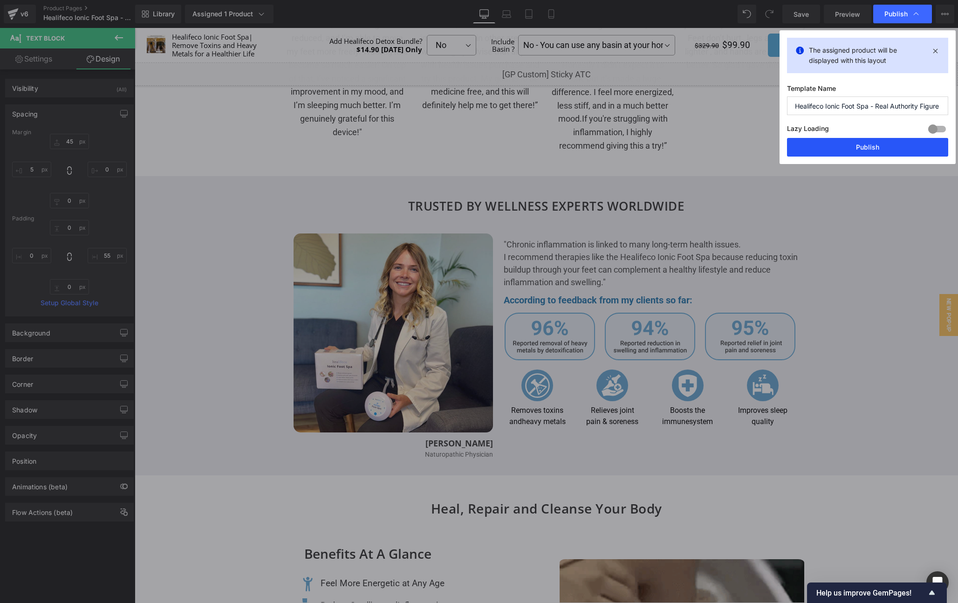
click at [873, 151] on button "Publish" at bounding box center [867, 147] width 161 height 19
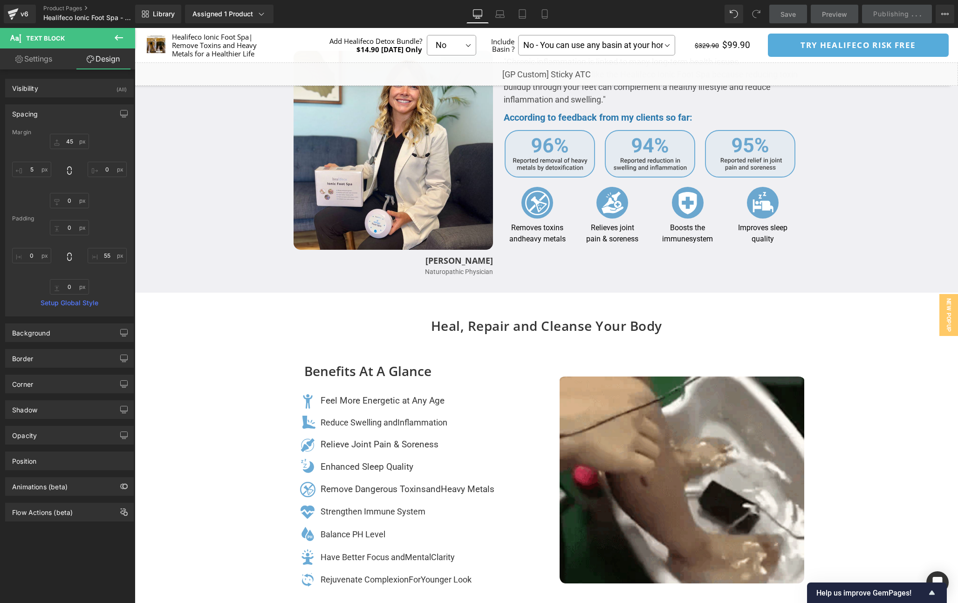
scroll to position [1740, 0]
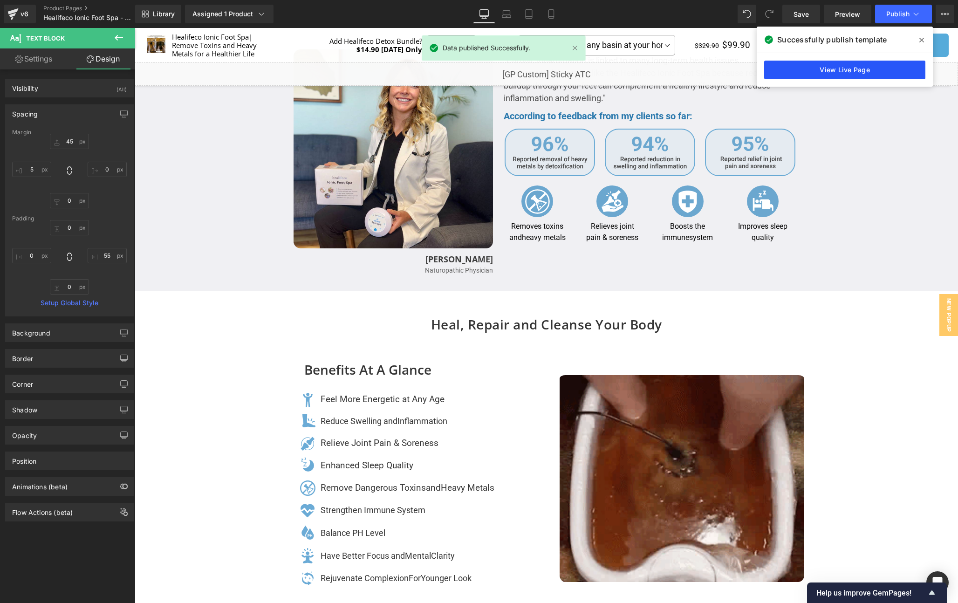
click at [886, 67] on link "View Live Page" at bounding box center [844, 70] width 161 height 19
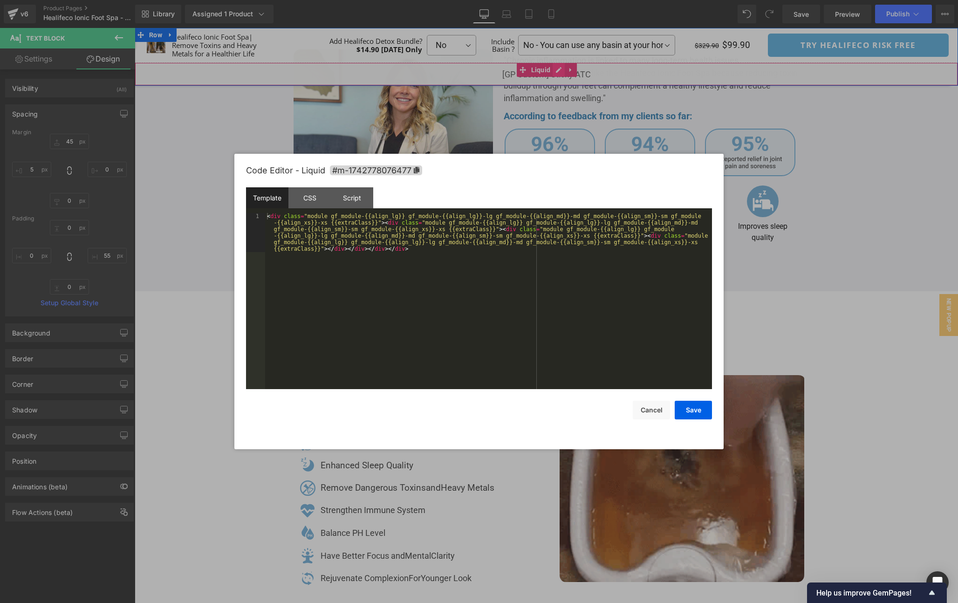
click at [558, 69] on div "Liquid" at bounding box center [546, 73] width 823 height 23
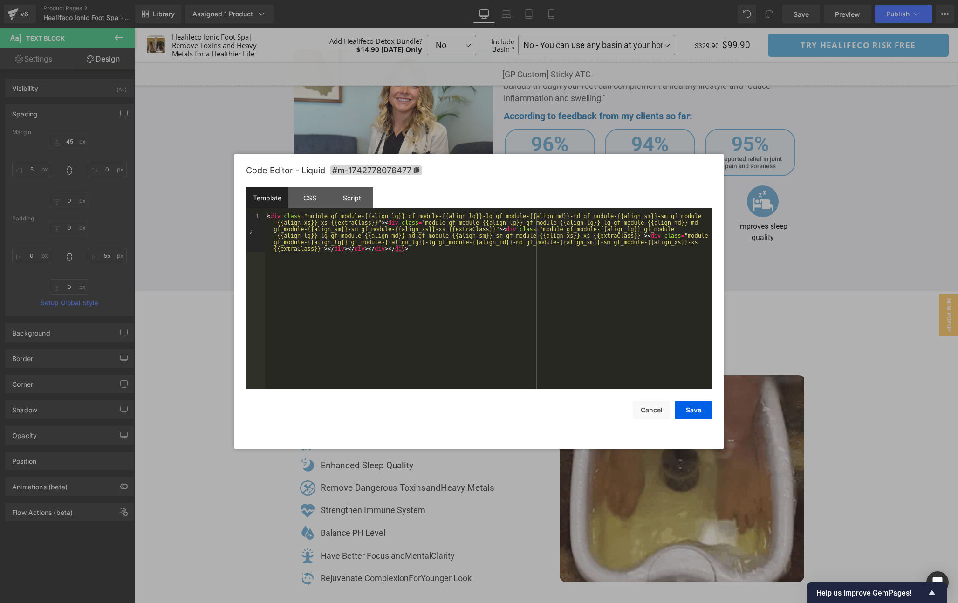
click at [533, 283] on div "< div class = "module gf_module-{{align_lg}} gf_module-{{align_lg}}-lg gf_modul…" at bounding box center [488, 340] width 447 height 254
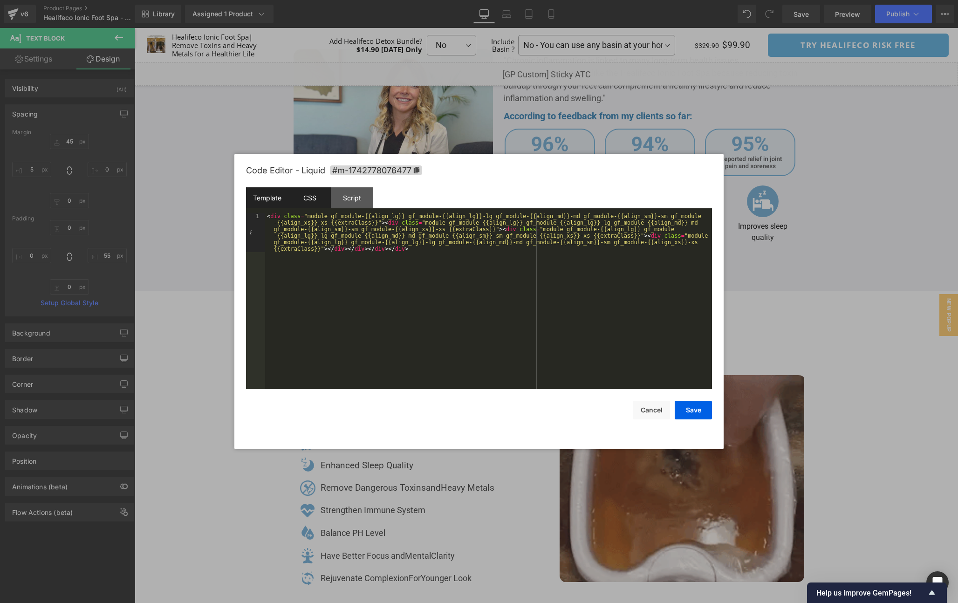
click at [309, 199] on div "CSS" at bounding box center [309, 197] width 42 height 21
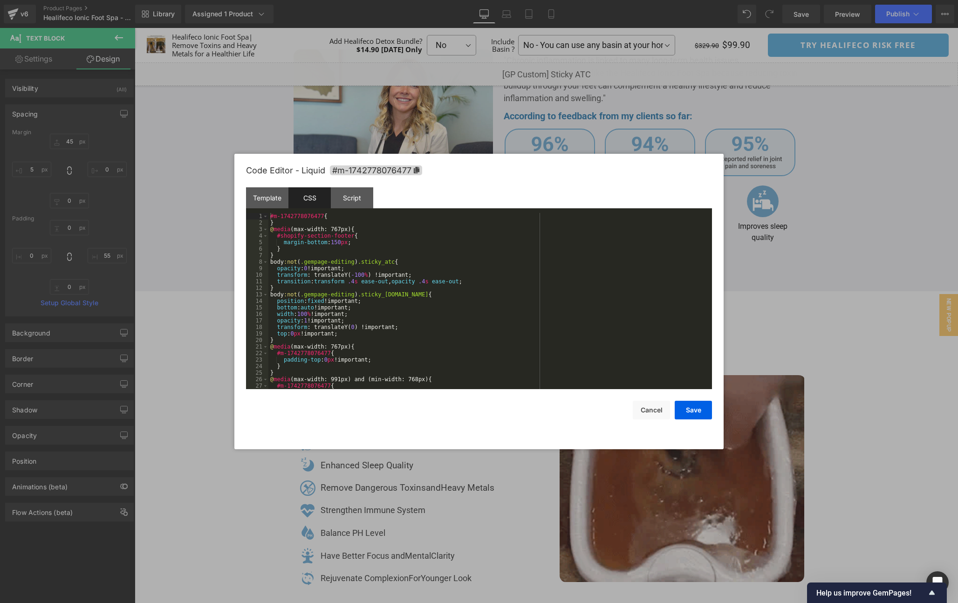
click at [572, 273] on div "#m-1742778076477 { } @ media (max-width: 767px) { #shopify-section-footer { mar…" at bounding box center [488, 307] width 440 height 189
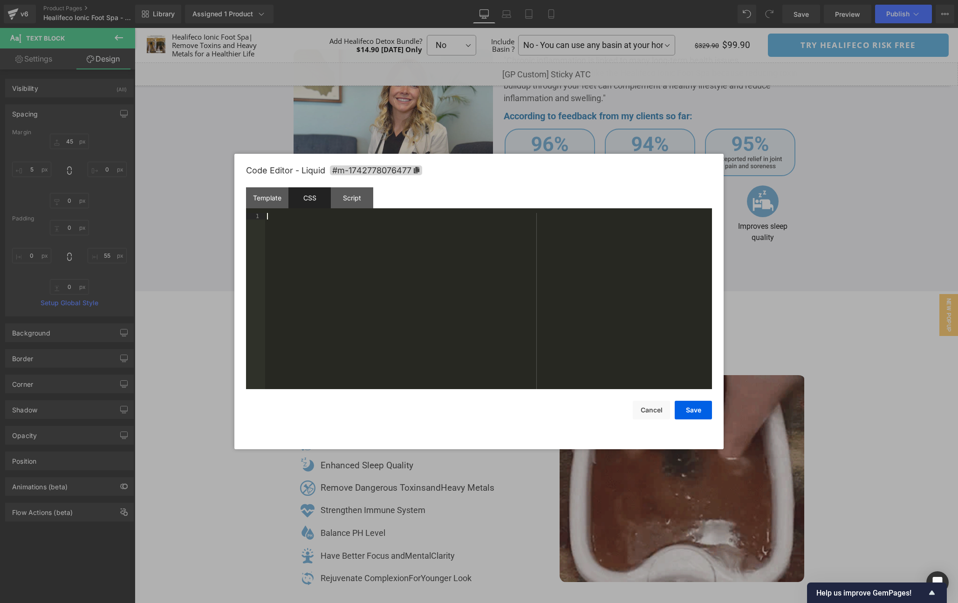
scroll to position [202, 0]
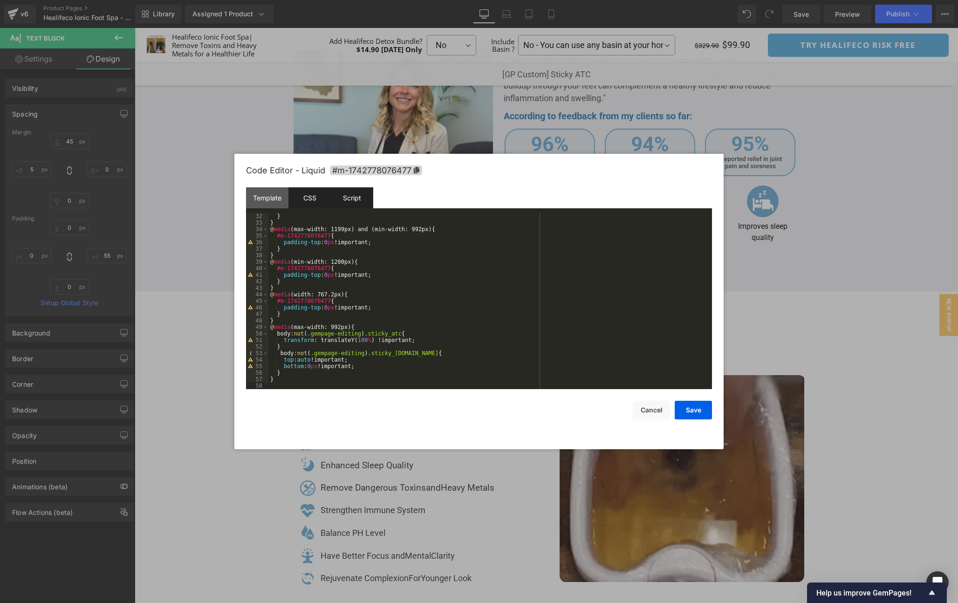
click at [345, 201] on div "Script" at bounding box center [352, 197] width 42 height 21
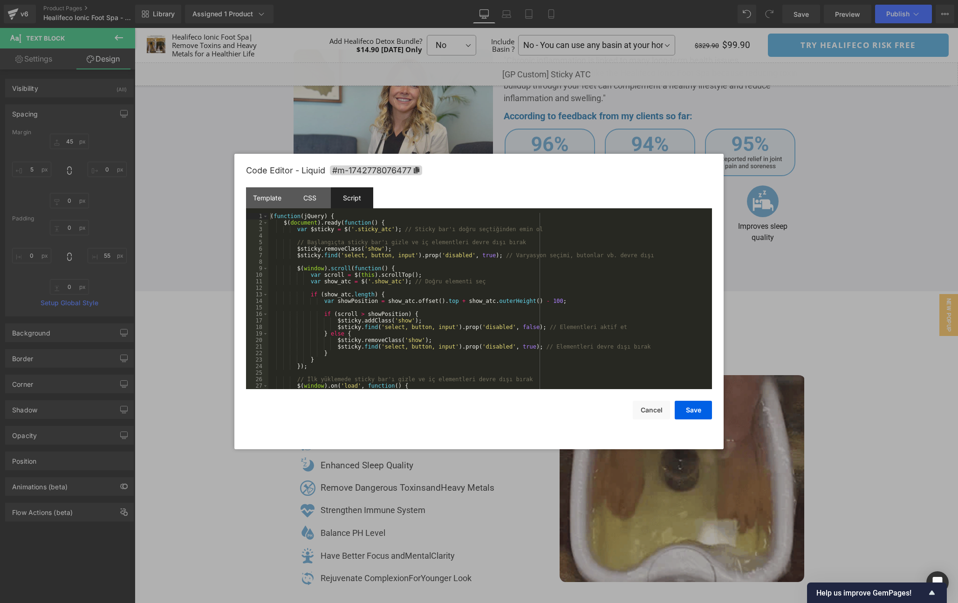
click at [576, 268] on div "( function ( jQuery ) { $ ( document ) . ready ( function ( ) { var $sticky = $…" at bounding box center [488, 307] width 440 height 189
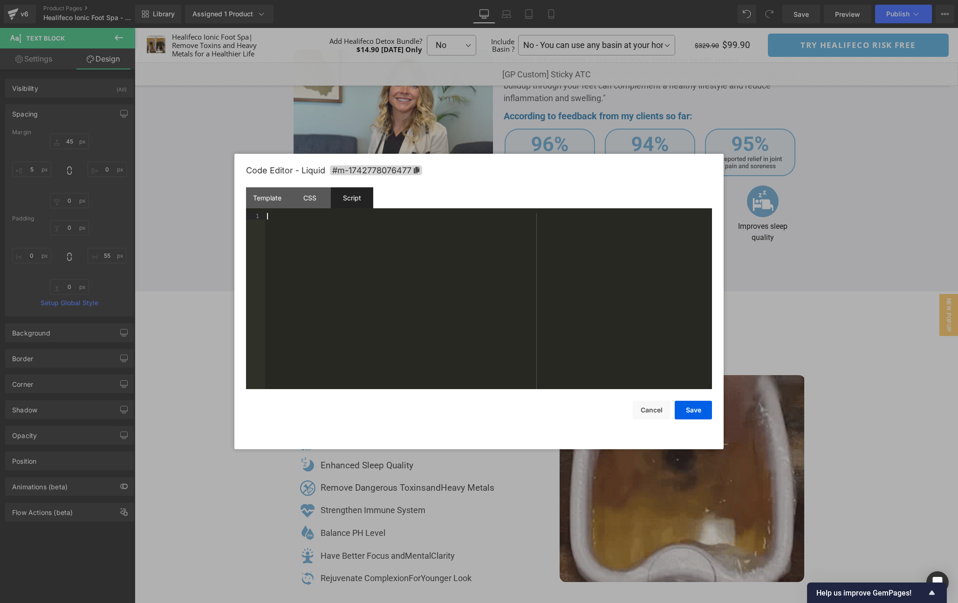
scroll to position [46, 0]
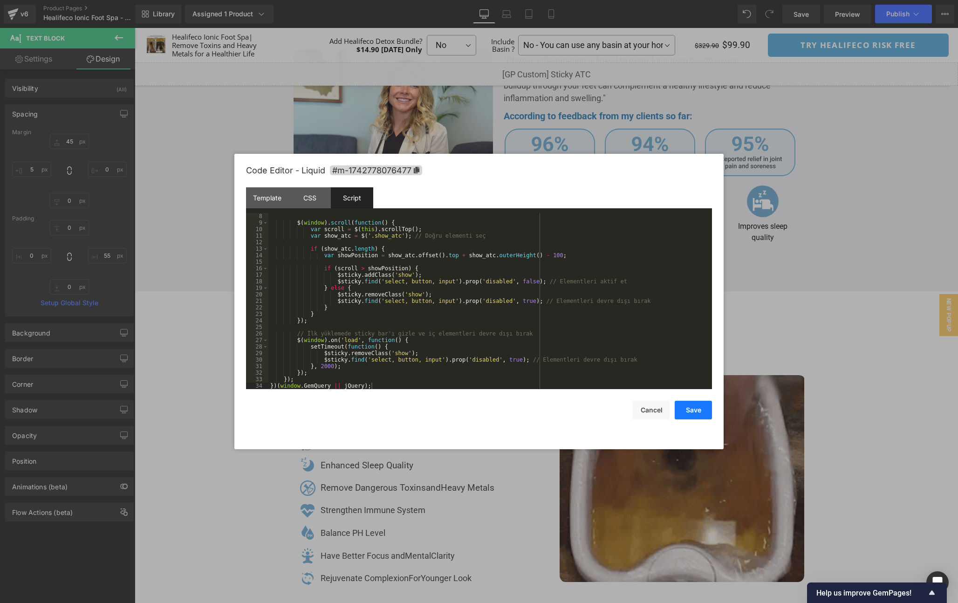
click at [688, 406] on button "Save" at bounding box center [692, 410] width 37 height 19
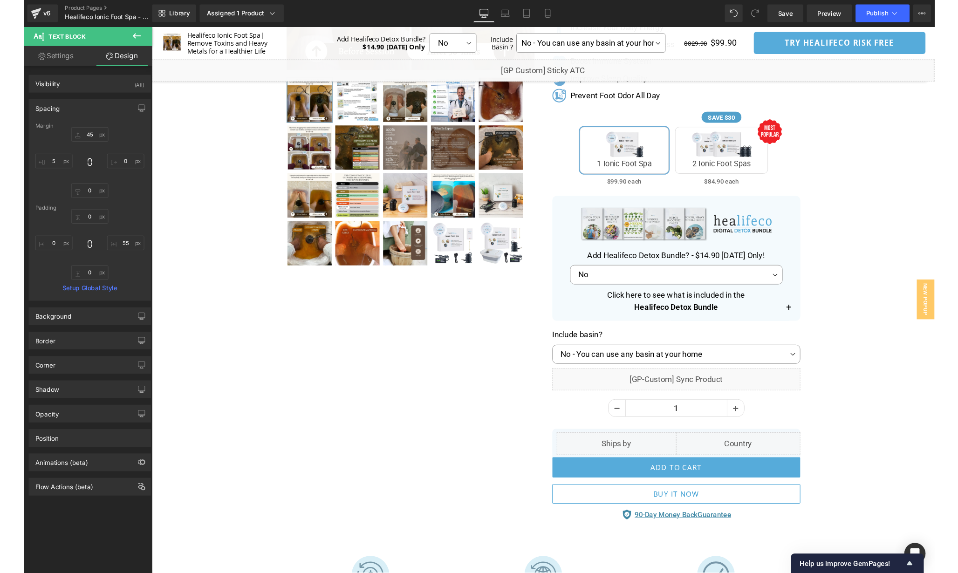
scroll to position [0, 0]
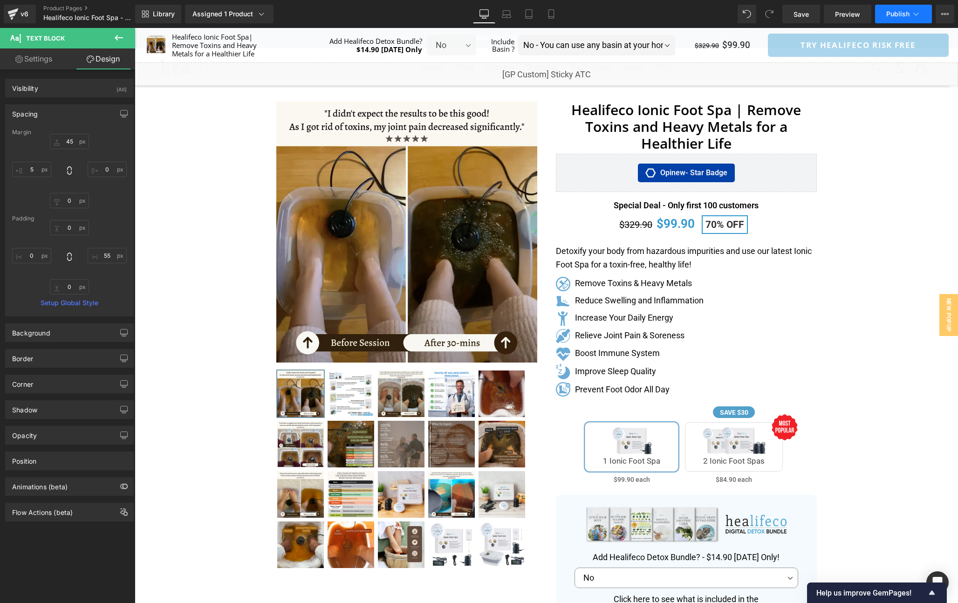
click at [907, 12] on span "Publish" at bounding box center [897, 13] width 23 height 7
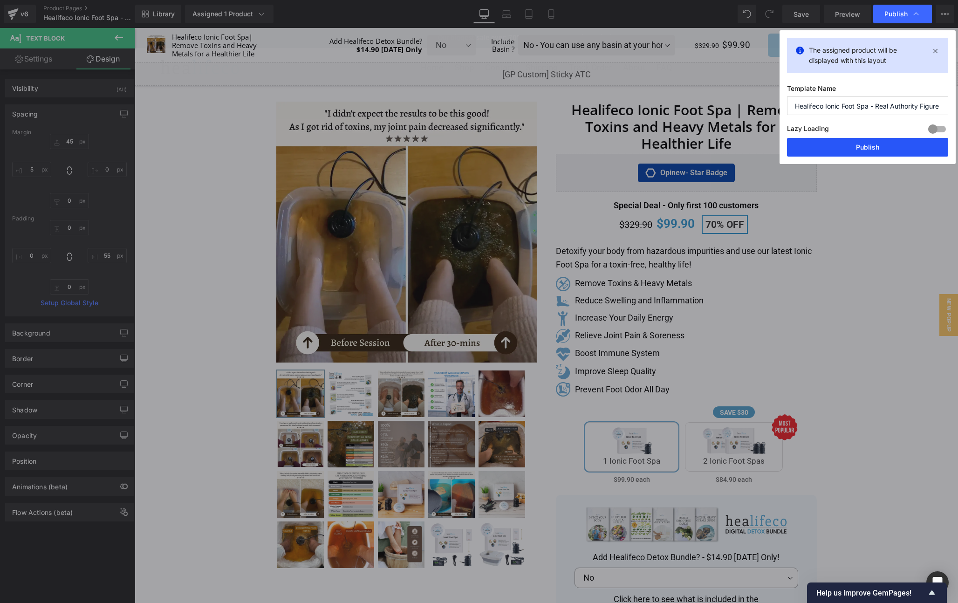
click at [885, 147] on button "Publish" at bounding box center [867, 147] width 161 height 19
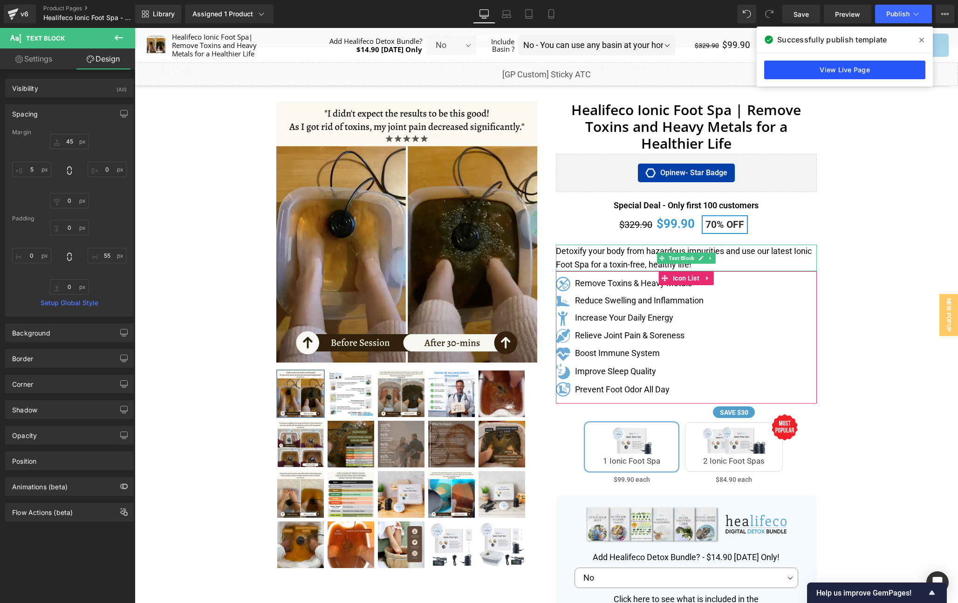
click at [839, 71] on link "View Live Page" at bounding box center [844, 70] width 161 height 19
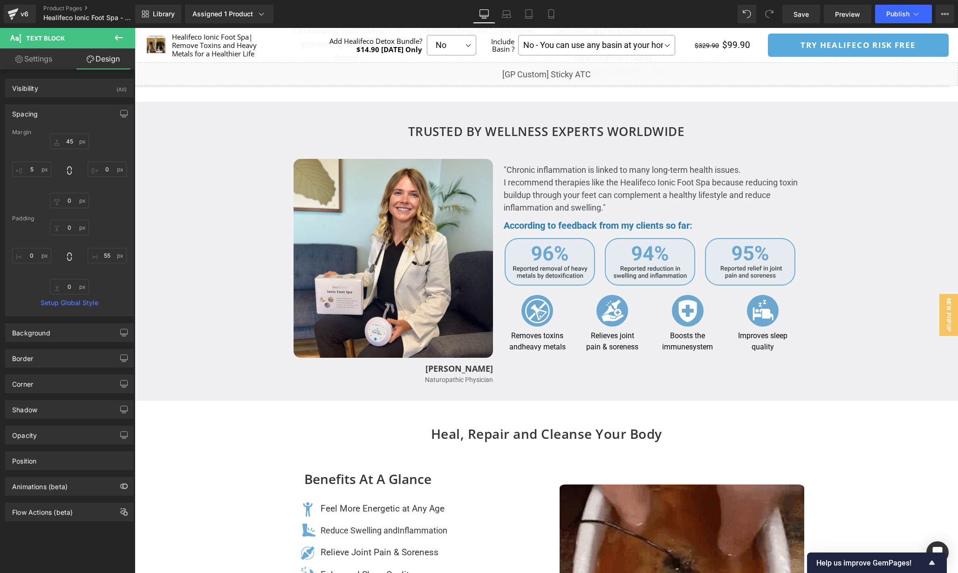
scroll to position [1591, 0]
